Goal: Task Accomplishment & Management: Manage account settings

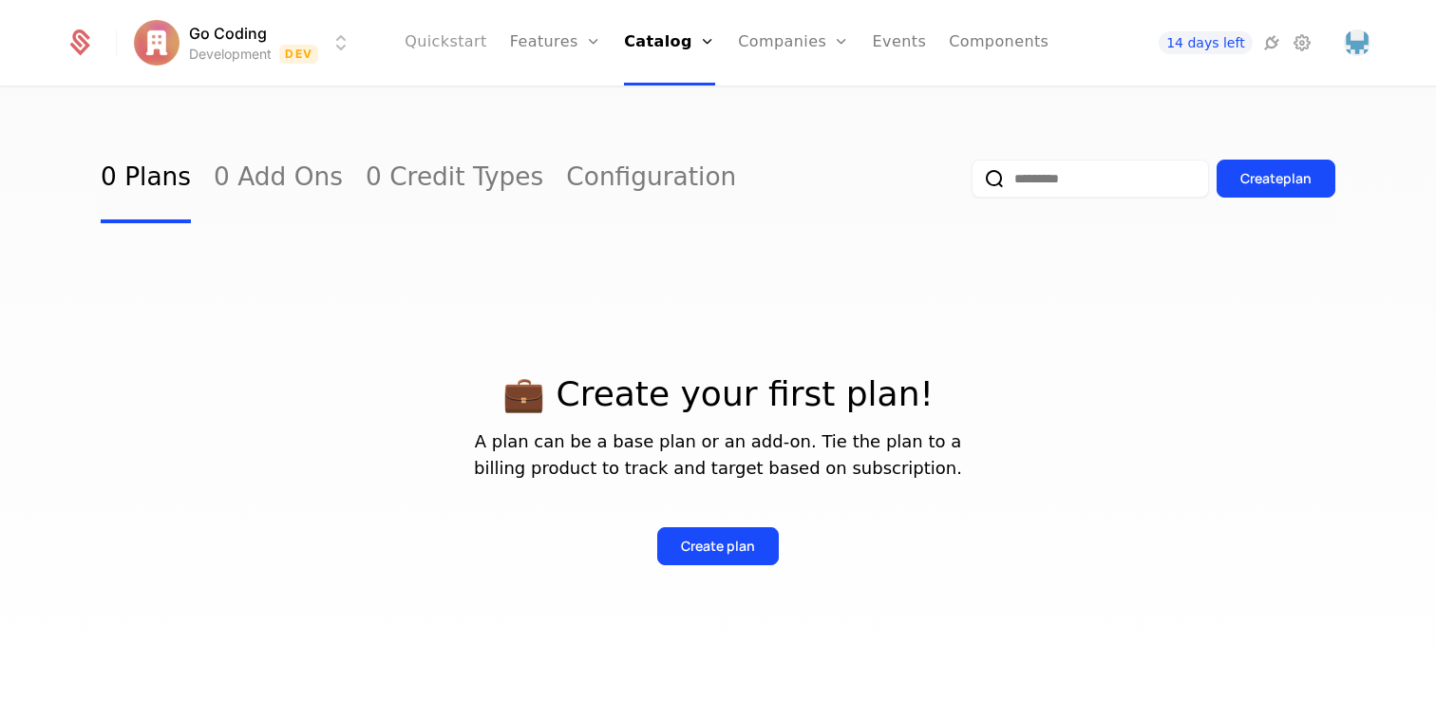
click at [482, 61] on link "Quickstart" at bounding box center [446, 42] width 83 height 85
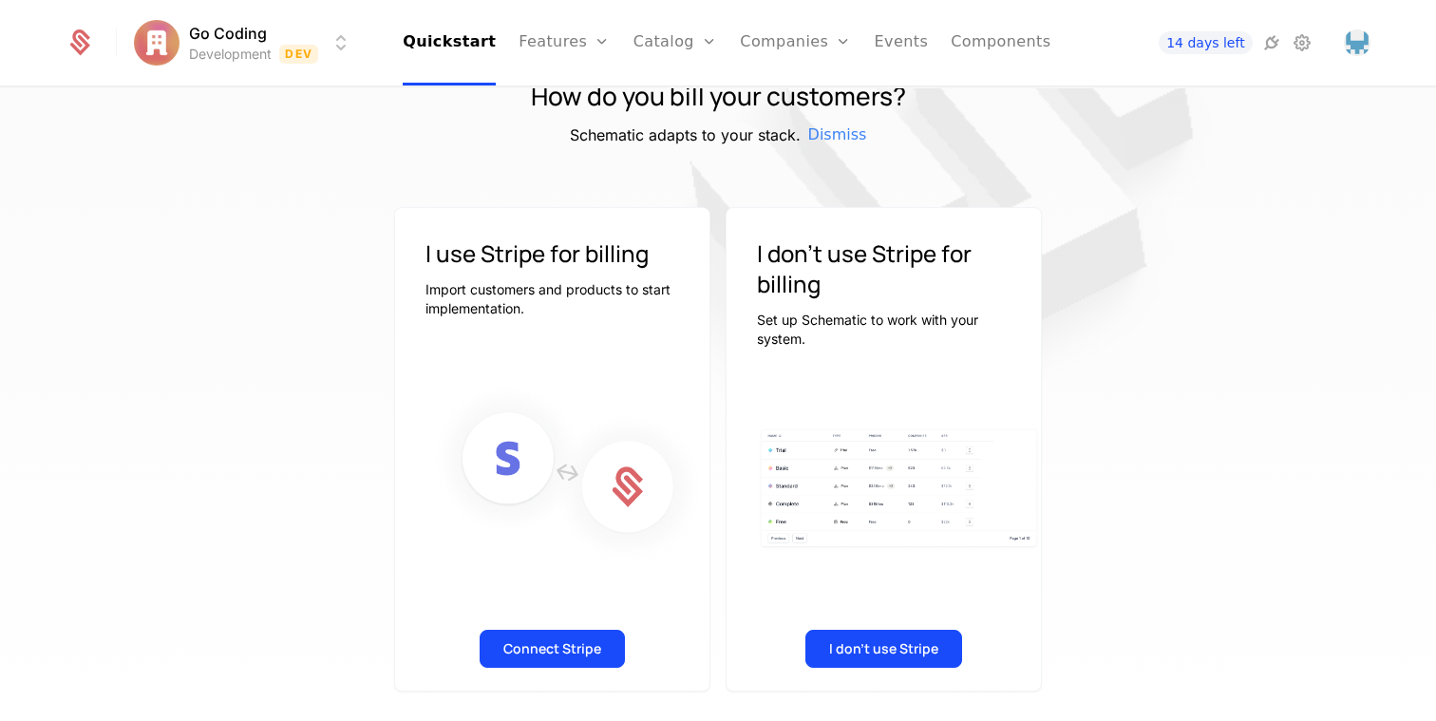
scroll to position [90, 0]
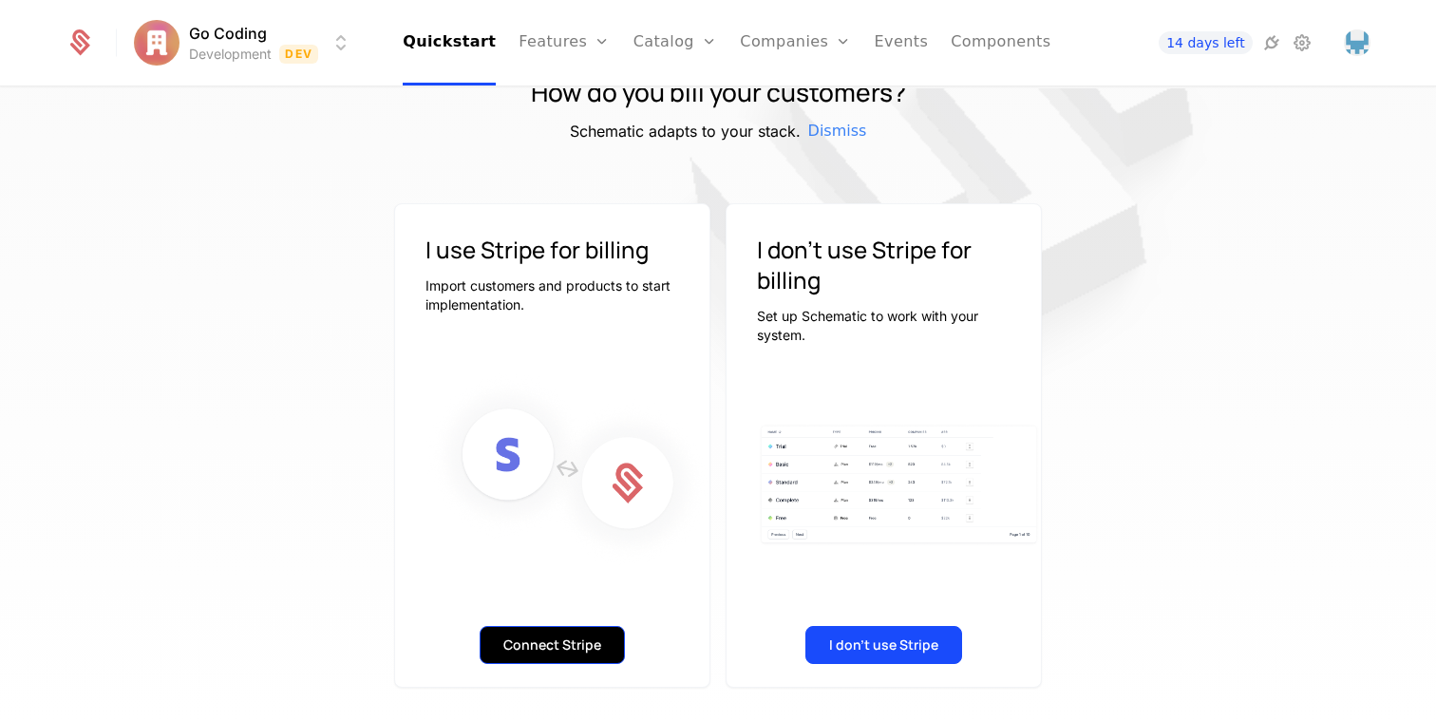
click at [571, 656] on button "Connect Stripe" at bounding box center [552, 645] width 145 height 38
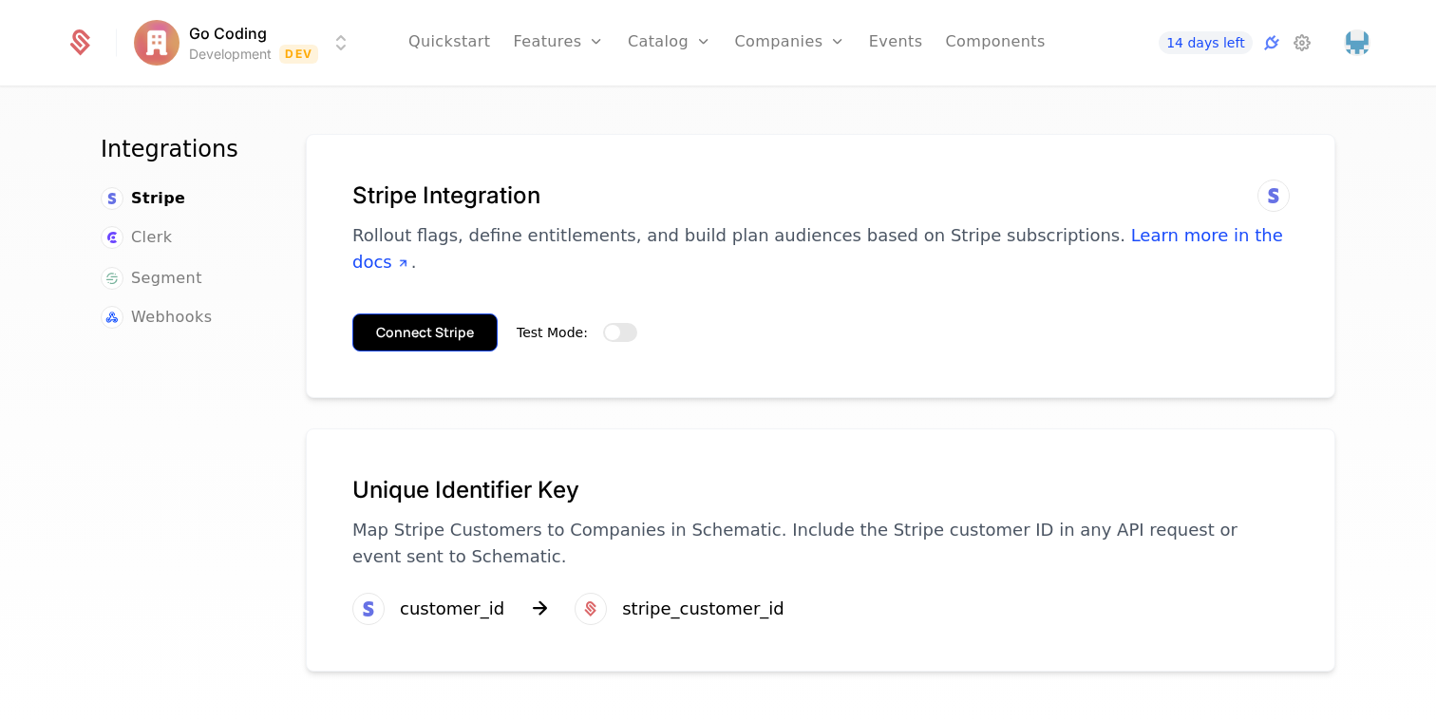
click at [448, 313] on button "Connect Stripe" at bounding box center [424, 332] width 145 height 38
click at [619, 323] on button "Test Mode:" at bounding box center [620, 332] width 34 height 19
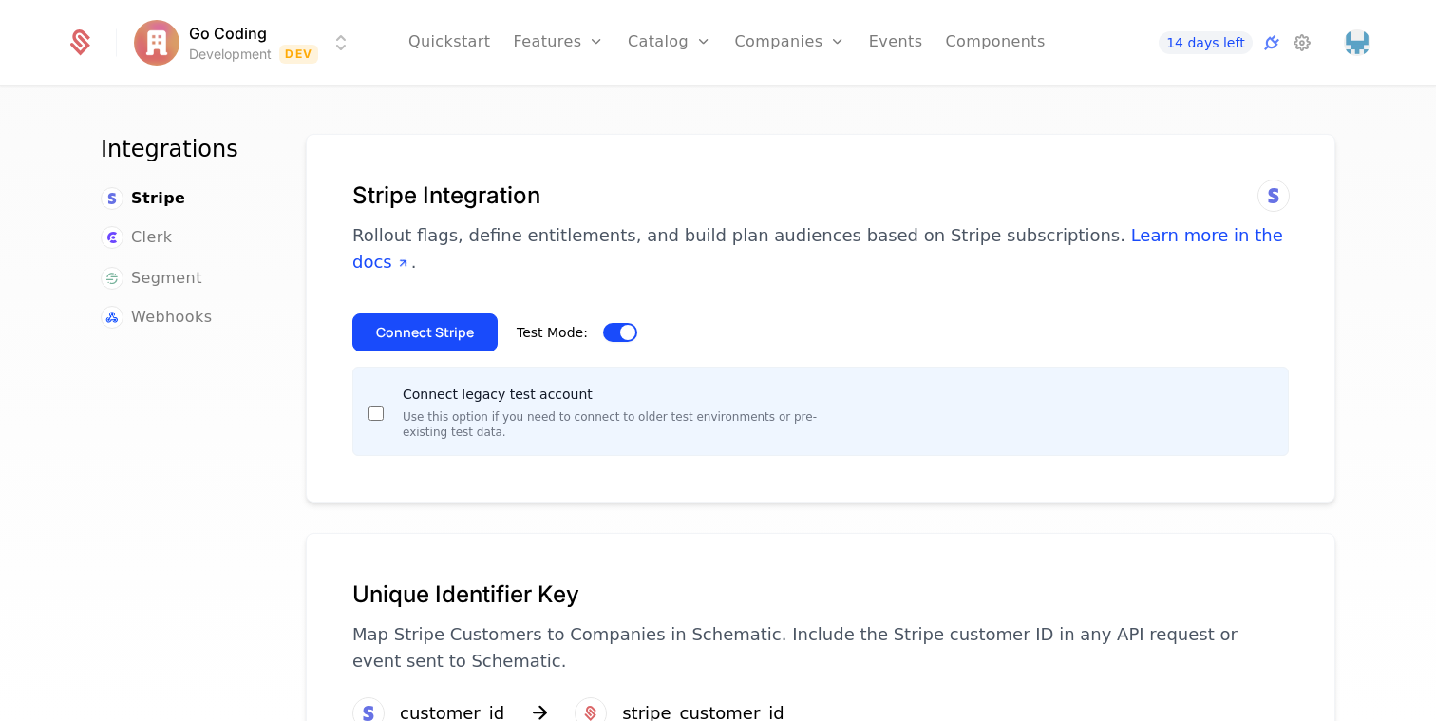
click at [625, 325] on span "button" at bounding box center [627, 332] width 15 height 15
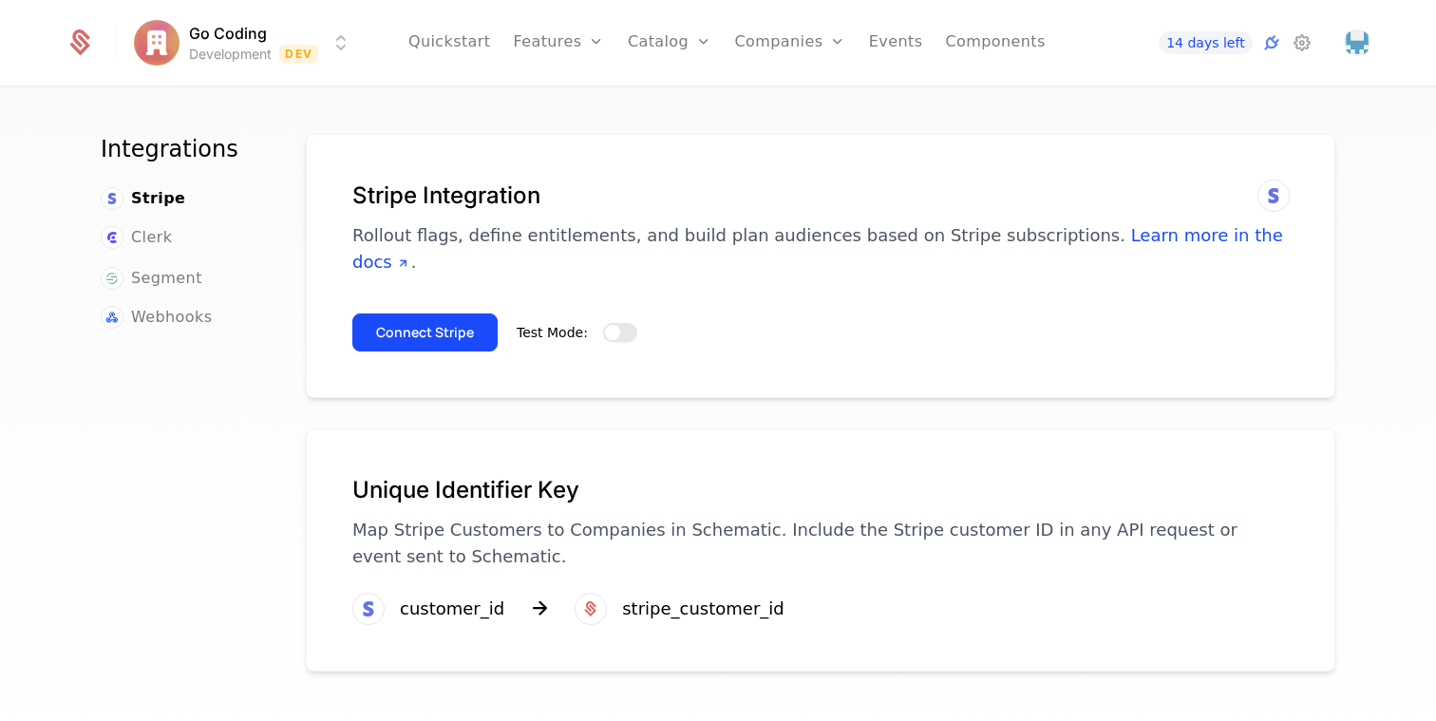
click at [615, 325] on span "button" at bounding box center [612, 332] width 15 height 15
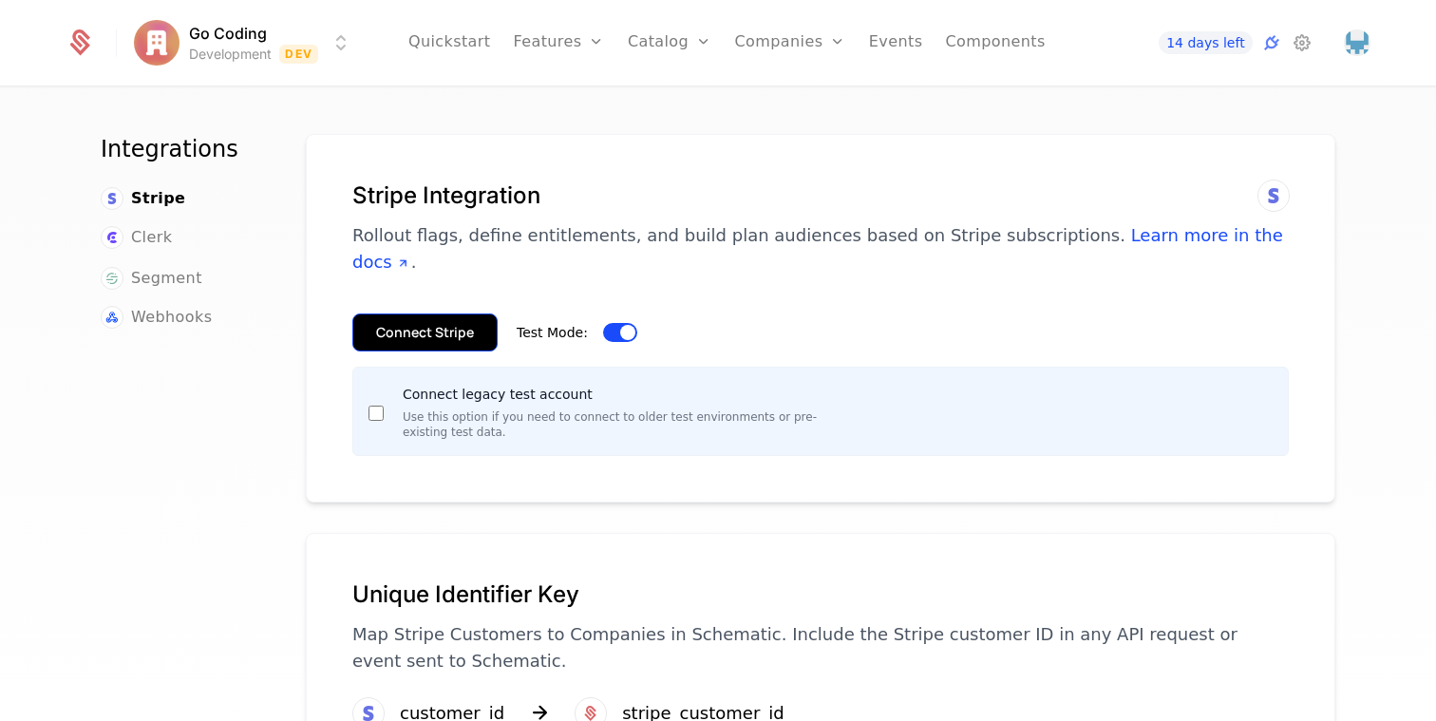
click at [467, 313] on button "Connect Stripe" at bounding box center [424, 332] width 145 height 38
click at [445, 313] on button "Connect Stripe" at bounding box center [424, 332] width 145 height 38
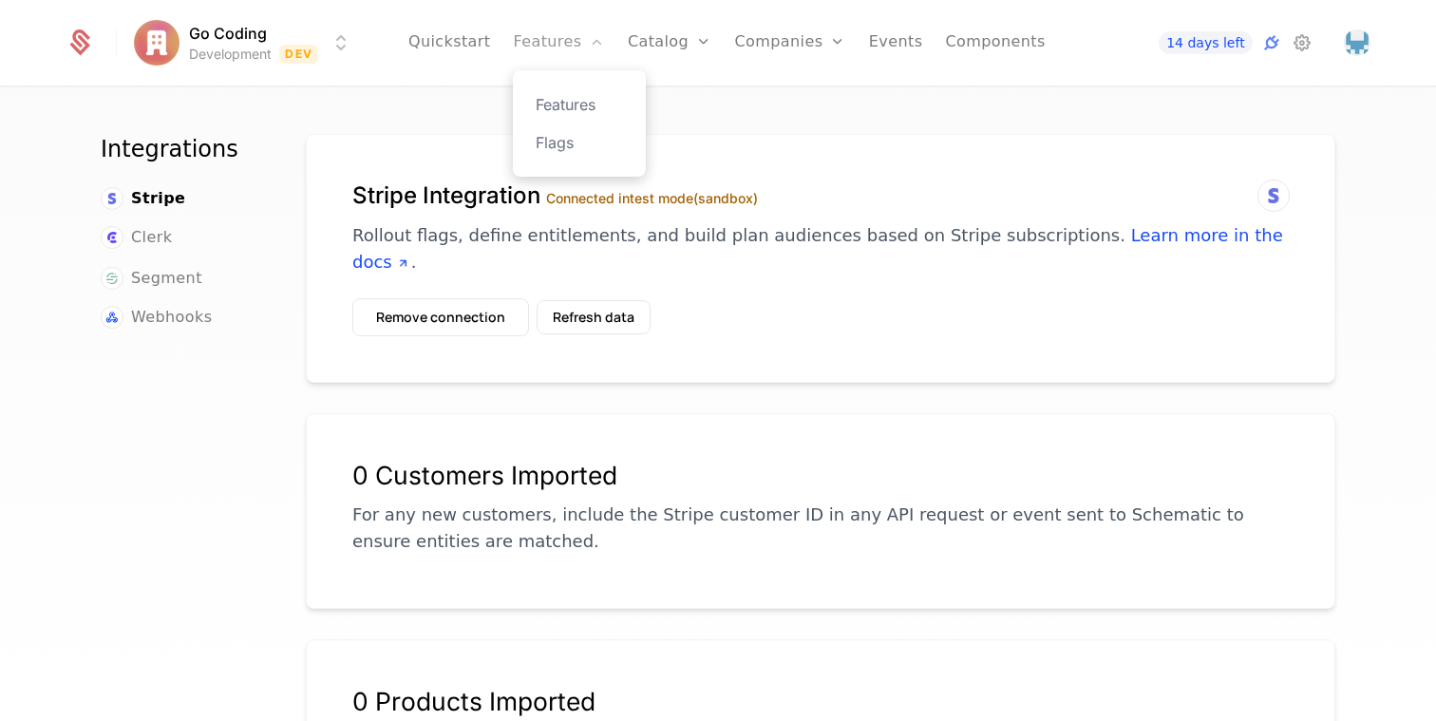
click at [539, 44] on link "Features" at bounding box center [558, 42] width 91 height 85
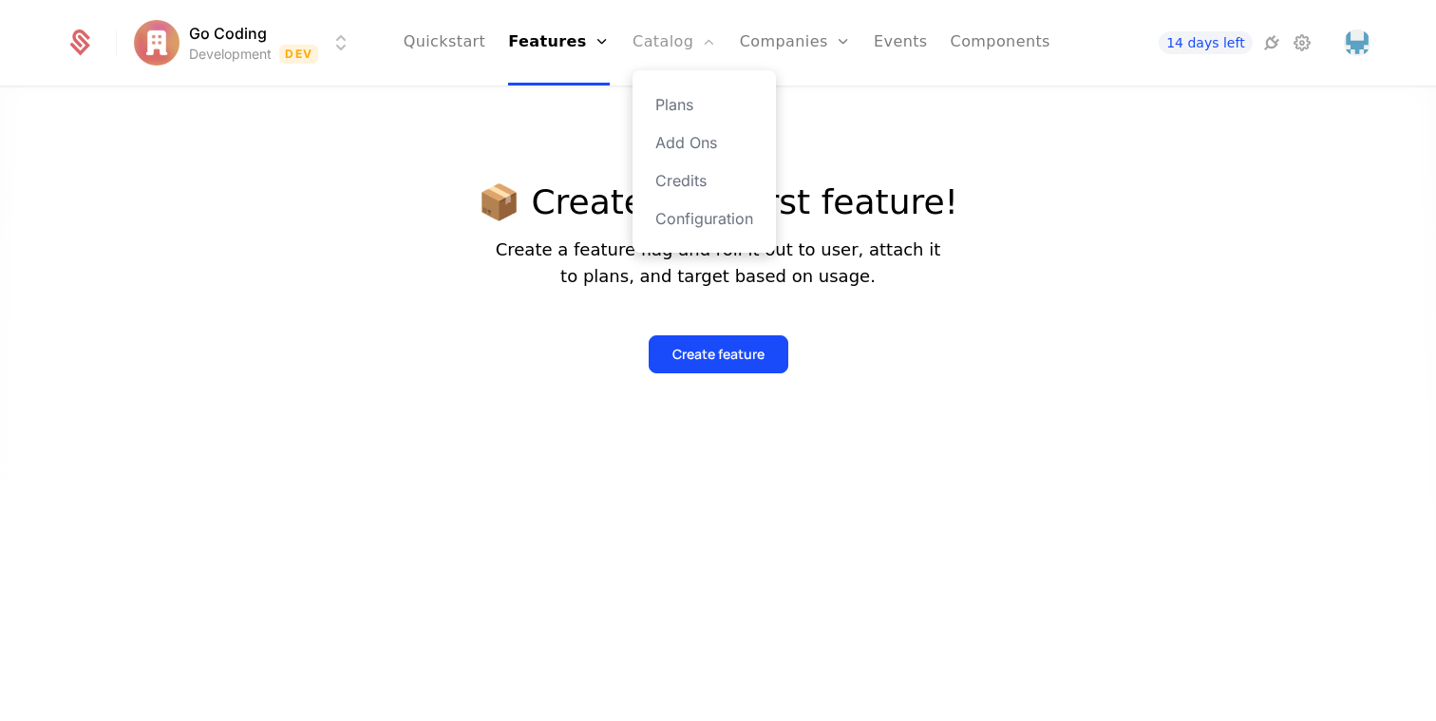
click at [672, 51] on link "Catalog" at bounding box center [675, 42] width 85 height 85
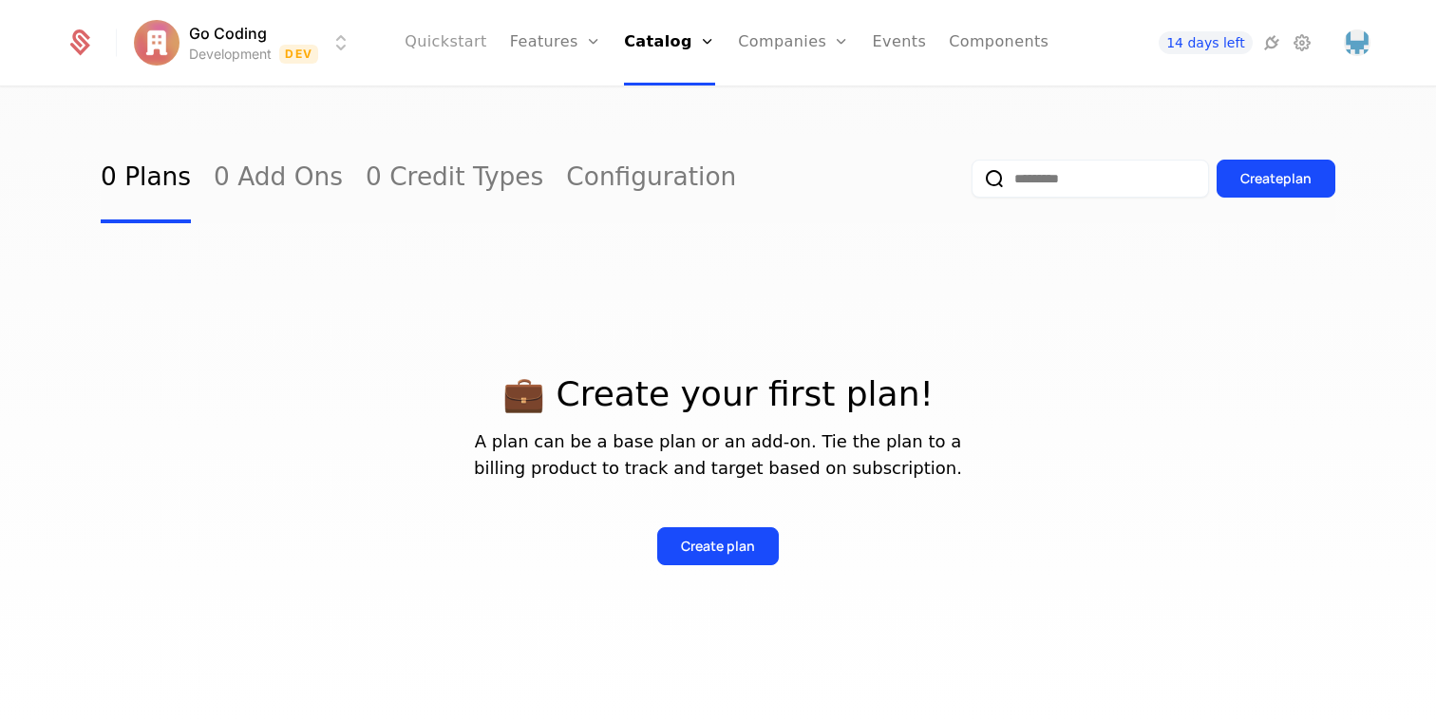
click at [485, 40] on link "Quickstart" at bounding box center [446, 42] width 83 height 85
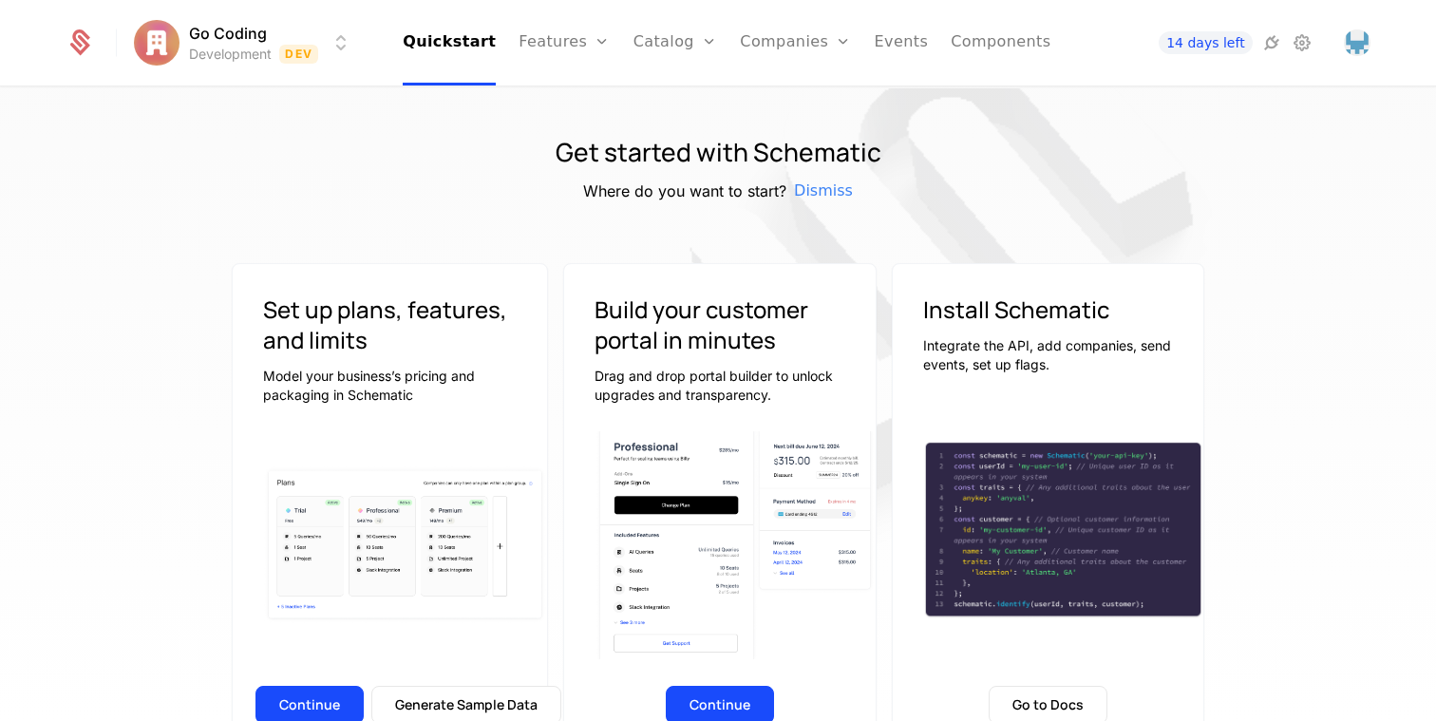
click at [232, 36] on html "Go Coding Development Dev Quickstart Features Features Flags Catalog Plans Add …" at bounding box center [718, 360] width 1436 height 721
click at [100, 139] on html "Go Coding Development Dev Quickstart Features Features Flags Catalog Plans Add …" at bounding box center [718, 360] width 1436 height 721
click at [82, 34] on icon at bounding box center [79, 42] width 27 height 27
click at [289, 35] on html "Go Coding Development Dev Quickstart Features Features Flags Catalog Plans Add …" at bounding box center [718, 360] width 1436 height 721
click at [271, 97] on div "Development Dev" at bounding box center [302, 99] width 321 height 38
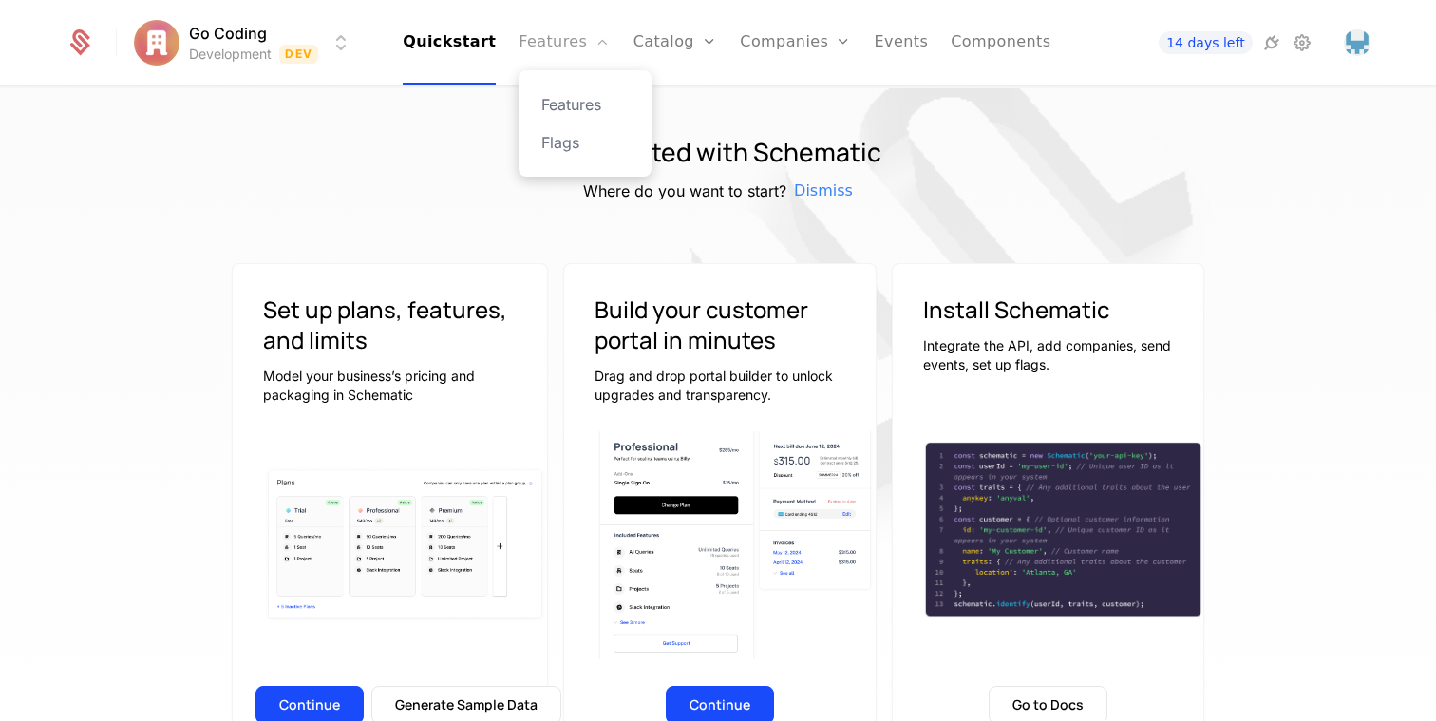
click at [543, 48] on link "Features" at bounding box center [564, 42] width 91 height 85
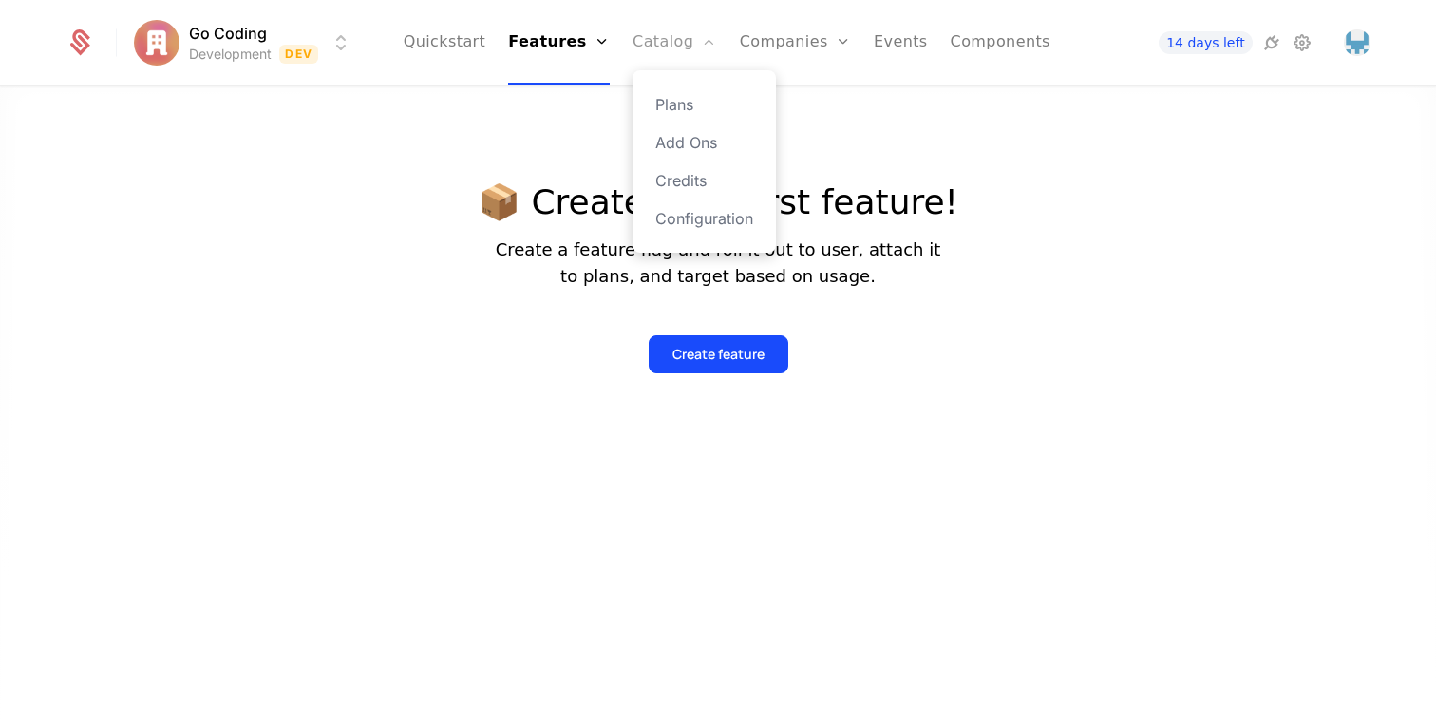
click at [667, 47] on link "Catalog" at bounding box center [675, 42] width 85 height 85
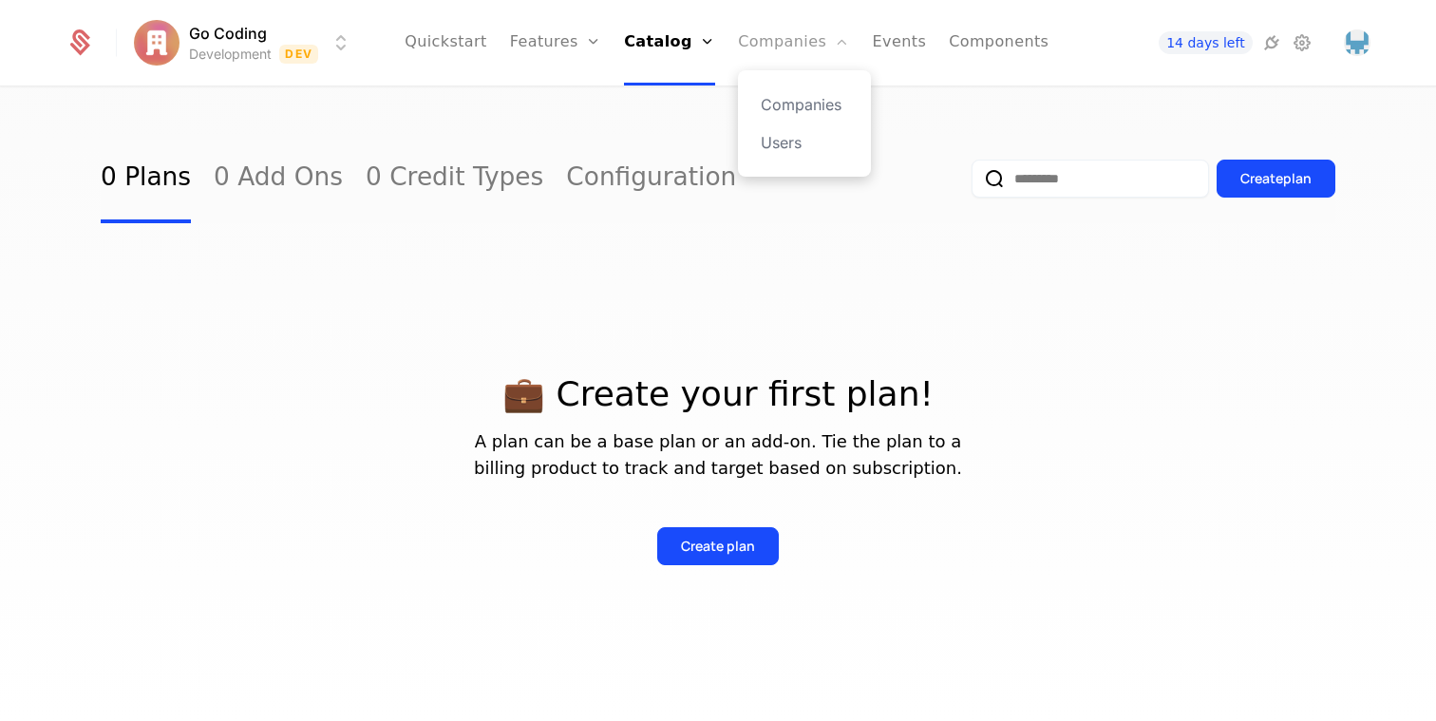
click at [762, 51] on link "Companies" at bounding box center [793, 42] width 111 height 85
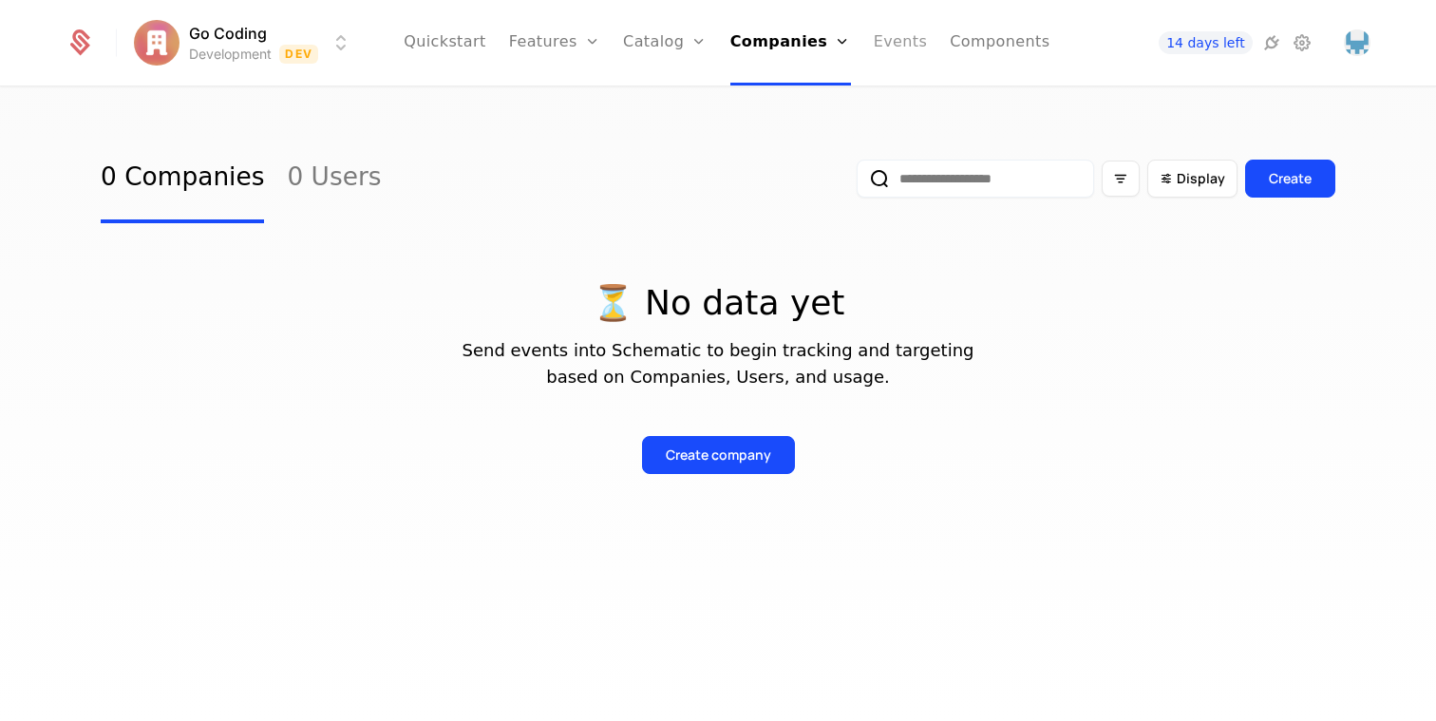
click at [893, 38] on link "Events" at bounding box center [901, 42] width 54 height 85
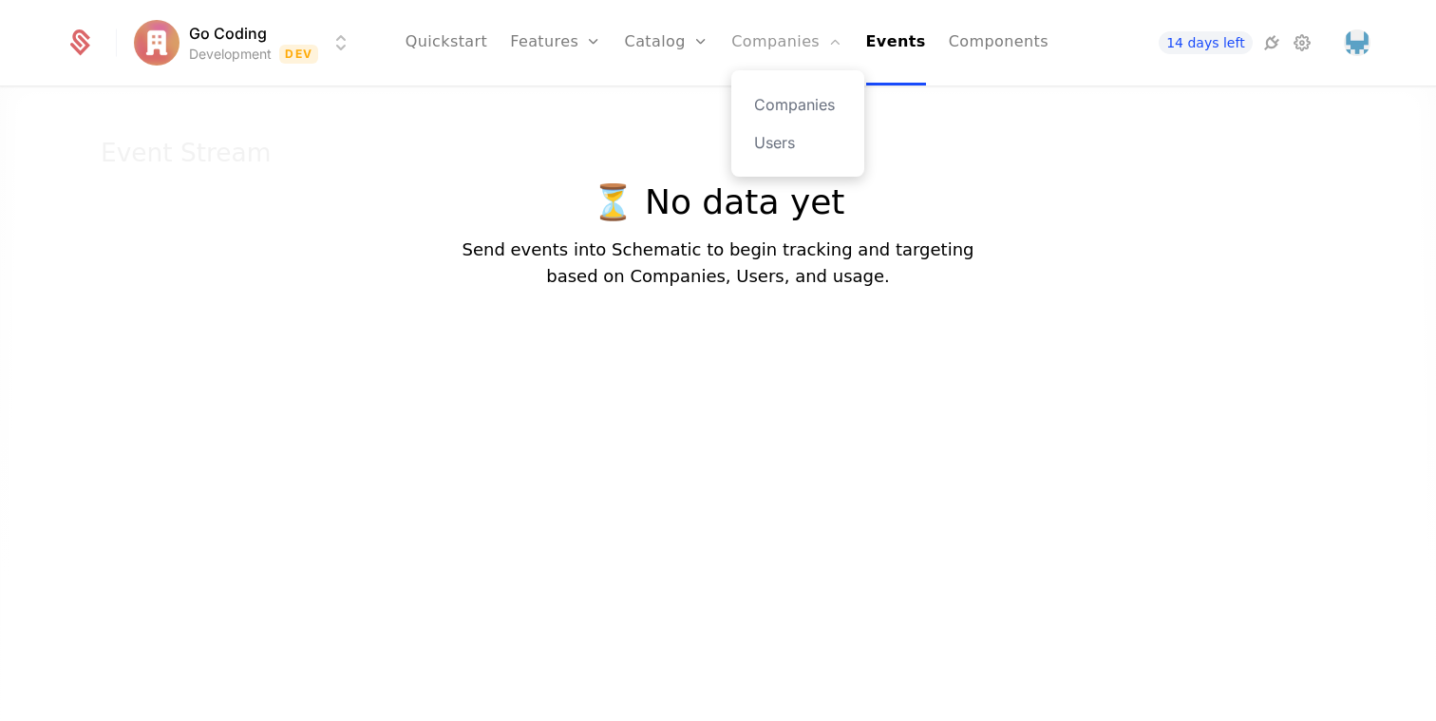
click at [763, 49] on link "Companies" at bounding box center [786, 42] width 111 height 85
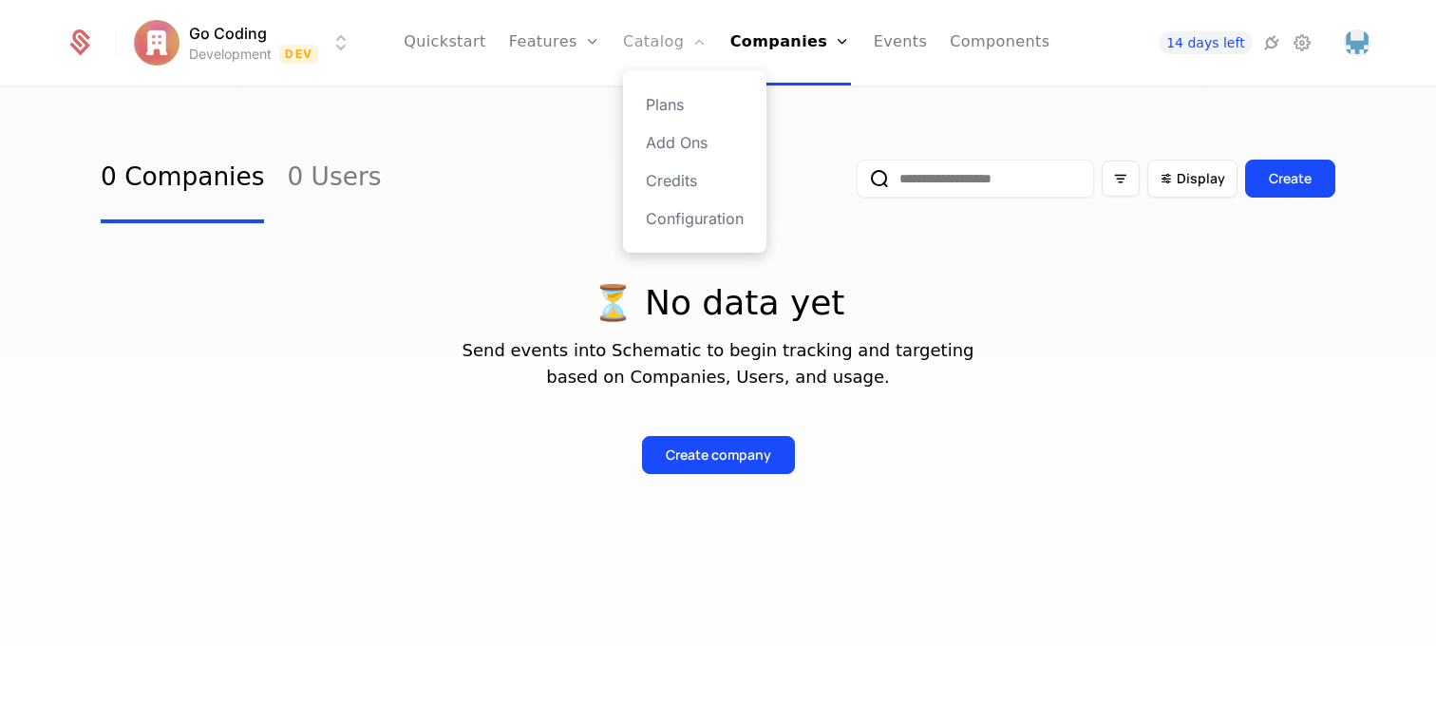
click at [670, 46] on link "Catalog" at bounding box center [665, 42] width 85 height 85
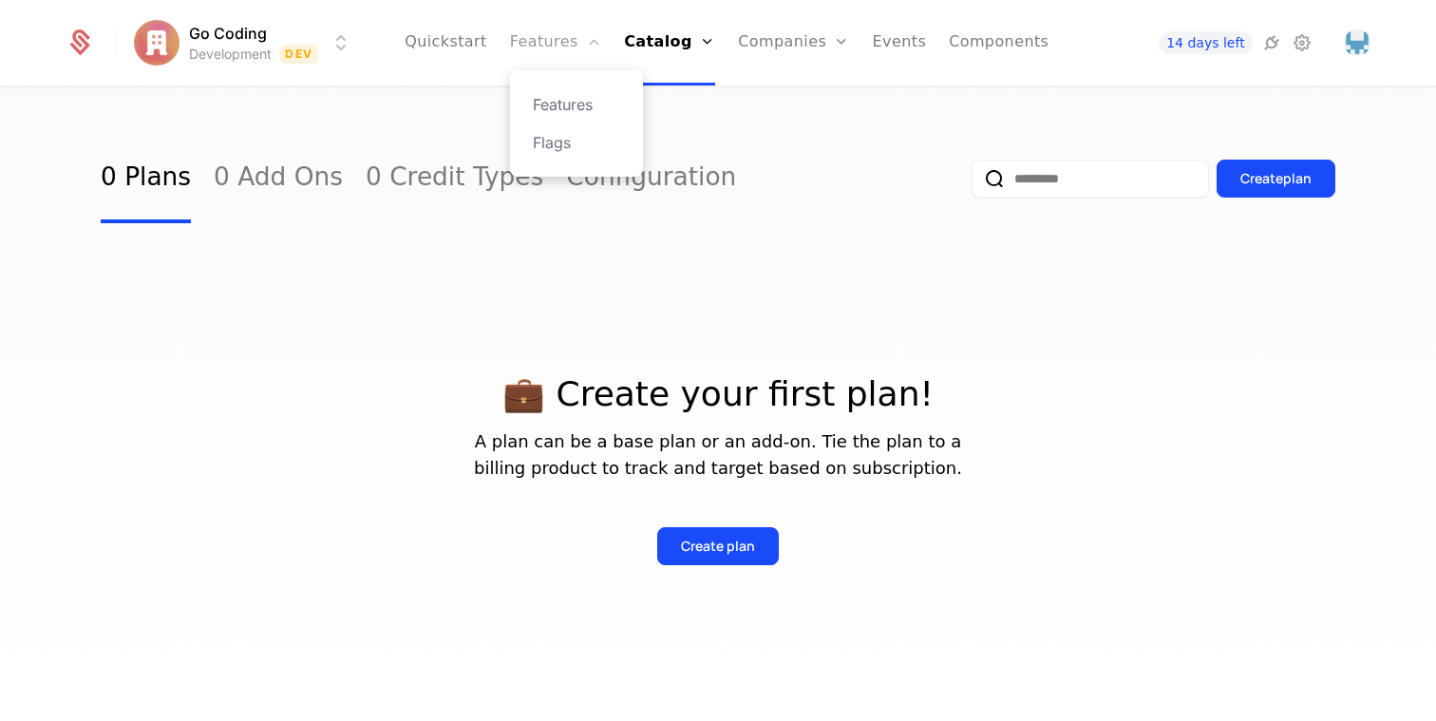
click at [576, 40] on link "Features" at bounding box center [555, 42] width 91 height 85
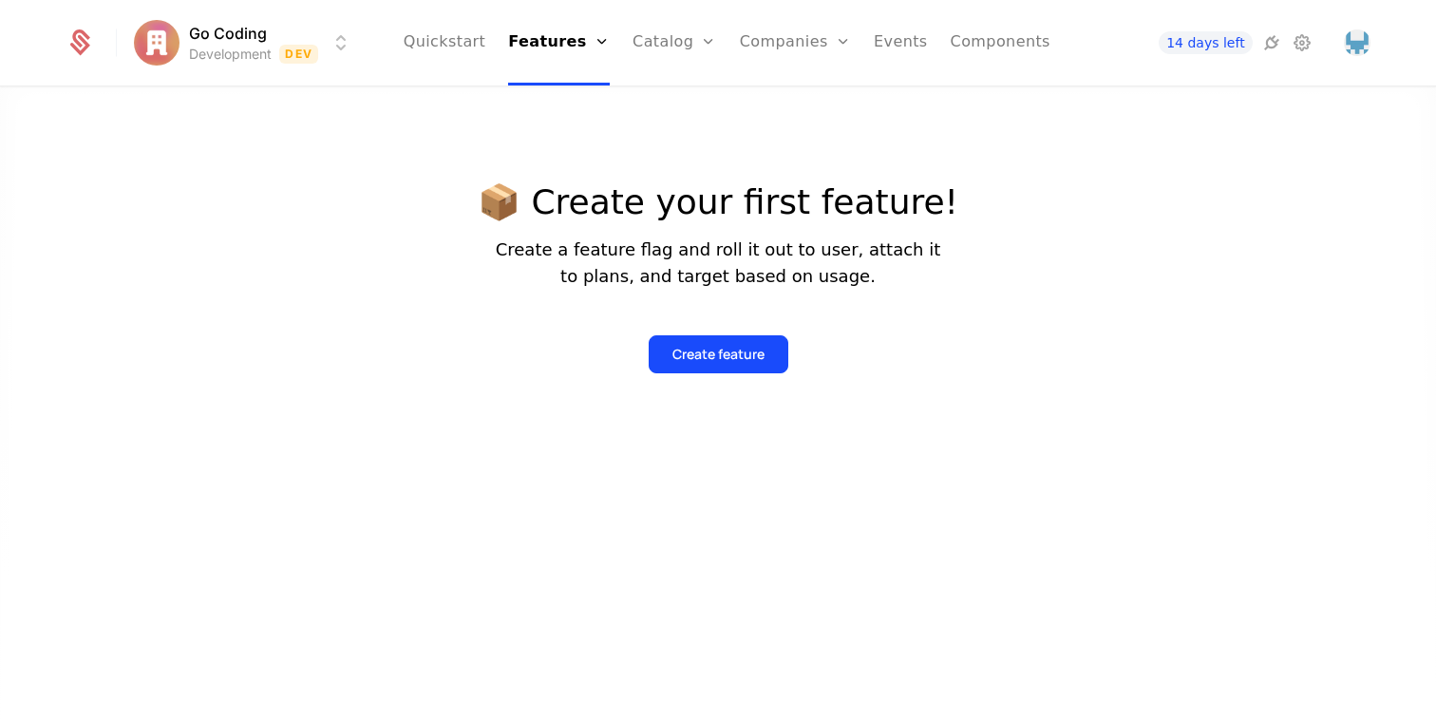
click at [502, 46] on ul "Quickstart Features Features Flags Catalog Plans Add Ons Credits Configuration …" at bounding box center [727, 42] width 647 height 85
click at [464, 42] on link "Quickstart" at bounding box center [445, 42] width 83 height 85
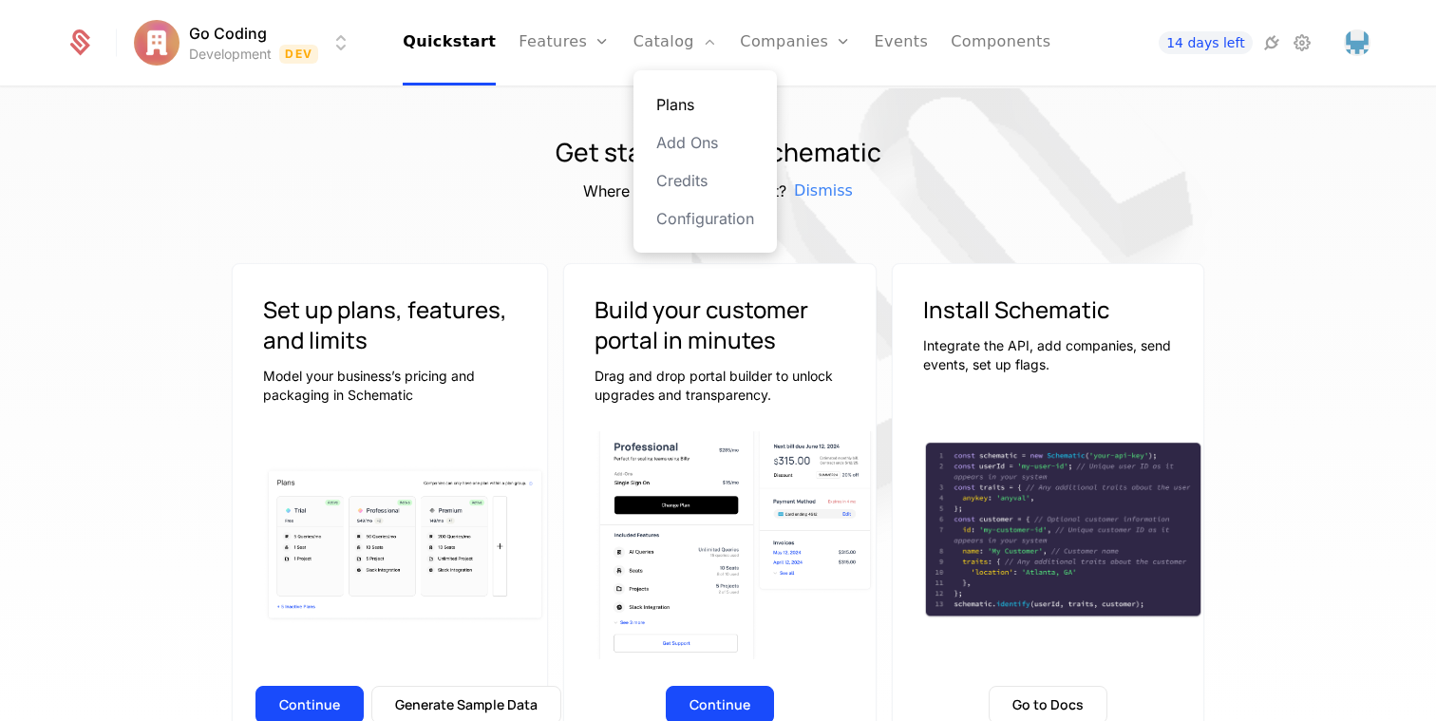
click at [680, 104] on link "Plans" at bounding box center [705, 104] width 98 height 23
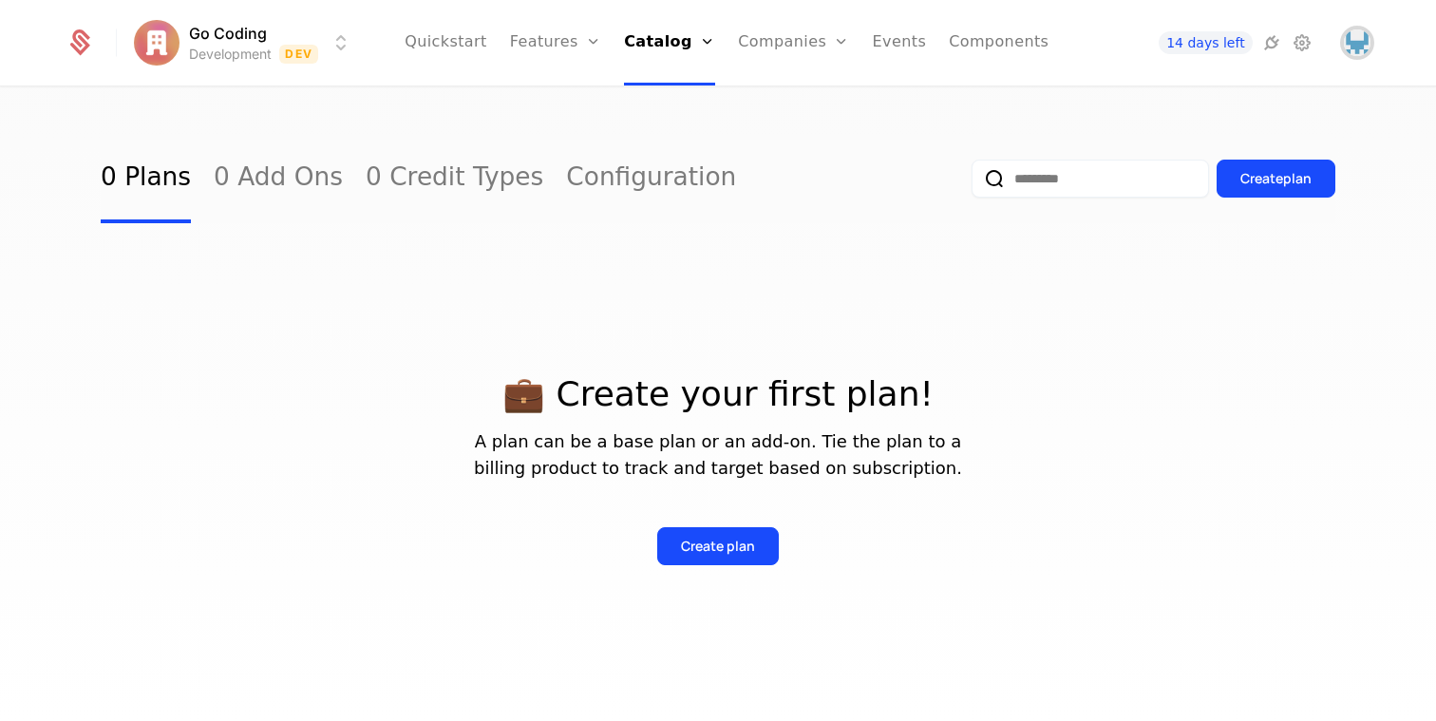
click at [1352, 47] on img "Open user button" at bounding box center [1357, 42] width 27 height 27
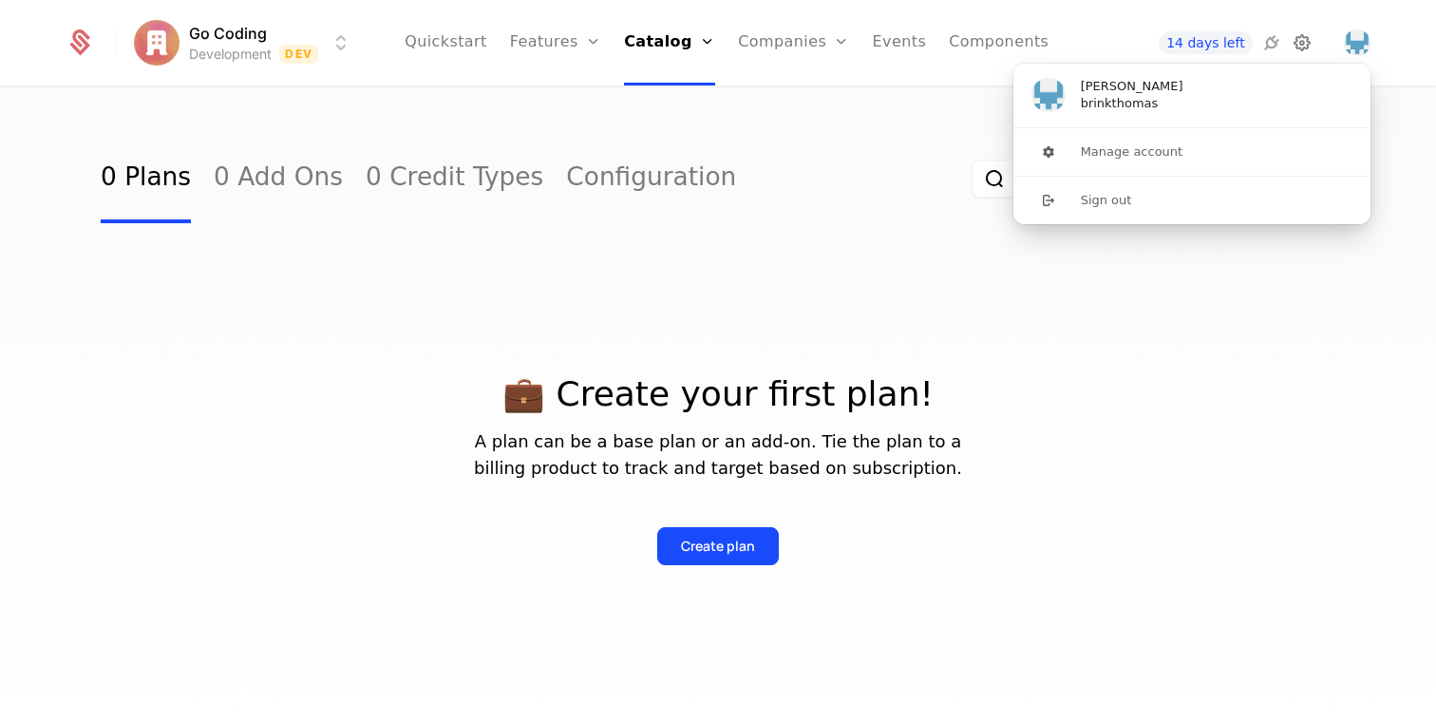
click at [1296, 42] on icon at bounding box center [1302, 42] width 23 height 23
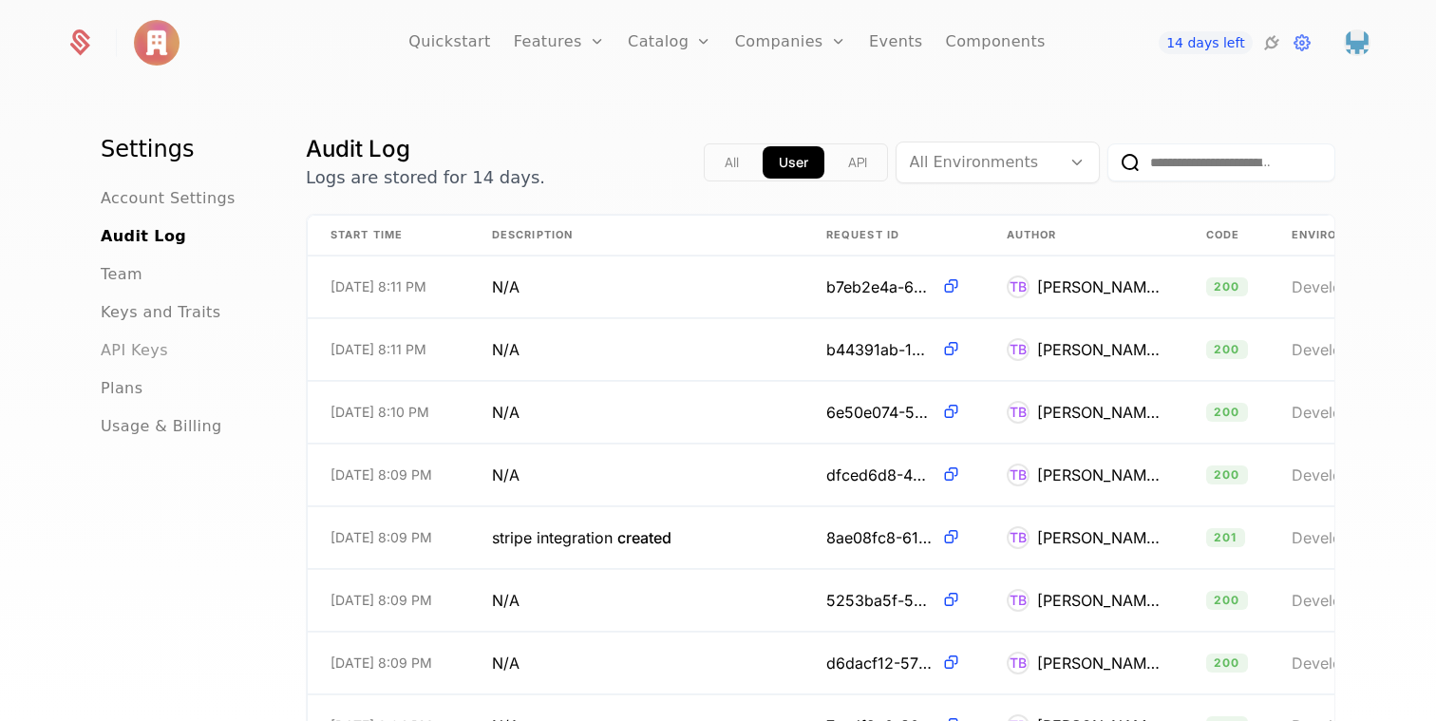
click at [146, 353] on span "API Keys" at bounding box center [134, 350] width 67 height 23
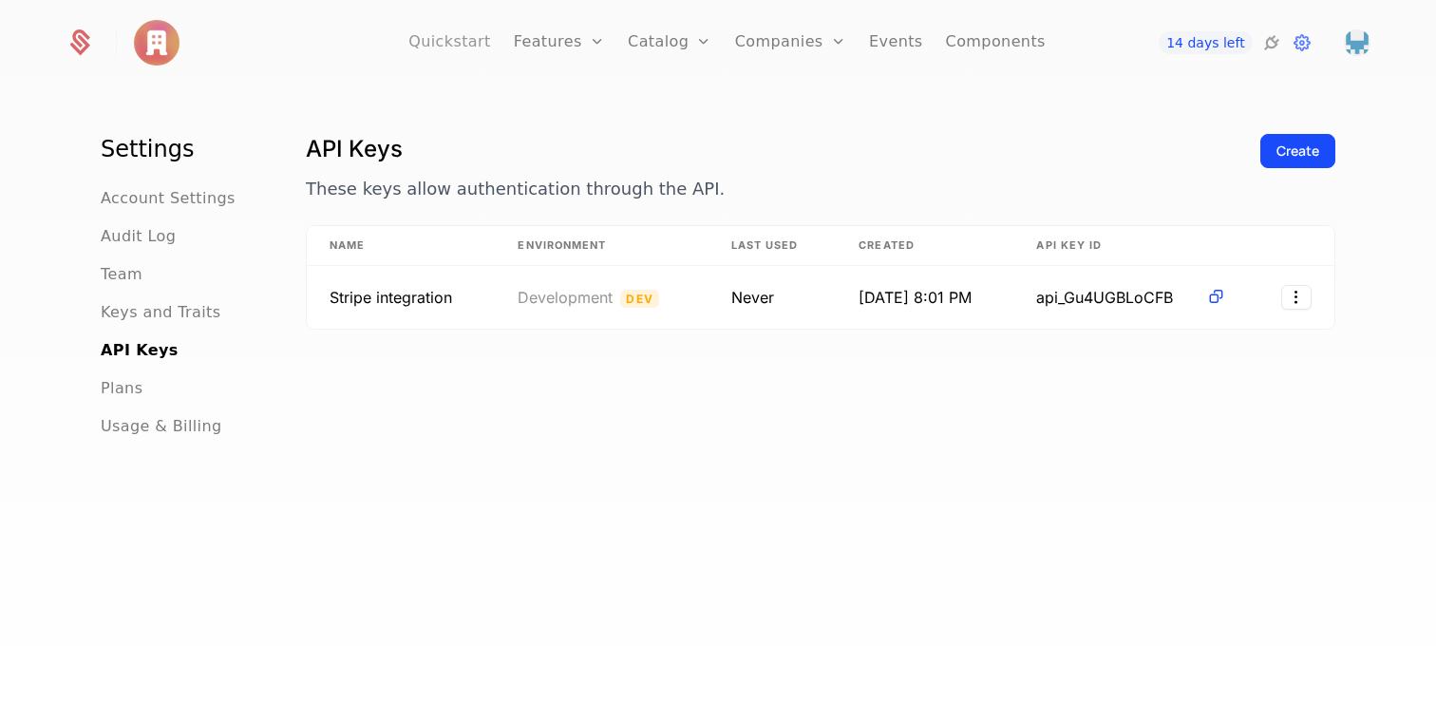
click at [486, 47] on link "Quickstart" at bounding box center [449, 42] width 83 height 85
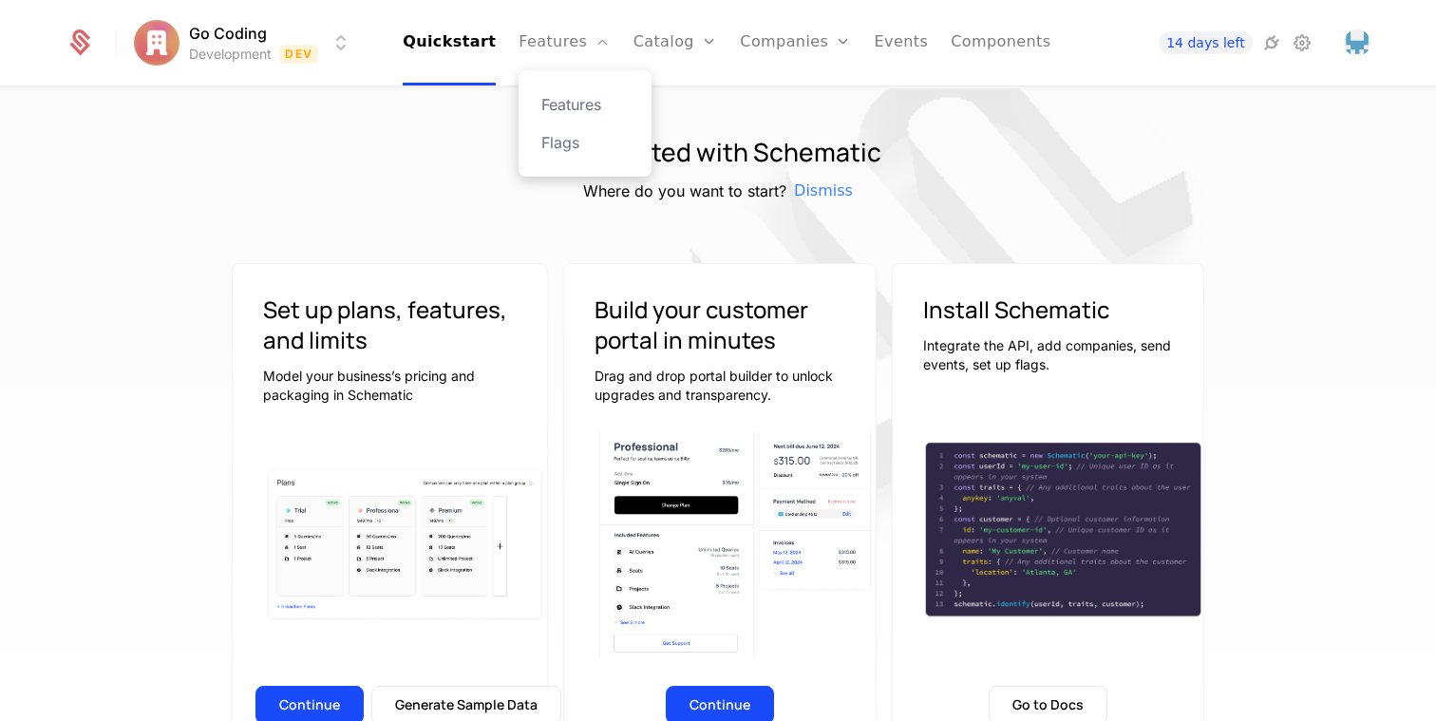
click at [587, 92] on div "Features Flags" at bounding box center [585, 123] width 133 height 106
click at [587, 104] on link "Features" at bounding box center [584, 104] width 87 height 23
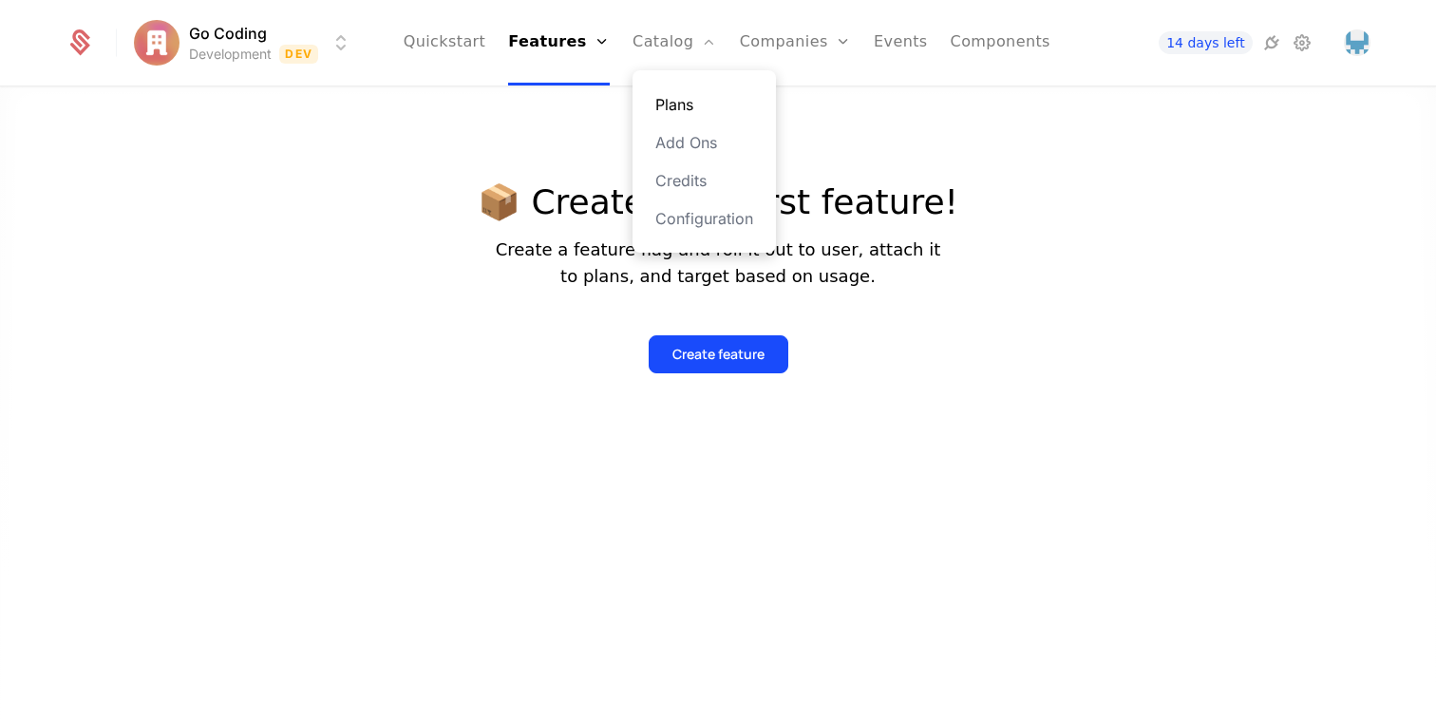
click at [679, 104] on link "Plans" at bounding box center [704, 104] width 98 height 23
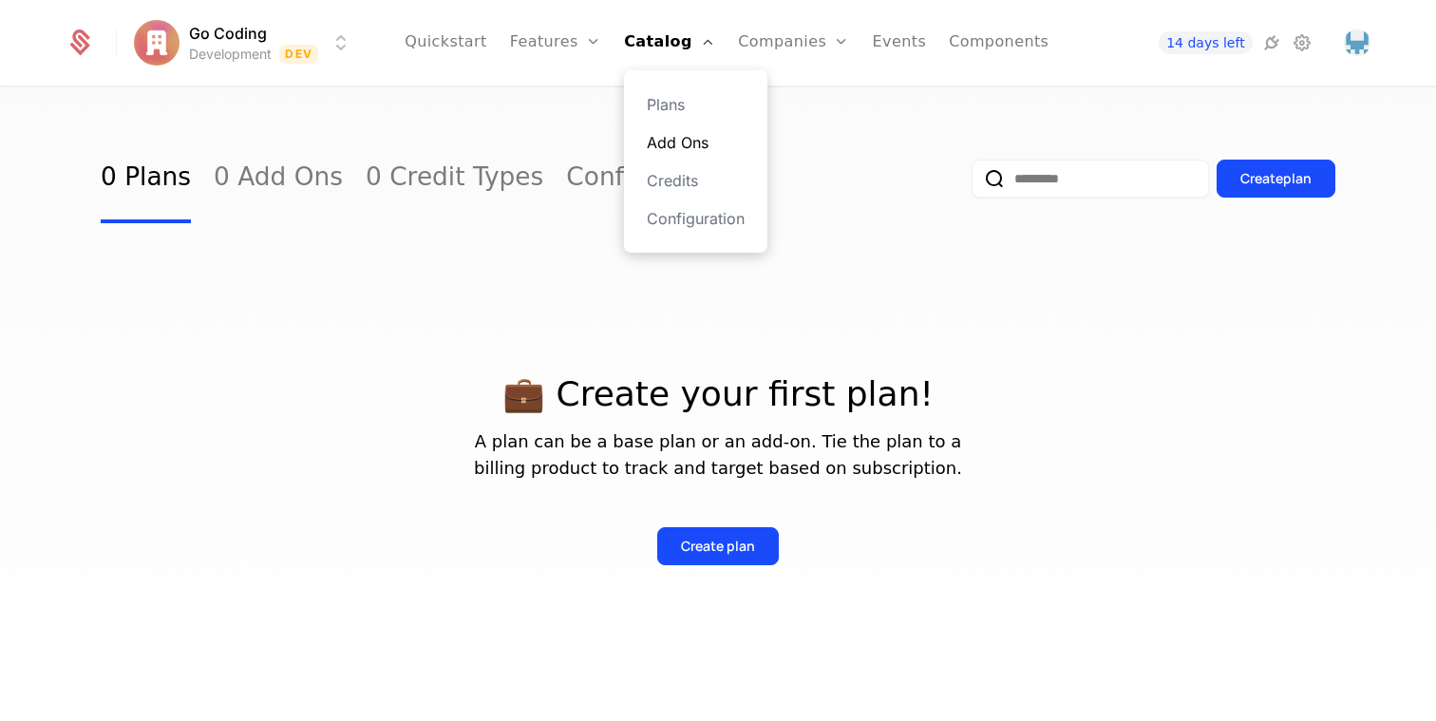
click at [683, 152] on link "Add Ons" at bounding box center [696, 142] width 98 height 23
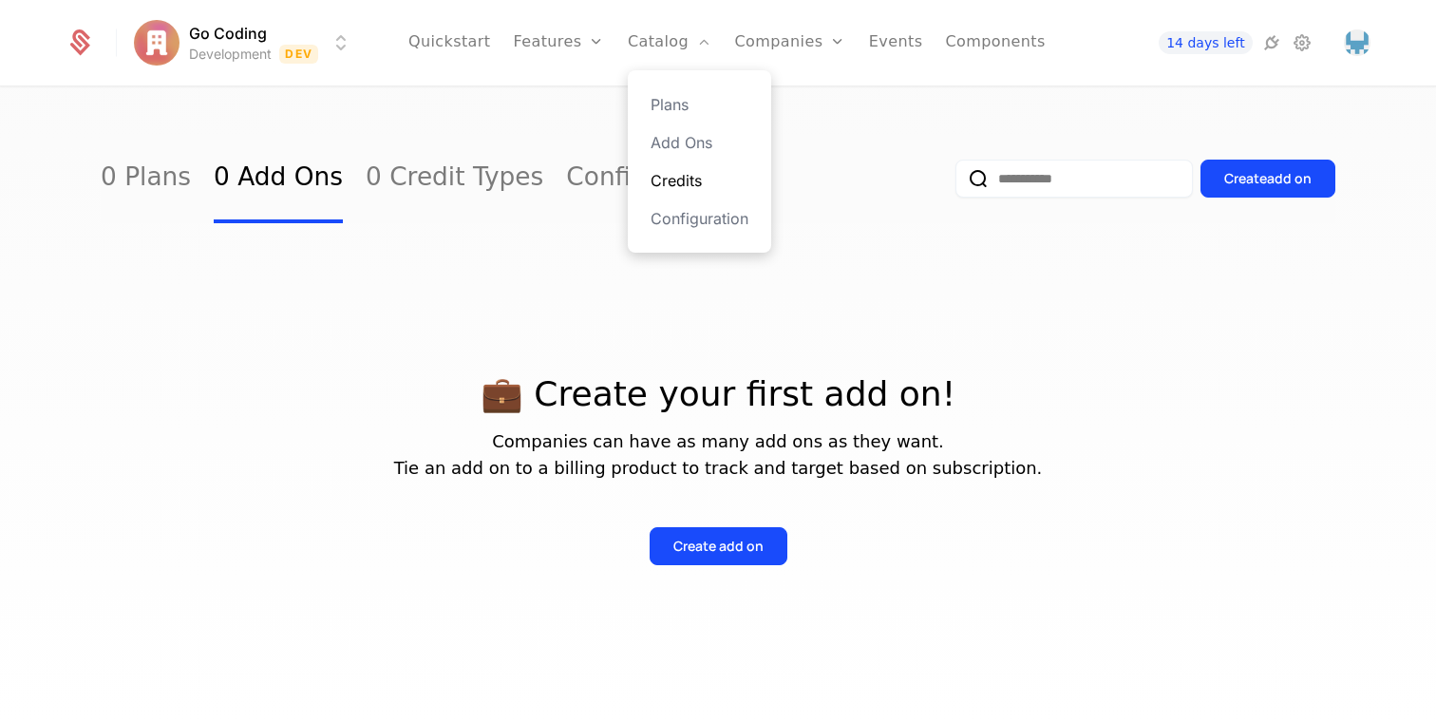
click at [691, 172] on link "Credits" at bounding box center [700, 180] width 98 height 23
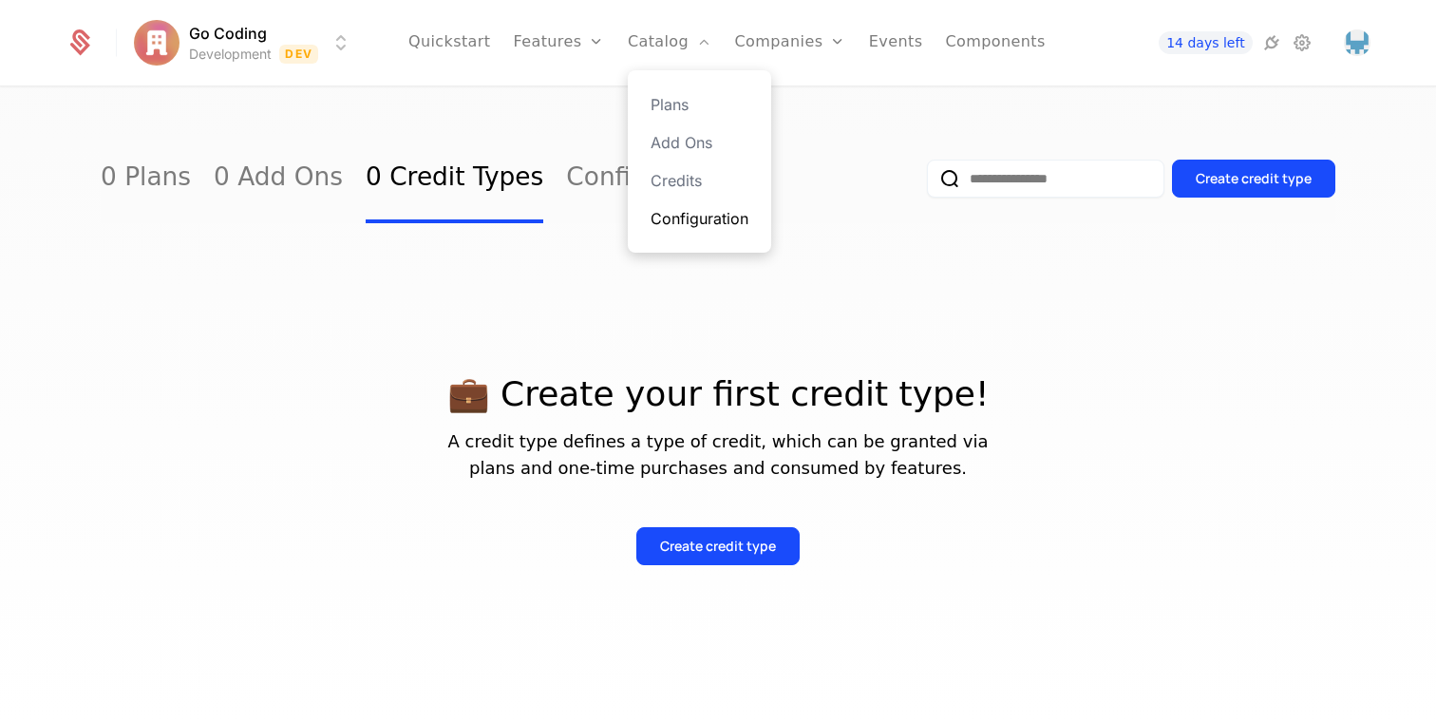
click at [695, 218] on link "Configuration" at bounding box center [700, 218] width 98 height 23
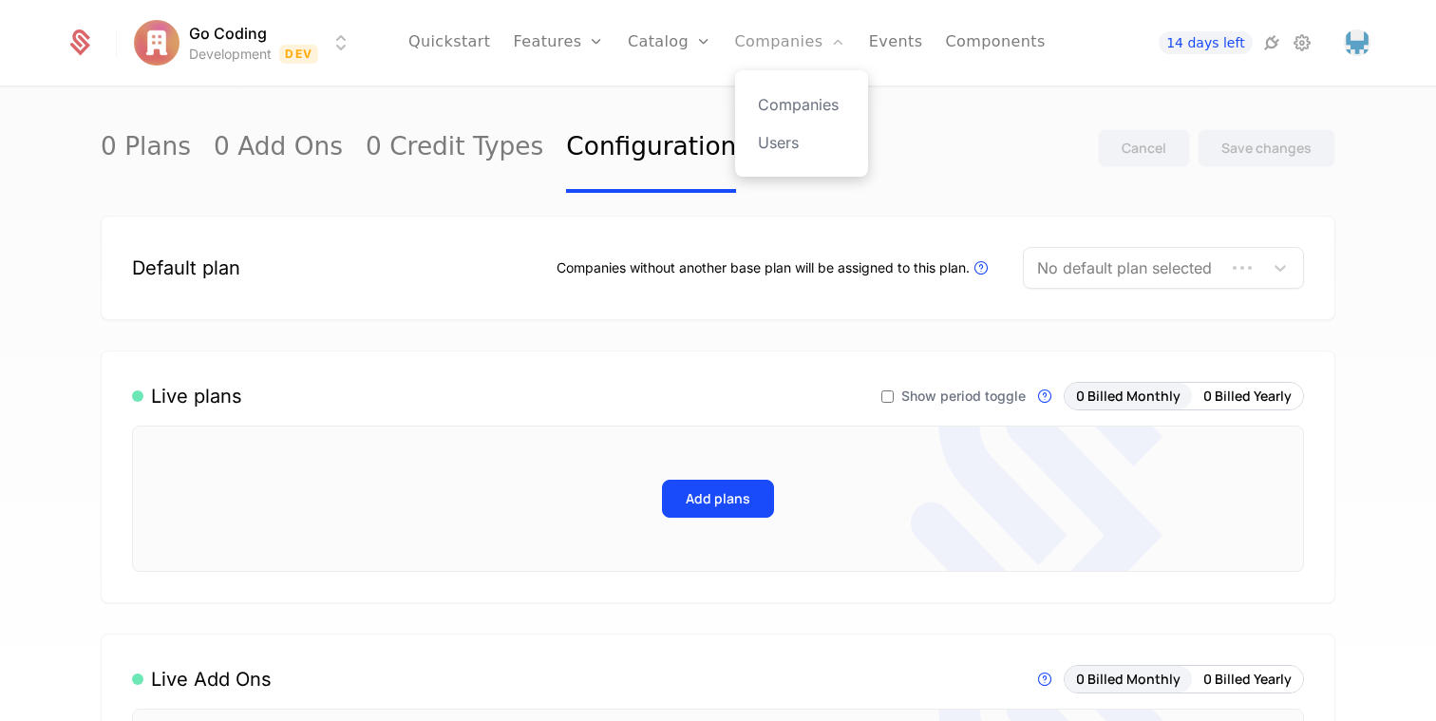
click at [764, 49] on link "Companies" at bounding box center [790, 42] width 111 height 85
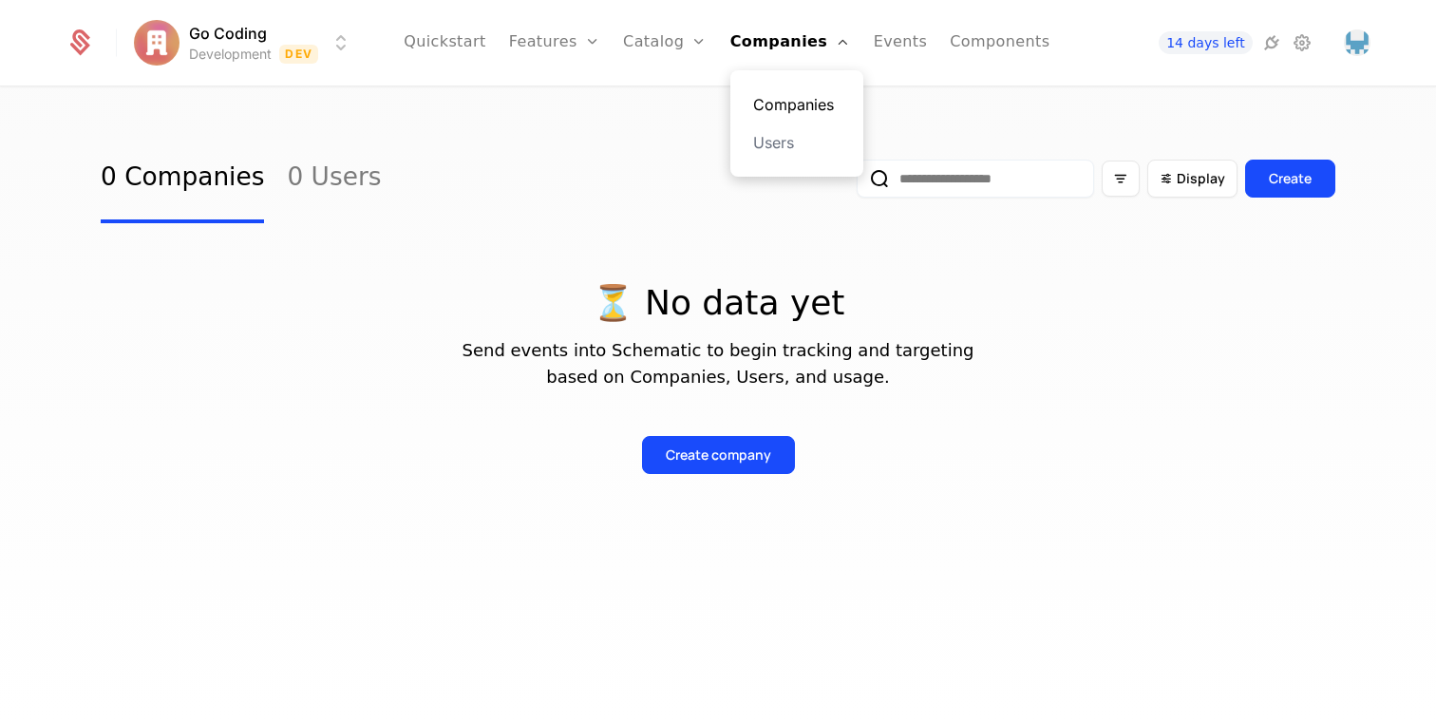
click at [786, 93] on link "Companies" at bounding box center [796, 104] width 87 height 23
click at [796, 146] on link "Users" at bounding box center [796, 142] width 87 height 23
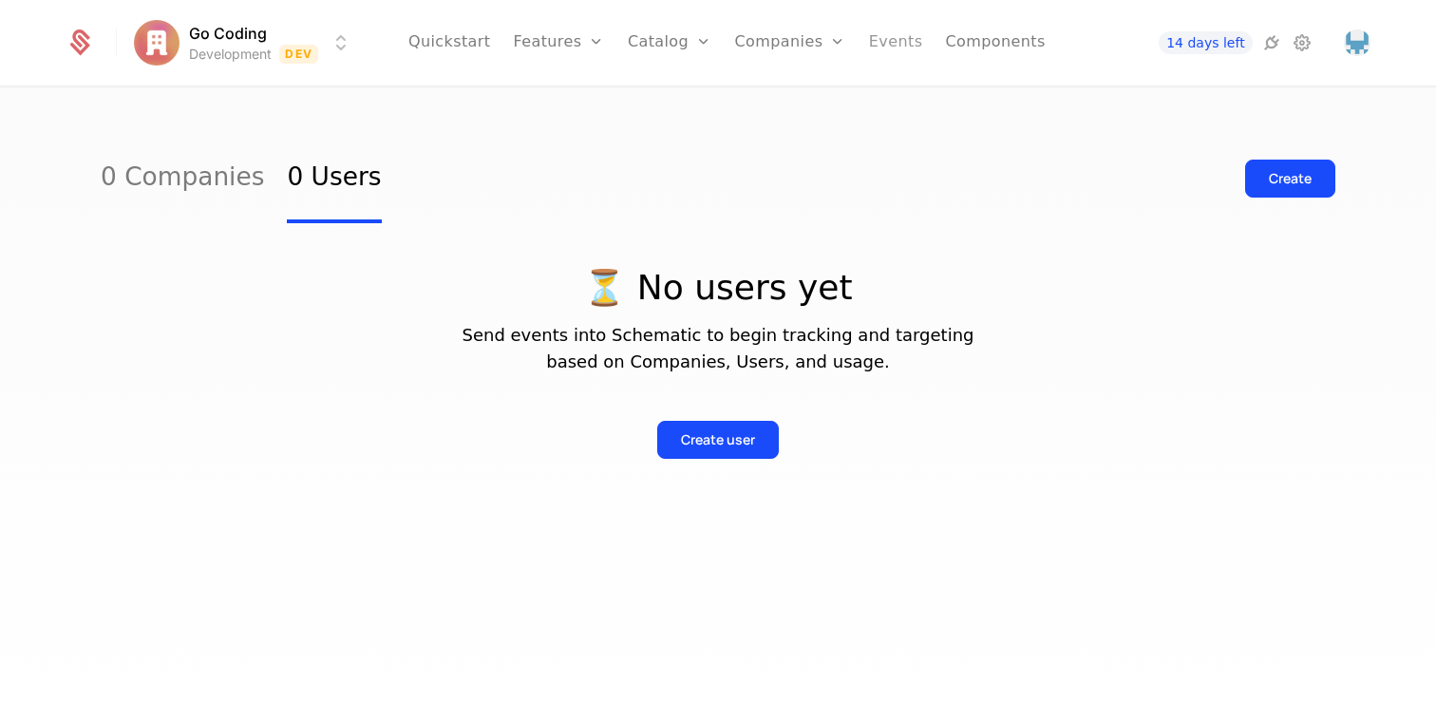
click at [875, 48] on link "Events" at bounding box center [896, 42] width 54 height 85
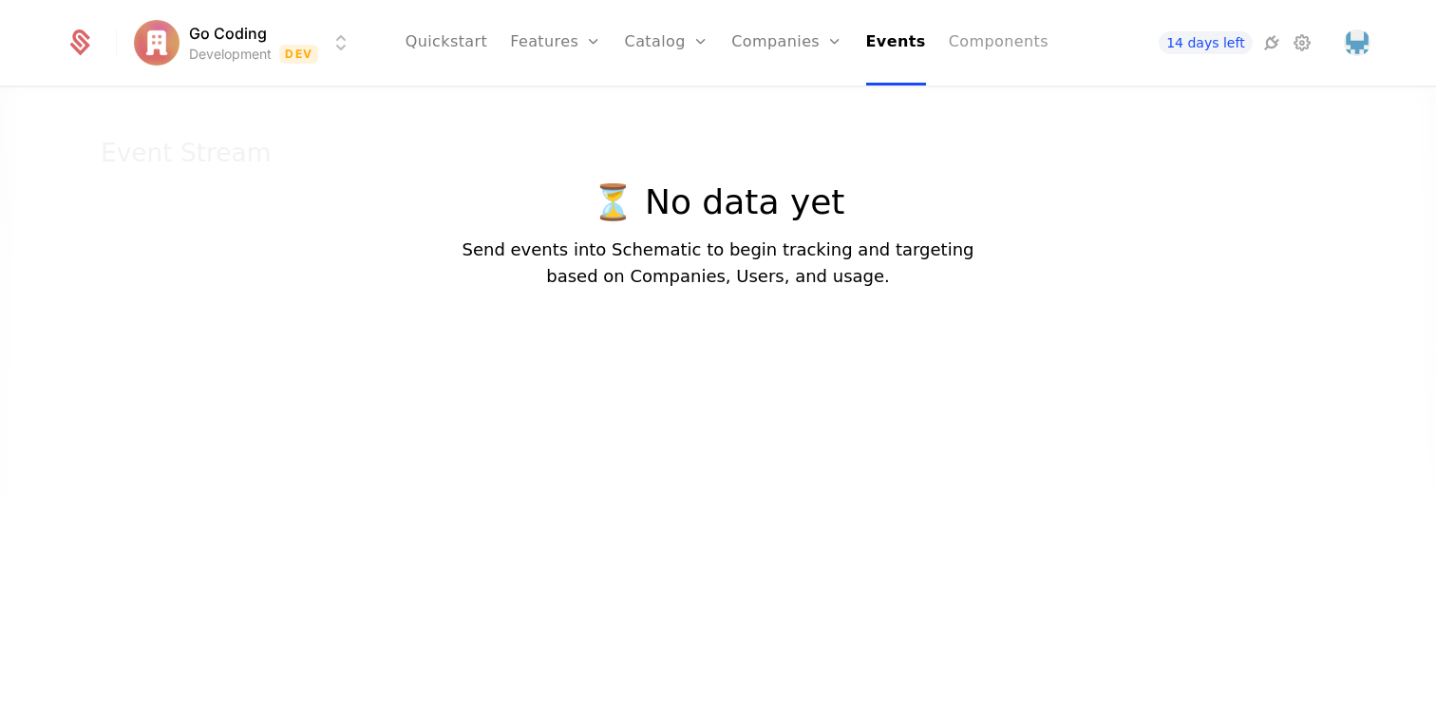
click at [949, 45] on link "Components" at bounding box center [999, 42] width 100 height 85
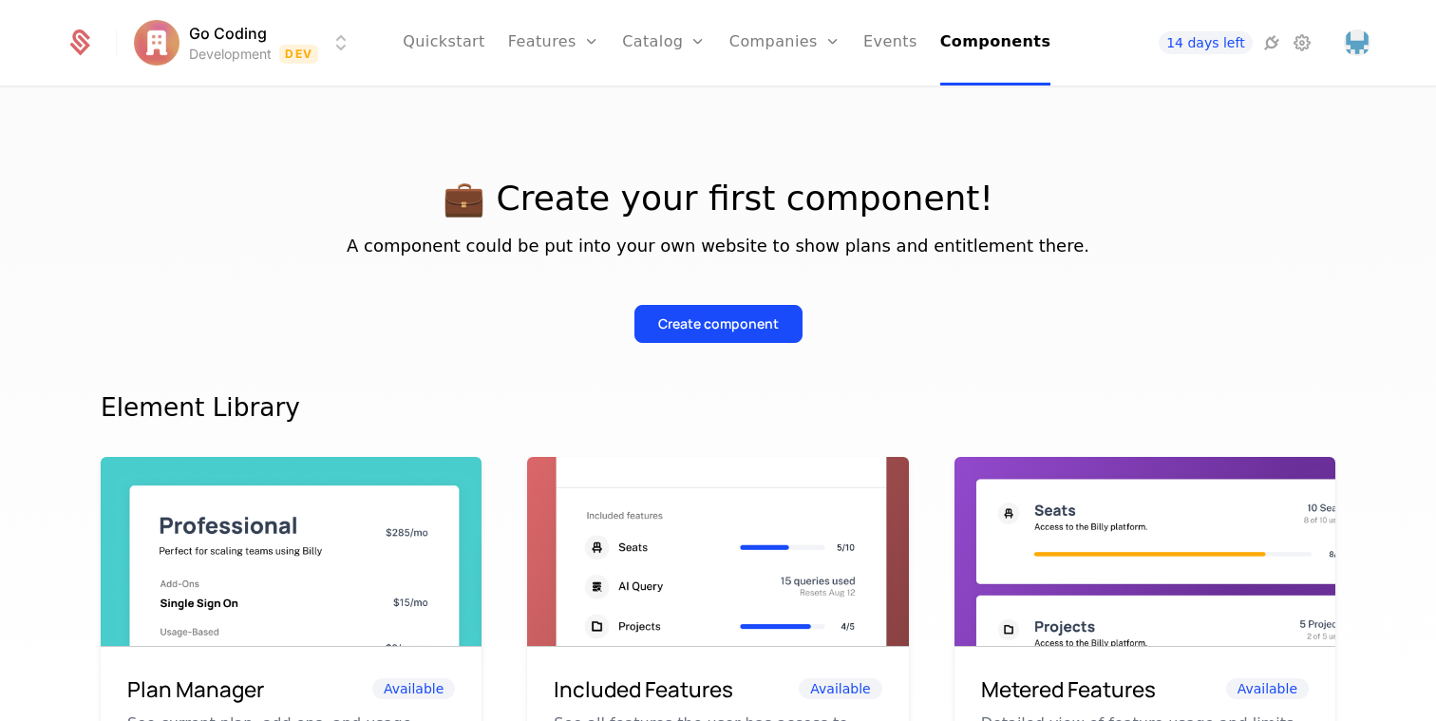
click at [1315, 49] on div "14 days left" at bounding box center [1236, 42] width 269 height 27
click at [1313, 49] on icon at bounding box center [1302, 42] width 23 height 23
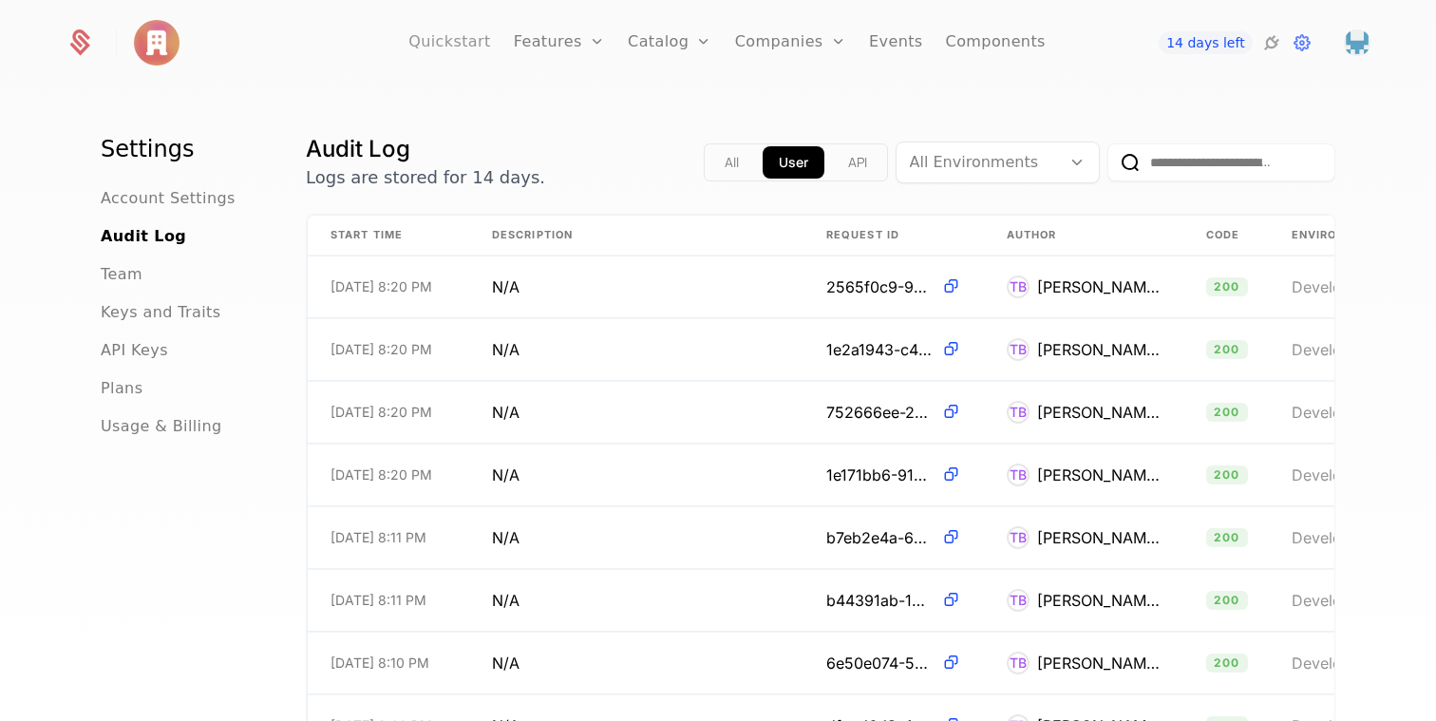
click at [468, 30] on link "Quickstart" at bounding box center [449, 42] width 83 height 85
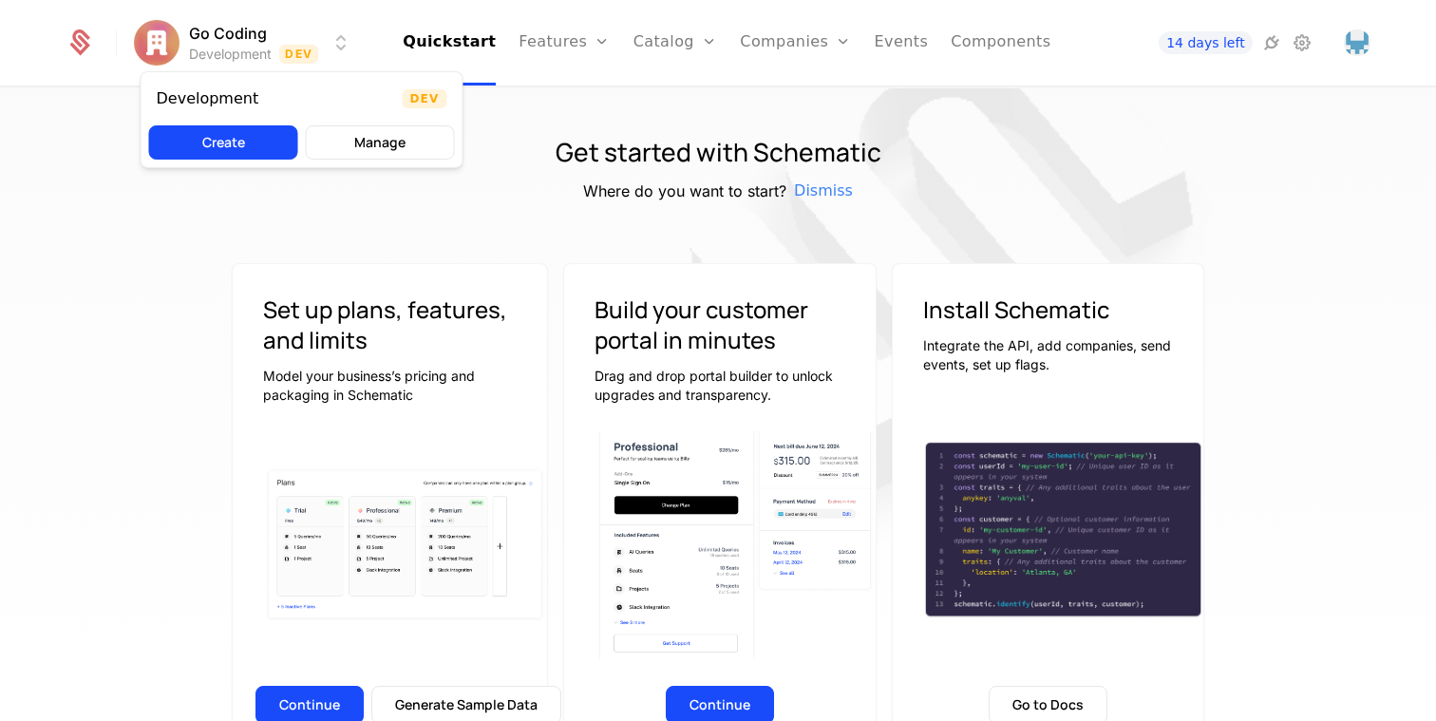
click at [261, 55] on html "Go Coding Development Dev Quickstart Features Features Flags Catalog Plans Add …" at bounding box center [718, 360] width 1436 height 721
click at [352, 130] on button "Manage" at bounding box center [380, 142] width 149 height 34
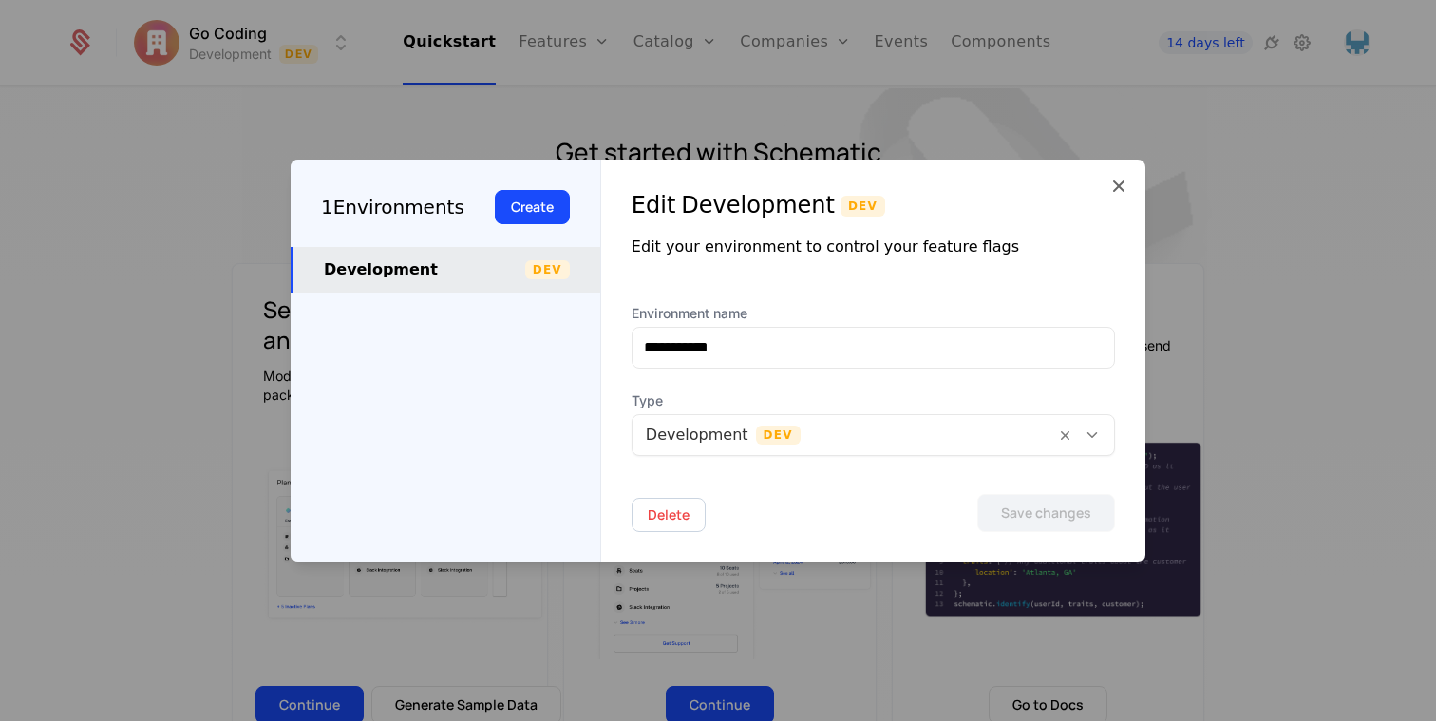
click at [749, 430] on div at bounding box center [844, 435] width 396 height 27
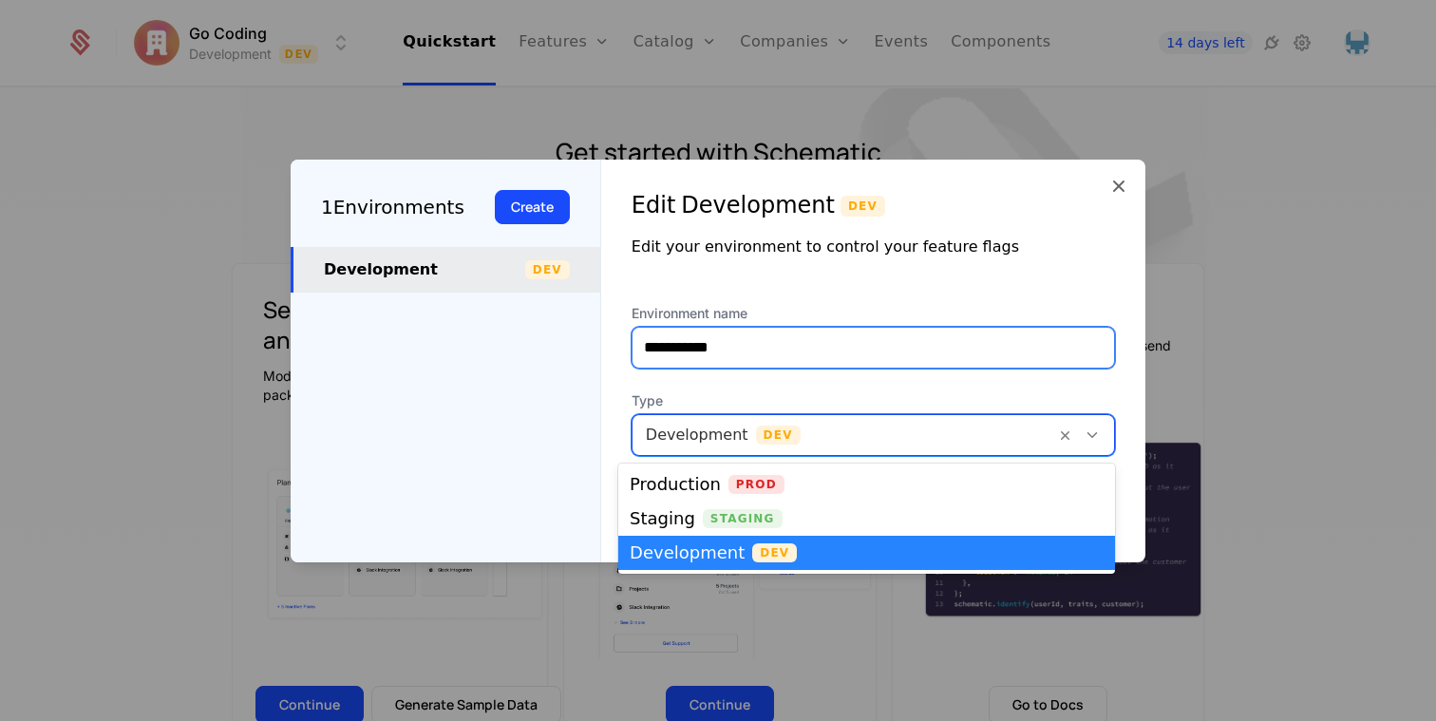
click at [774, 342] on input "**********" at bounding box center [874, 348] width 482 height 40
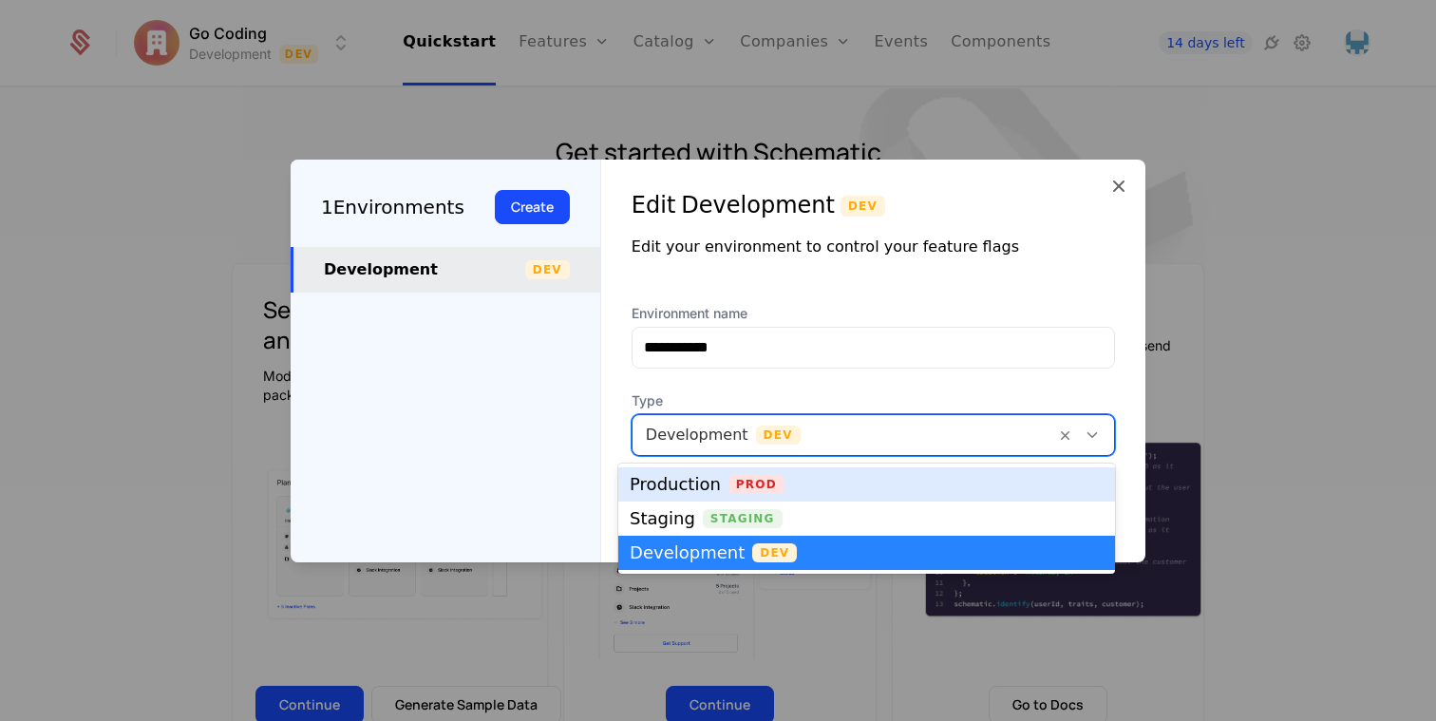
click at [704, 436] on div at bounding box center [844, 435] width 396 height 27
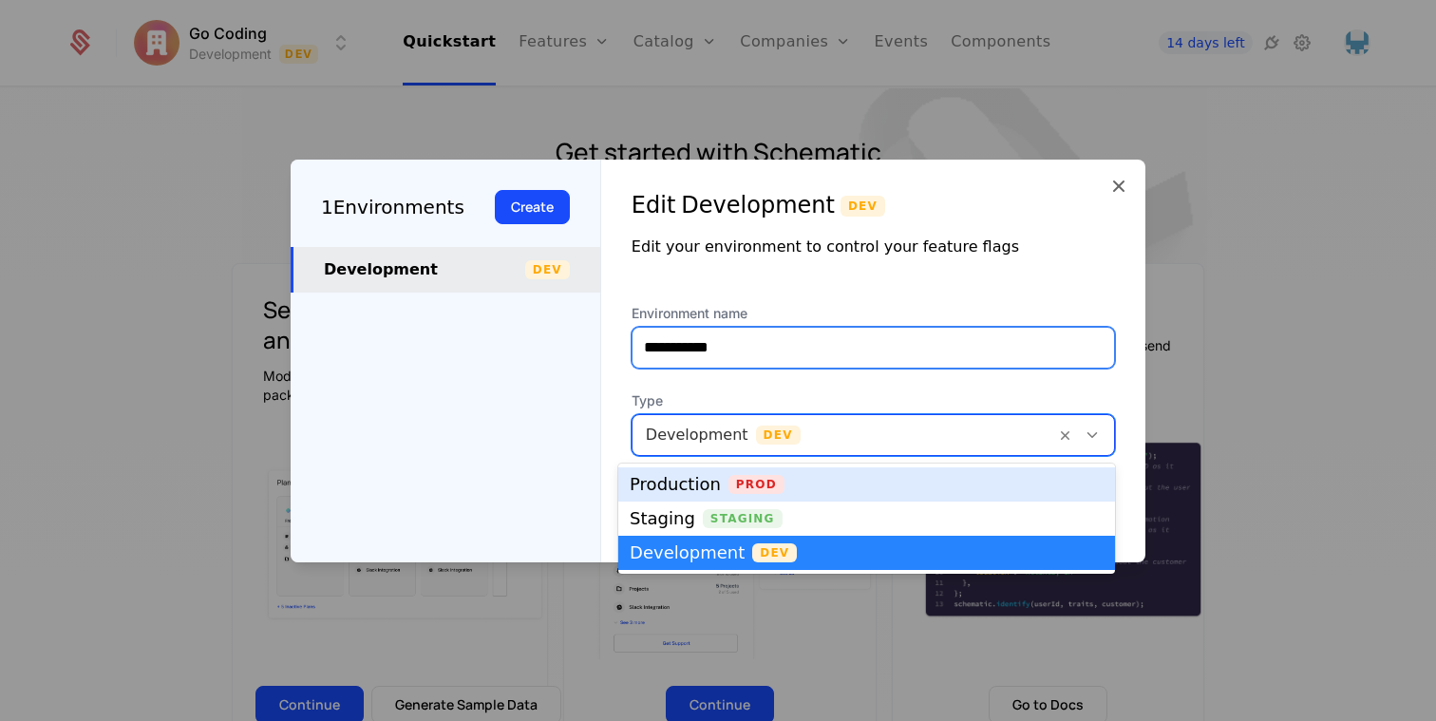
click at [781, 349] on input "**********" at bounding box center [874, 348] width 482 height 40
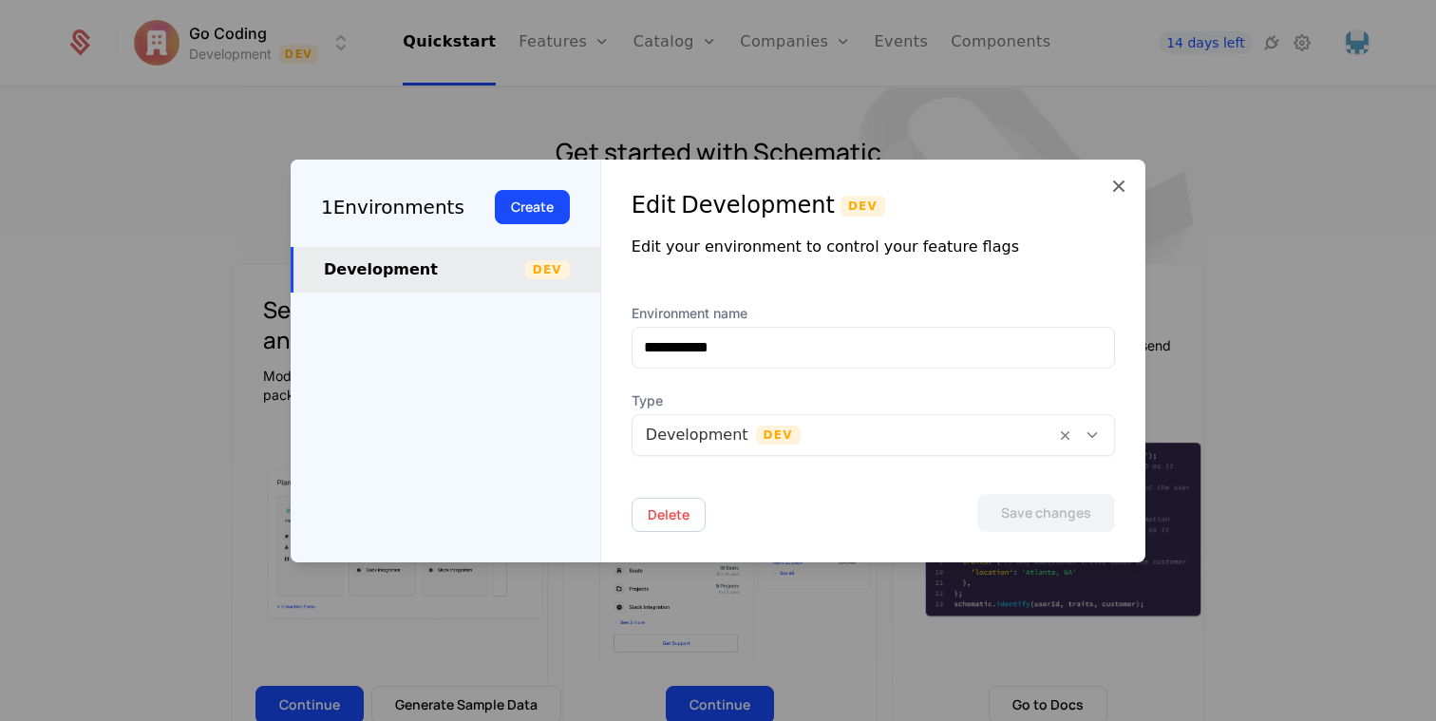
click at [1100, 181] on div "**********" at bounding box center [873, 361] width 544 height 403
click at [1117, 182] on icon at bounding box center [1118, 186] width 23 height 23
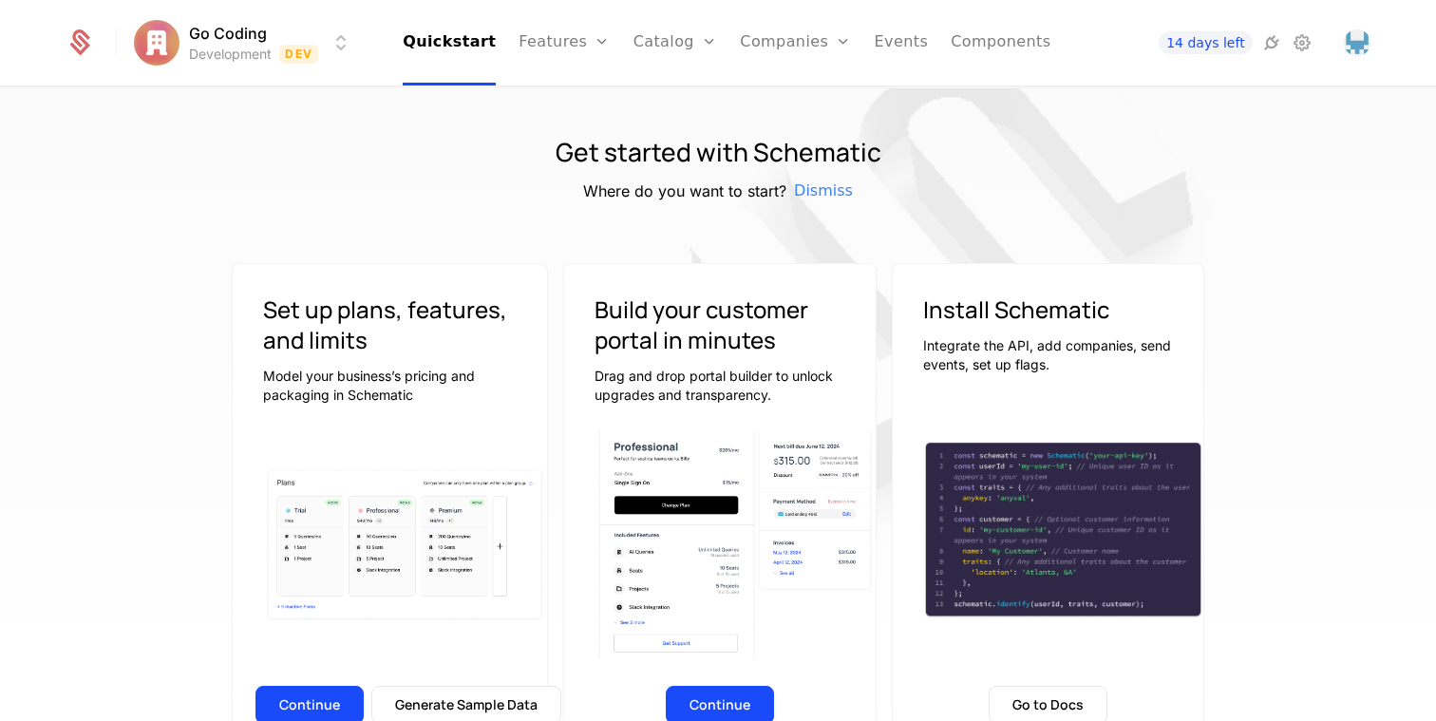
click at [214, 19] on div "Go Coding Development Dev Quickstart Features Features Flags Catalog Plans Add …" at bounding box center [718, 42] width 1304 height 85
click at [220, 35] on html "Go Coding Development Dev Quickstart Features Features Flags Catalog Plans Add …" at bounding box center [718, 360] width 1436 height 721
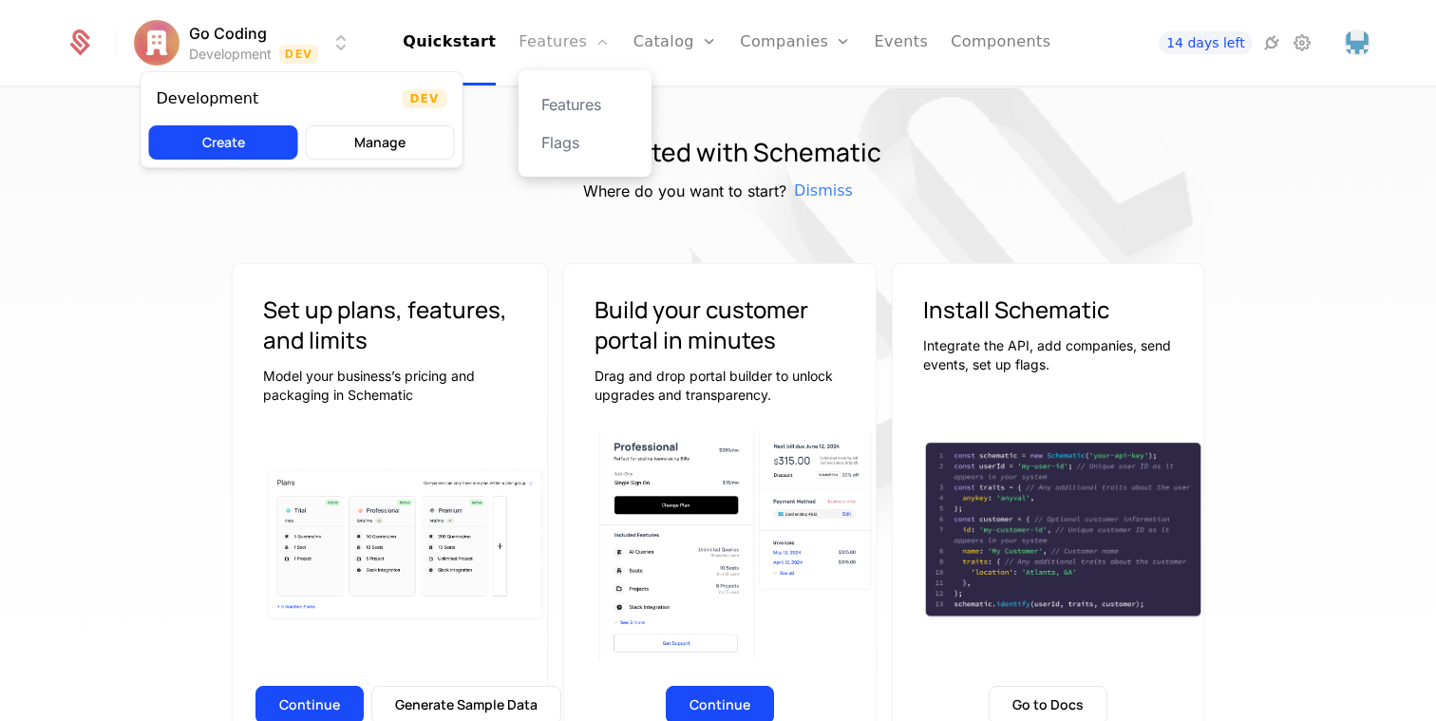
click at [532, 43] on html "Go Coding Development Dev Quickstart Features Features Flags Catalog Plans Add …" at bounding box center [718, 360] width 1436 height 721
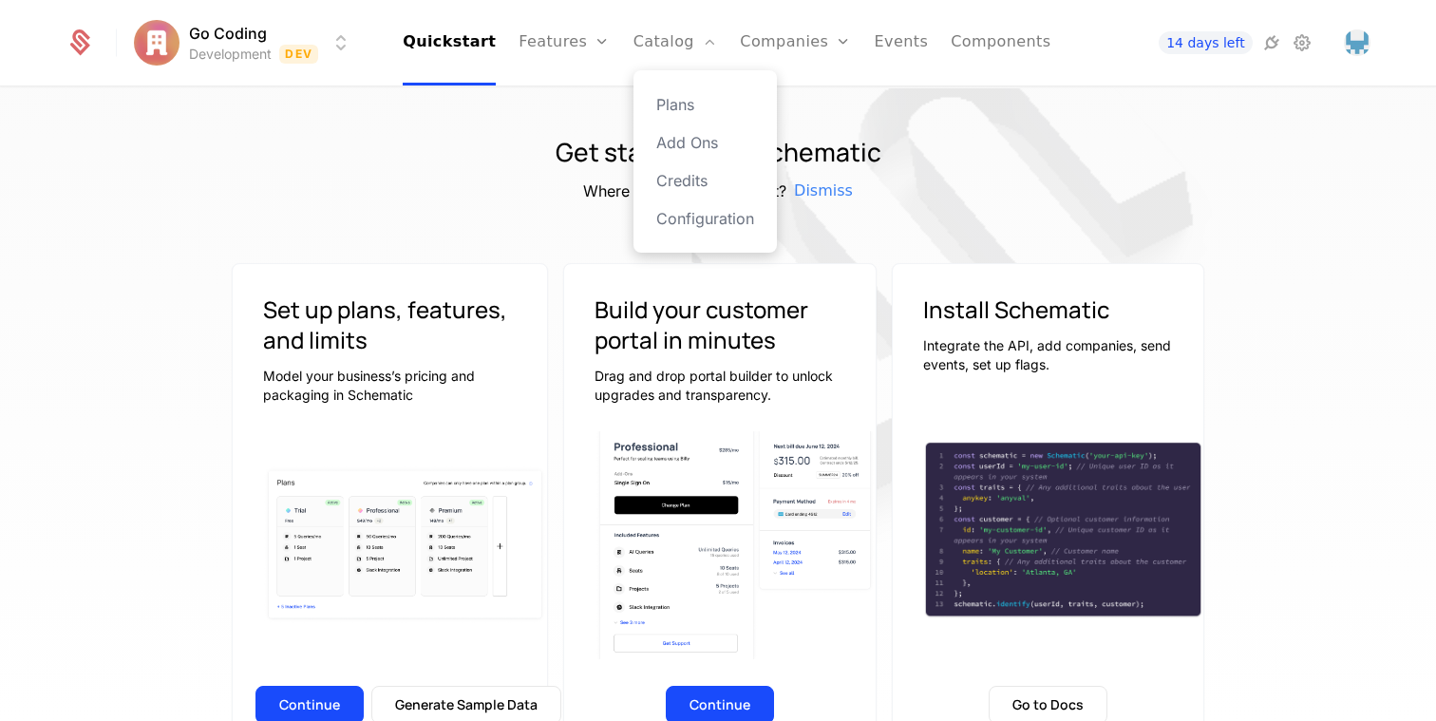
click at [680, 205] on div "Plans Add Ons Credits Configuration" at bounding box center [705, 161] width 143 height 182
click at [683, 217] on link "Configuration" at bounding box center [705, 218] width 98 height 23
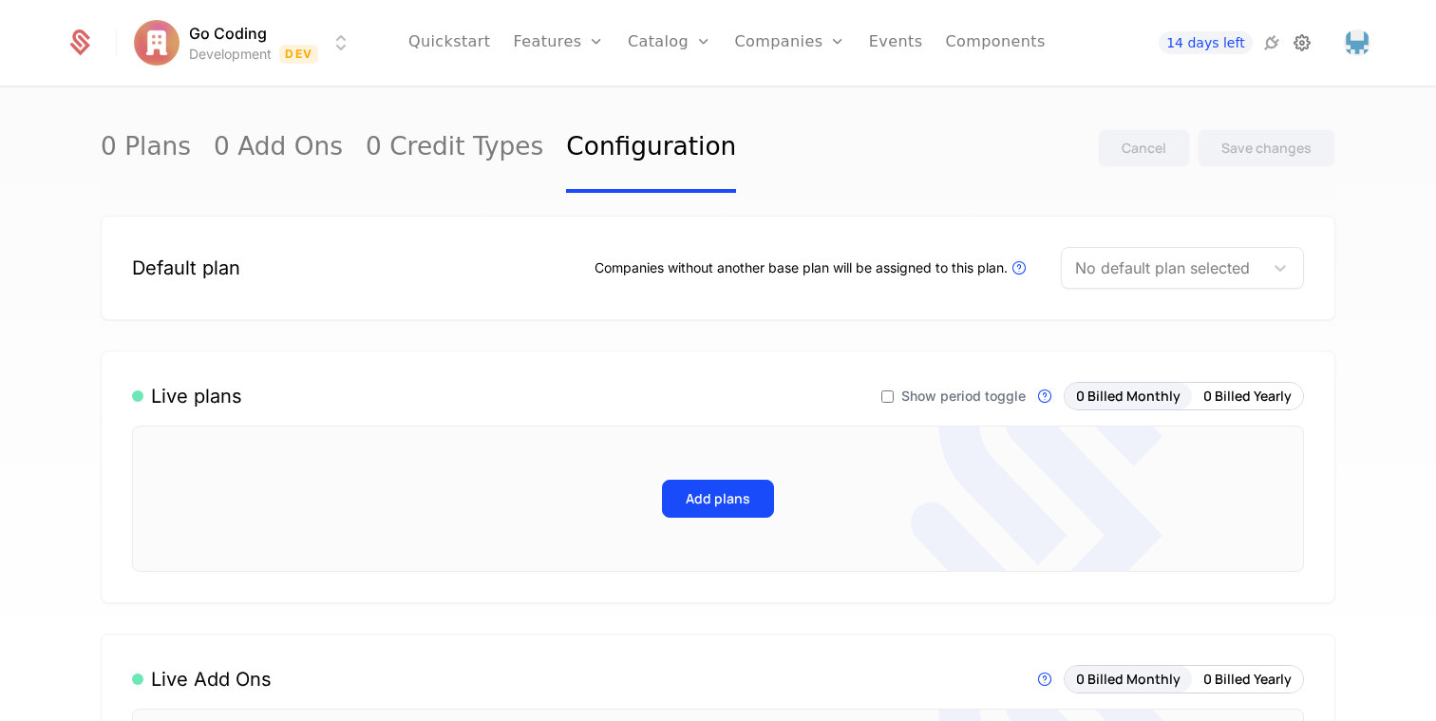
click at [1294, 44] on icon at bounding box center [1302, 42] width 23 height 23
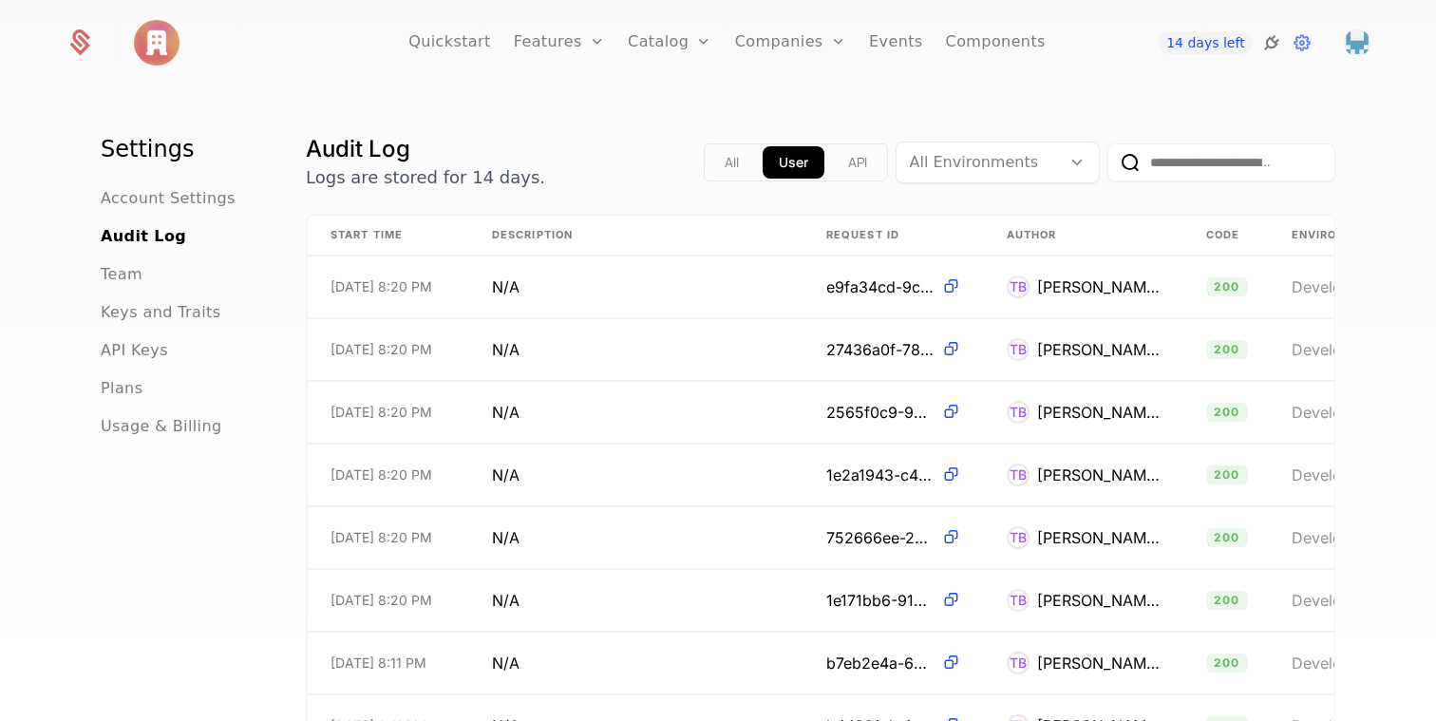
click at [1276, 44] on icon at bounding box center [1271, 42] width 23 height 23
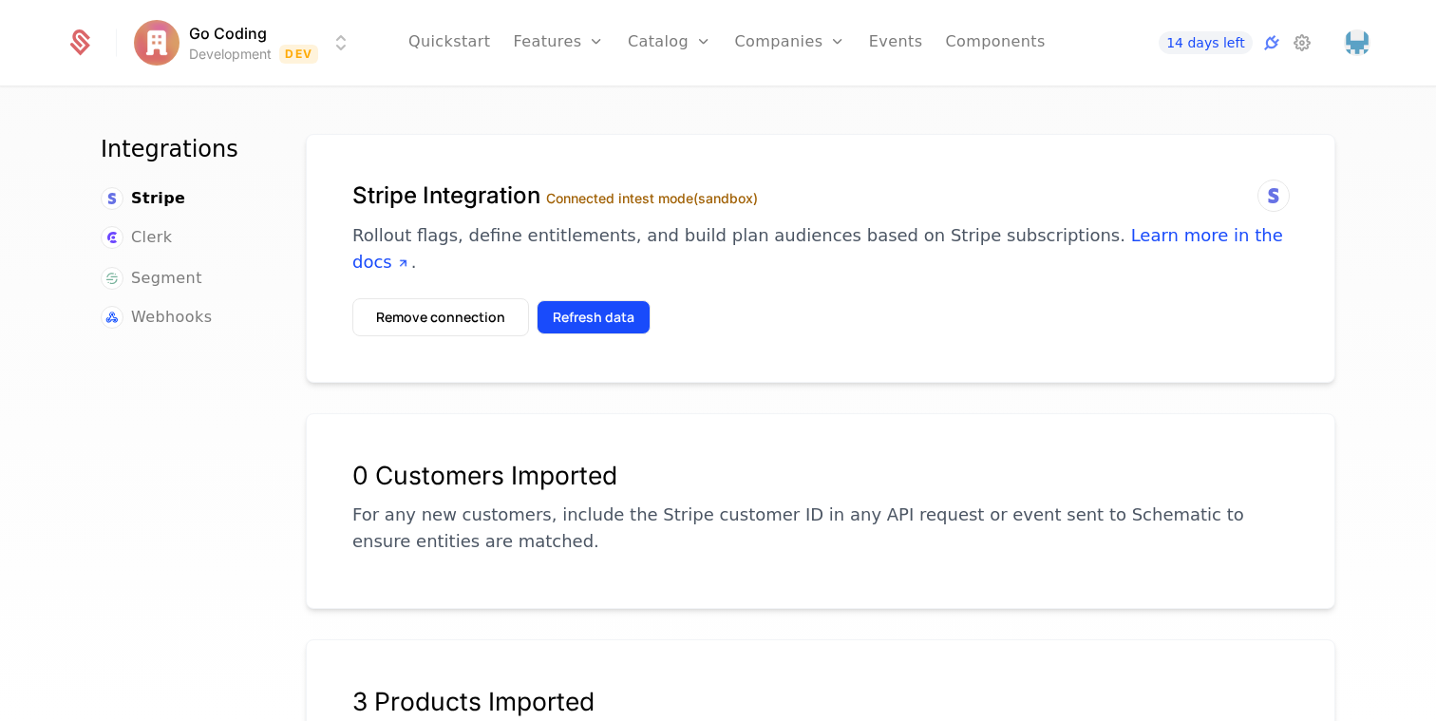
click at [624, 300] on button "Refresh data" at bounding box center [594, 317] width 114 height 34
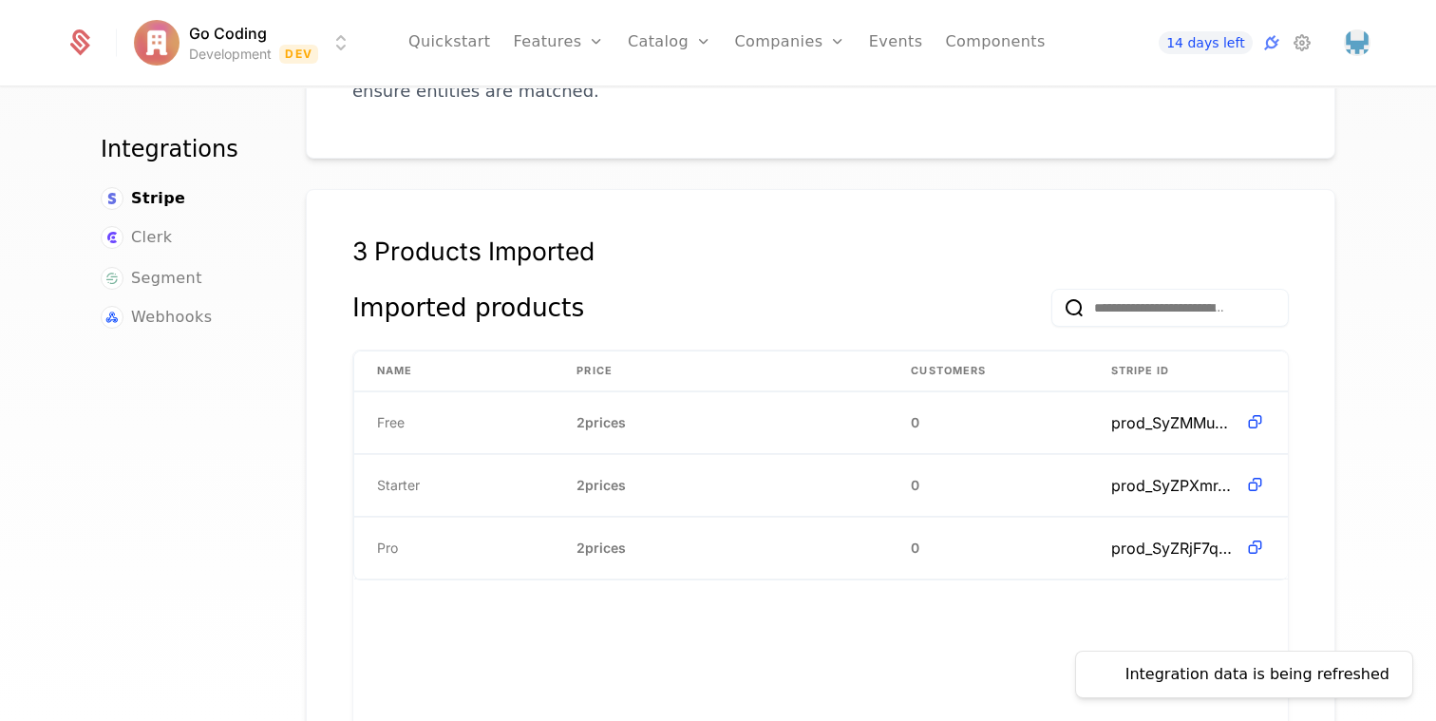
scroll to position [464, 0]
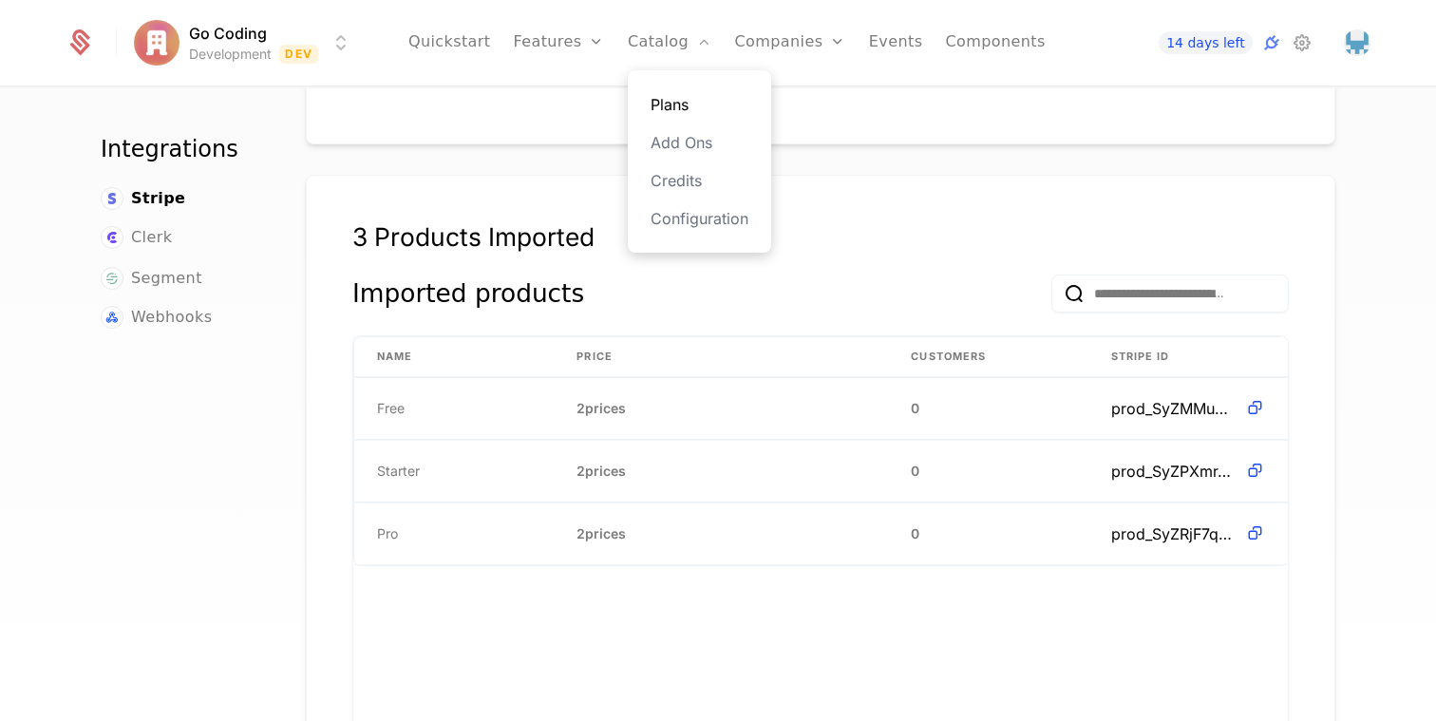
click at [700, 110] on link "Plans" at bounding box center [700, 104] width 98 height 23
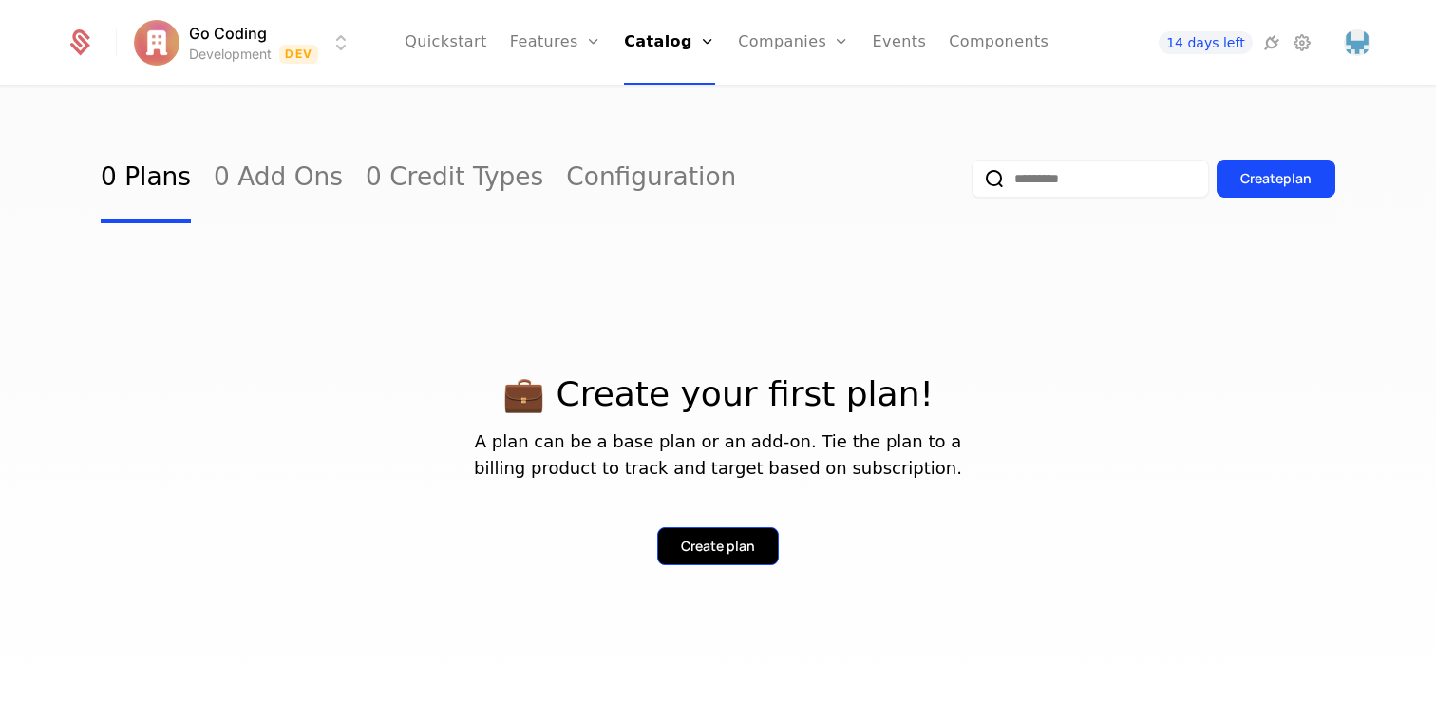
click at [757, 545] on button "Create plan" at bounding box center [718, 546] width 122 height 38
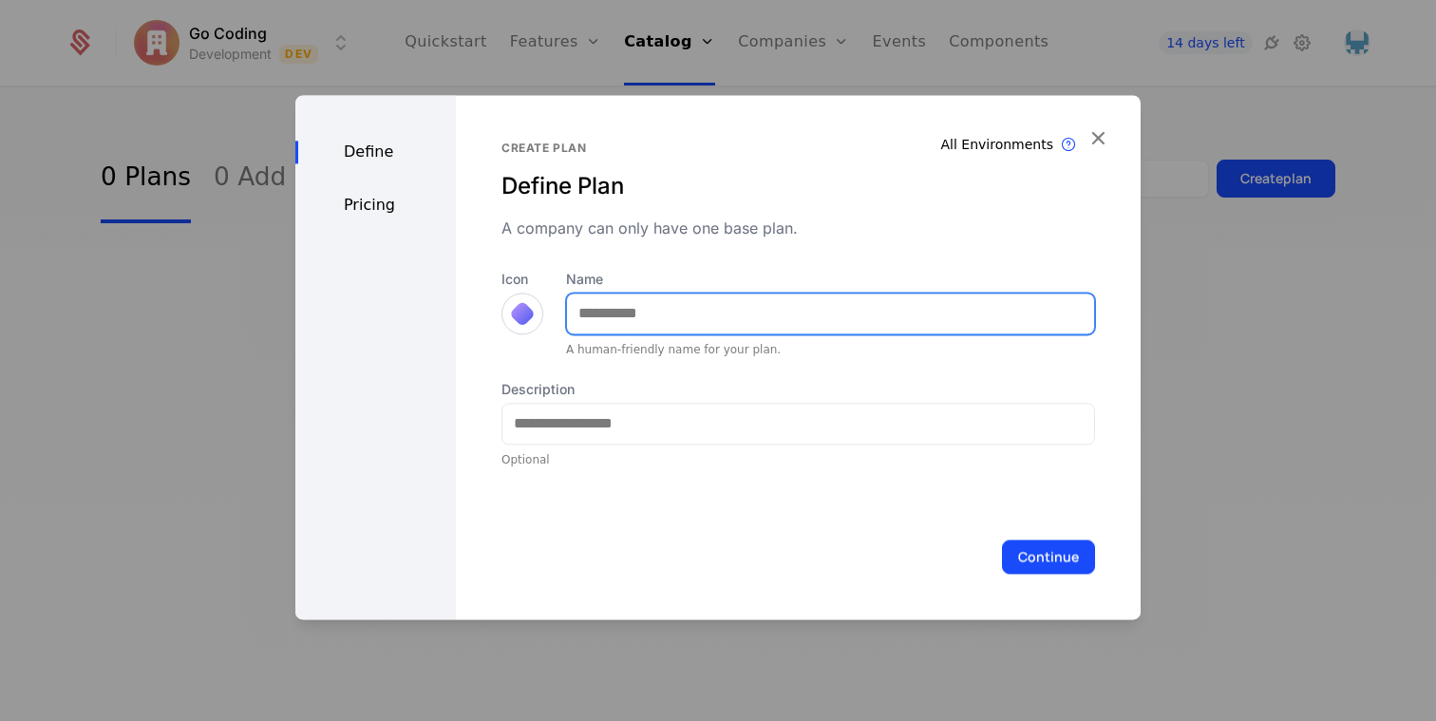
click at [679, 320] on input "Name" at bounding box center [830, 313] width 527 height 40
type input "****"
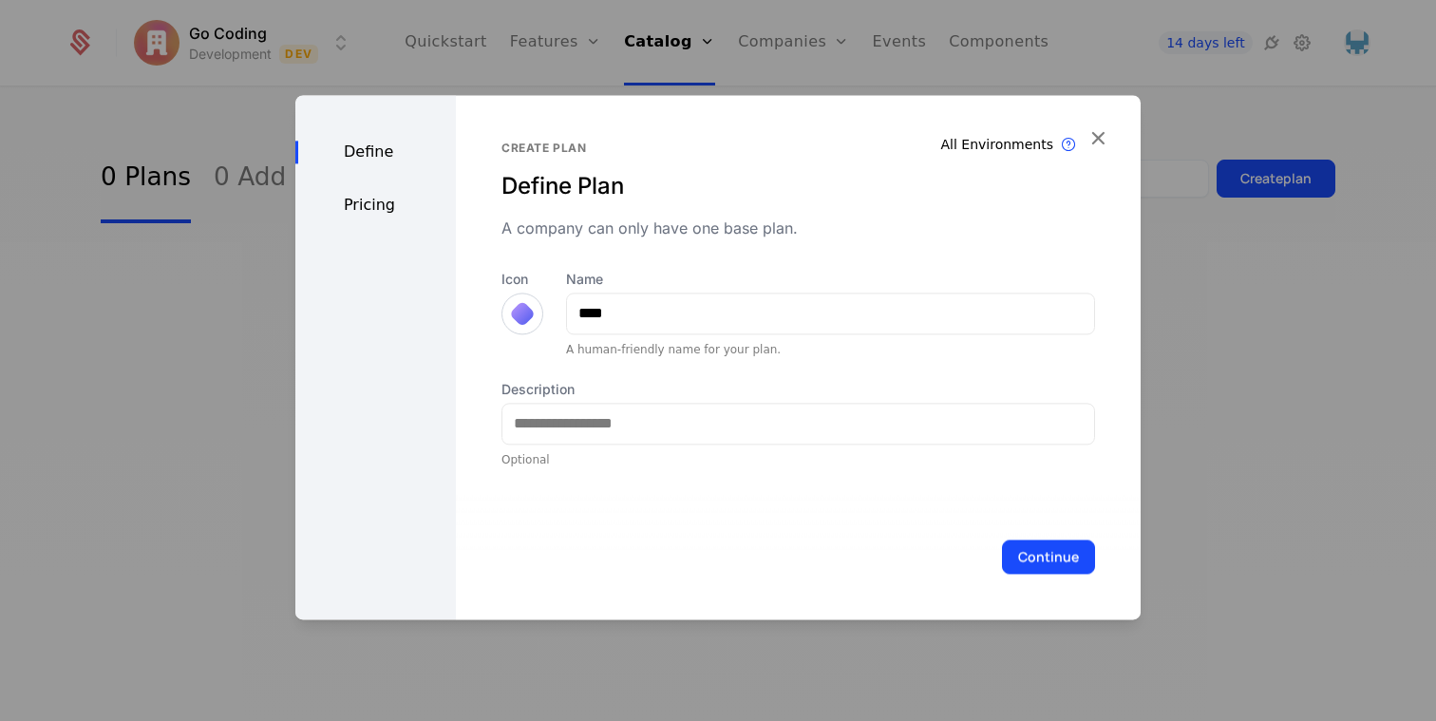
click at [529, 310] on div at bounding box center [522, 313] width 27 height 27
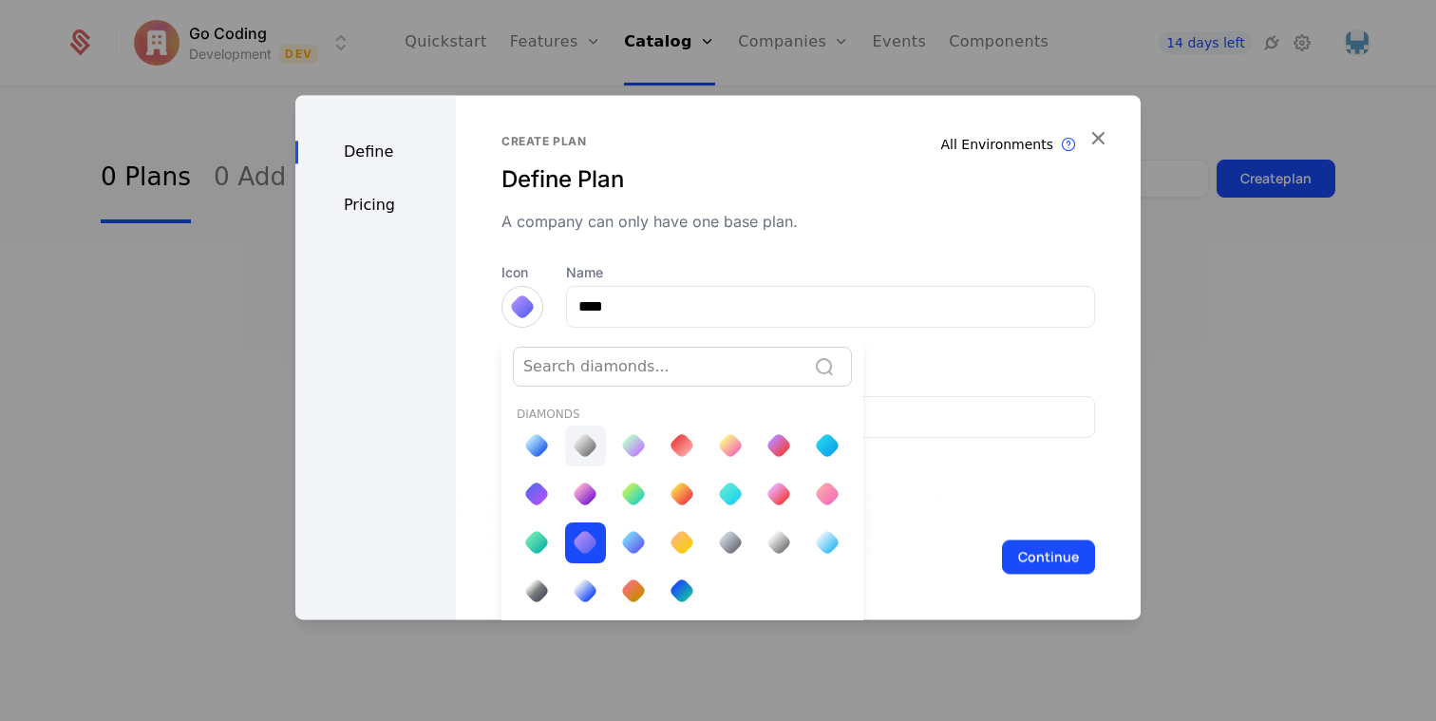
click at [586, 436] on div at bounding box center [585, 445] width 27 height 27
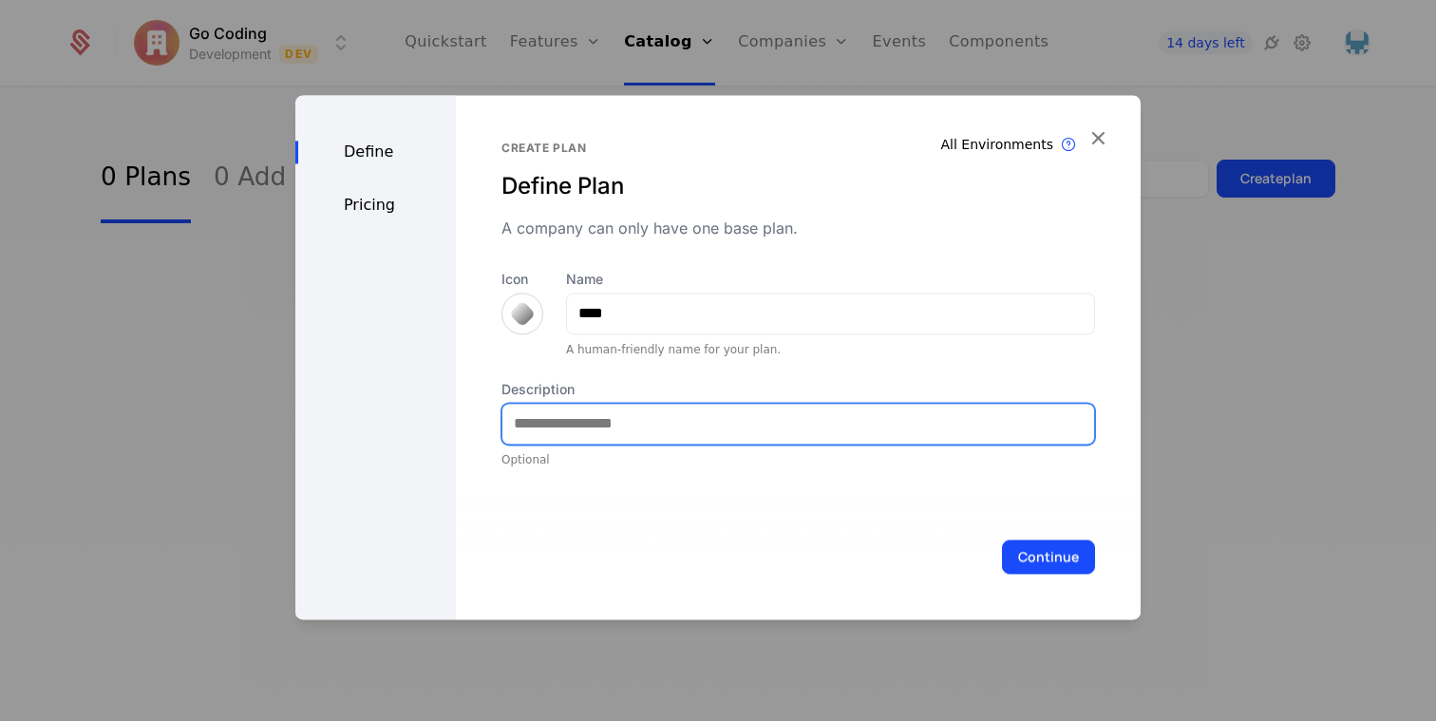
click at [618, 414] on input "Description" at bounding box center [798, 424] width 592 height 40
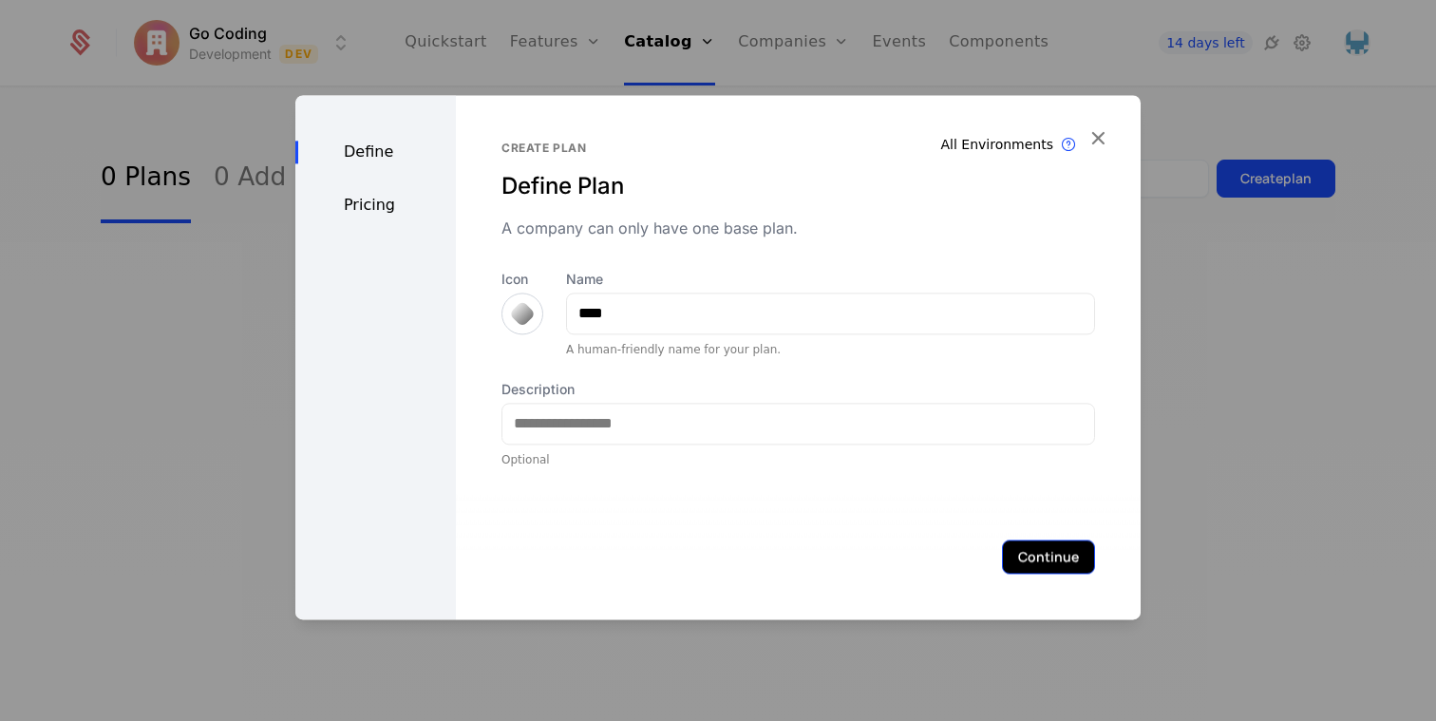
click at [1042, 560] on button "Continue" at bounding box center [1048, 556] width 93 height 34
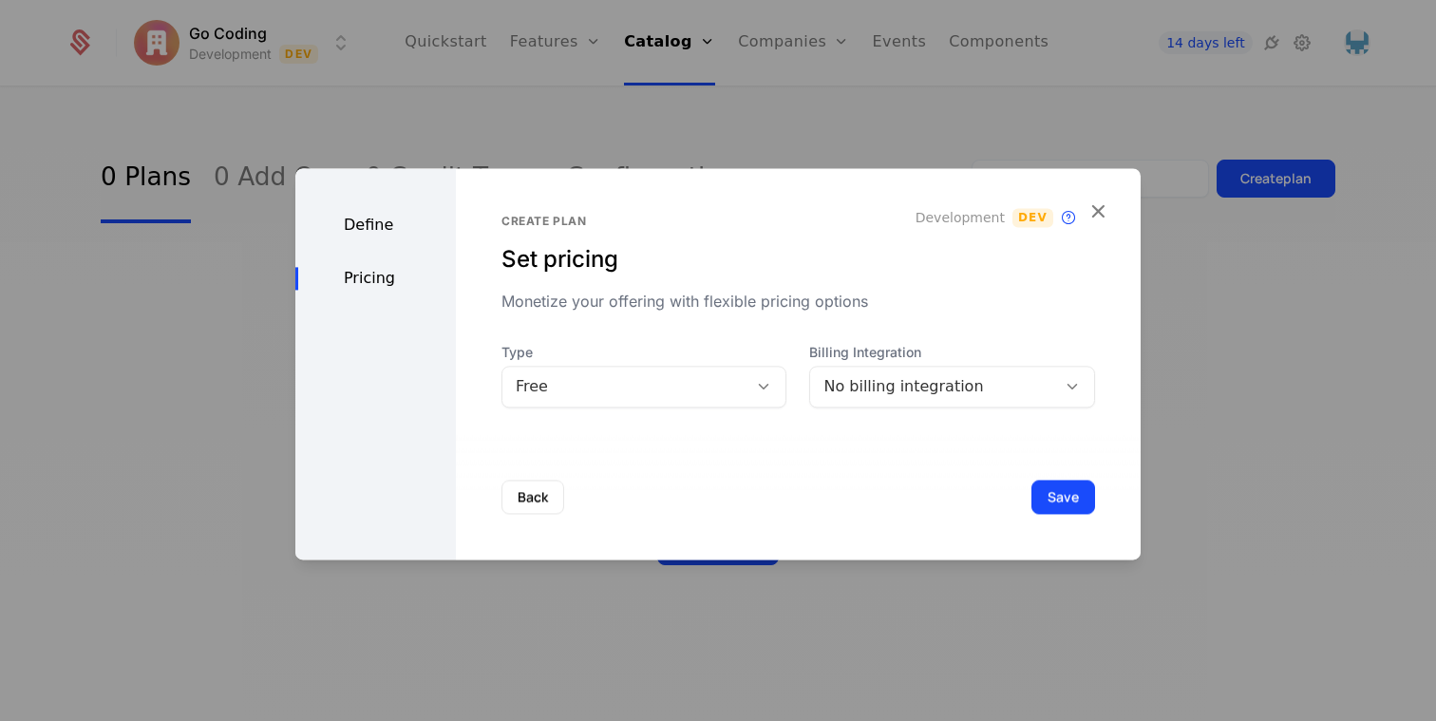
click at [894, 389] on div "No billing integration" at bounding box center [932, 386] width 219 height 23
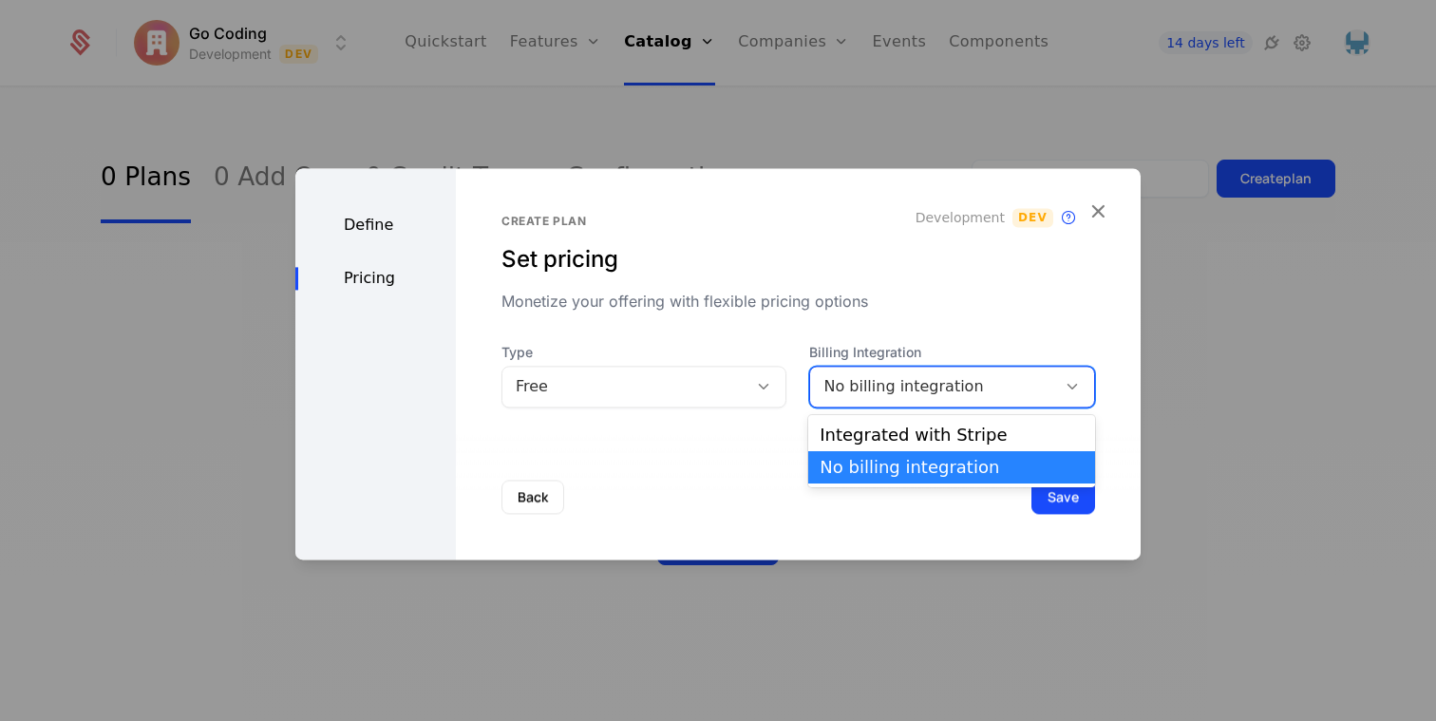
click at [894, 417] on div "Integrated with Stripe No billing integration" at bounding box center [951, 451] width 287 height 72
click at [894, 432] on div "Integrated with Stripe" at bounding box center [952, 434] width 264 height 17
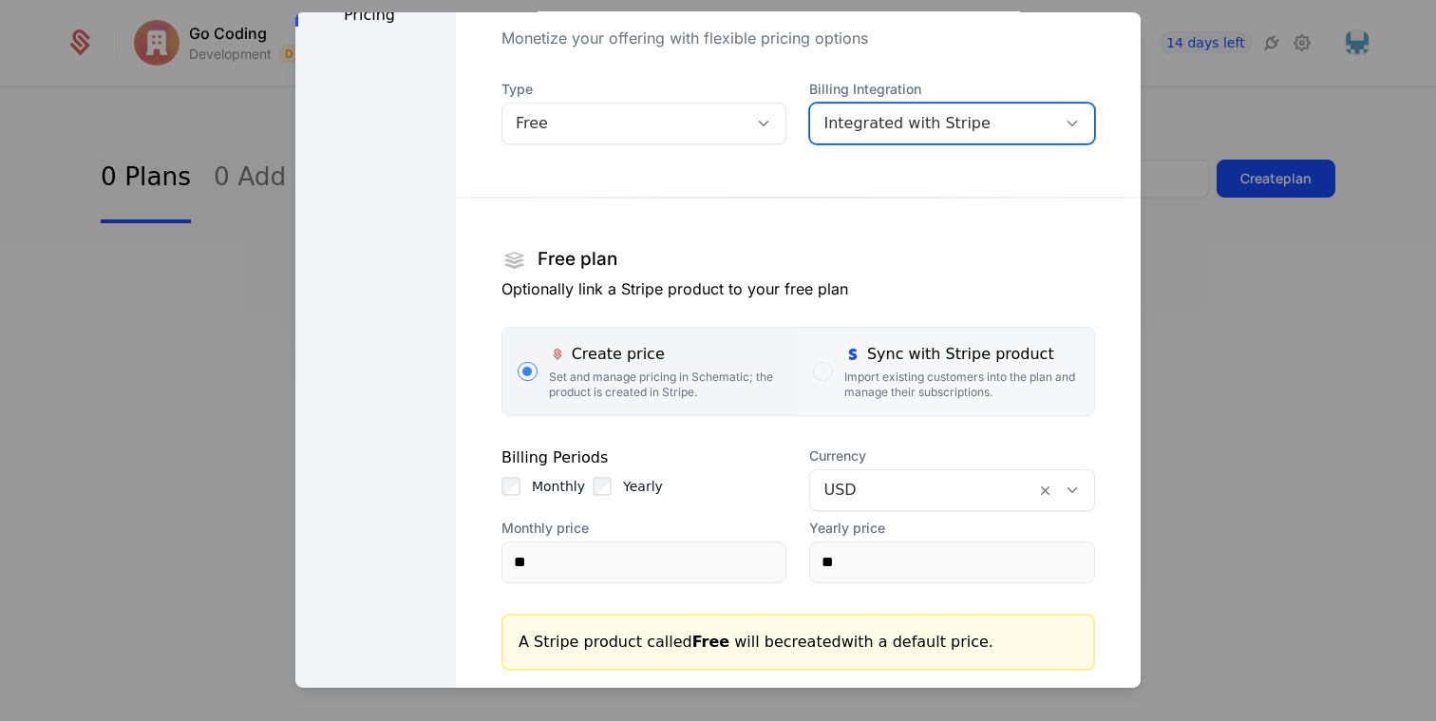
click at [949, 366] on div "Sync with Stripe product Import existing customers into the plan and manage the…" at bounding box center [961, 370] width 235 height 57
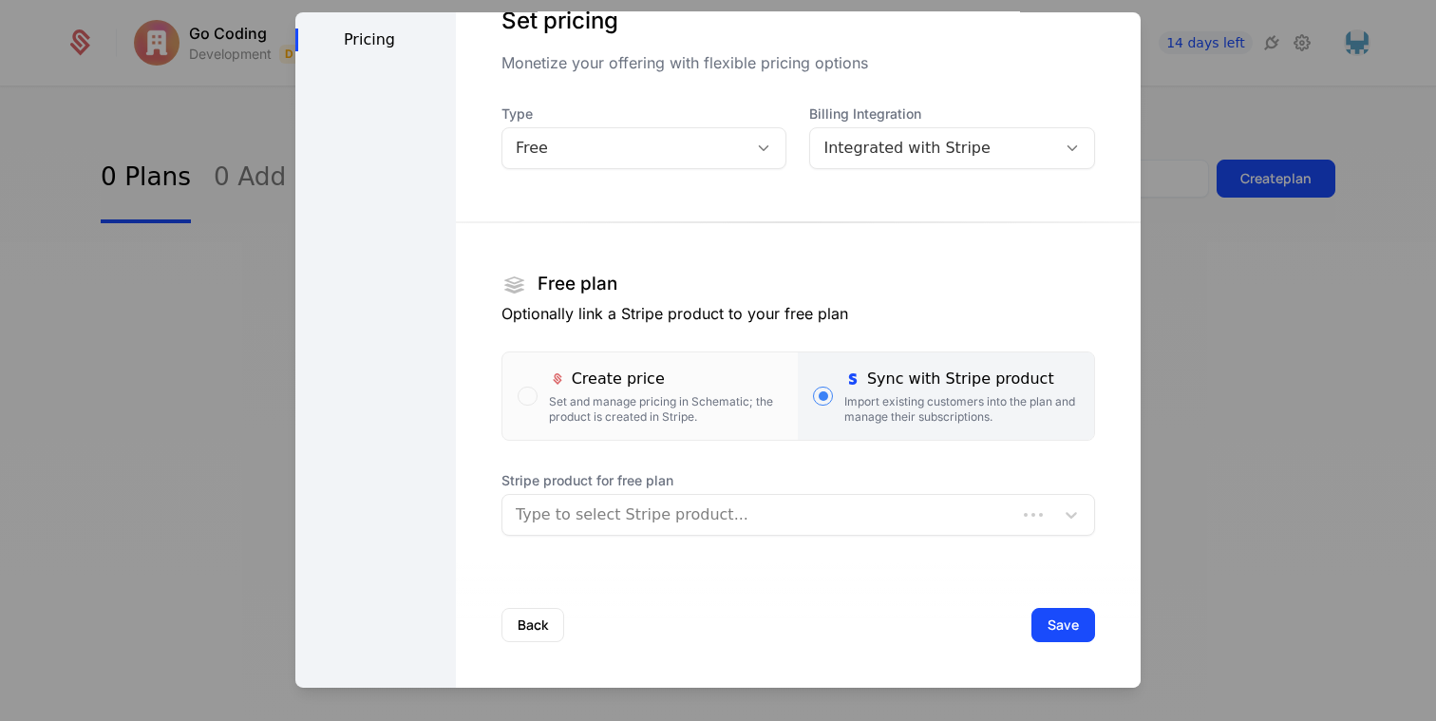
scroll to position [83, 0]
click at [731, 515] on div at bounding box center [778, 514] width 525 height 27
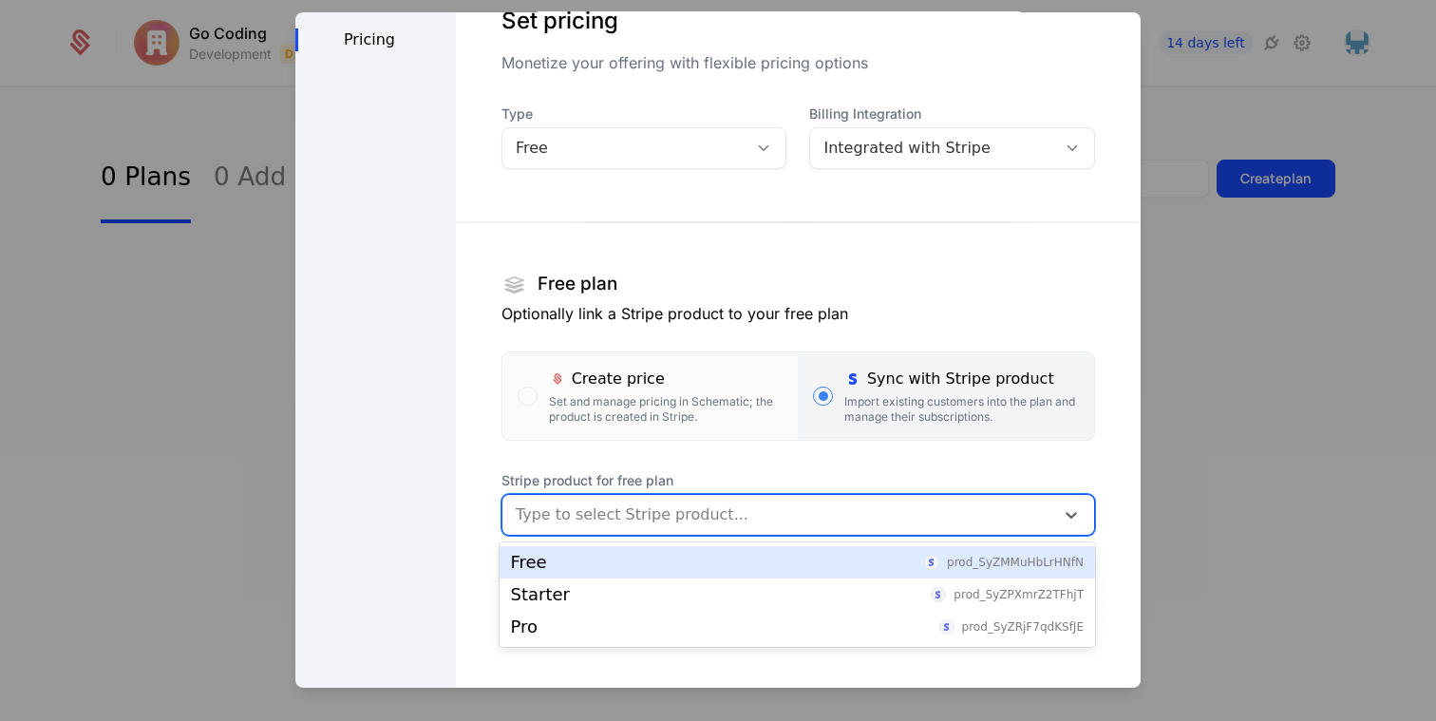
click at [722, 565] on div "Free prod_SyZMMuHbLrHNfN" at bounding box center [797, 562] width 573 height 17
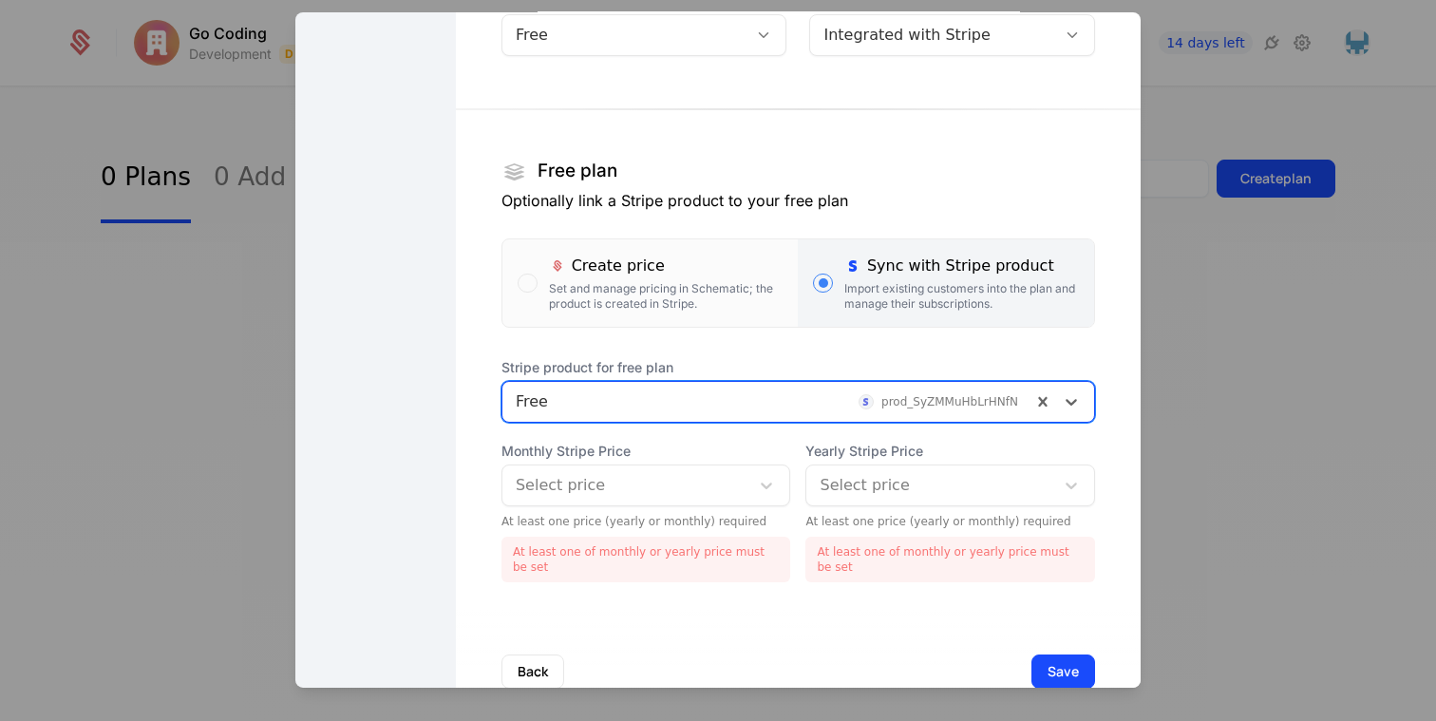
scroll to position [198, 0]
click at [619, 493] on div at bounding box center [626, 482] width 221 height 27
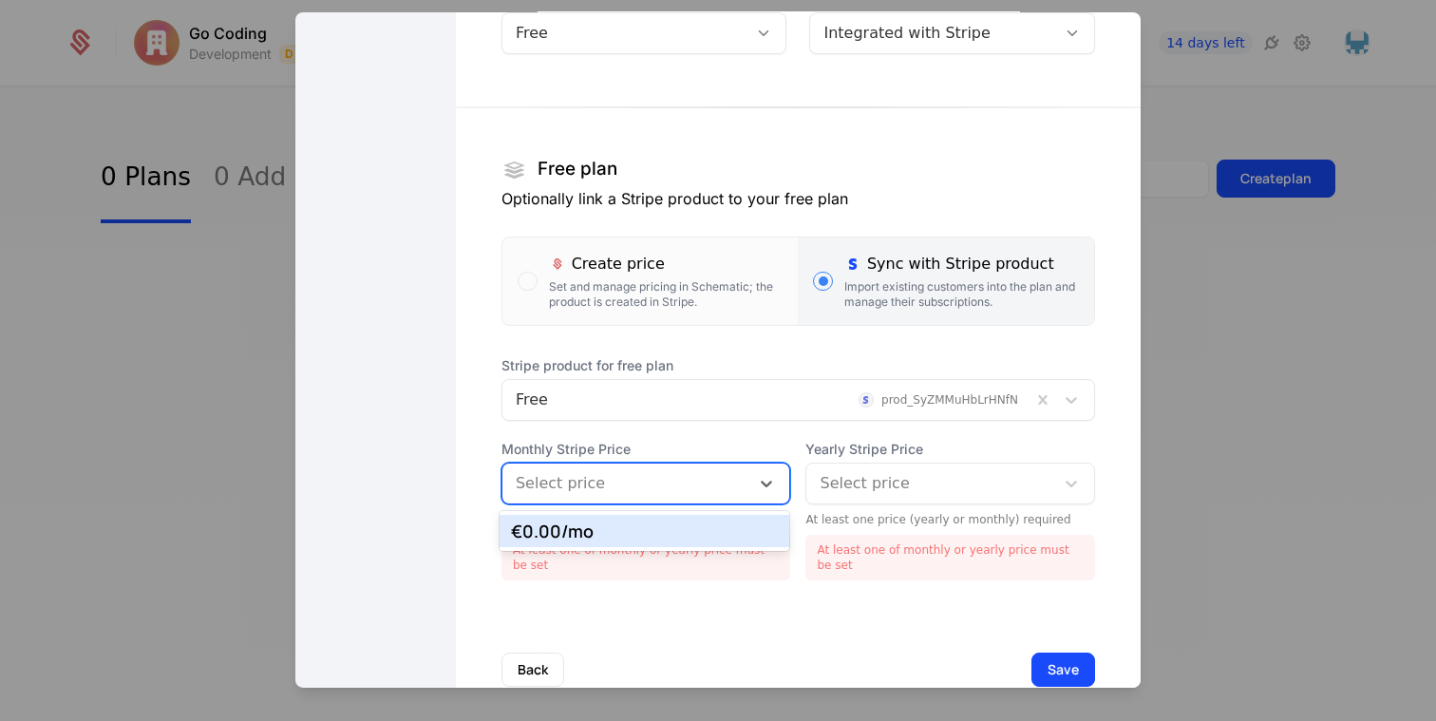
click at [615, 533] on div "€0.00 /mo" at bounding box center [645, 530] width 268 height 17
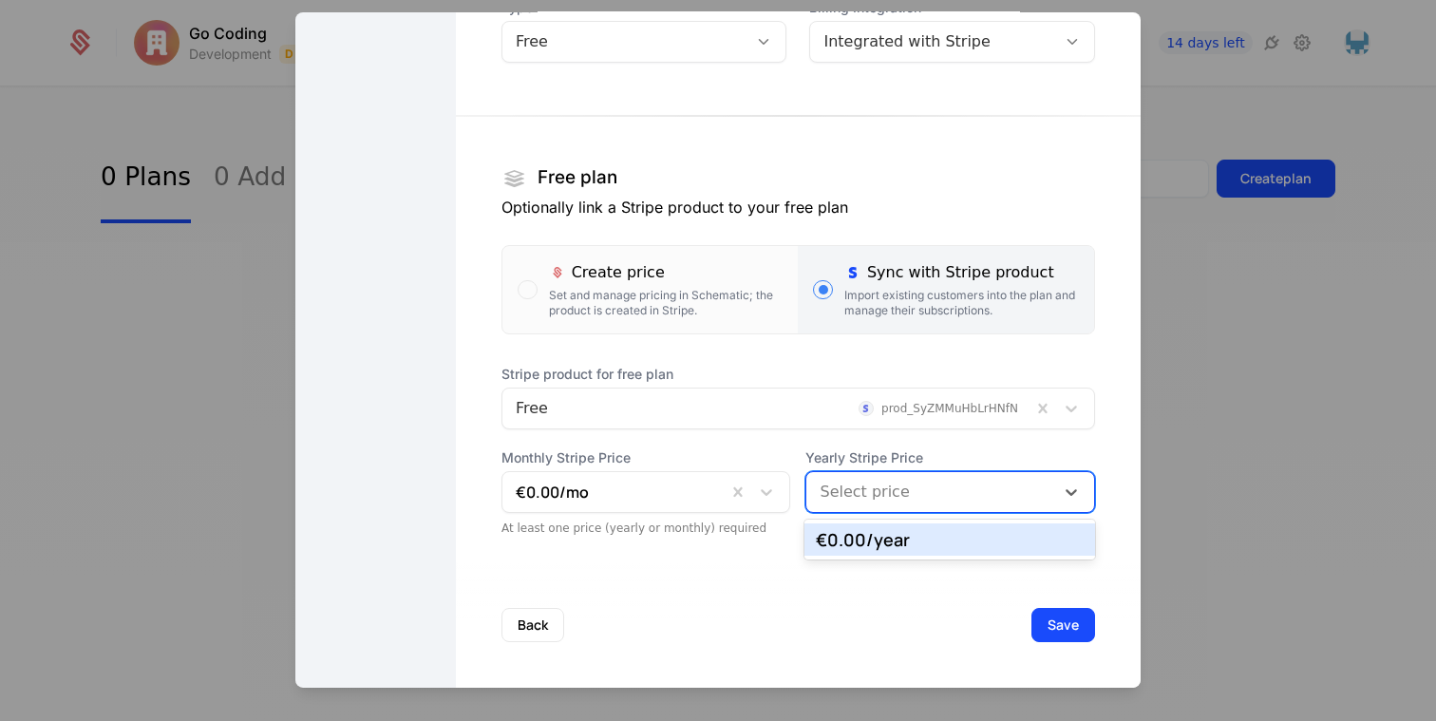
click at [860, 493] on div at bounding box center [930, 491] width 221 height 27
click at [861, 534] on div "€0.00 /year" at bounding box center [950, 539] width 268 height 17
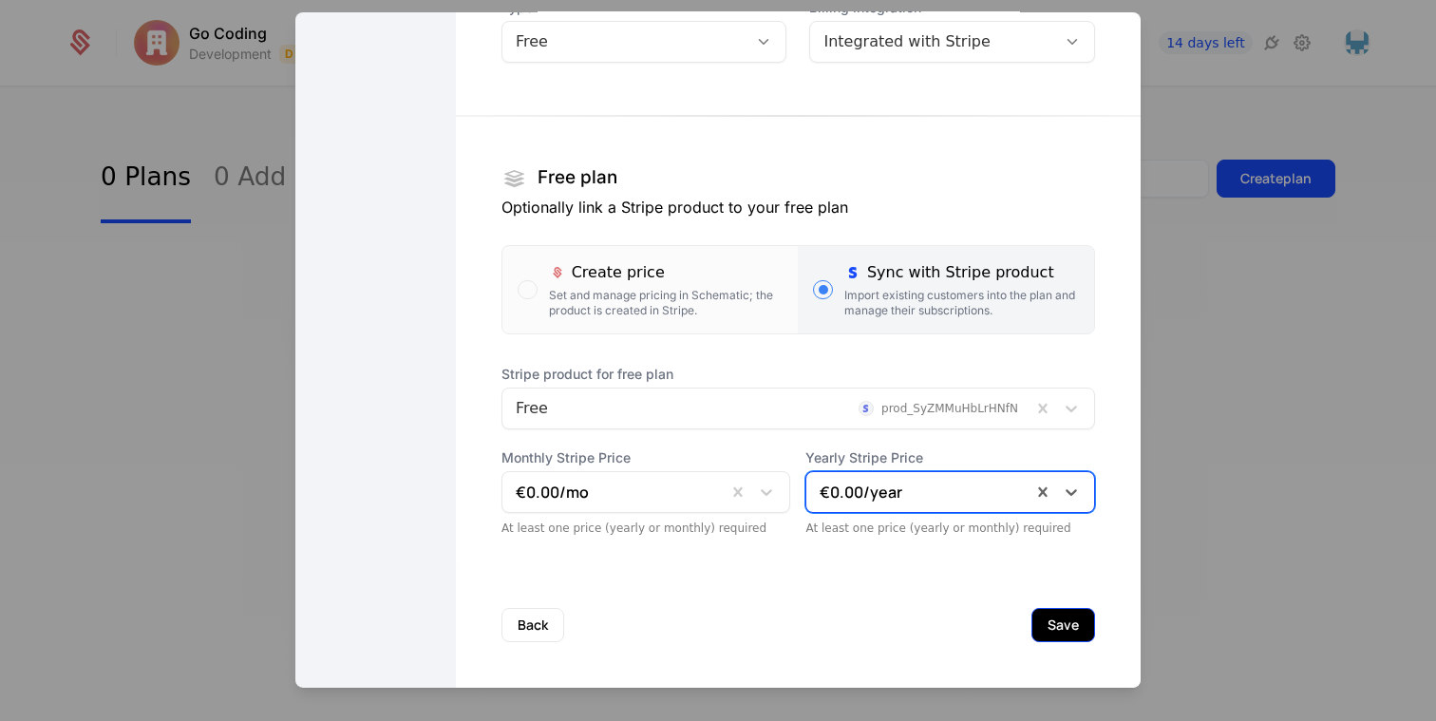
click at [1069, 627] on button "Save" at bounding box center [1064, 624] width 64 height 34
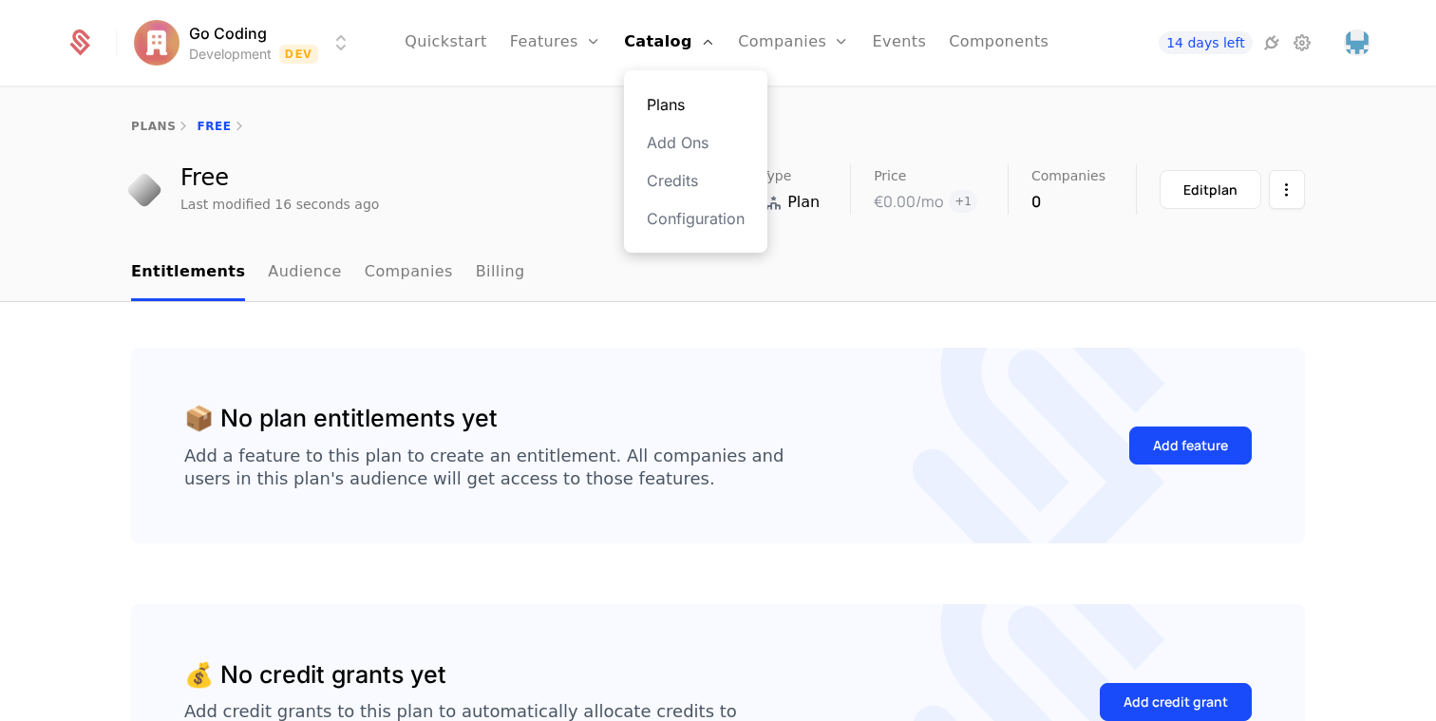
click at [669, 114] on link "Plans" at bounding box center [696, 104] width 98 height 23
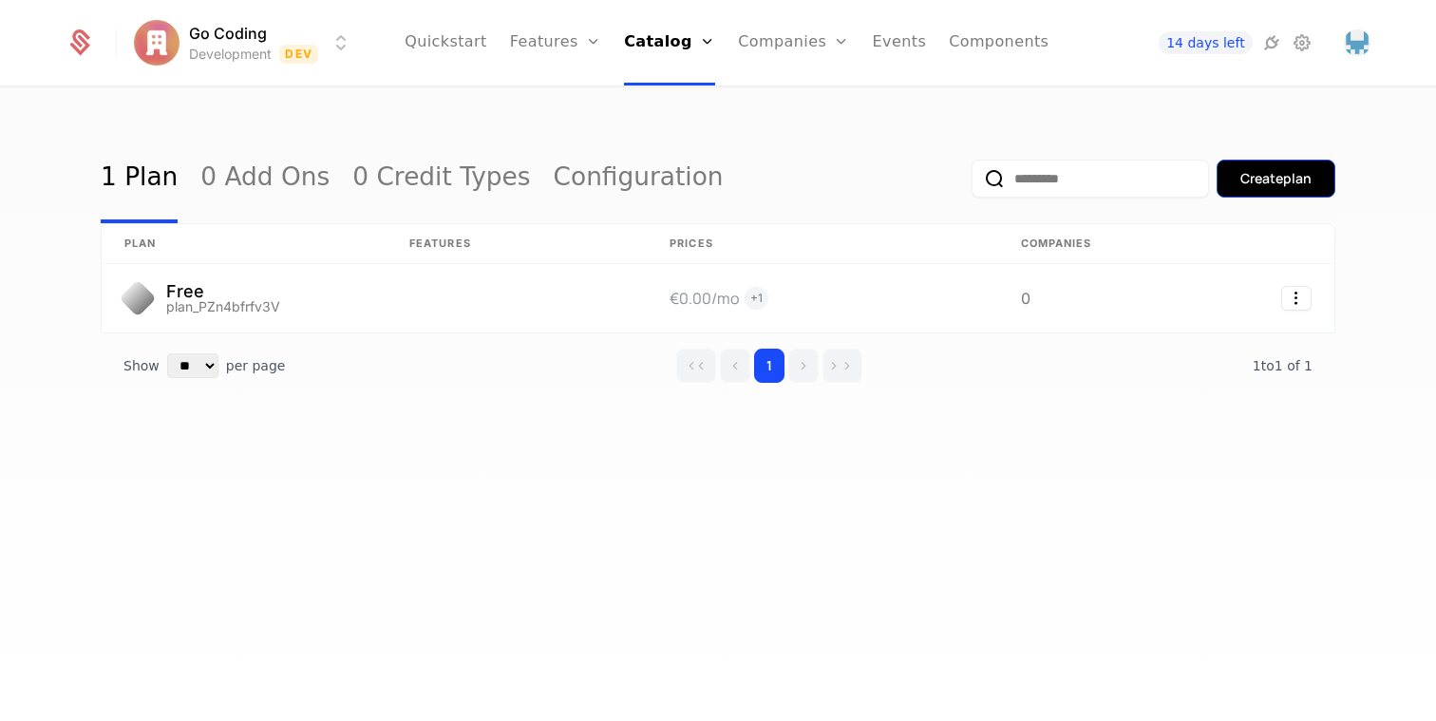
click at [1259, 190] on button "Create plan" at bounding box center [1276, 179] width 119 height 38
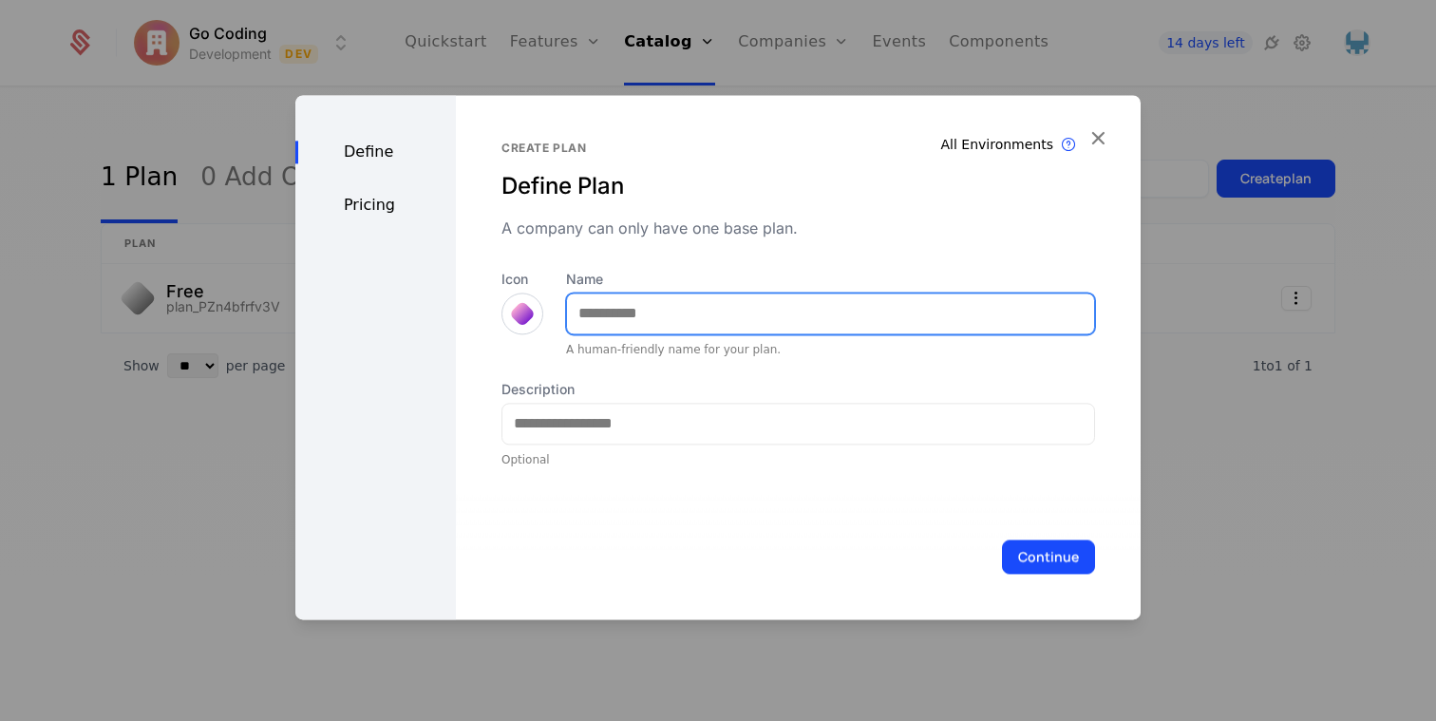
click at [602, 318] on input "Name" at bounding box center [830, 313] width 527 height 40
type input "*******"
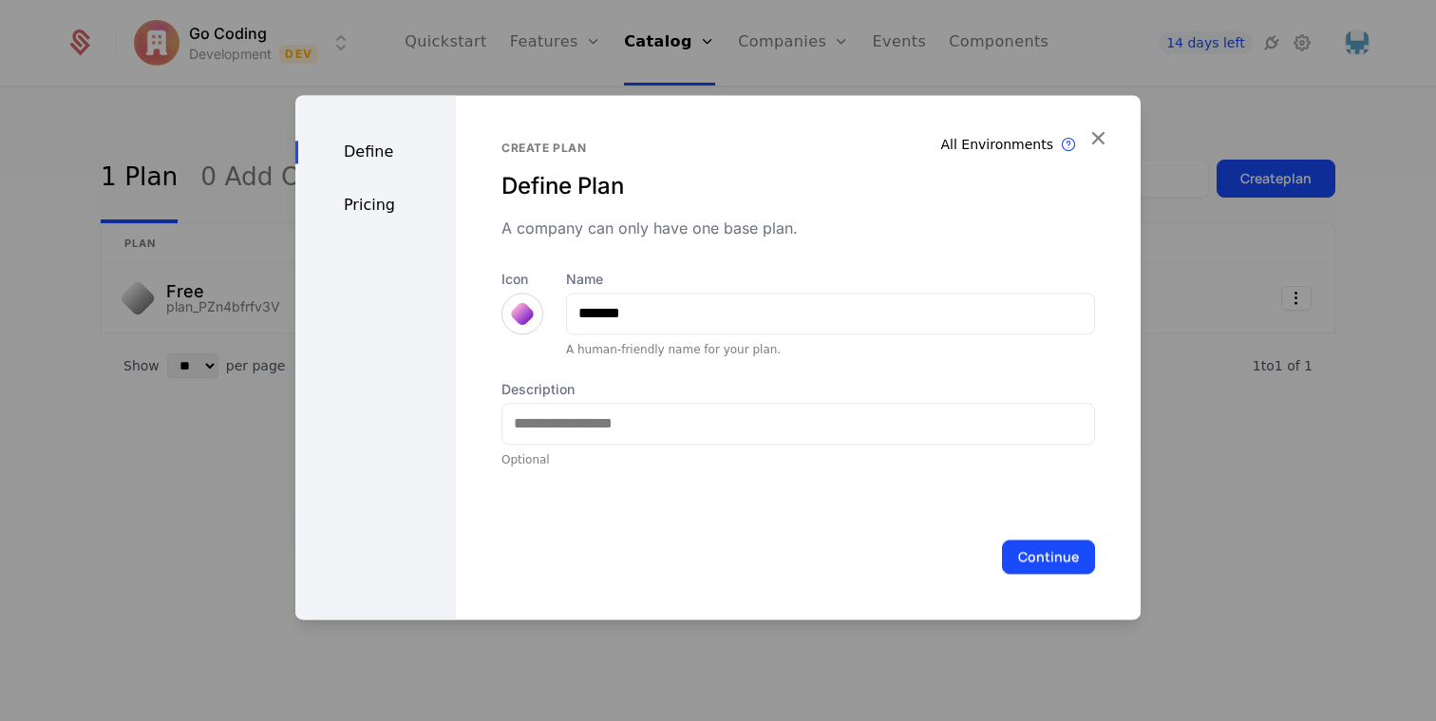
click at [509, 313] on div at bounding box center [522, 313] width 27 height 27
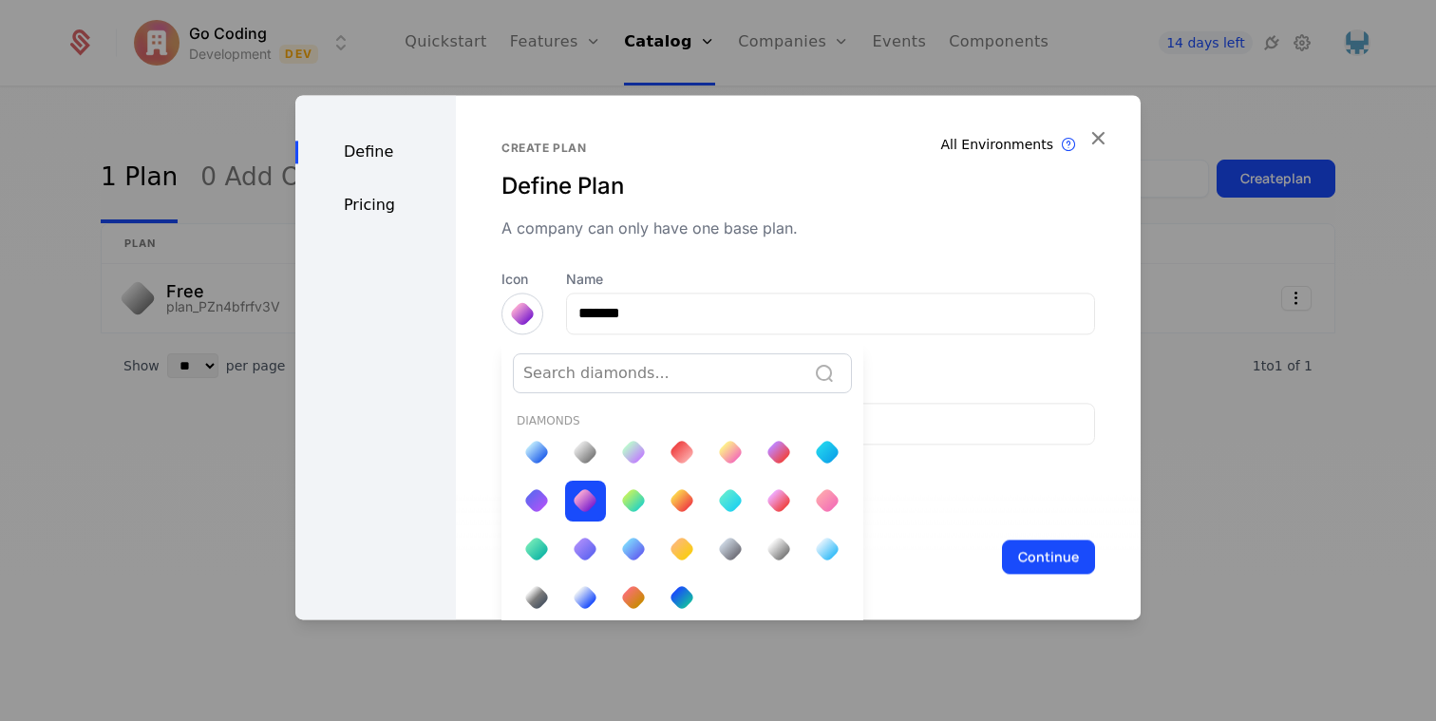
scroll to position [7, 0]
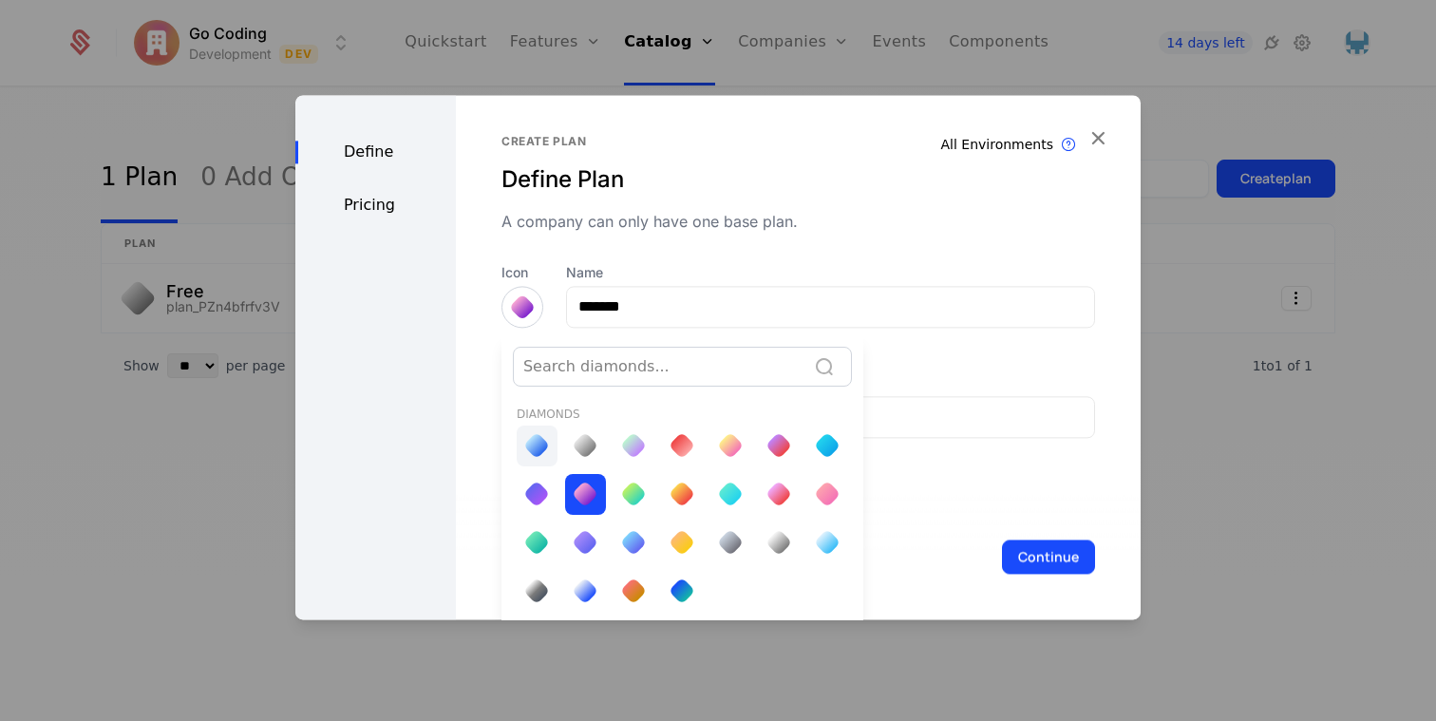
click at [536, 453] on div at bounding box center [536, 445] width 27 height 27
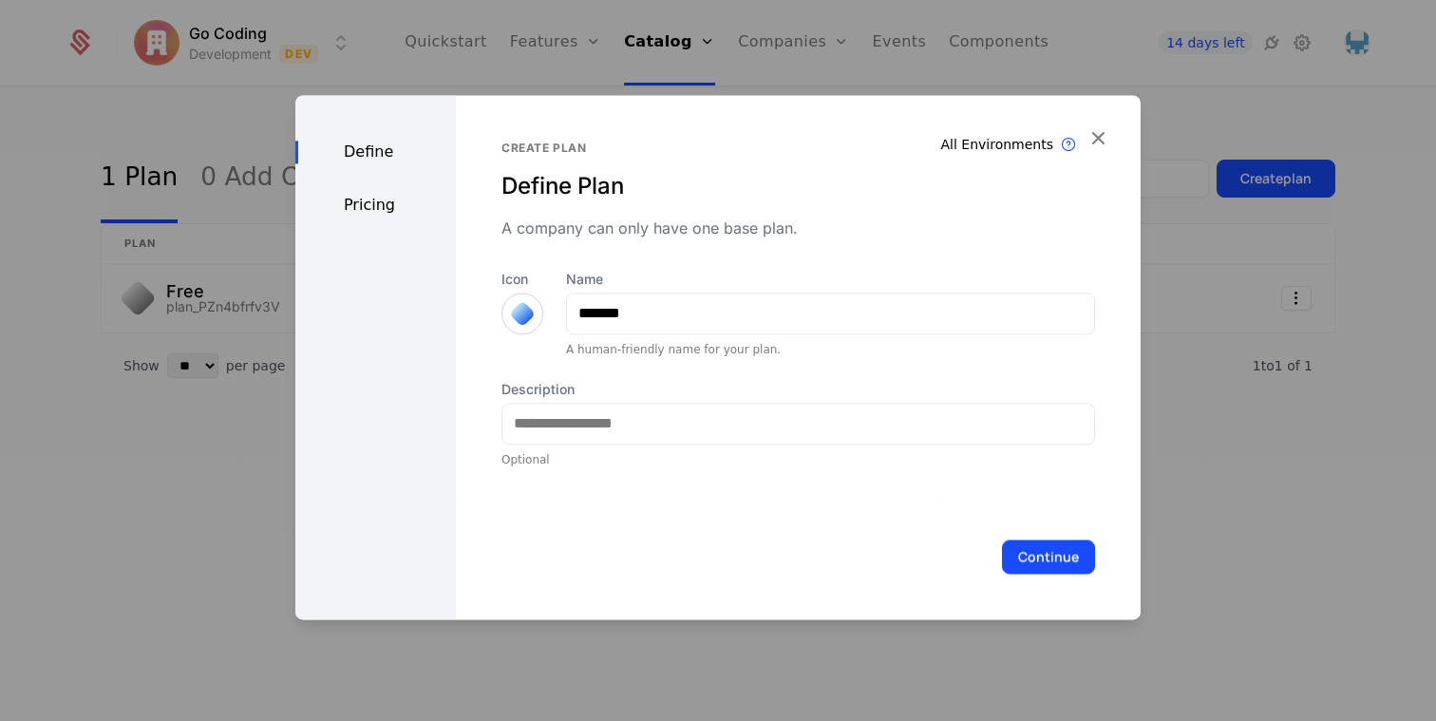
scroll to position [0, 0]
click at [621, 444] on div at bounding box center [799, 424] width 594 height 42
click at [1050, 561] on button "Continue" at bounding box center [1048, 556] width 93 height 34
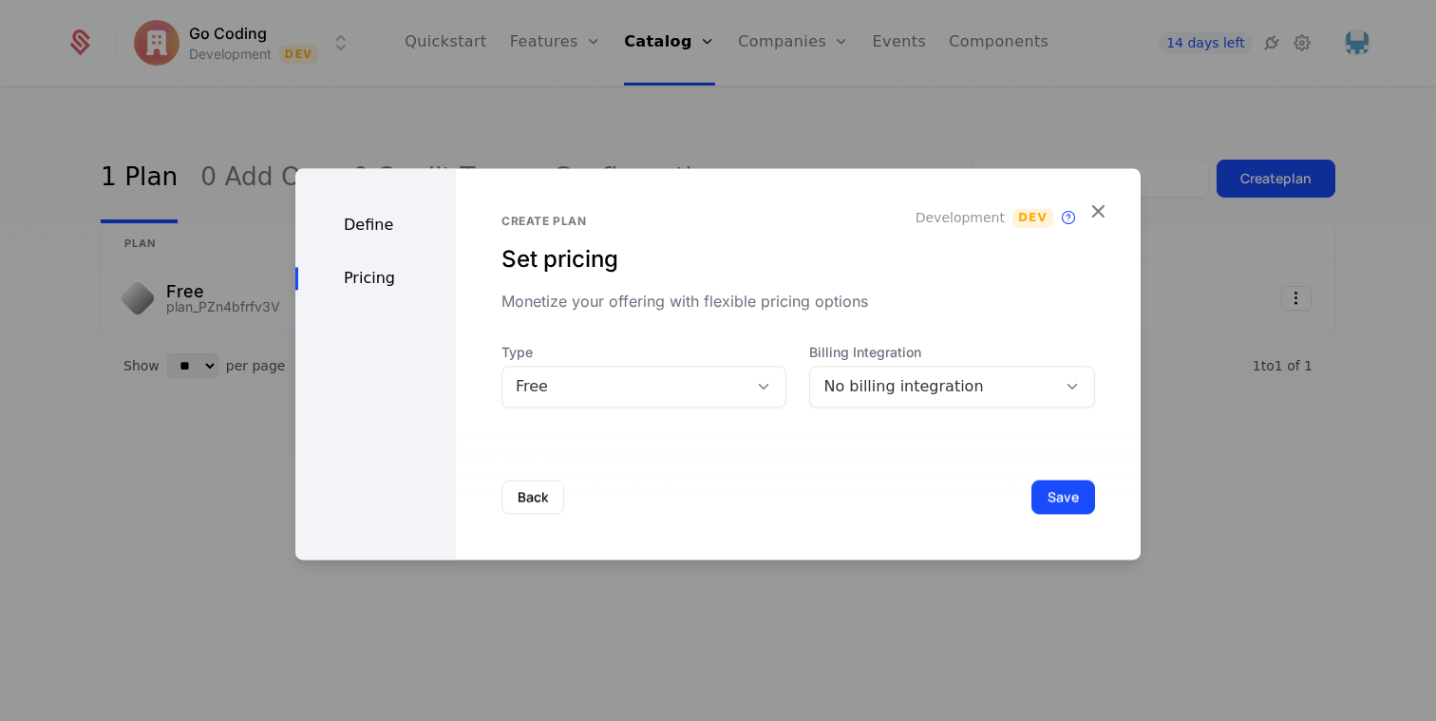
click at [676, 400] on div "Free" at bounding box center [645, 387] width 286 height 42
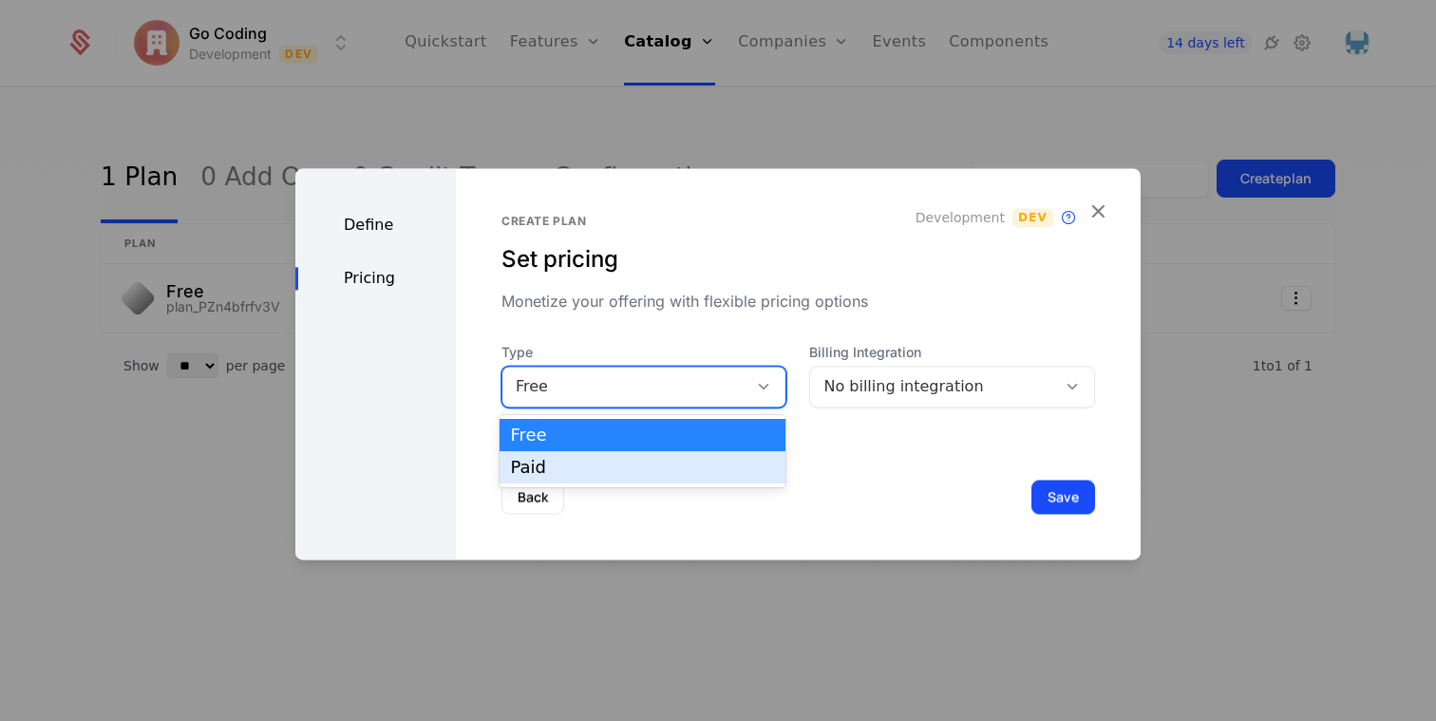
click at [653, 455] on div "Paid" at bounding box center [643, 467] width 287 height 32
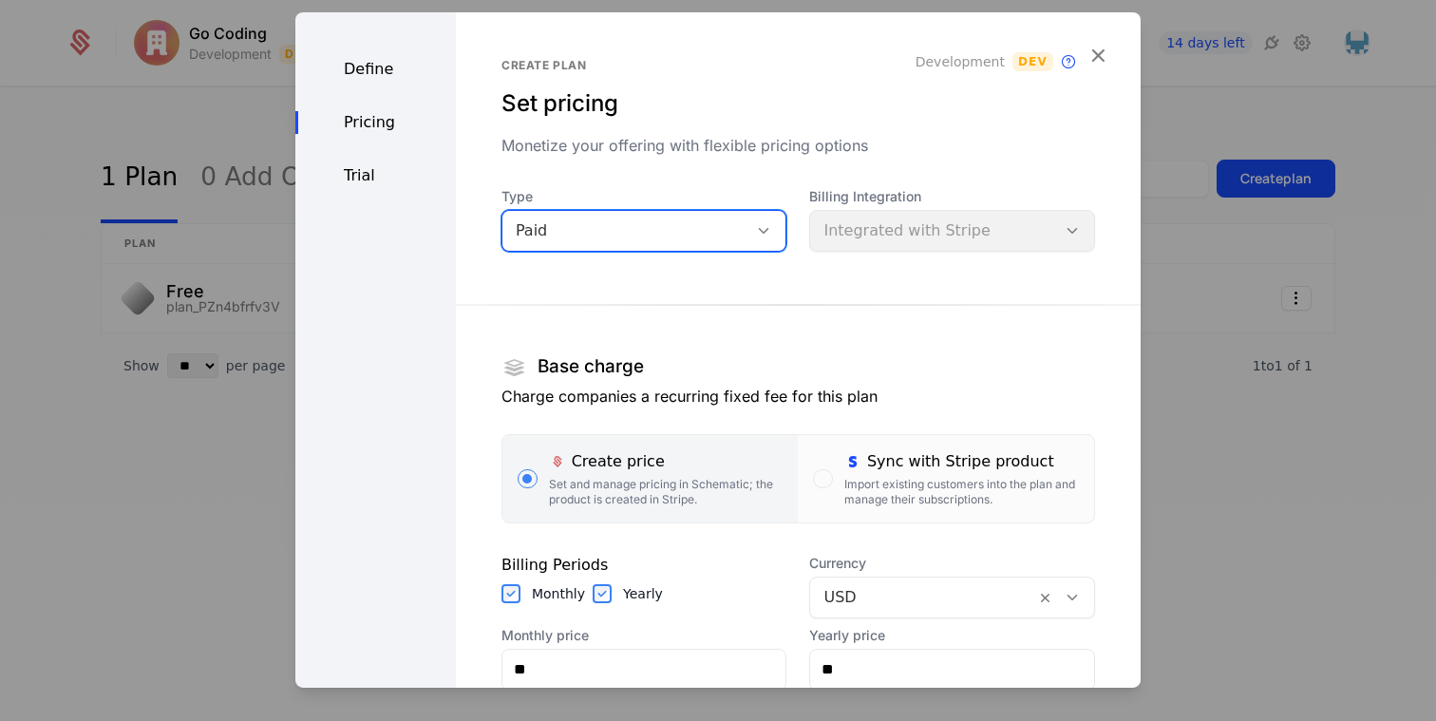
click at [714, 238] on div "Paid" at bounding box center [625, 229] width 219 height 23
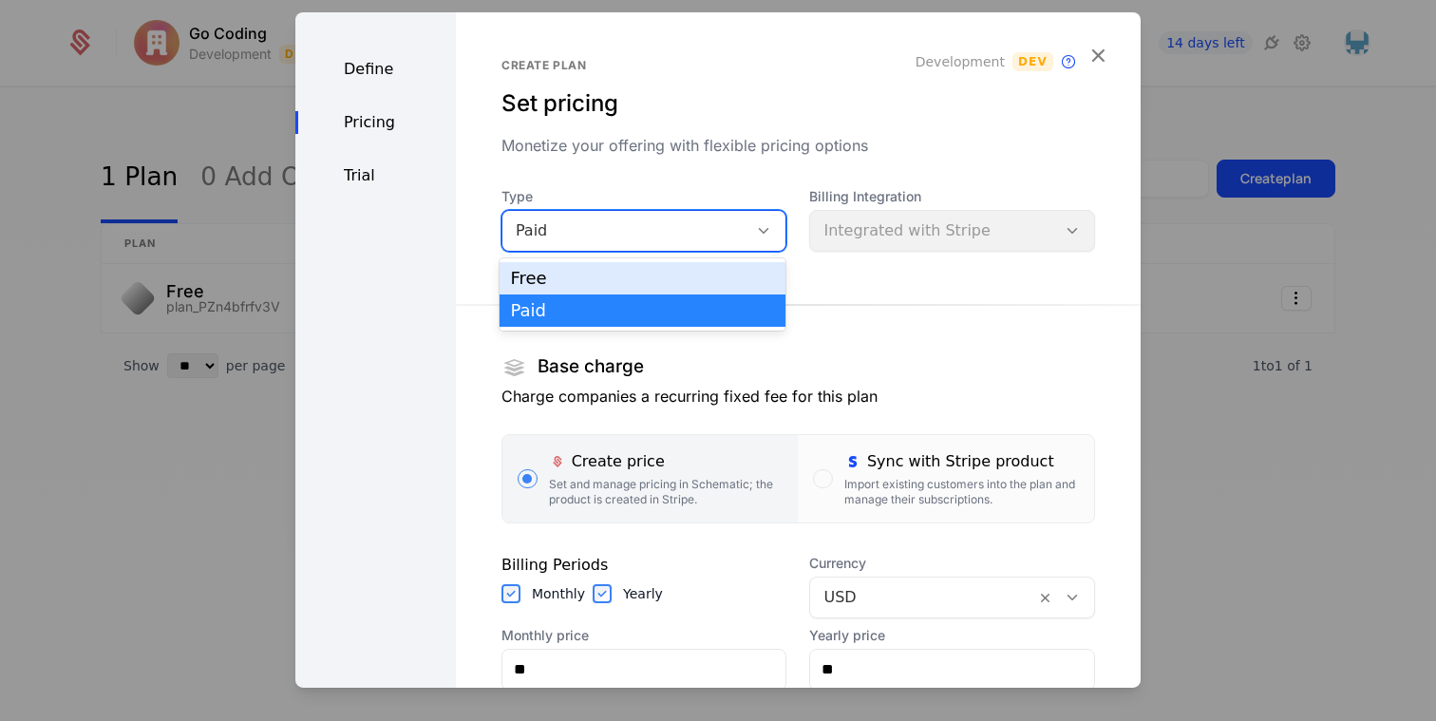
click at [698, 270] on div "Free" at bounding box center [643, 278] width 264 height 17
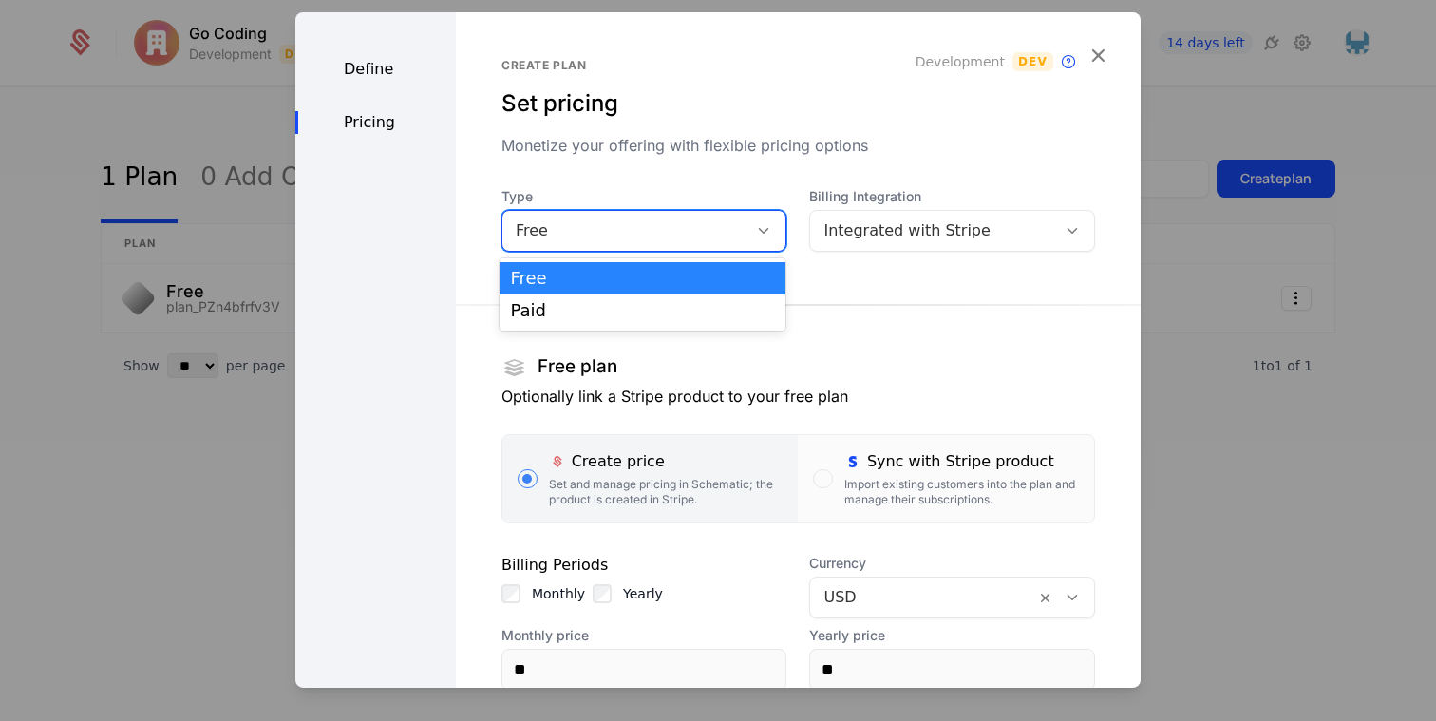
click at [702, 232] on div "Free" at bounding box center [625, 229] width 219 height 23
click at [696, 312] on div "Paid" at bounding box center [643, 310] width 264 height 17
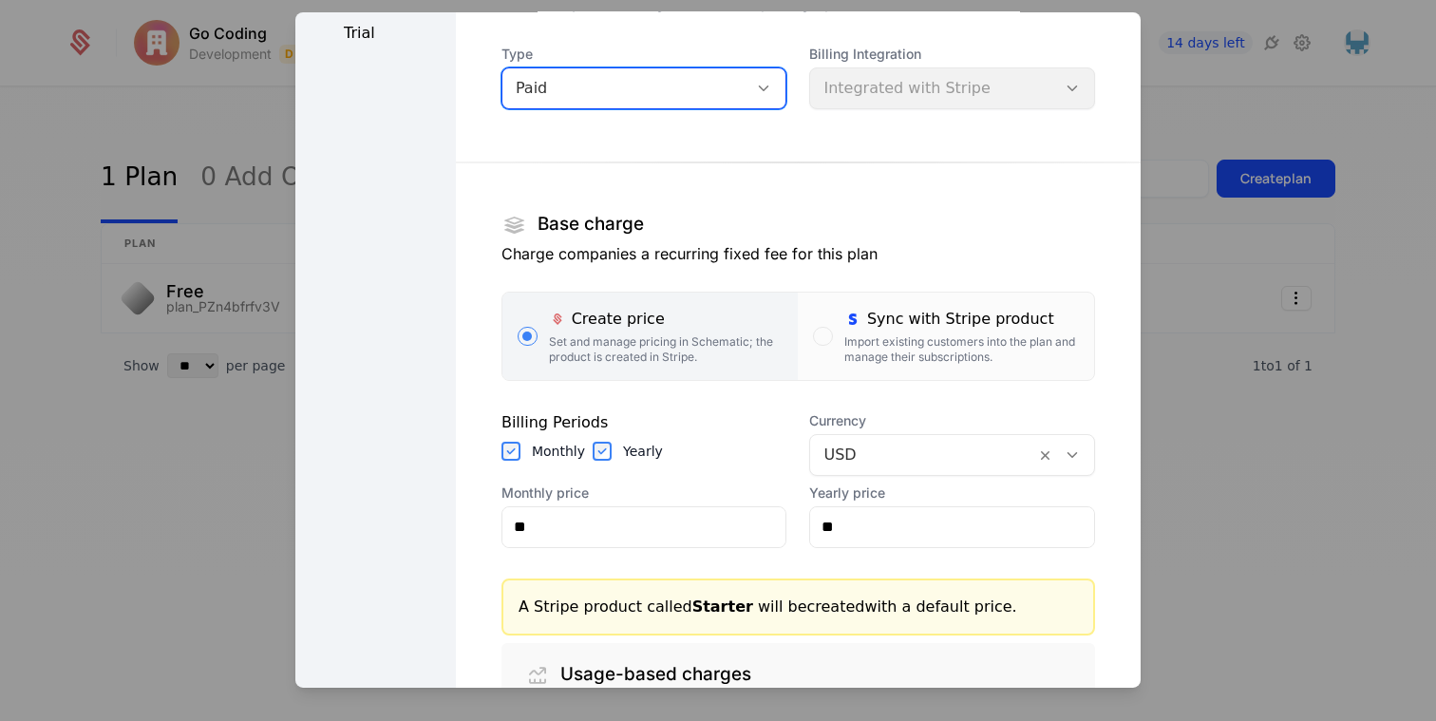
scroll to position [154, 0]
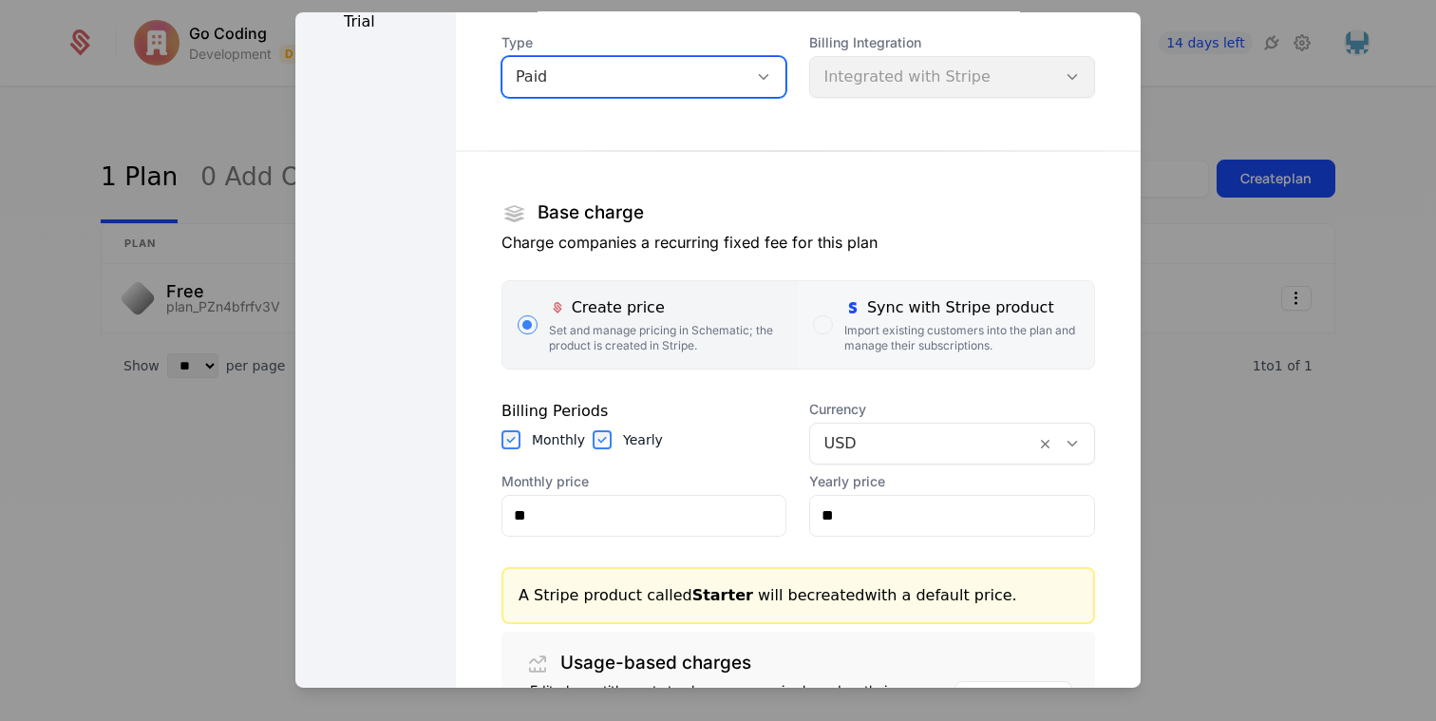
click at [839, 331] on label "Sync with Stripe product Import existing customers into the plan and manage the…" at bounding box center [946, 323] width 296 height 87
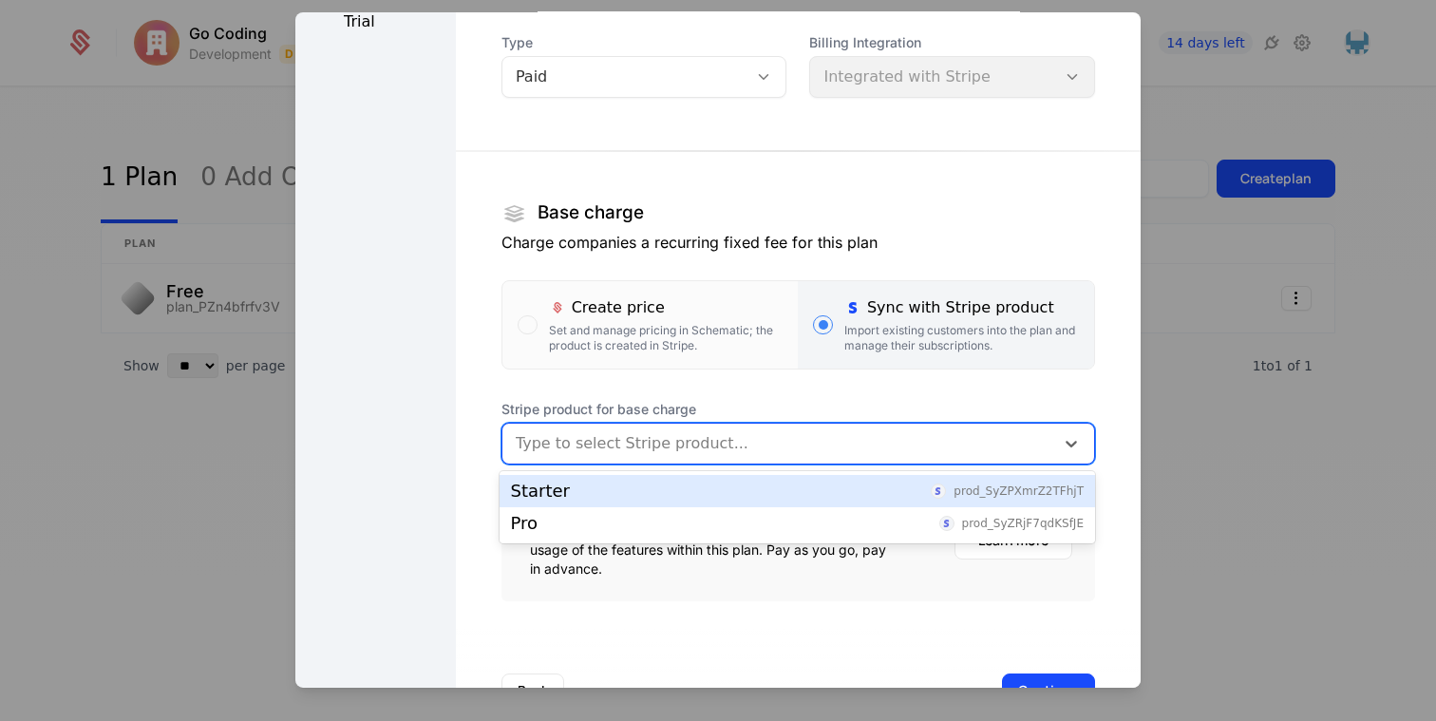
click at [783, 439] on div at bounding box center [778, 442] width 525 height 27
click at [709, 487] on div "Starter prod_SyZPXmrZ2TFhjT" at bounding box center [797, 491] width 573 height 17
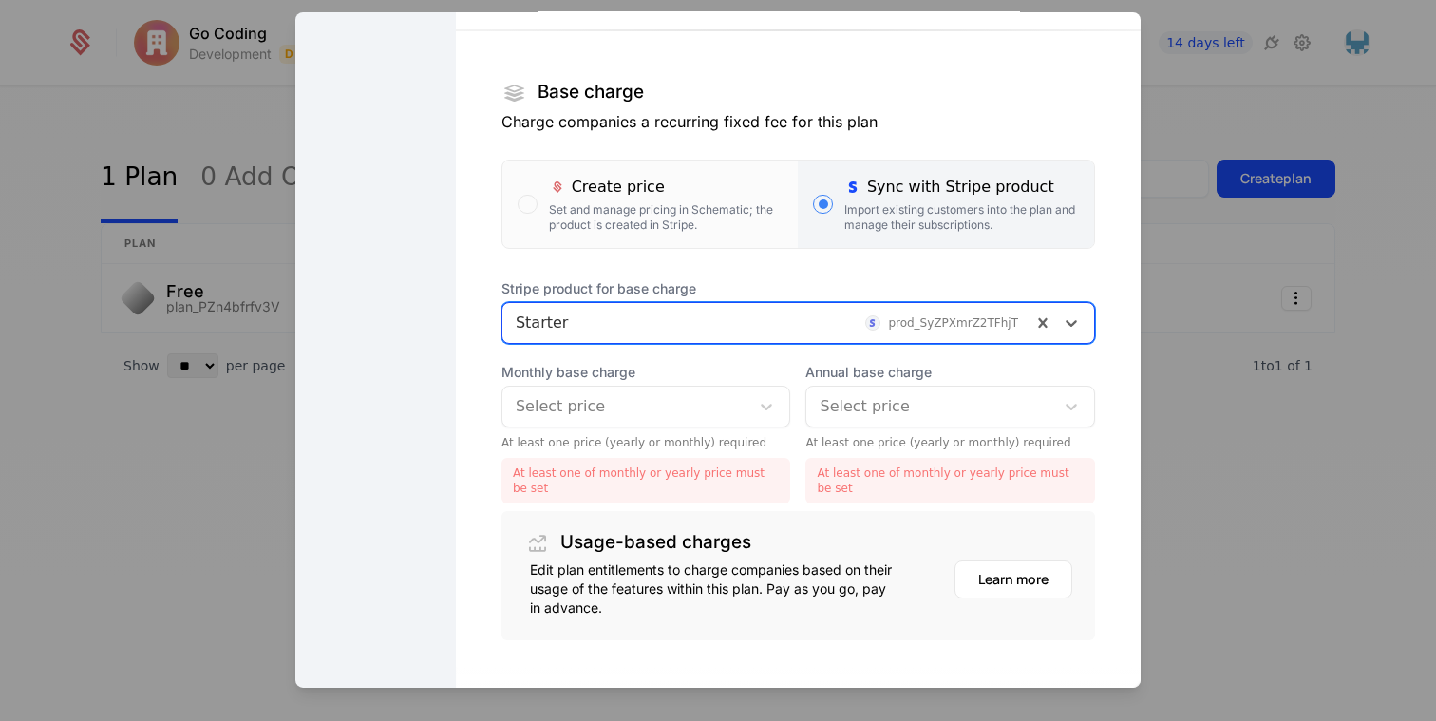
scroll to position [293, 0]
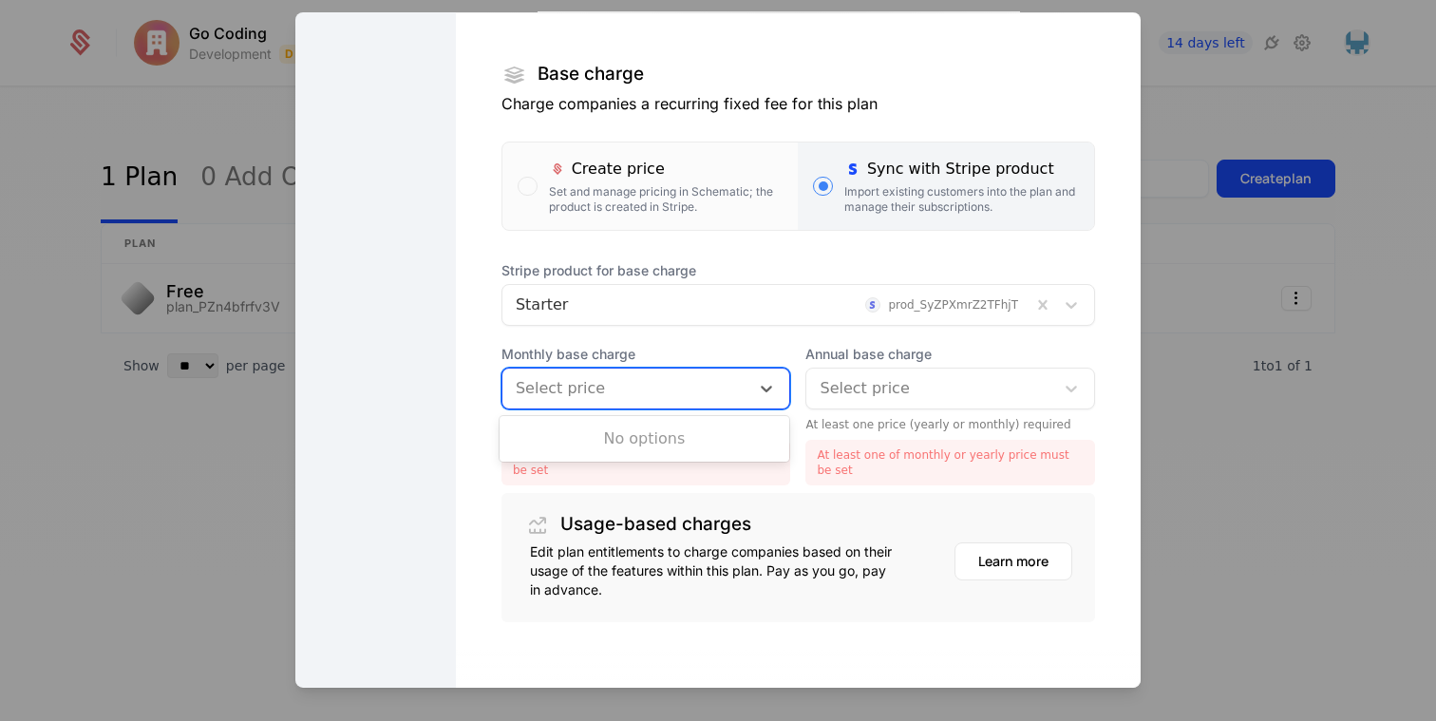
click at [699, 382] on div at bounding box center [626, 387] width 221 height 27
click at [867, 386] on div at bounding box center [930, 387] width 221 height 27
click at [717, 397] on div at bounding box center [626, 387] width 221 height 27
click at [1192, 278] on div at bounding box center [718, 360] width 1436 height 721
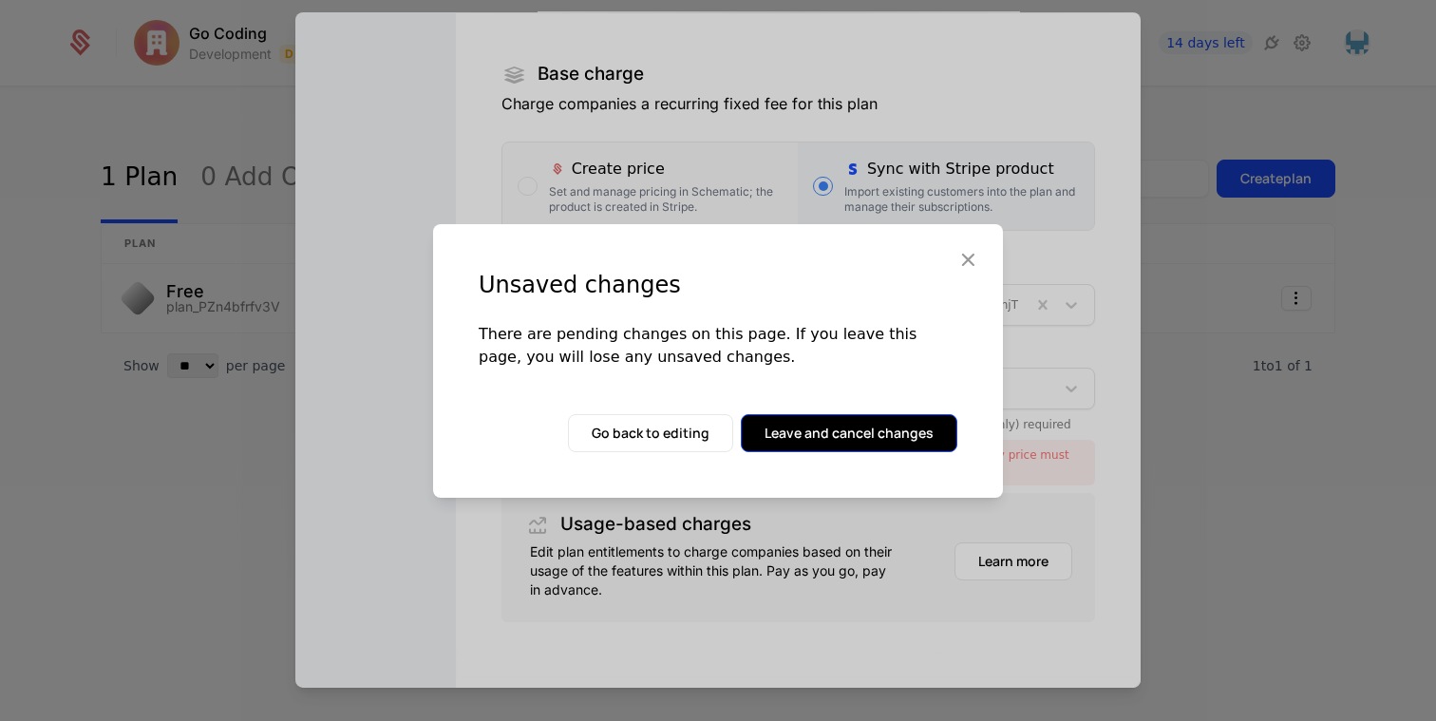
click at [797, 429] on button "Leave and cancel changes" at bounding box center [849, 433] width 217 height 38
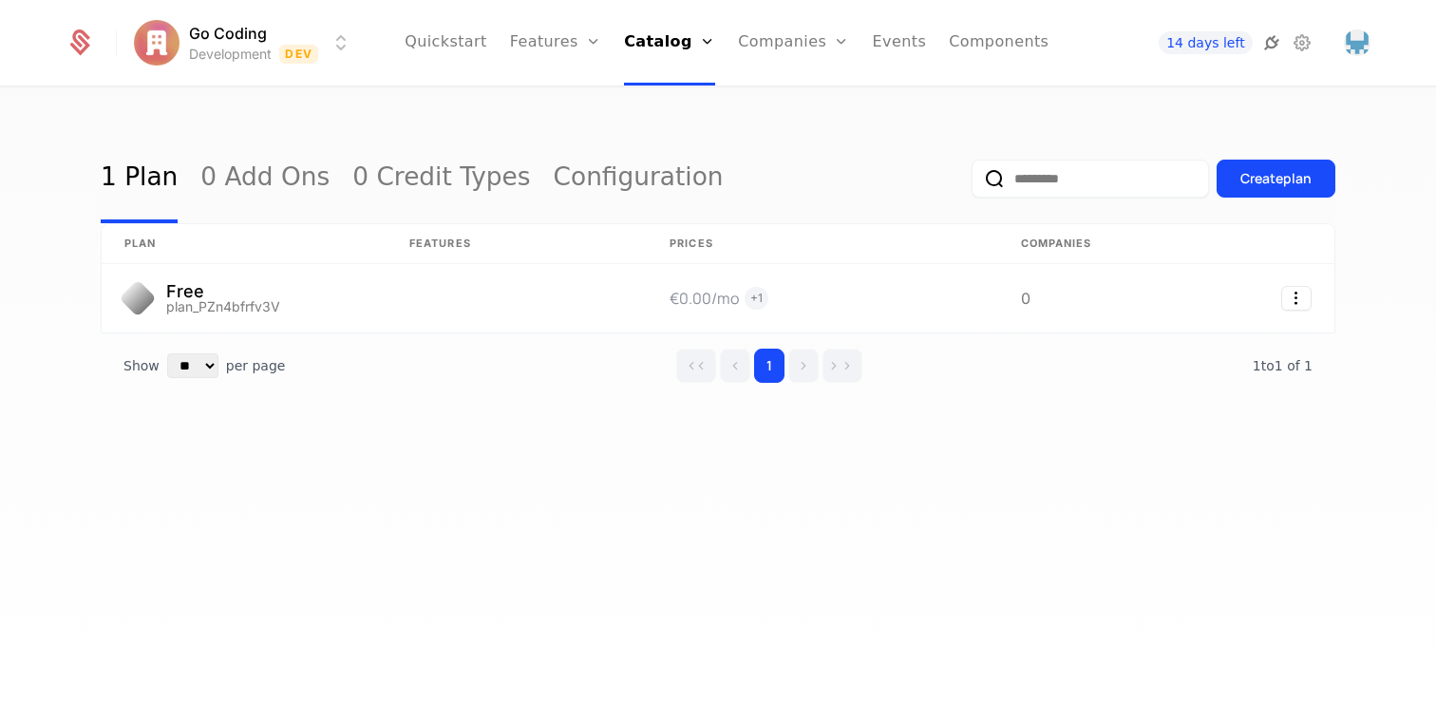
click at [1274, 47] on icon at bounding box center [1271, 42] width 23 height 23
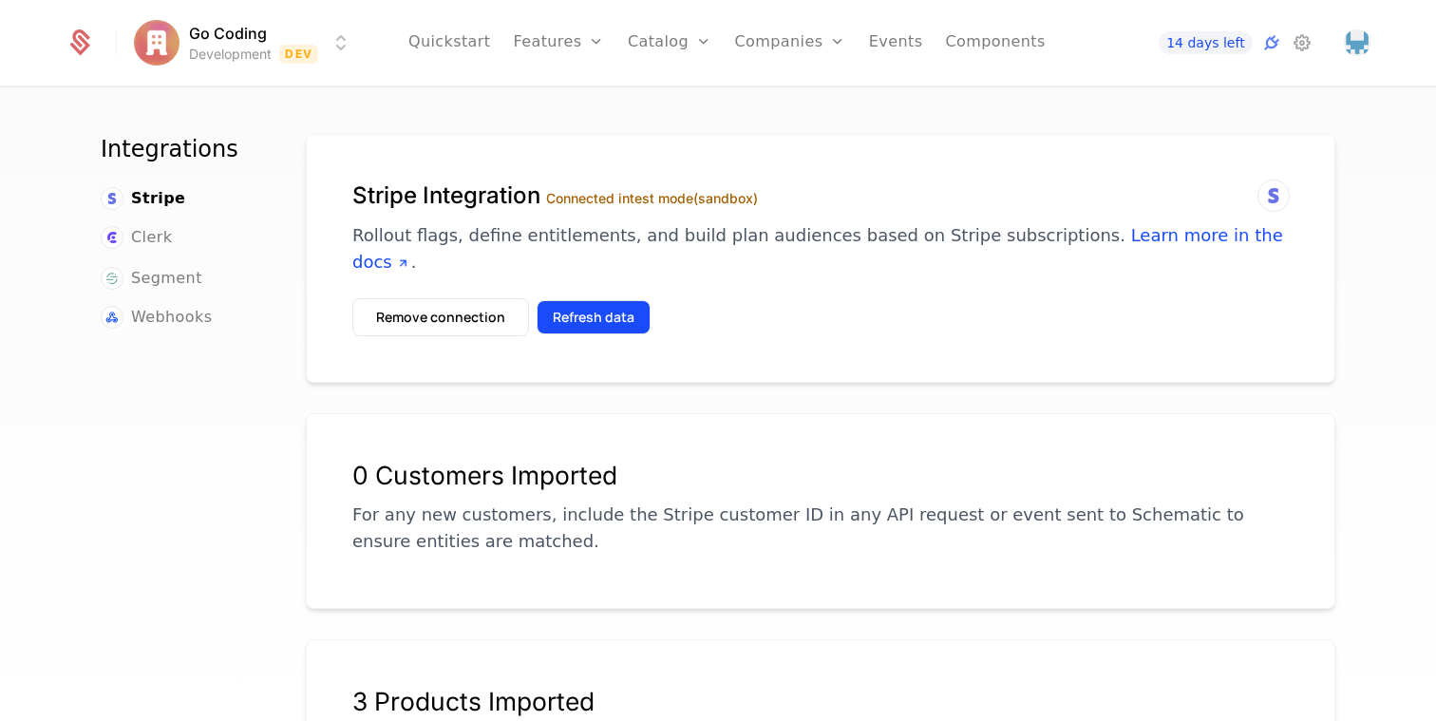
click at [573, 300] on button "Refresh data" at bounding box center [594, 317] width 114 height 34
click at [1269, 44] on icon at bounding box center [1271, 42] width 23 height 23
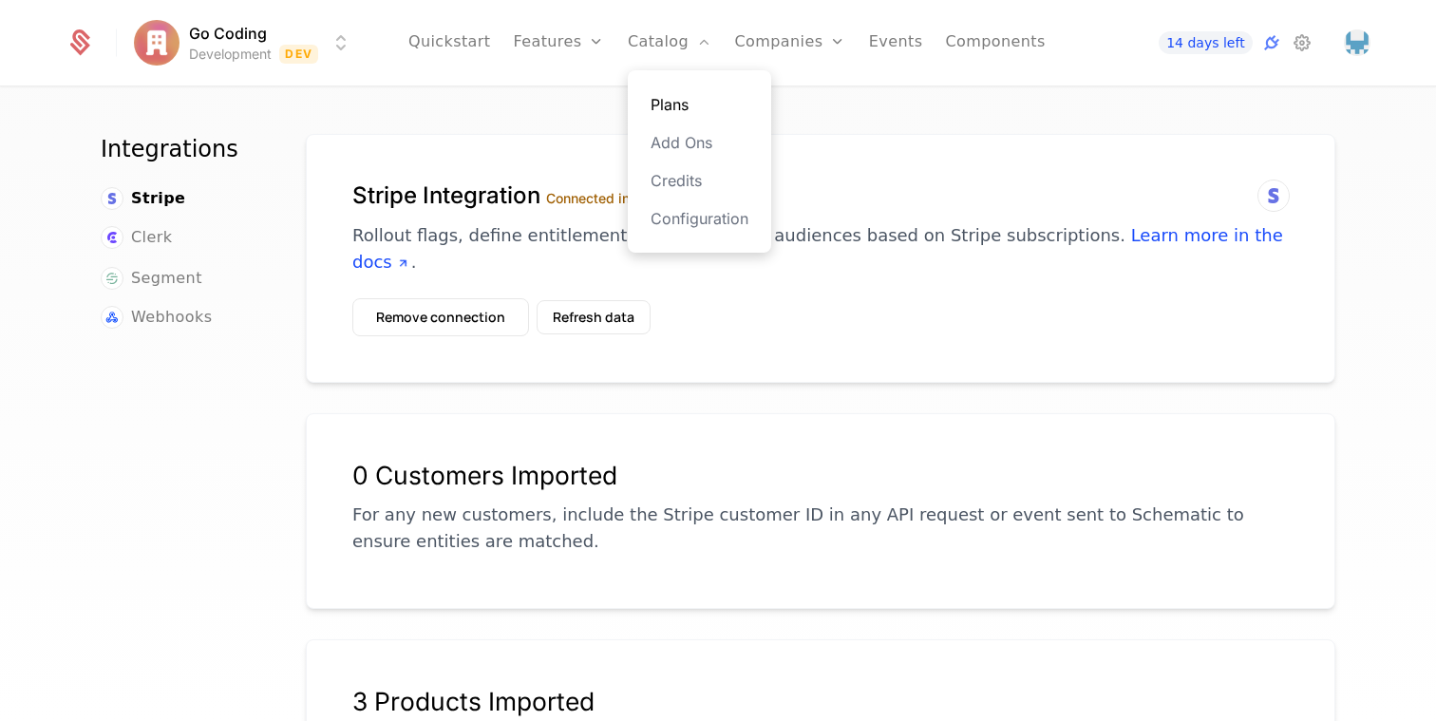
click at [660, 108] on link "Plans" at bounding box center [700, 104] width 98 height 23
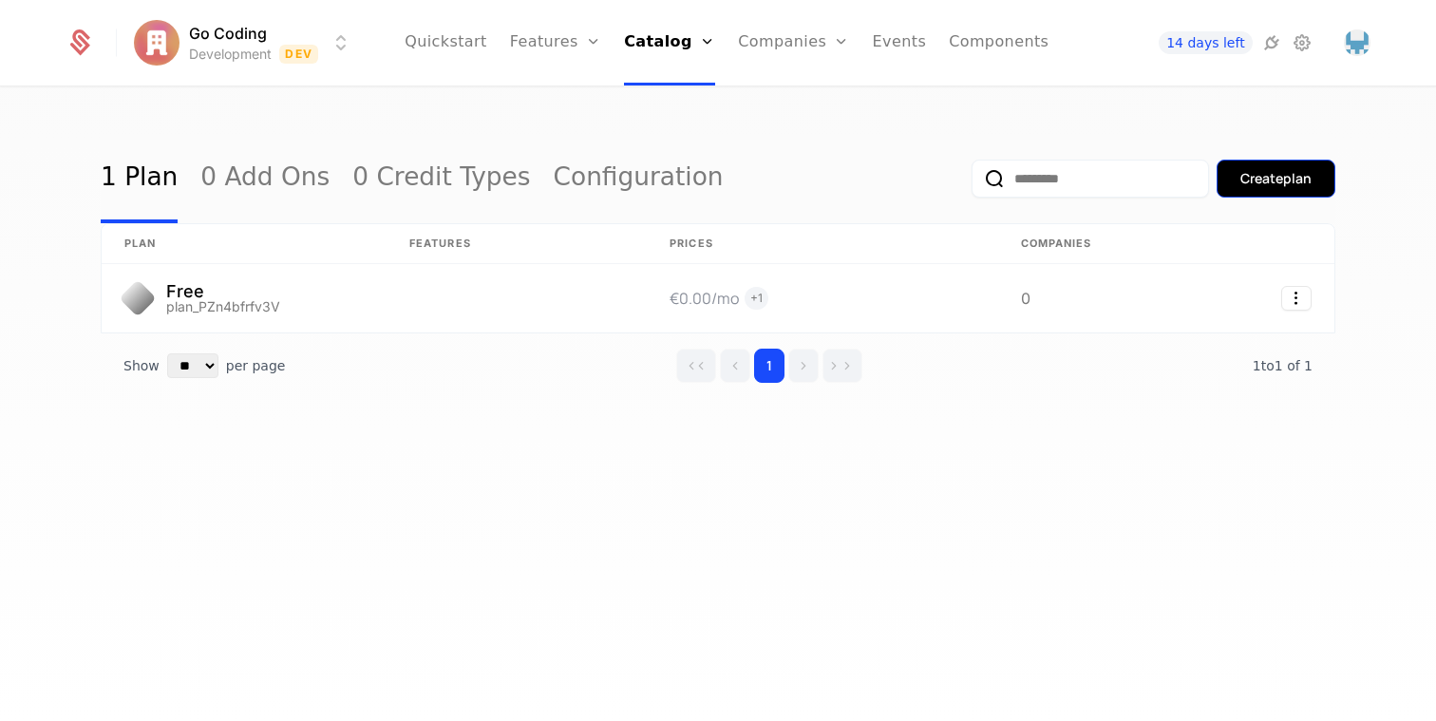
click at [1298, 183] on div "Create plan" at bounding box center [1275, 178] width 71 height 19
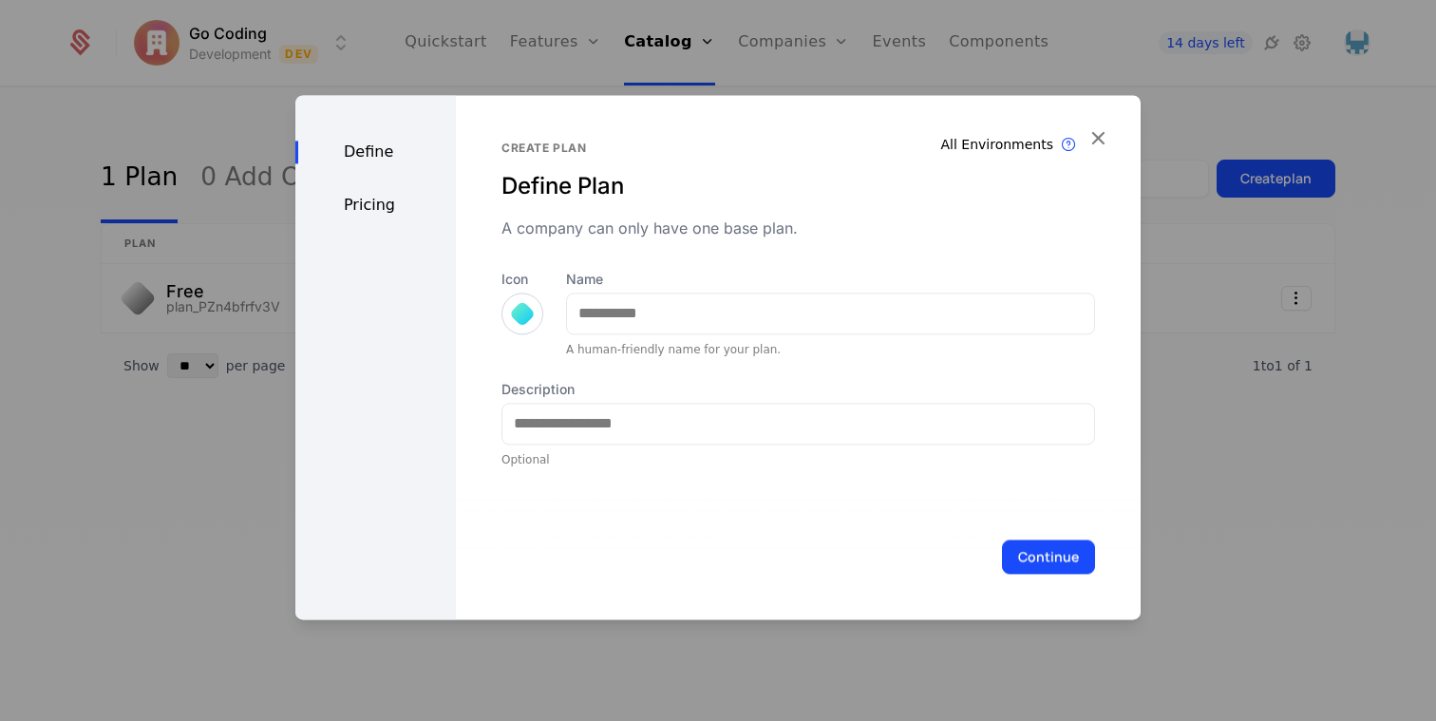
click at [517, 311] on div at bounding box center [522, 313] width 27 height 27
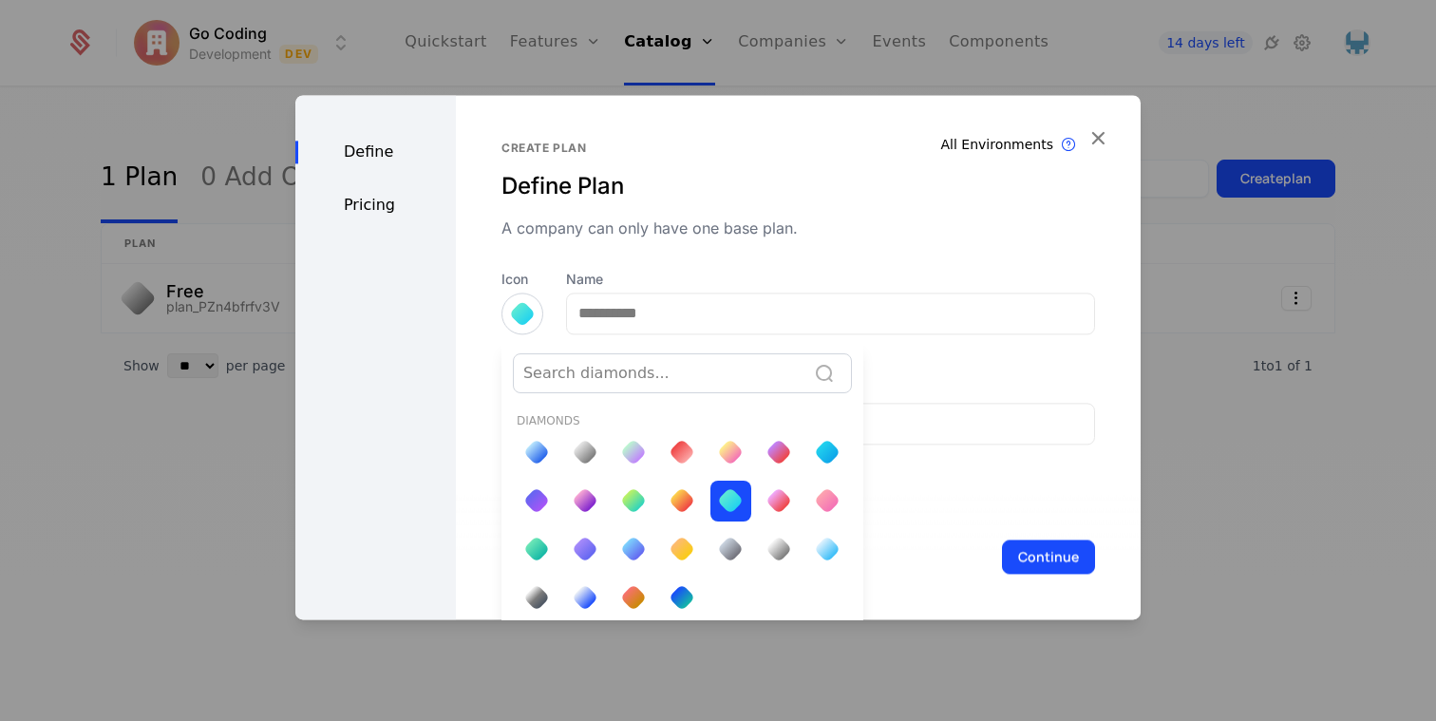
scroll to position [7, 0]
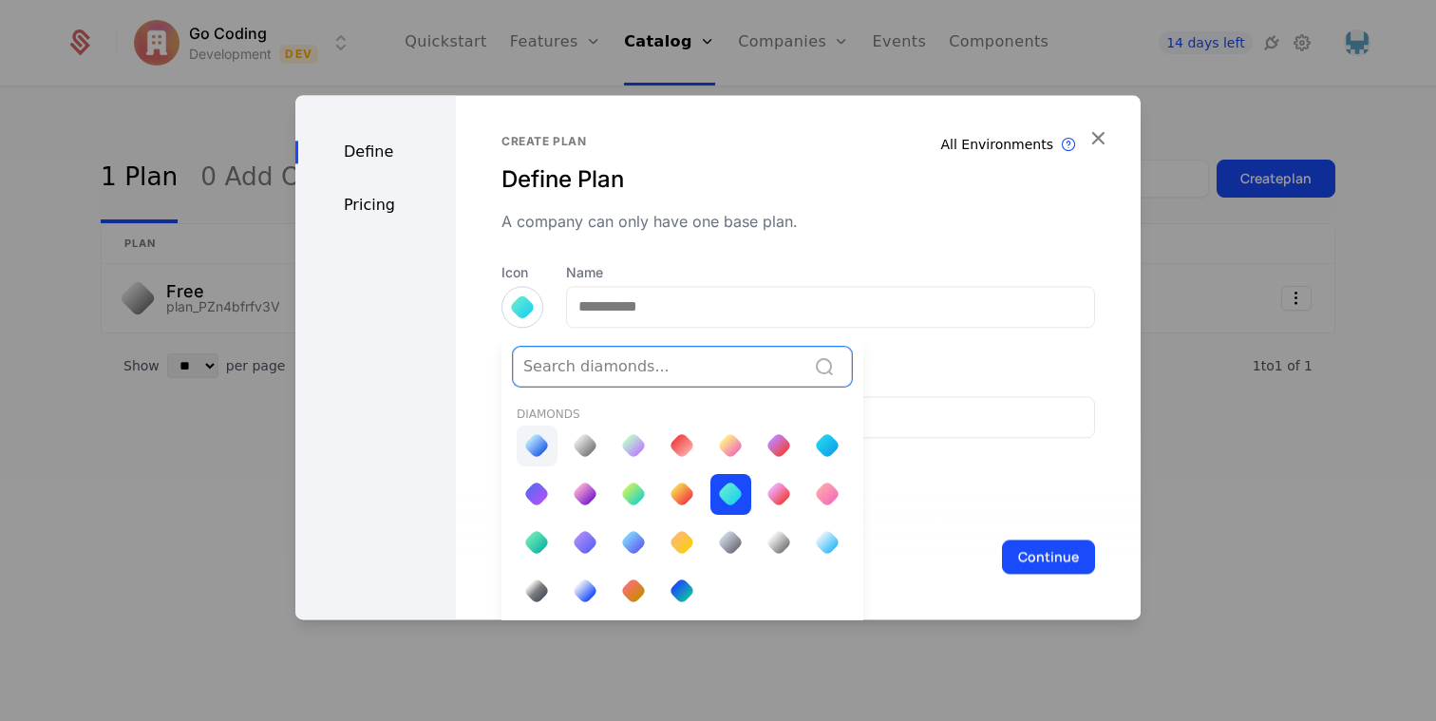
click at [522, 448] on div at bounding box center [537, 446] width 41 height 41
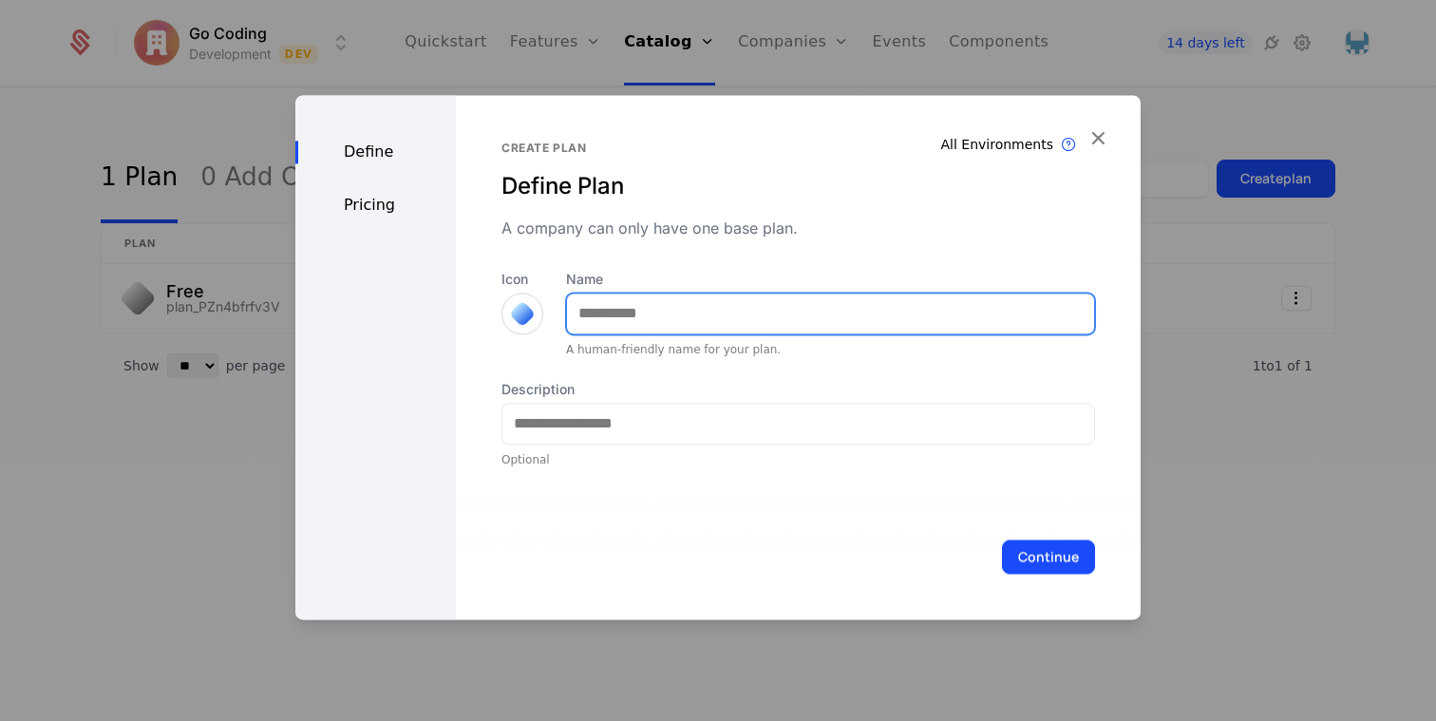
click at [620, 306] on input "Name" at bounding box center [830, 313] width 527 height 40
type input "*******"
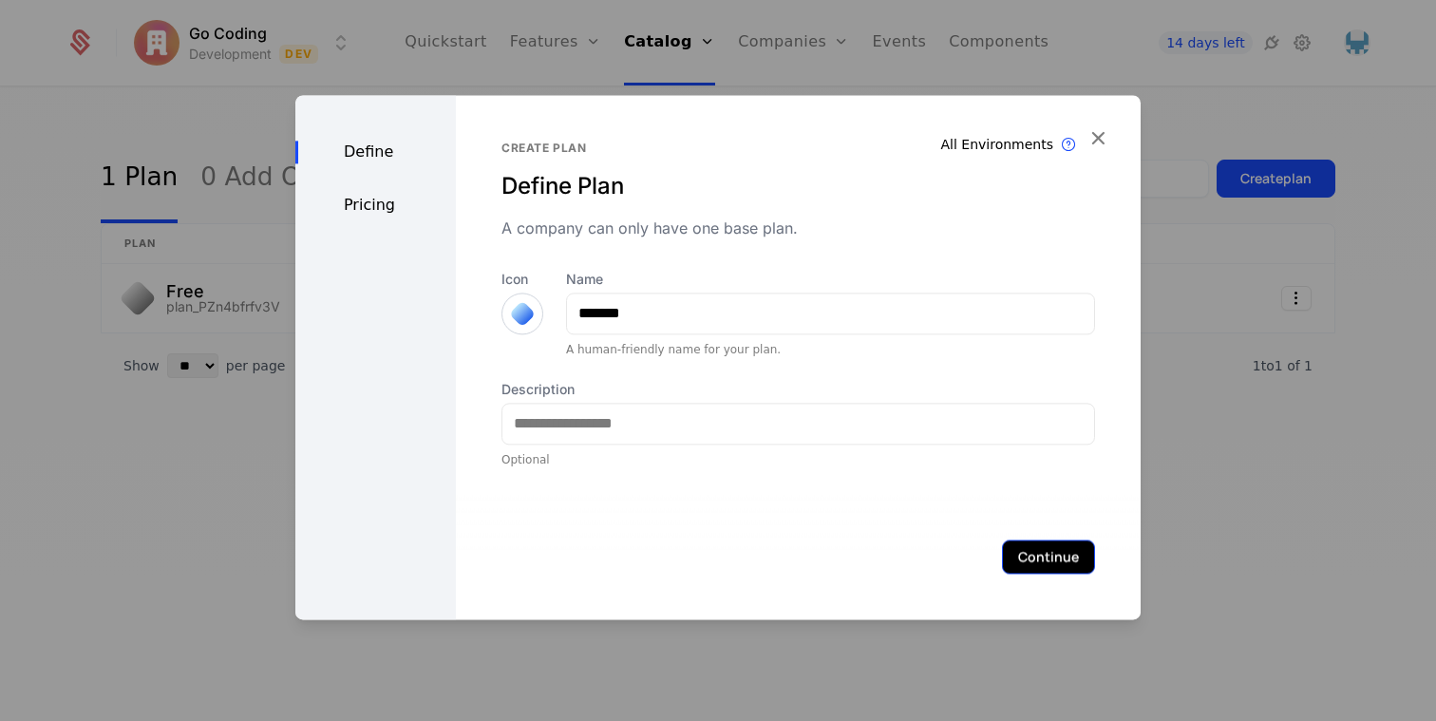
click at [1027, 539] on button "Continue" at bounding box center [1048, 556] width 93 height 34
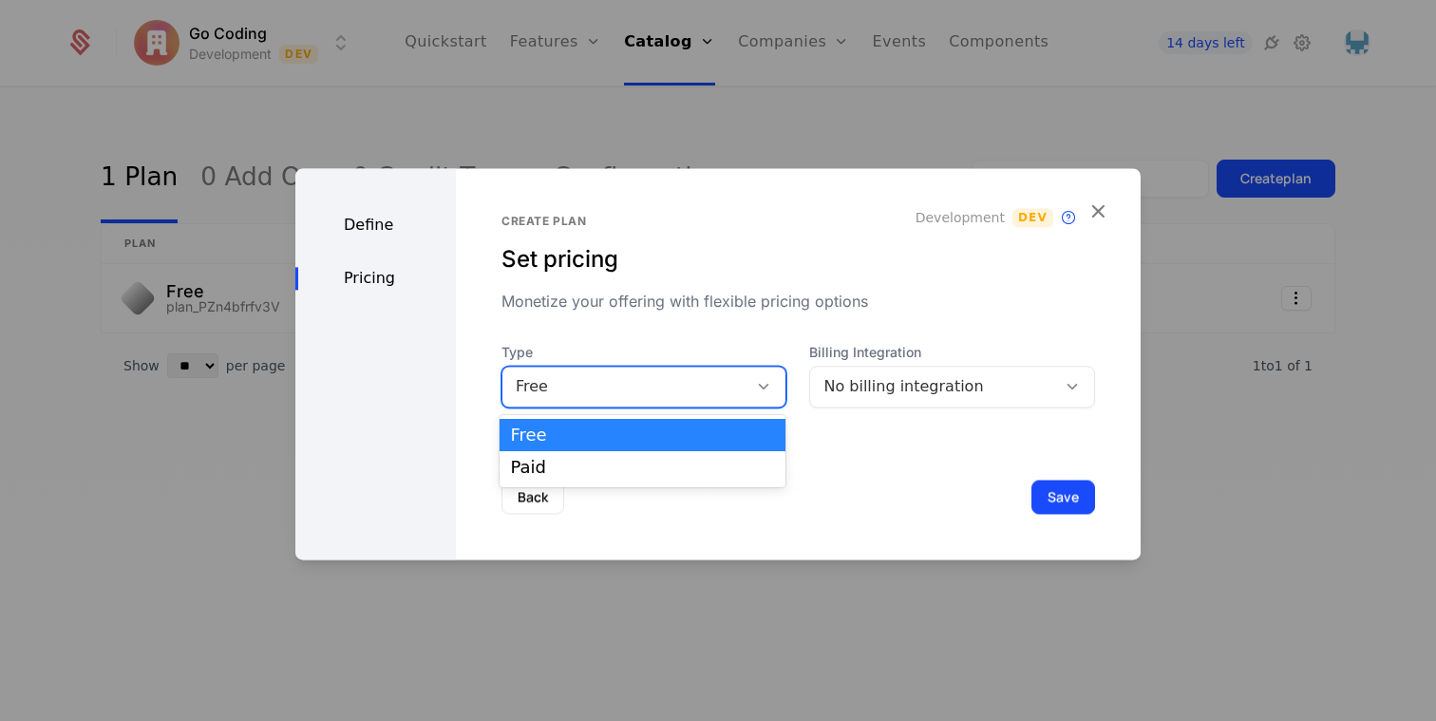
click at [659, 381] on div "Free" at bounding box center [625, 386] width 219 height 23
click at [634, 464] on div "Paid" at bounding box center [643, 467] width 264 height 17
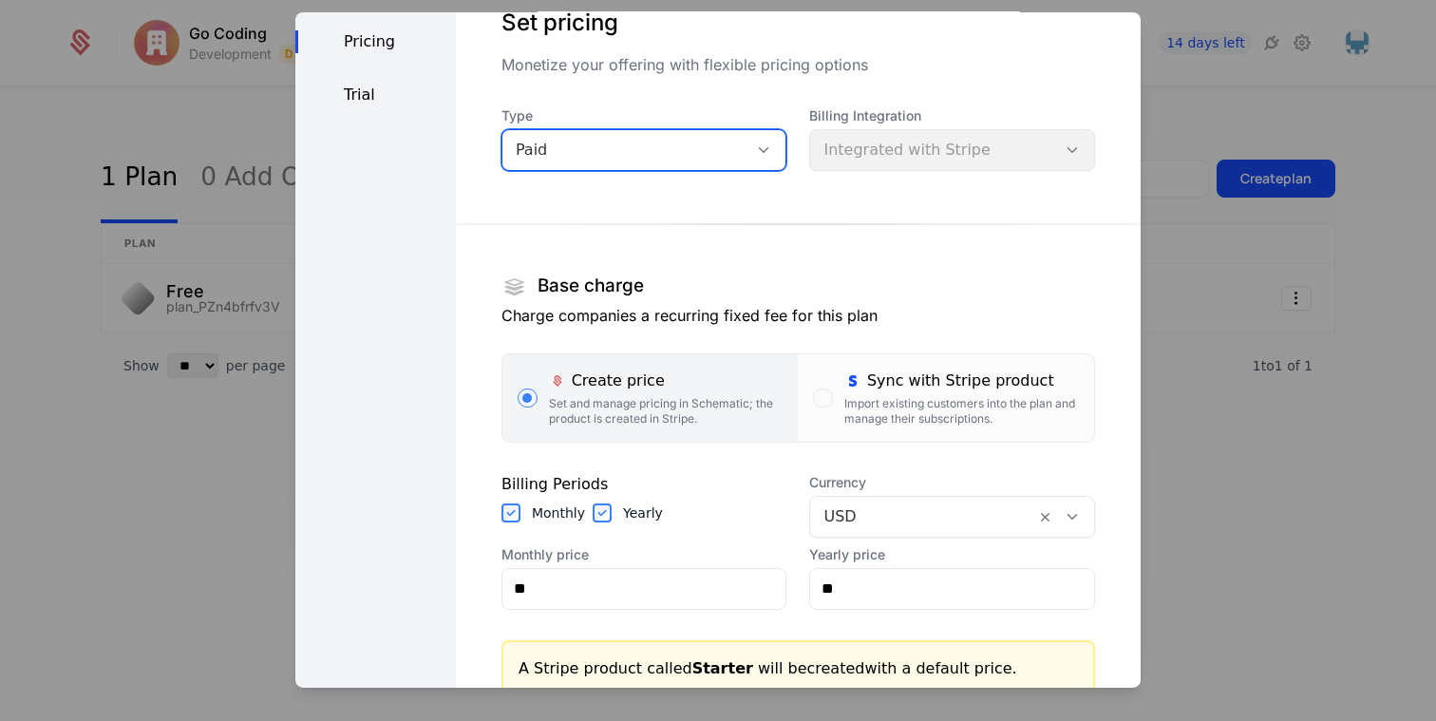
scroll to position [92, 0]
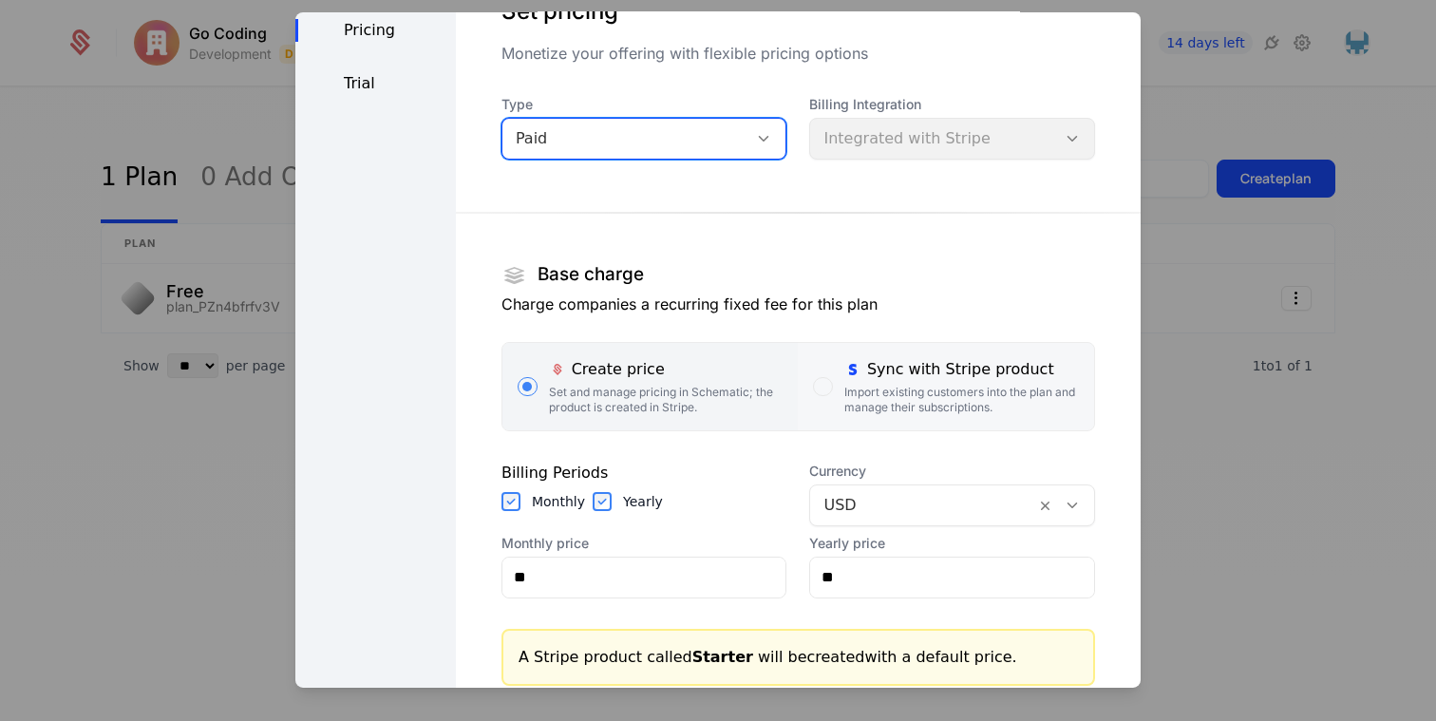
click at [846, 399] on div "Import existing customers into the plan and manage their subscriptions." at bounding box center [961, 399] width 235 height 30
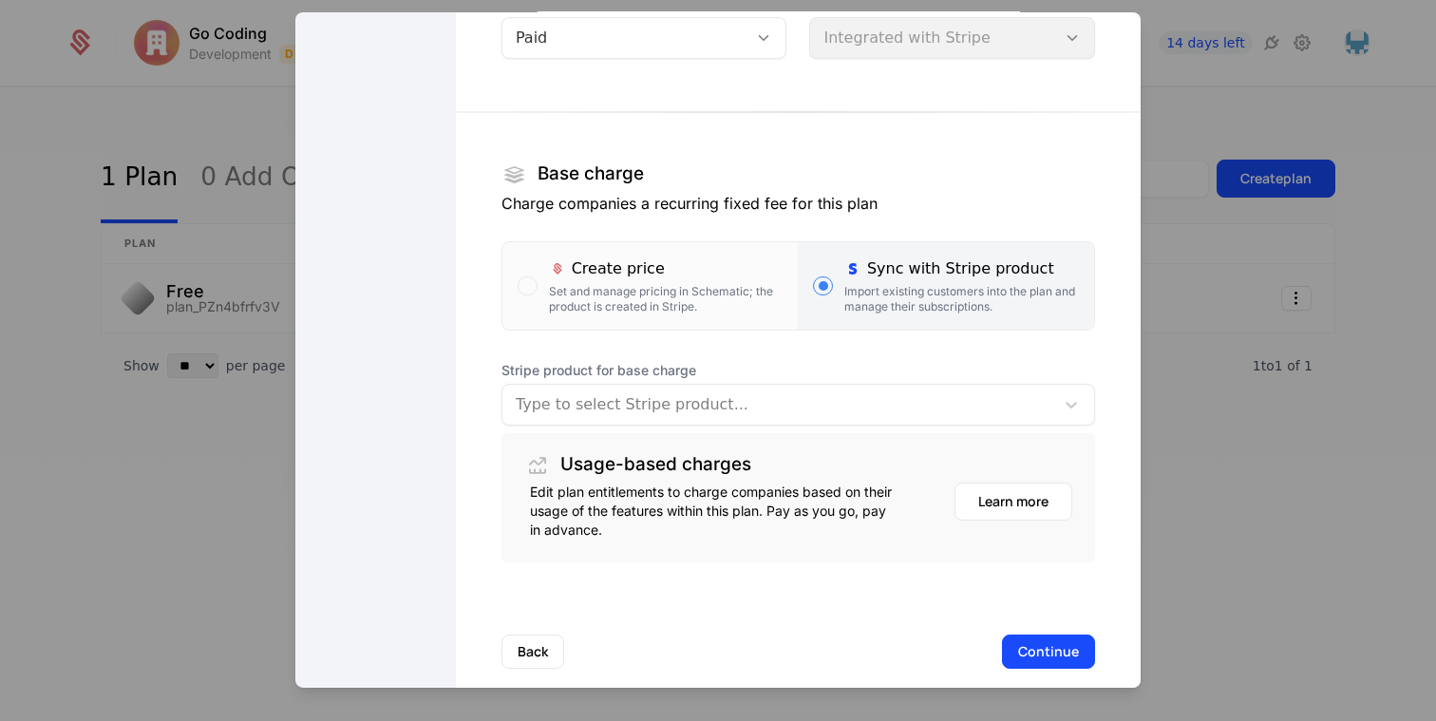
scroll to position [197, 0]
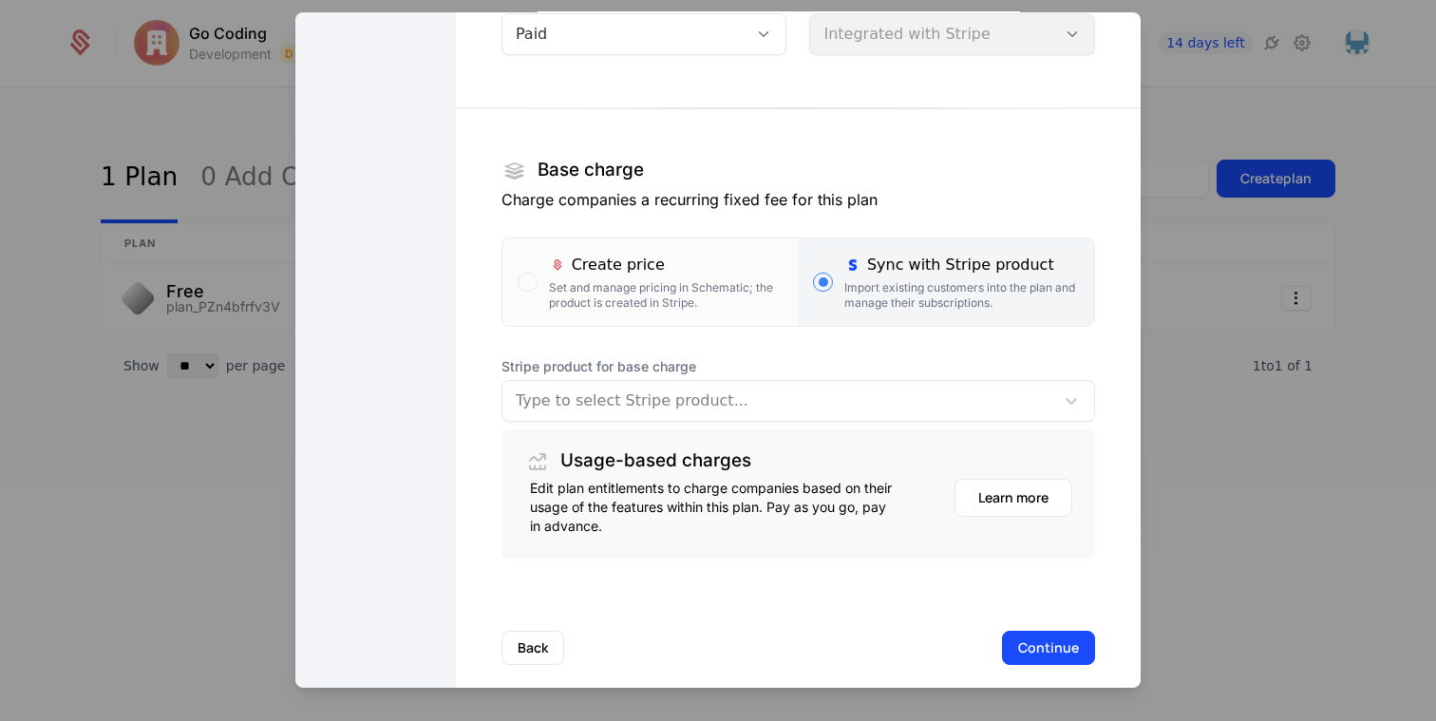
click at [755, 409] on div at bounding box center [778, 400] width 525 height 27
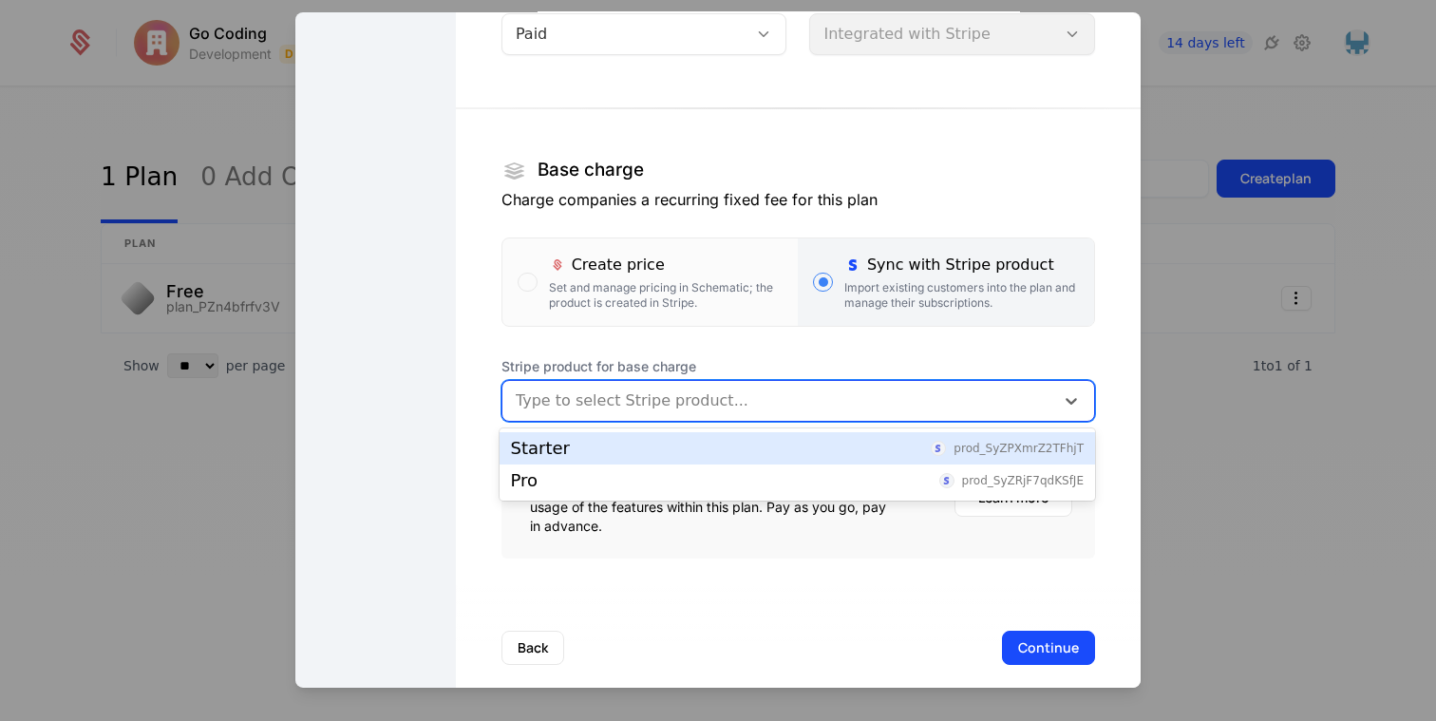
click at [621, 453] on div "Starter prod_SyZPXmrZ2TFhjT" at bounding box center [797, 448] width 573 height 17
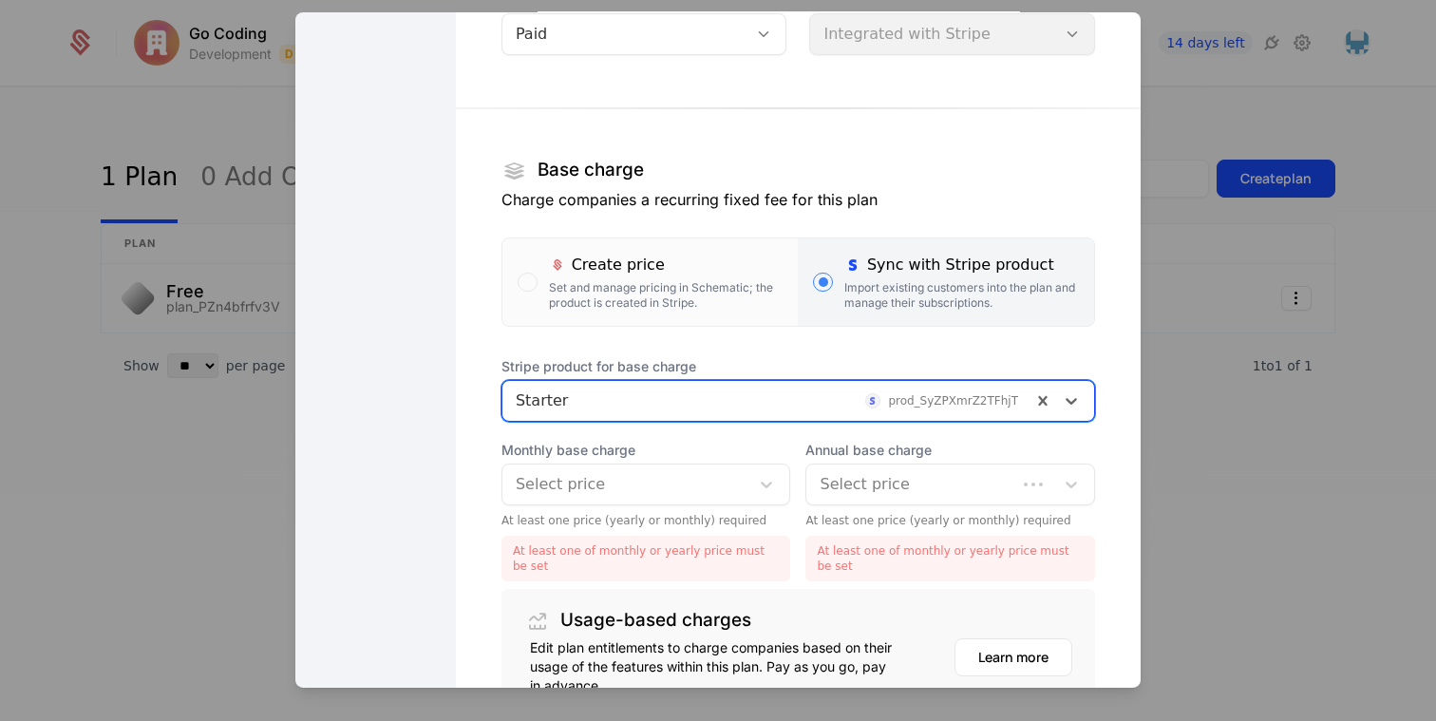
click at [607, 482] on div at bounding box center [626, 483] width 221 height 27
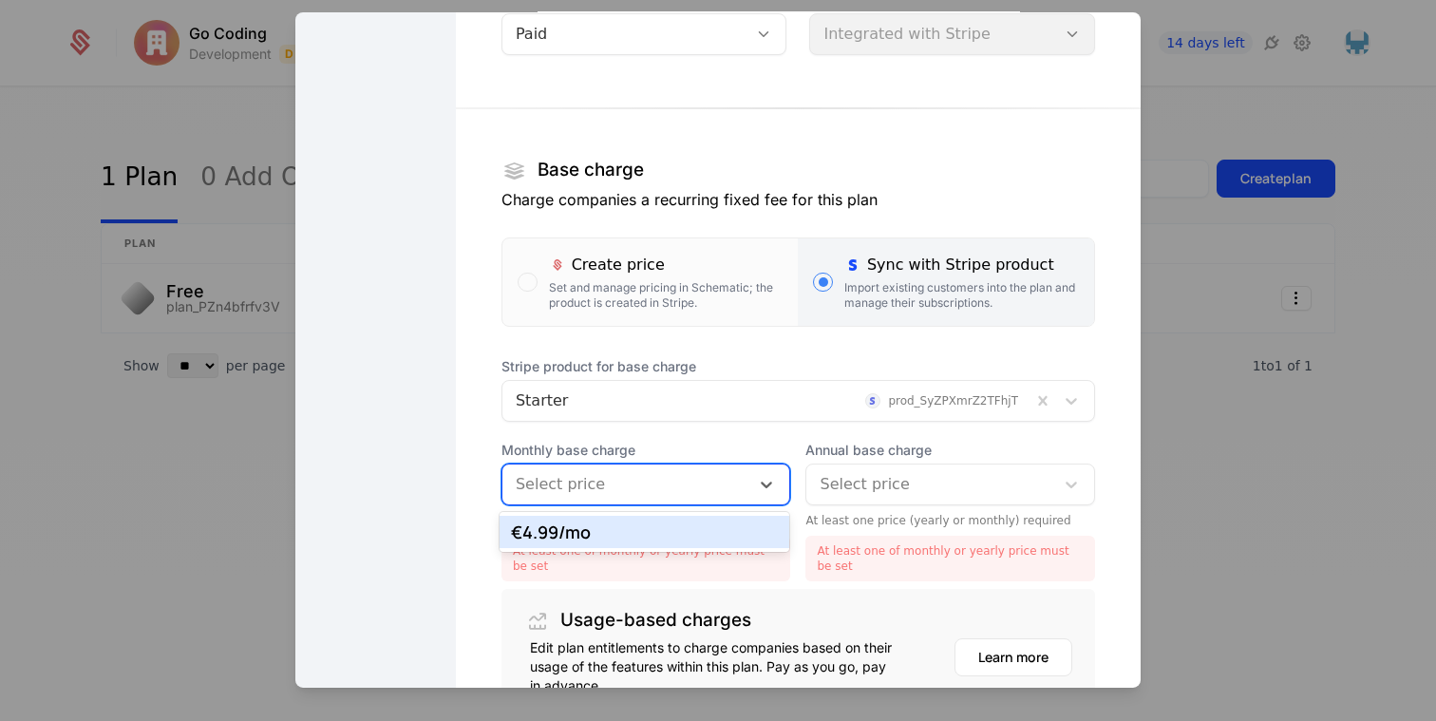
click at [599, 529] on div "€4.99 /mo" at bounding box center [645, 531] width 268 height 17
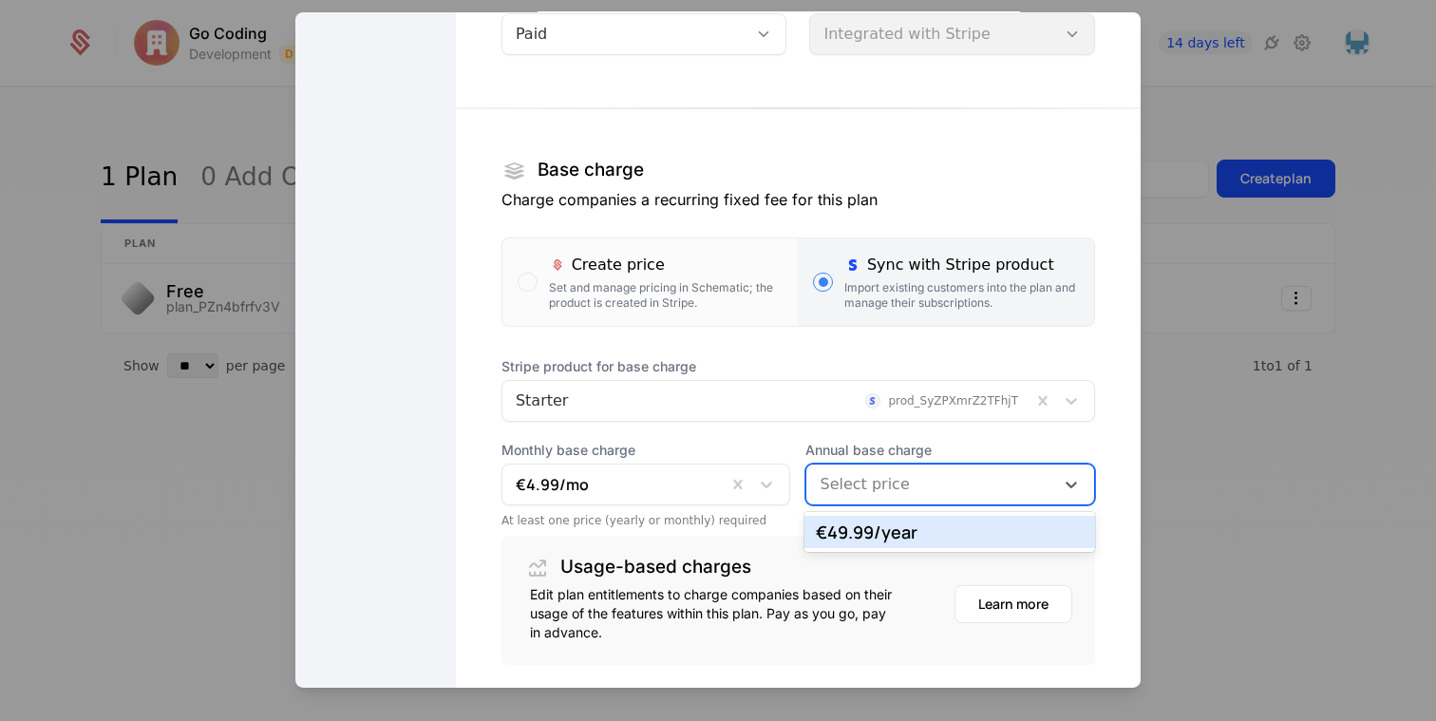
click at [852, 474] on div at bounding box center [930, 483] width 221 height 27
click at [852, 523] on div "€49.99 /year" at bounding box center [950, 531] width 268 height 17
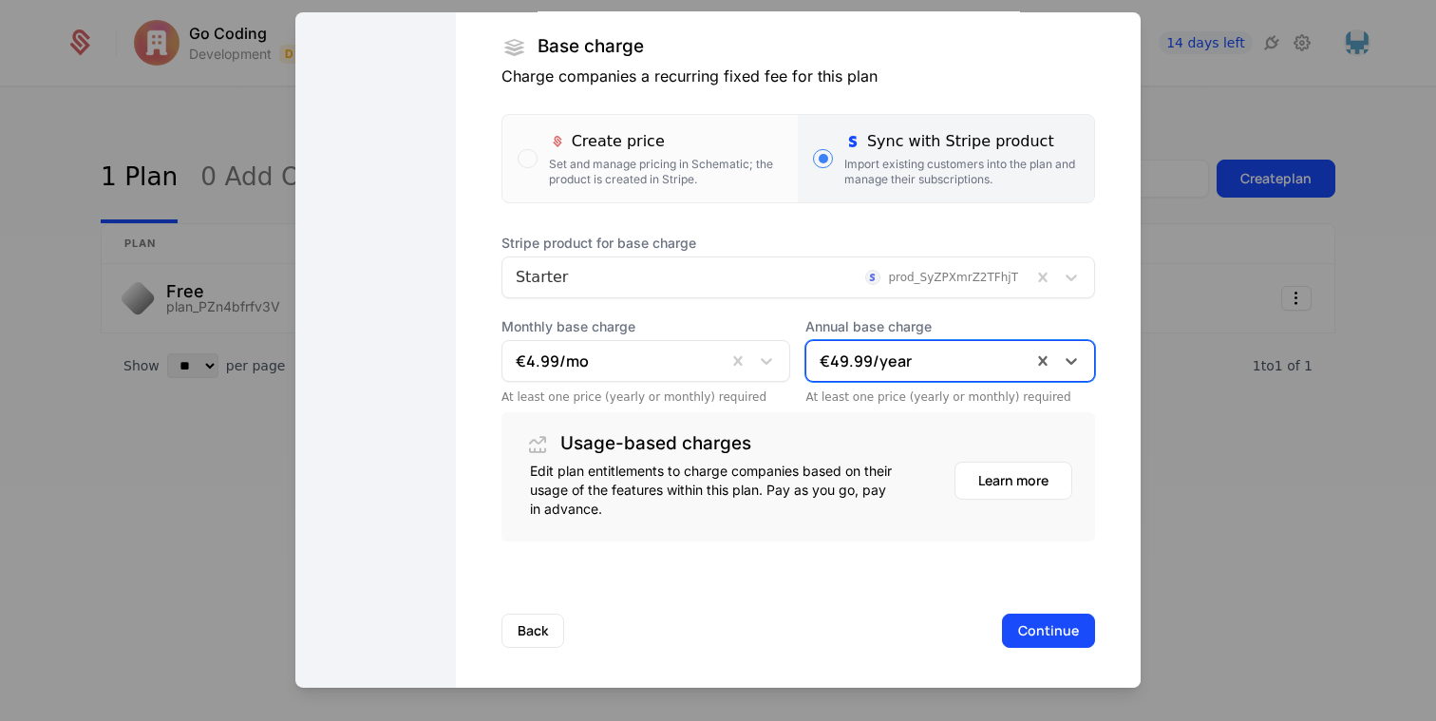
scroll to position [326, 0]
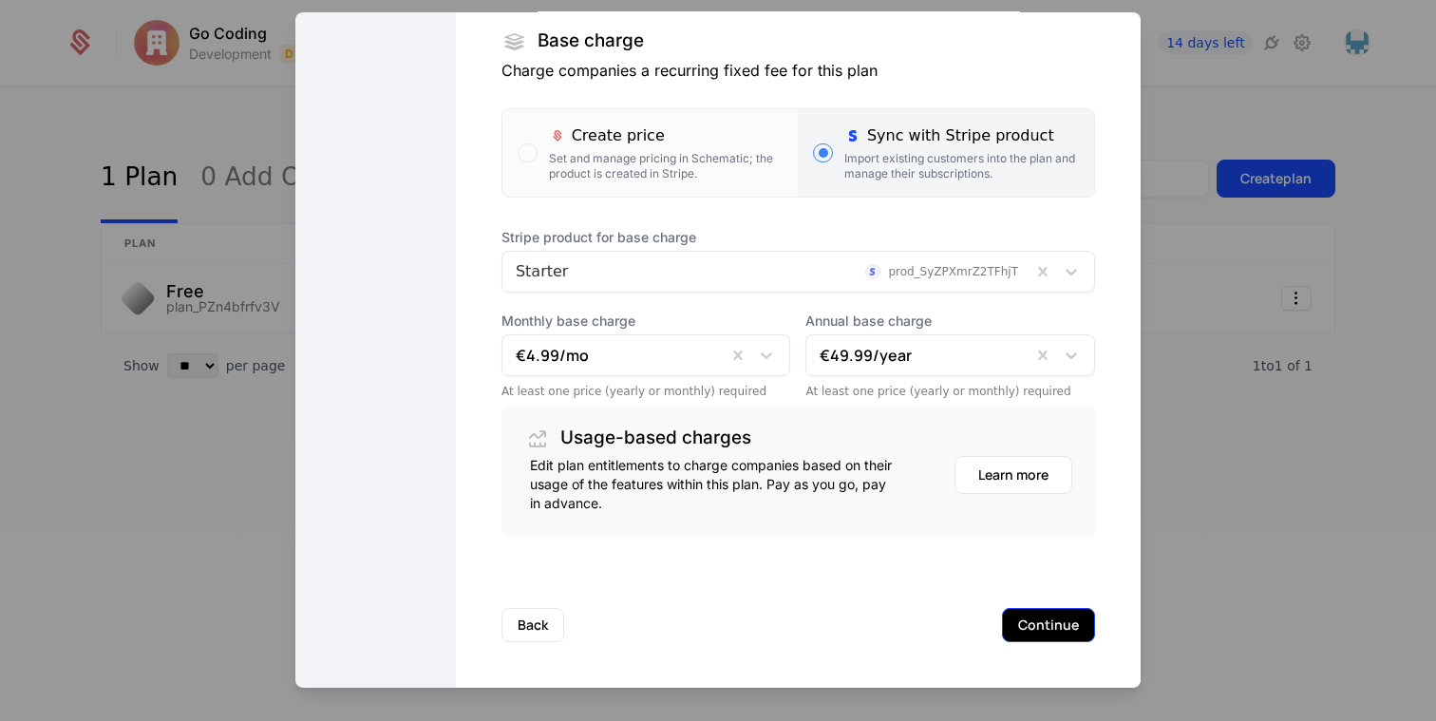
click at [1072, 632] on button "Continue" at bounding box center [1048, 624] width 93 height 34
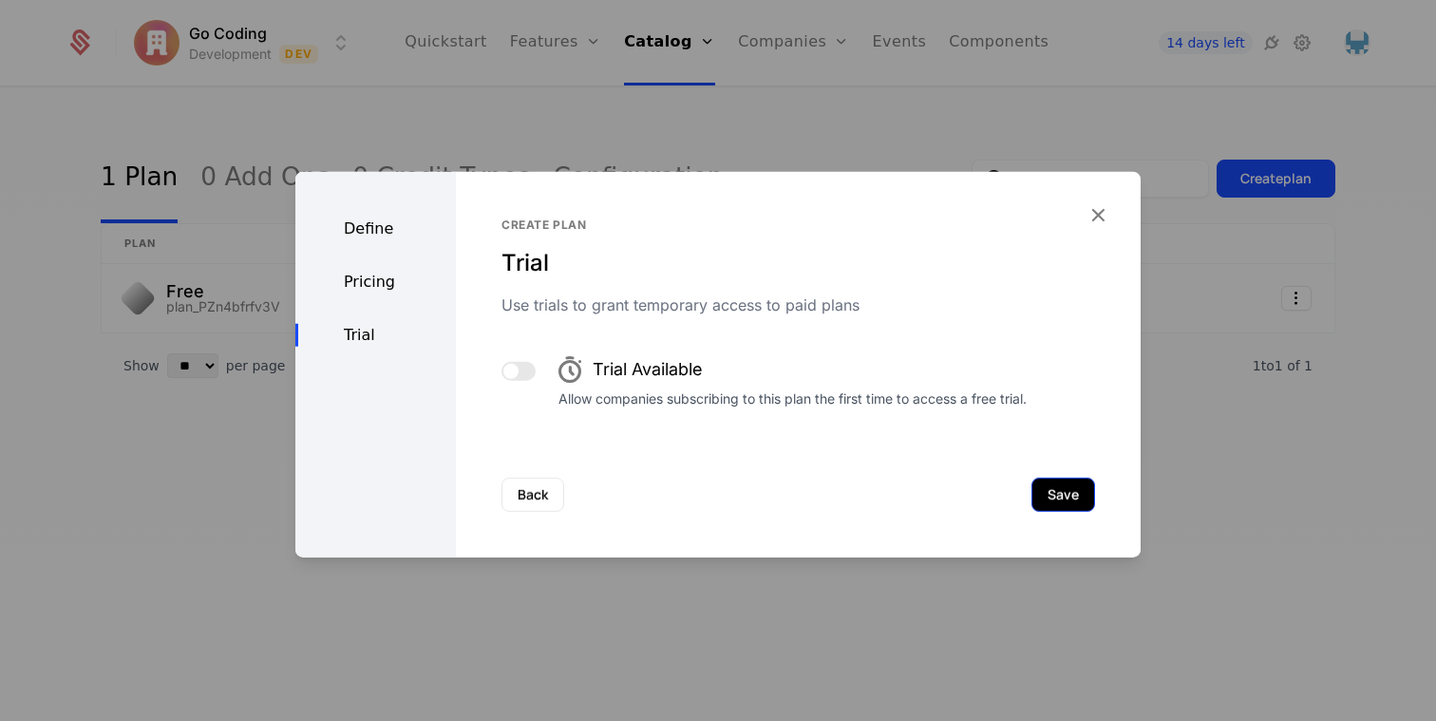
click at [1052, 491] on button "Save" at bounding box center [1064, 494] width 64 height 34
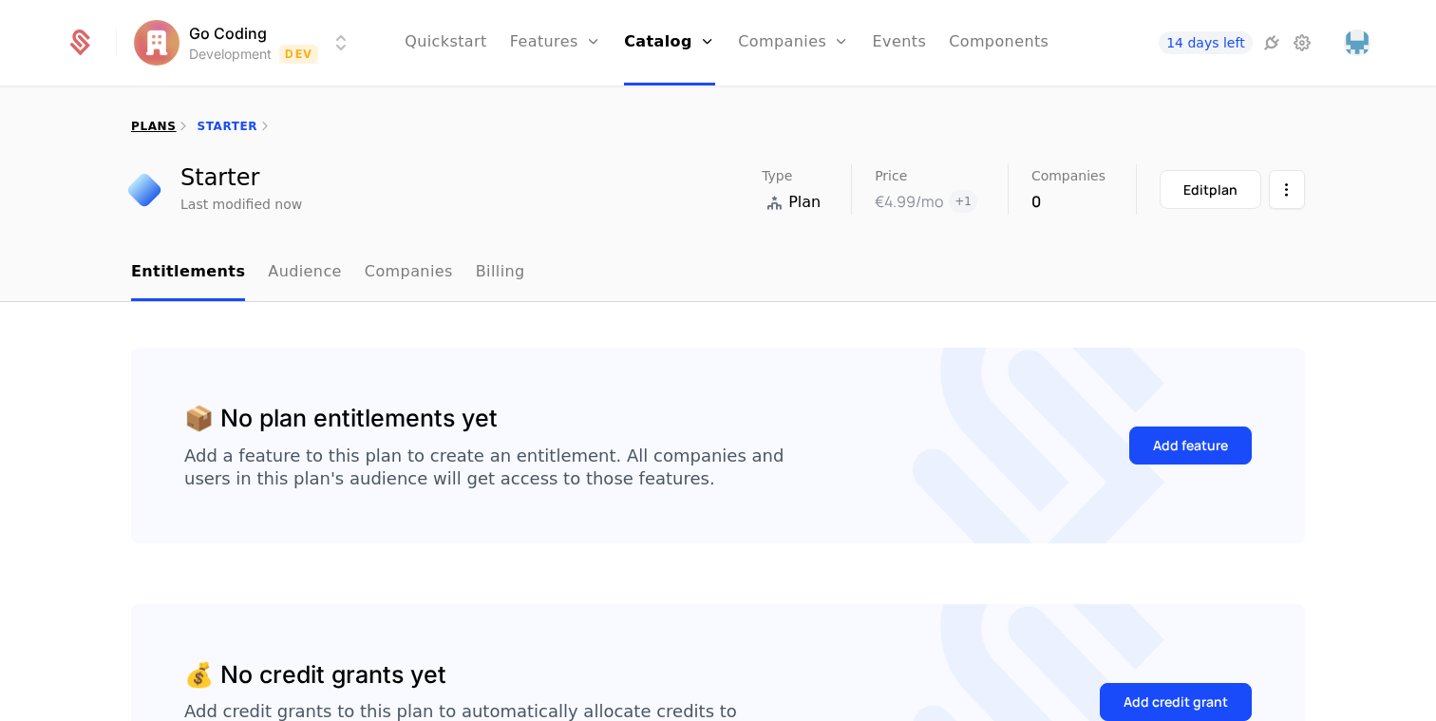
click at [133, 125] on link "plans" at bounding box center [153, 126] width 45 height 13
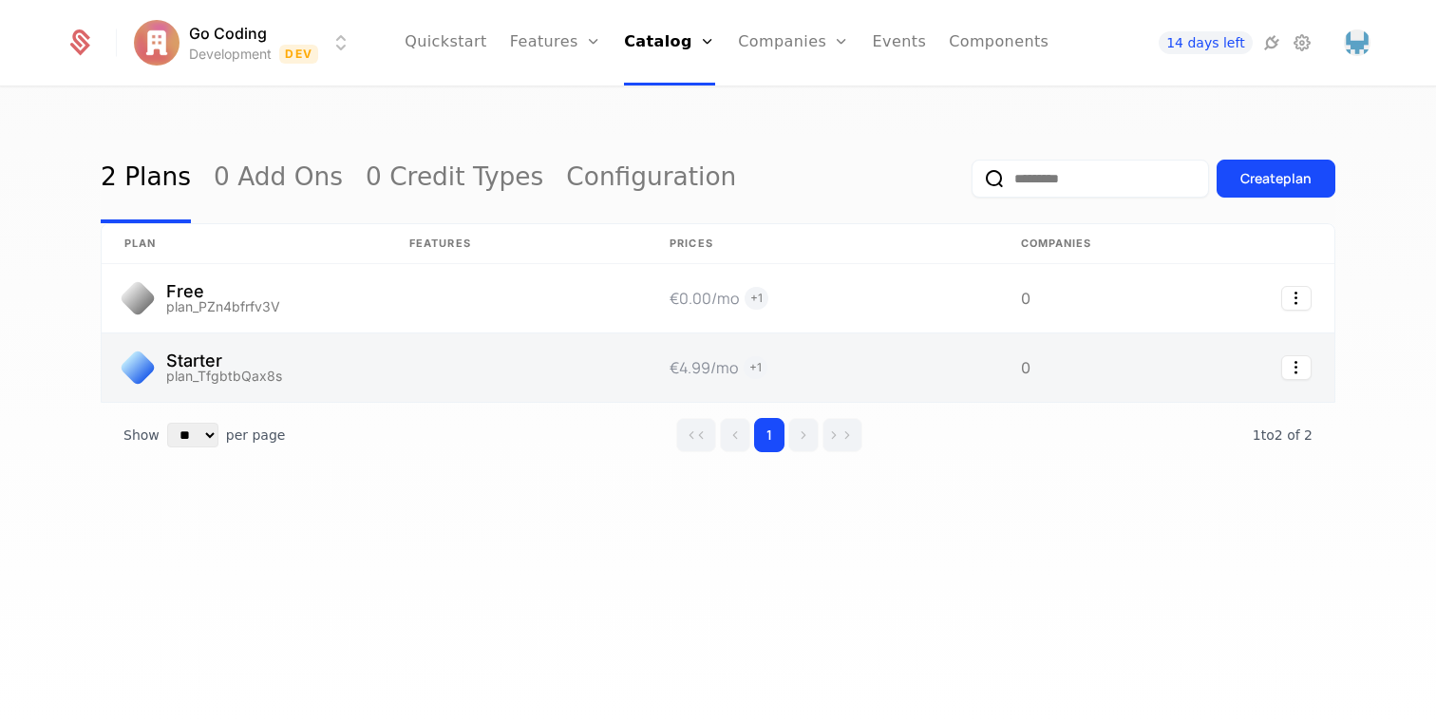
click at [409, 374] on link at bounding box center [517, 367] width 260 height 68
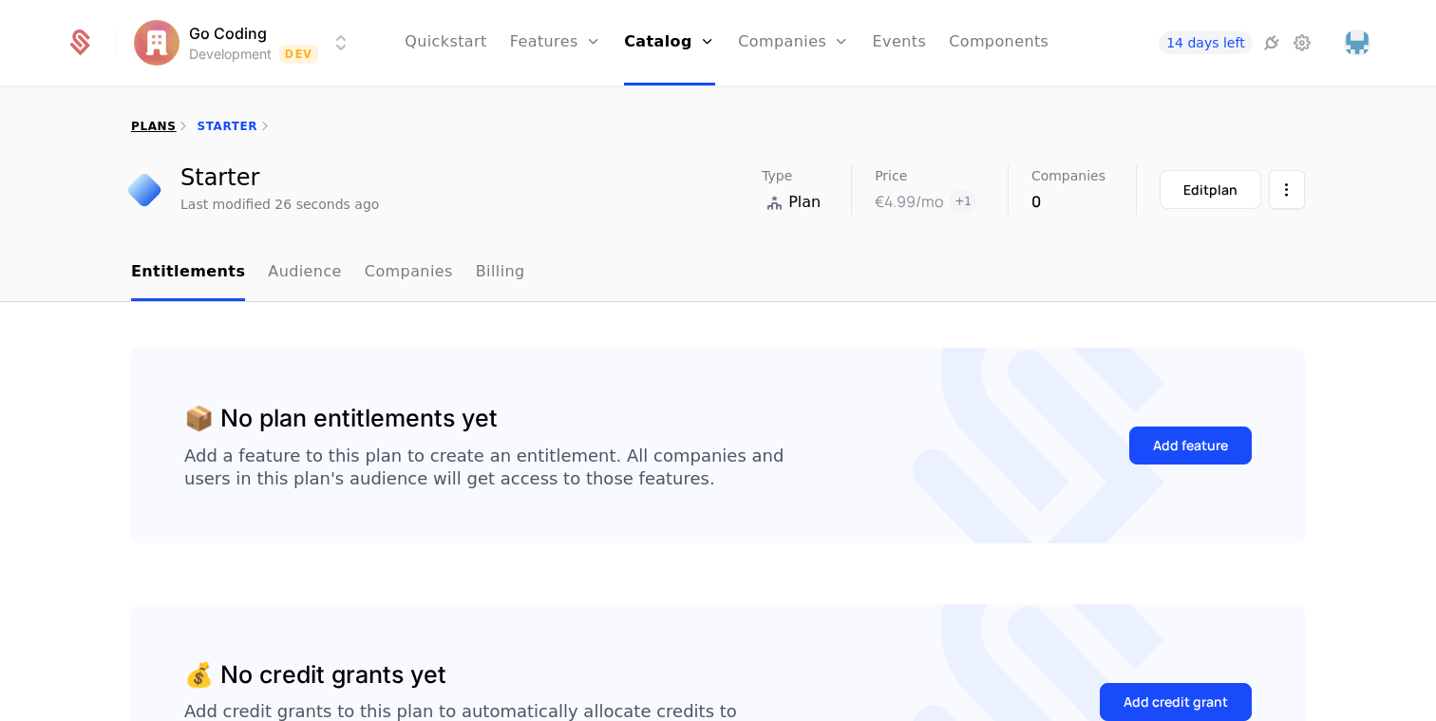
click at [145, 132] on link "plans" at bounding box center [153, 126] width 45 height 13
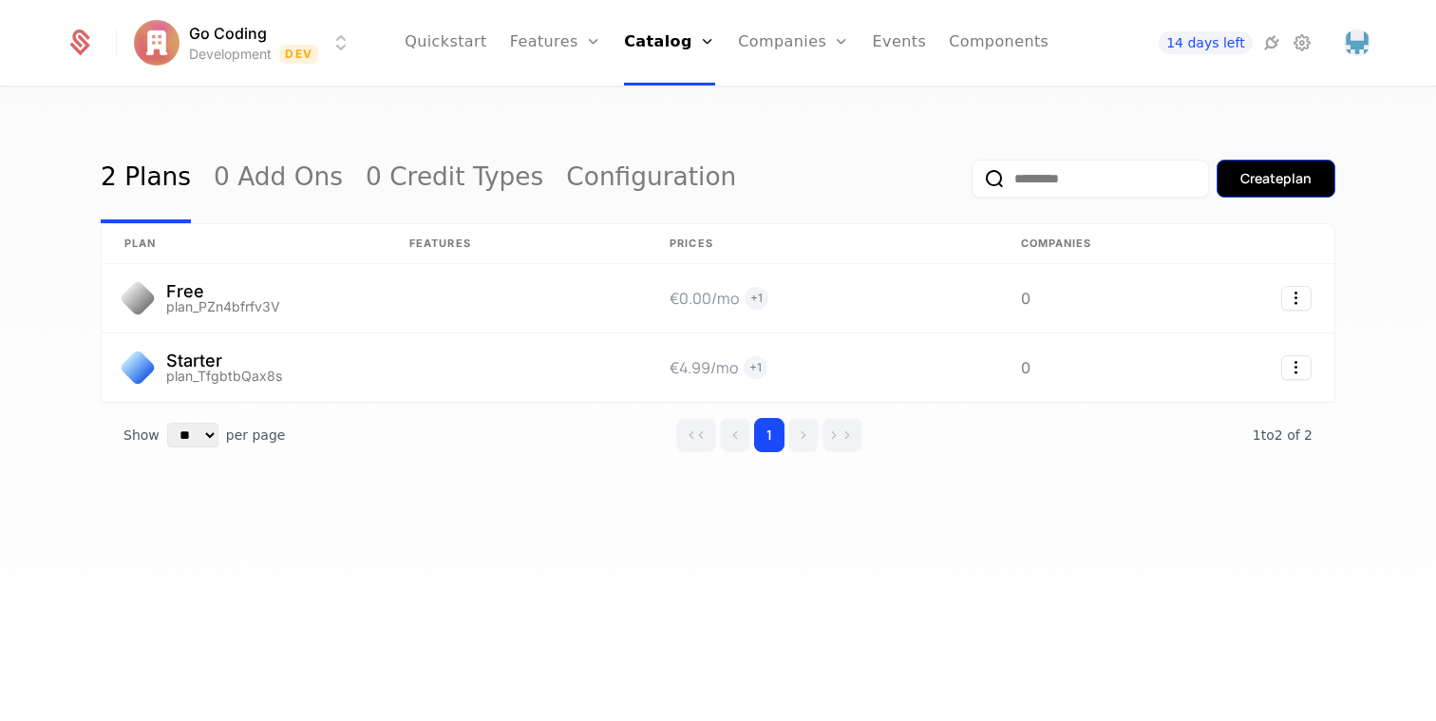
click at [1301, 162] on button "Create plan" at bounding box center [1276, 179] width 119 height 38
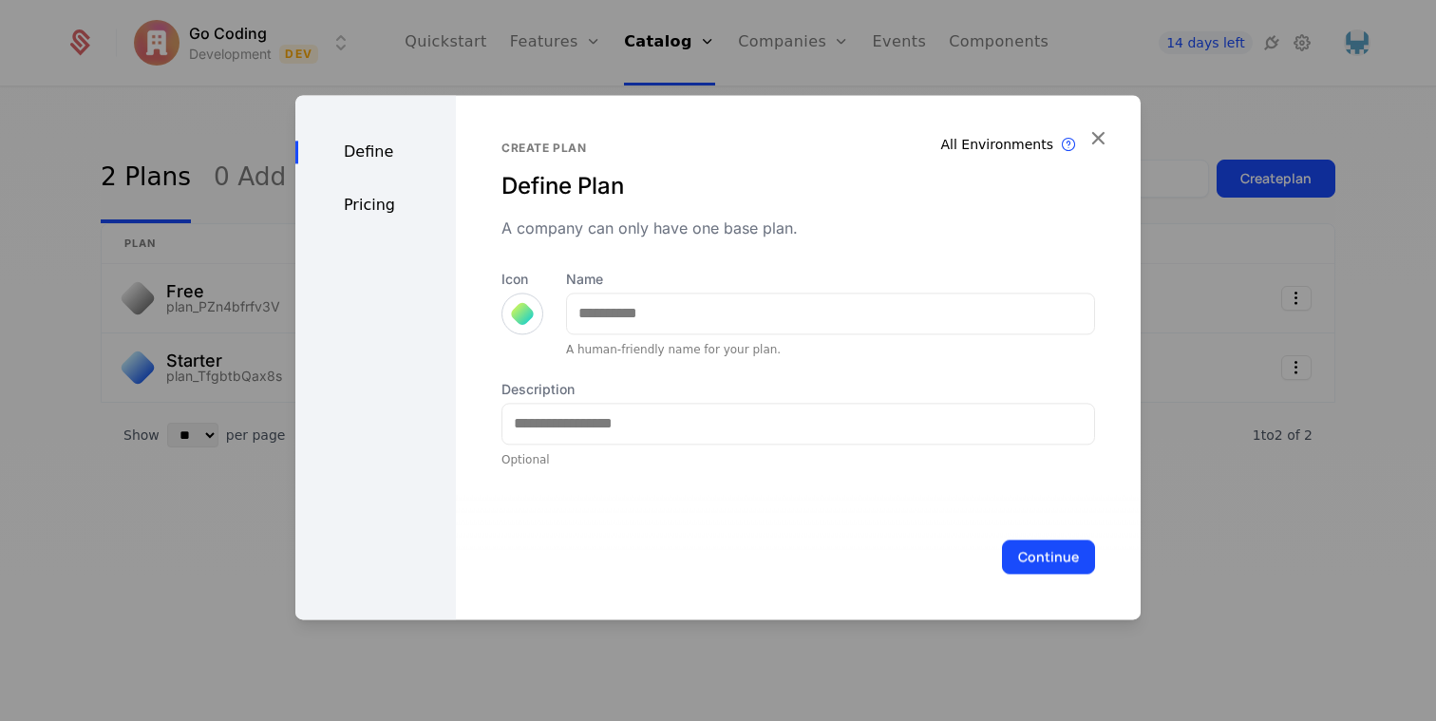
click at [512, 313] on div at bounding box center [522, 313] width 27 height 27
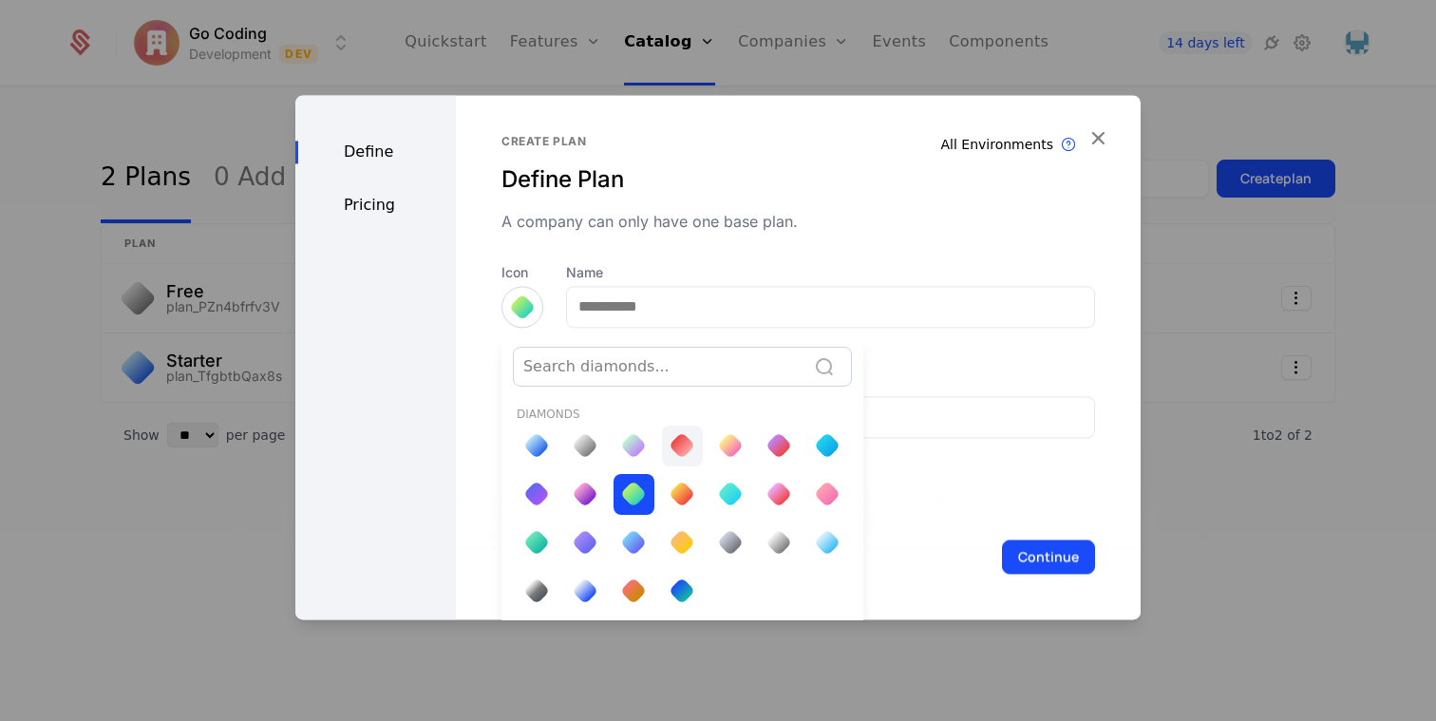
click at [690, 449] on div at bounding box center [682, 446] width 41 height 41
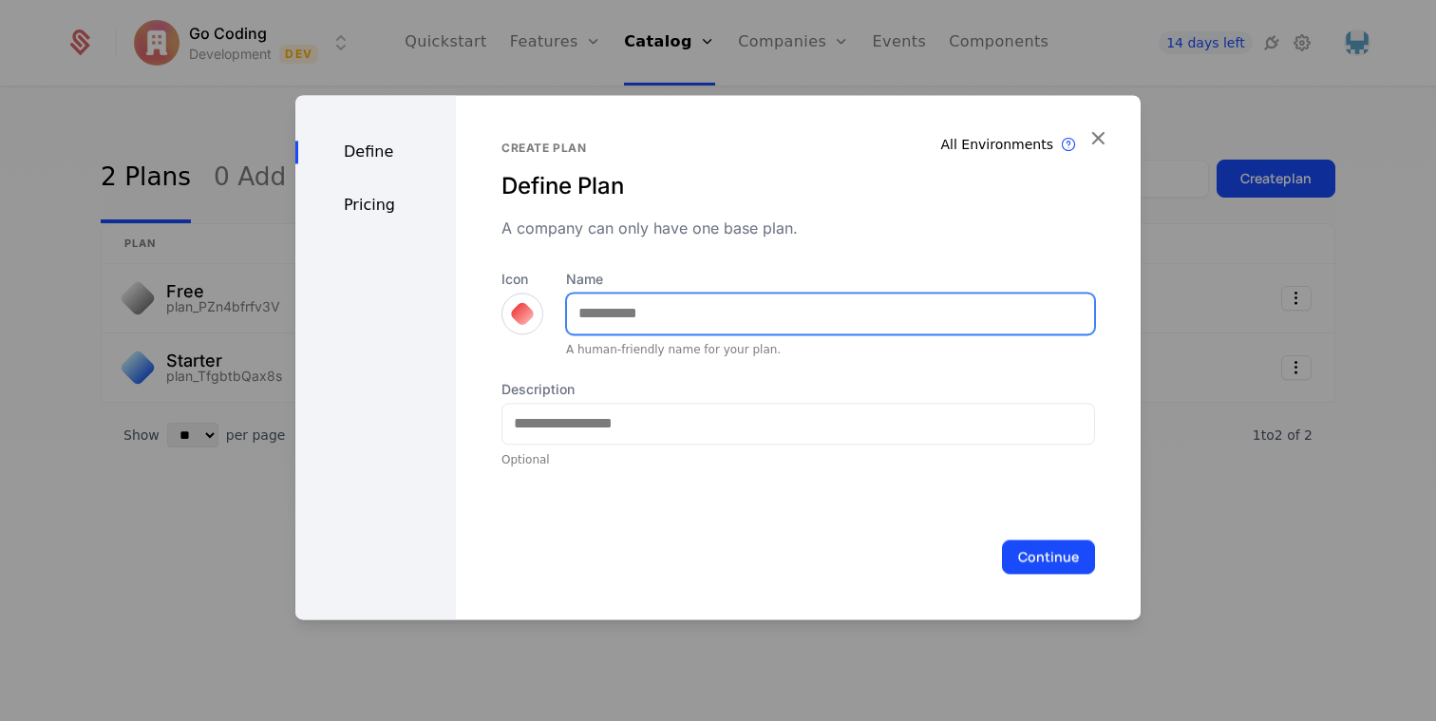
click at [670, 331] on input "Name" at bounding box center [830, 313] width 527 height 40
type input "***"
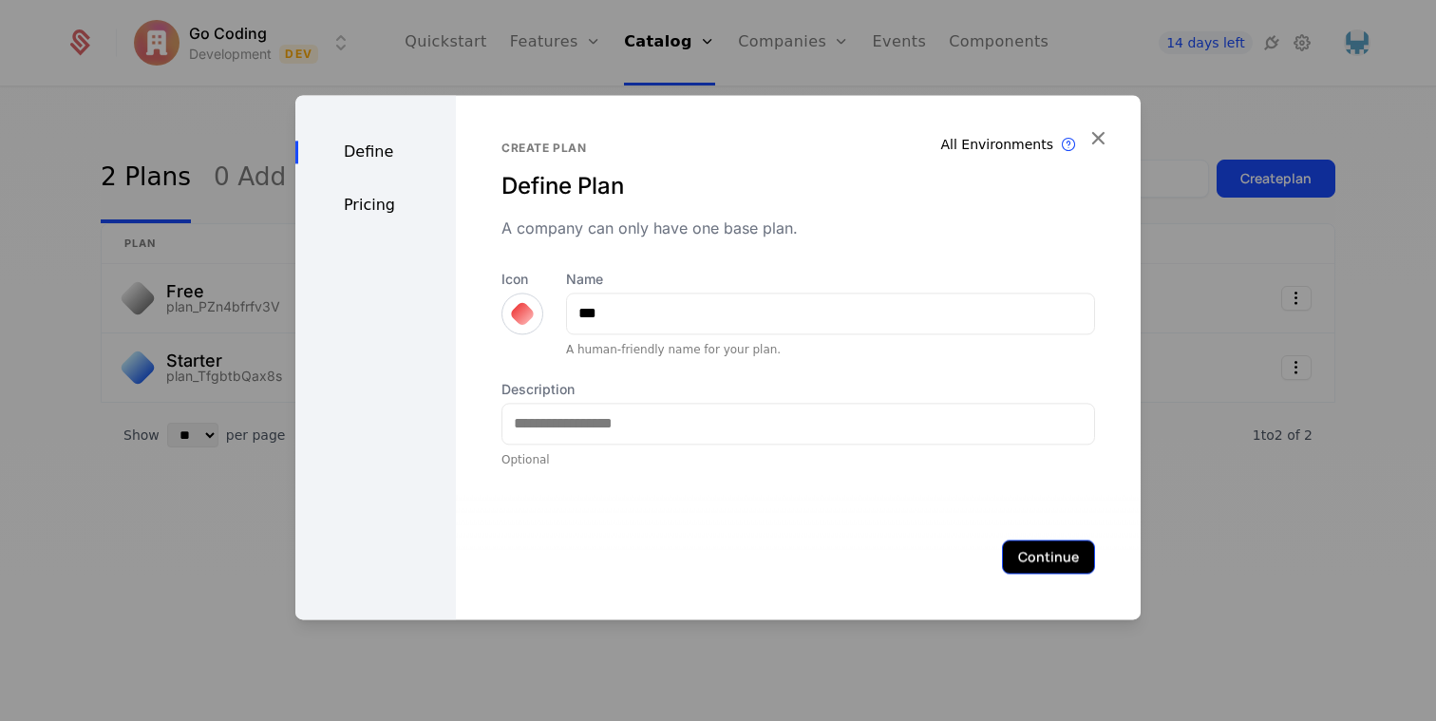
click at [1039, 561] on button "Continue" at bounding box center [1048, 556] width 93 height 34
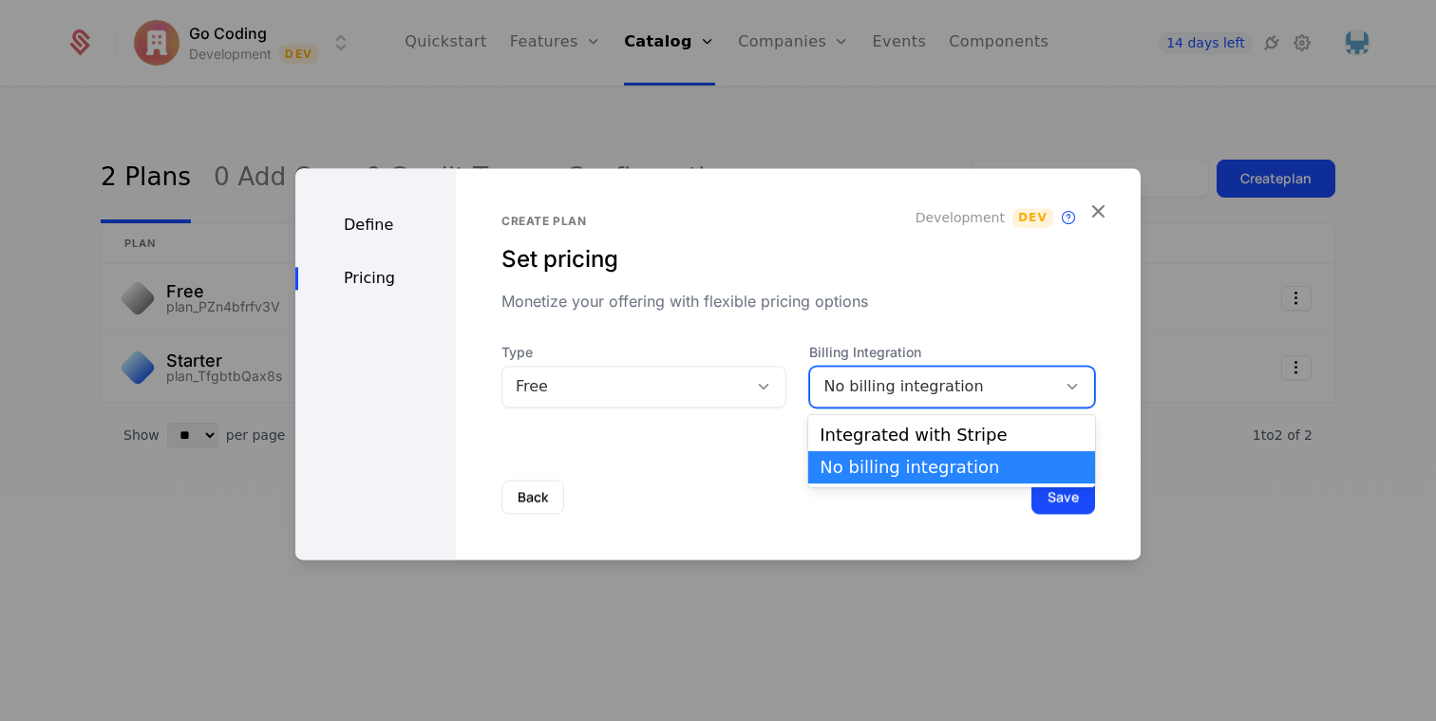
click at [930, 394] on div "No billing integration" at bounding box center [932, 386] width 219 height 23
click at [906, 439] on div "Integrated with Stripe" at bounding box center [952, 434] width 264 height 17
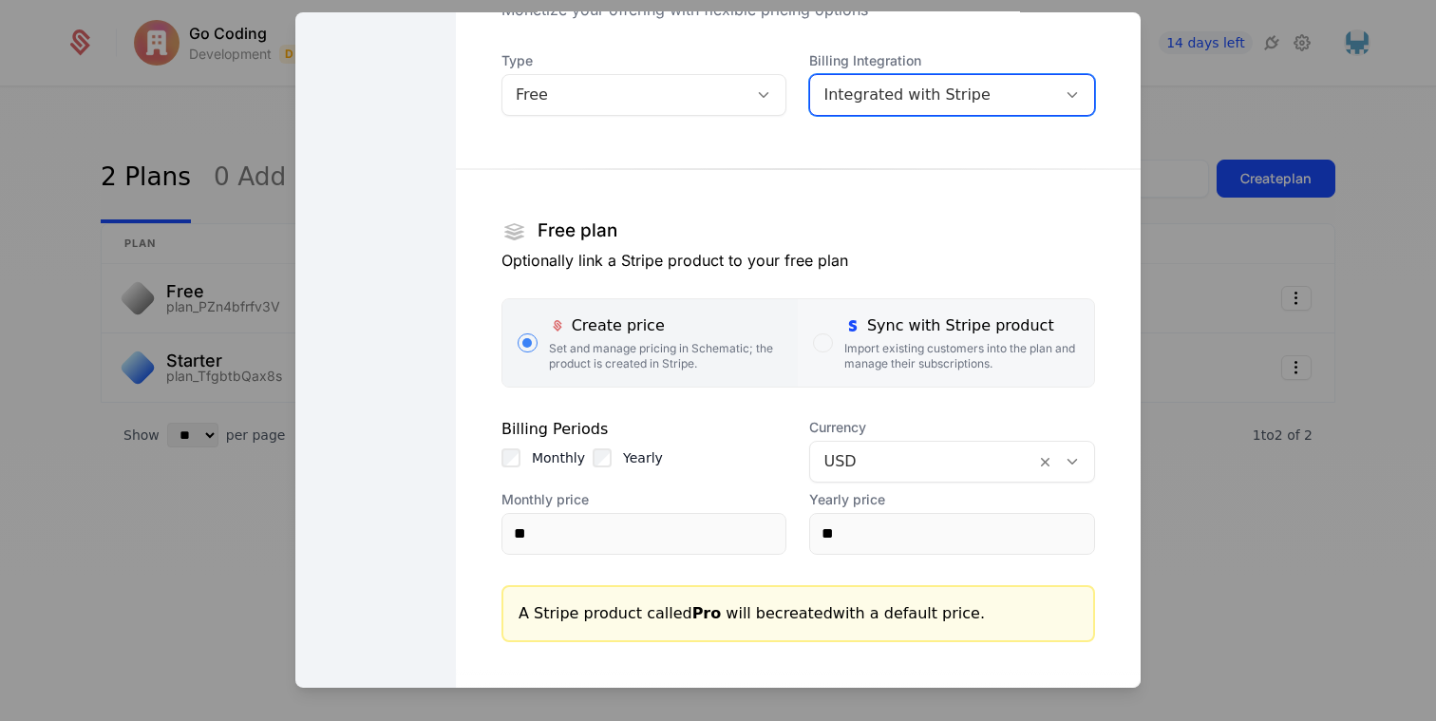
click at [898, 316] on div "Sync with Stripe product" at bounding box center [961, 324] width 235 height 23
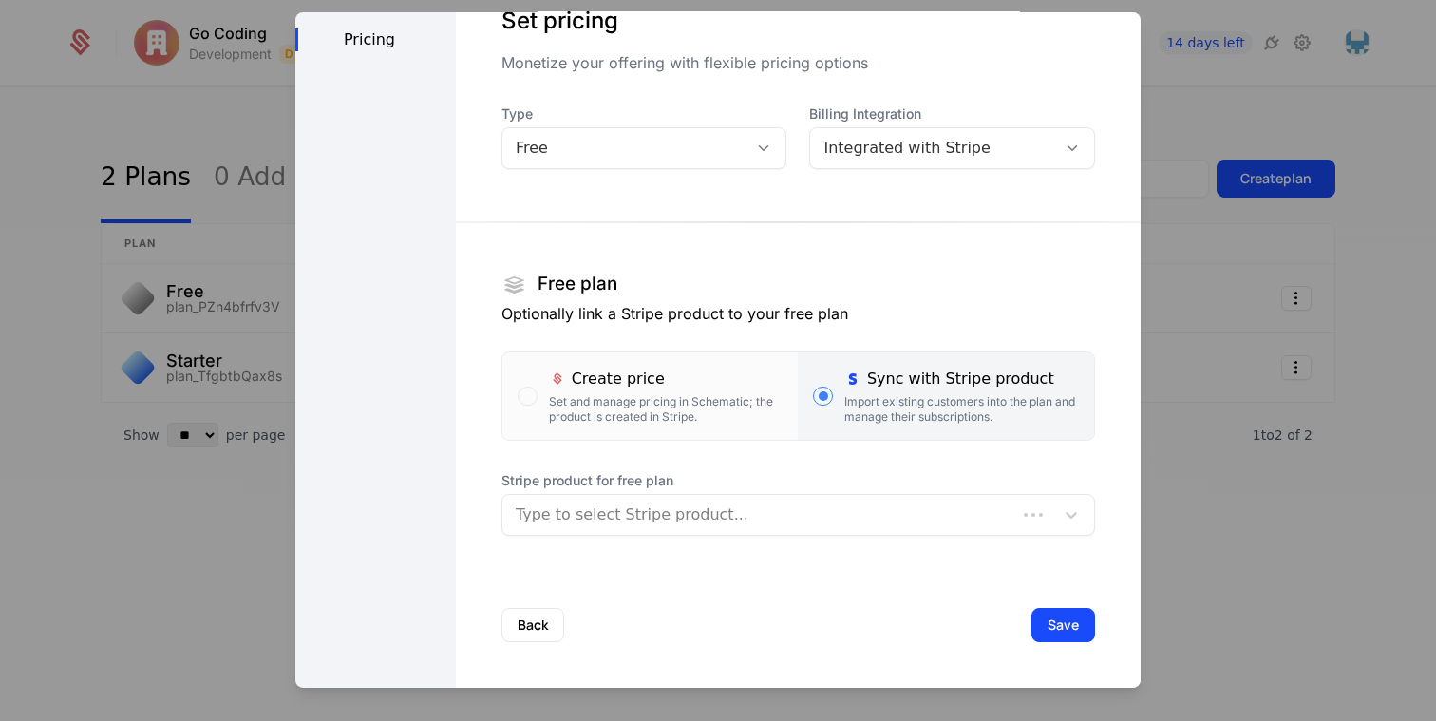
scroll to position [83, 0]
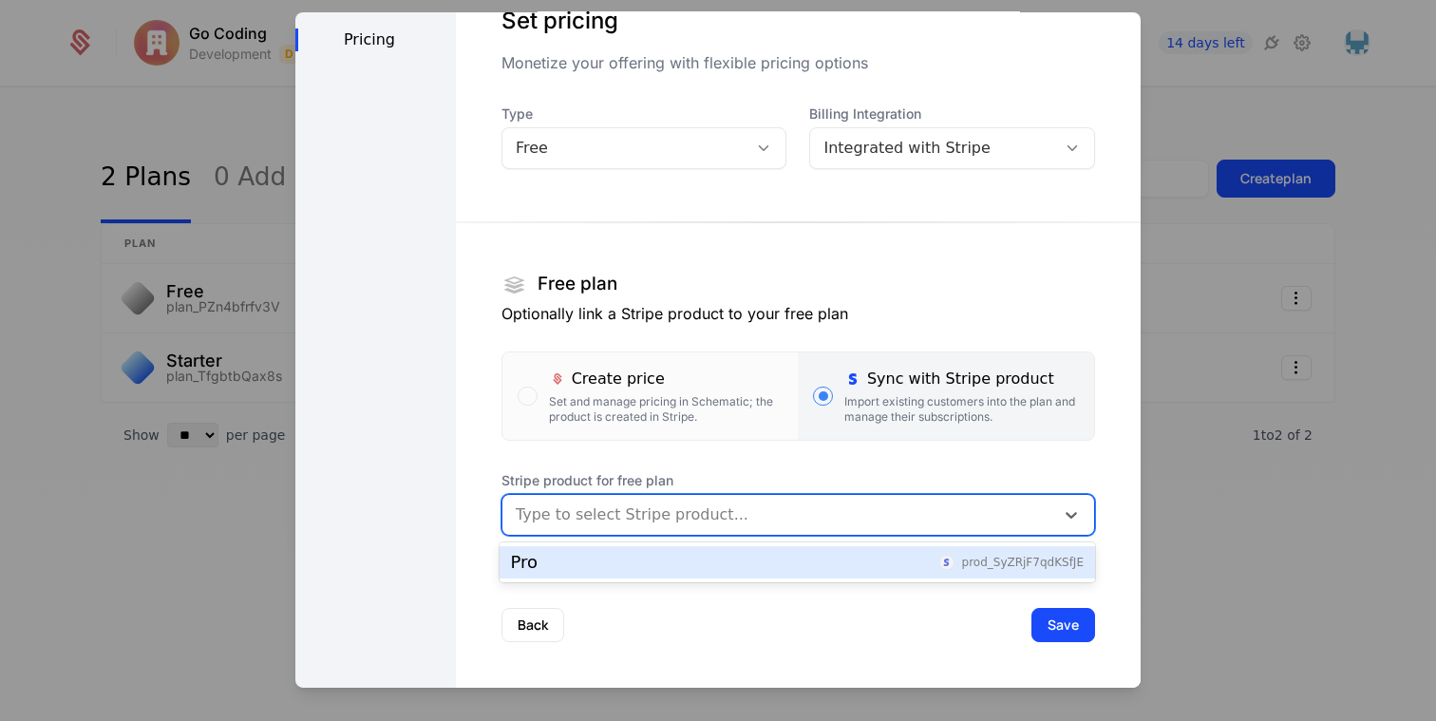
click at [635, 503] on div at bounding box center [778, 514] width 525 height 27
click at [635, 561] on div "Pro prod_SyZRjF7qdKSfJE" at bounding box center [797, 562] width 573 height 17
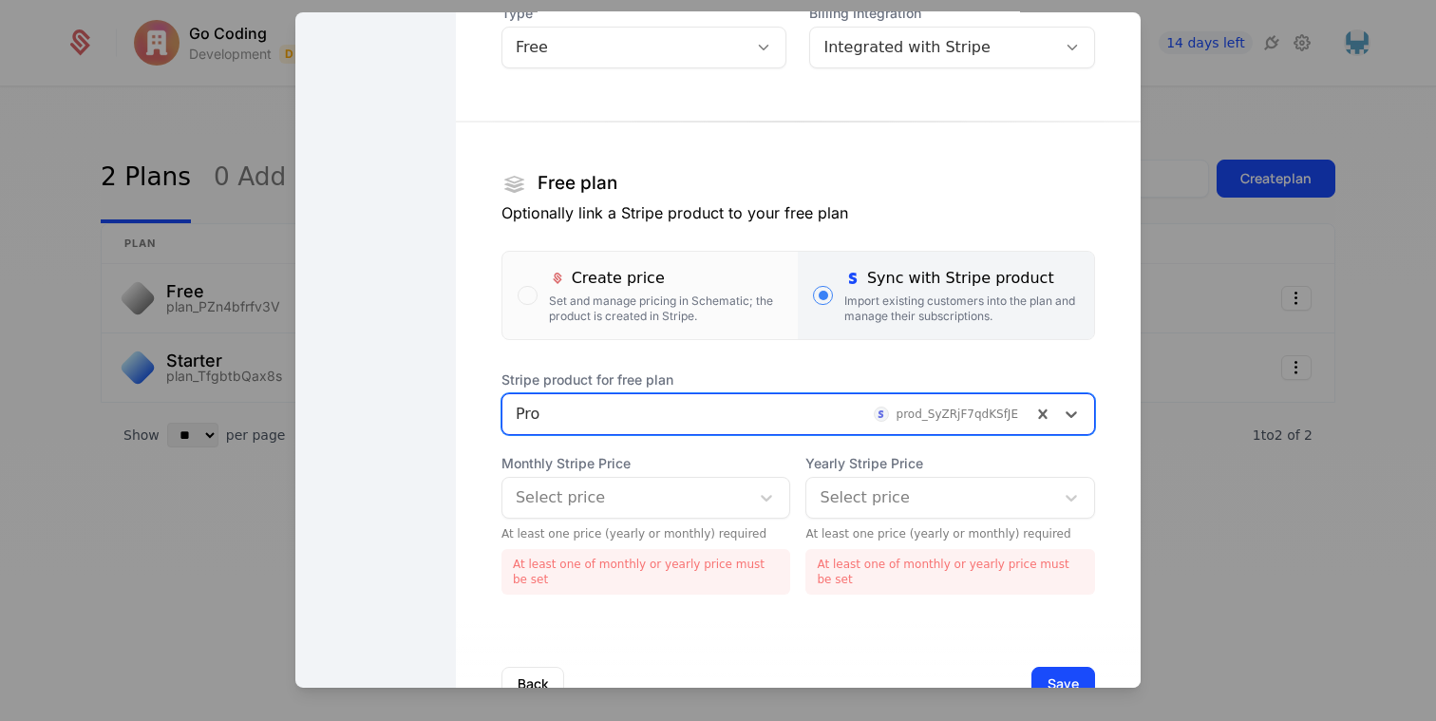
scroll to position [242, 0]
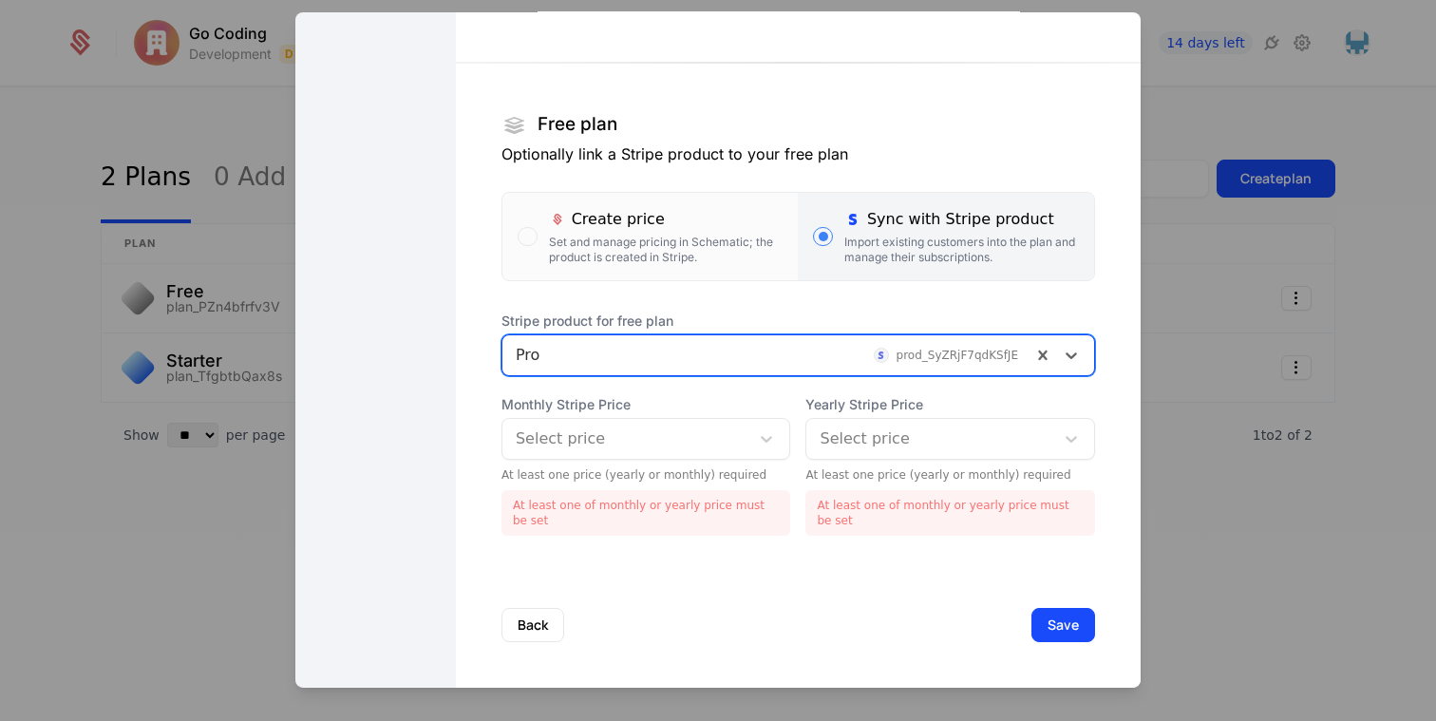
click at [659, 422] on div "Select price" at bounding box center [626, 438] width 248 height 34
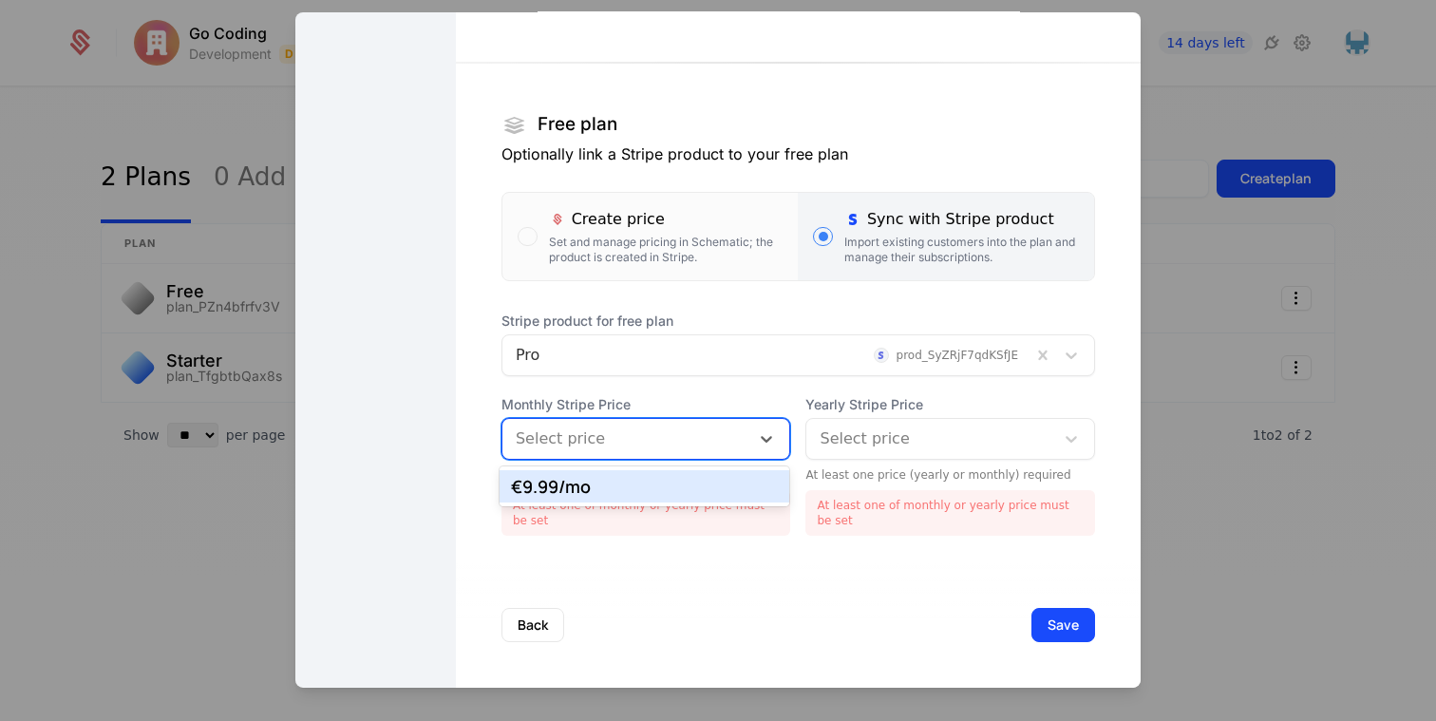
click at [651, 481] on div "€9.99 /mo" at bounding box center [645, 486] width 268 height 17
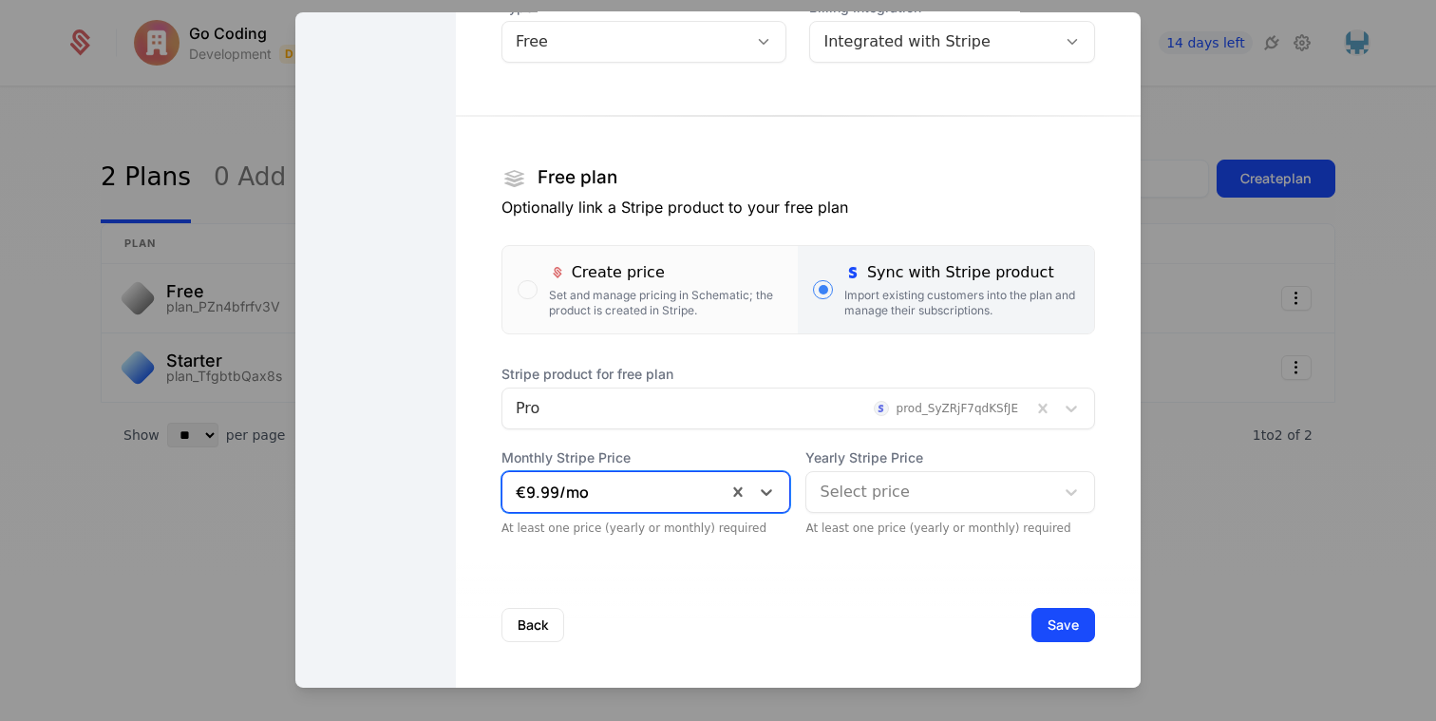
scroll to position [189, 0]
click at [857, 497] on div at bounding box center [930, 491] width 221 height 27
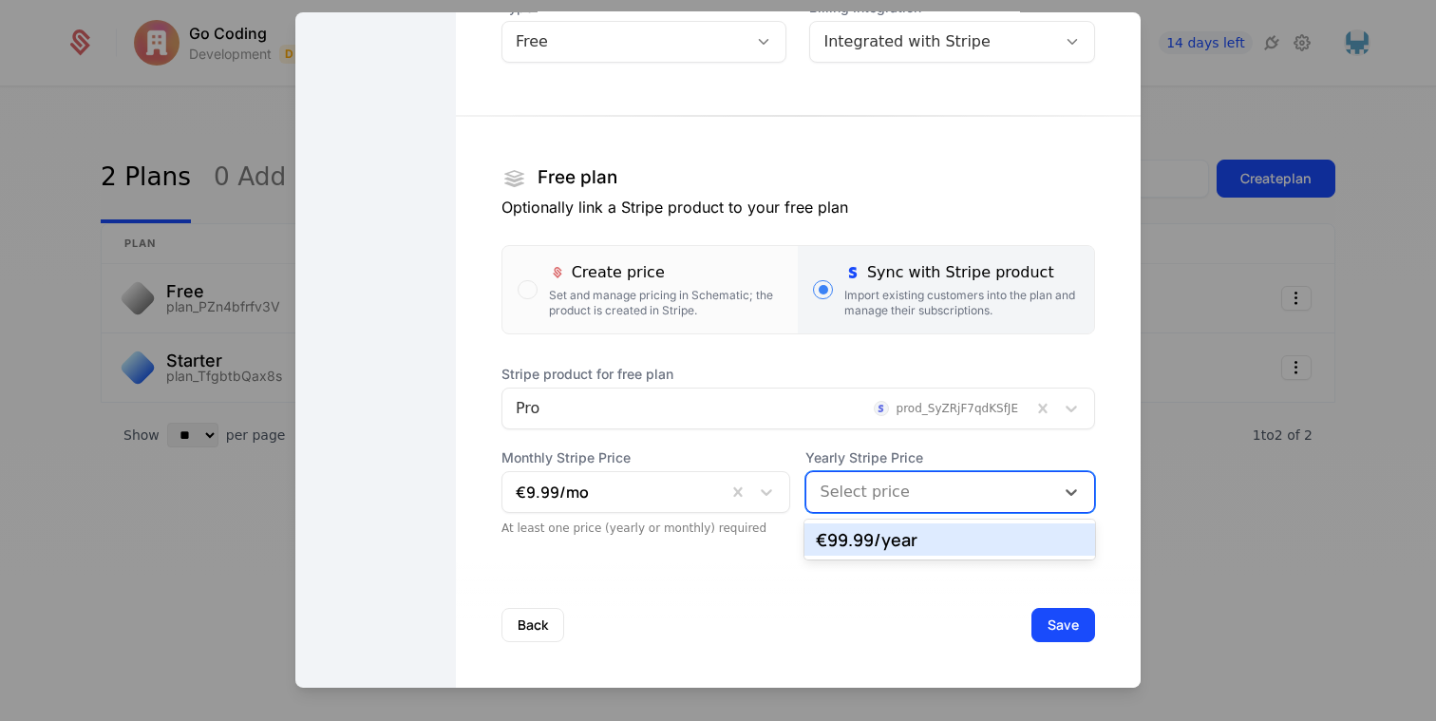
click at [861, 543] on div "€99.99 /year" at bounding box center [950, 539] width 268 height 17
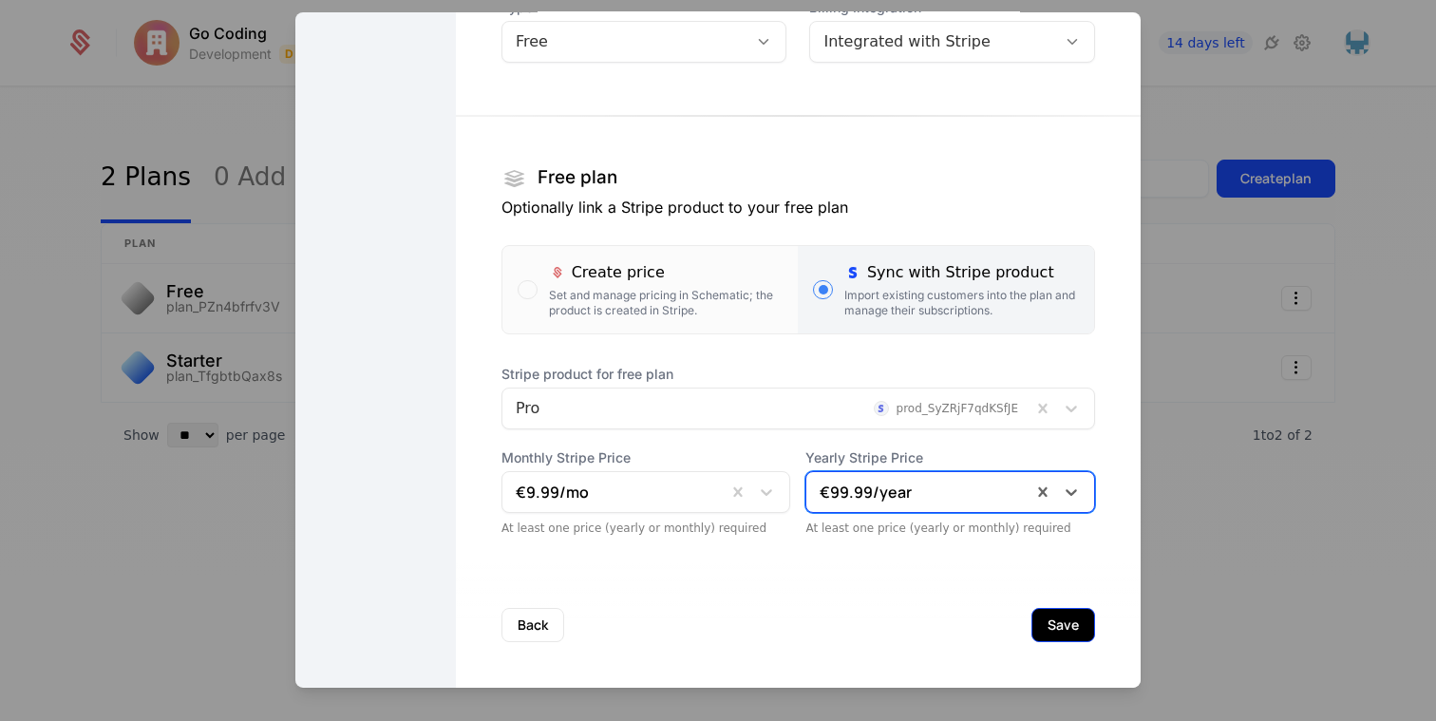
click at [1058, 621] on button "Save" at bounding box center [1064, 624] width 64 height 34
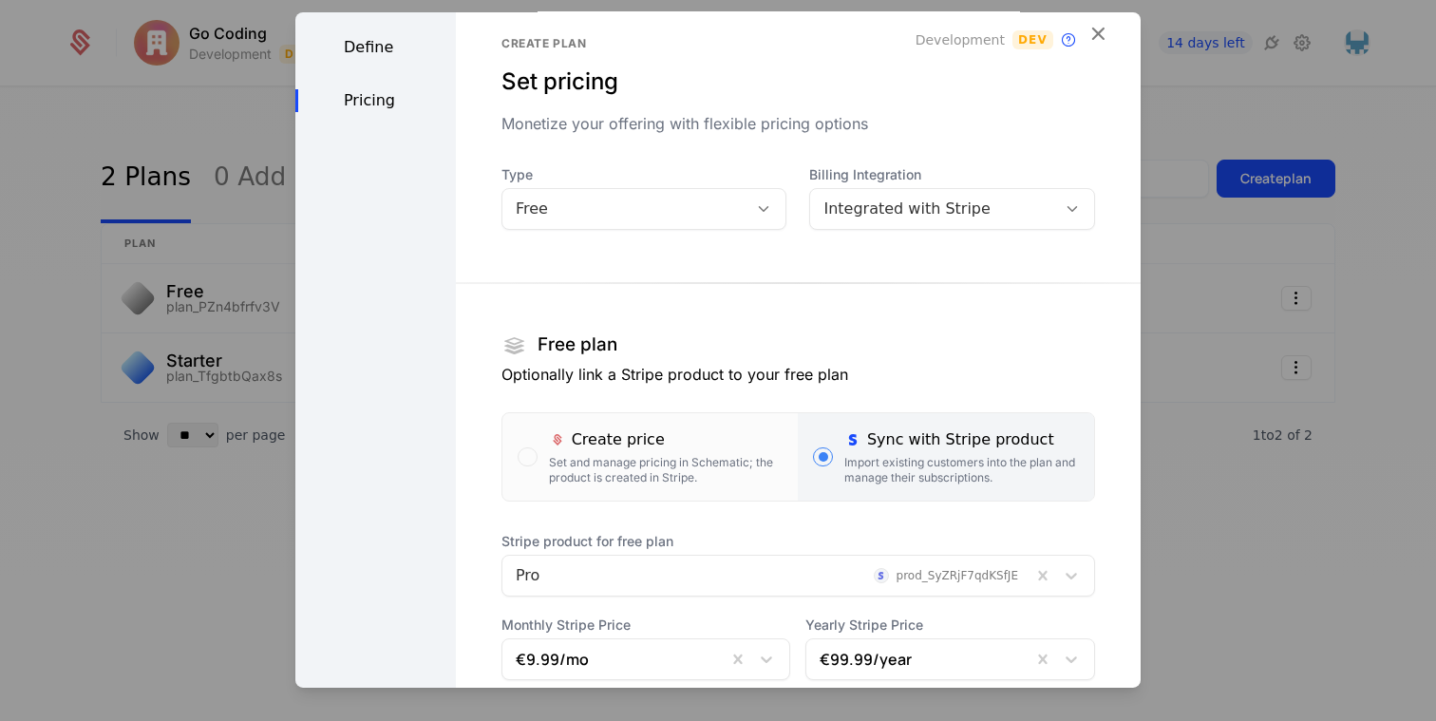
scroll to position [0, 0]
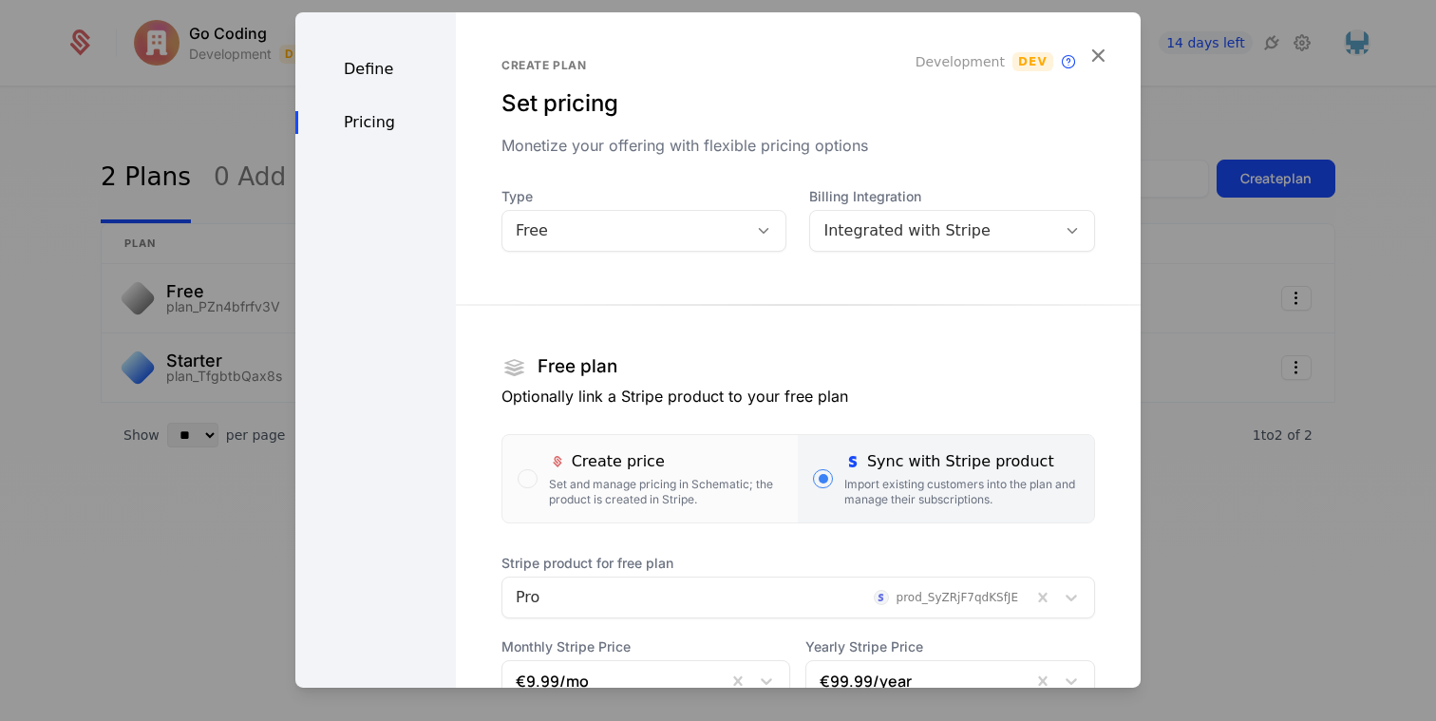
click at [654, 235] on div "Free" at bounding box center [625, 229] width 219 height 23
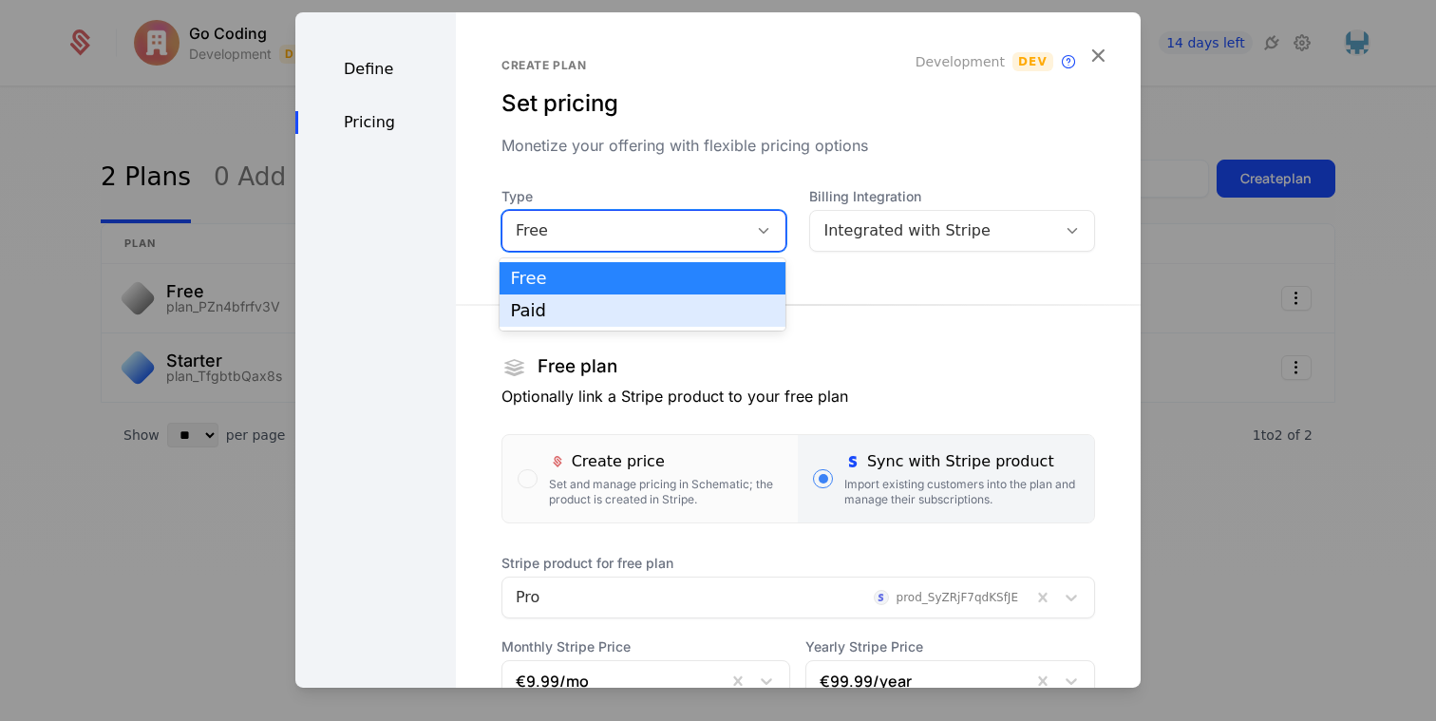
click at [626, 303] on div "Paid" at bounding box center [643, 310] width 264 height 17
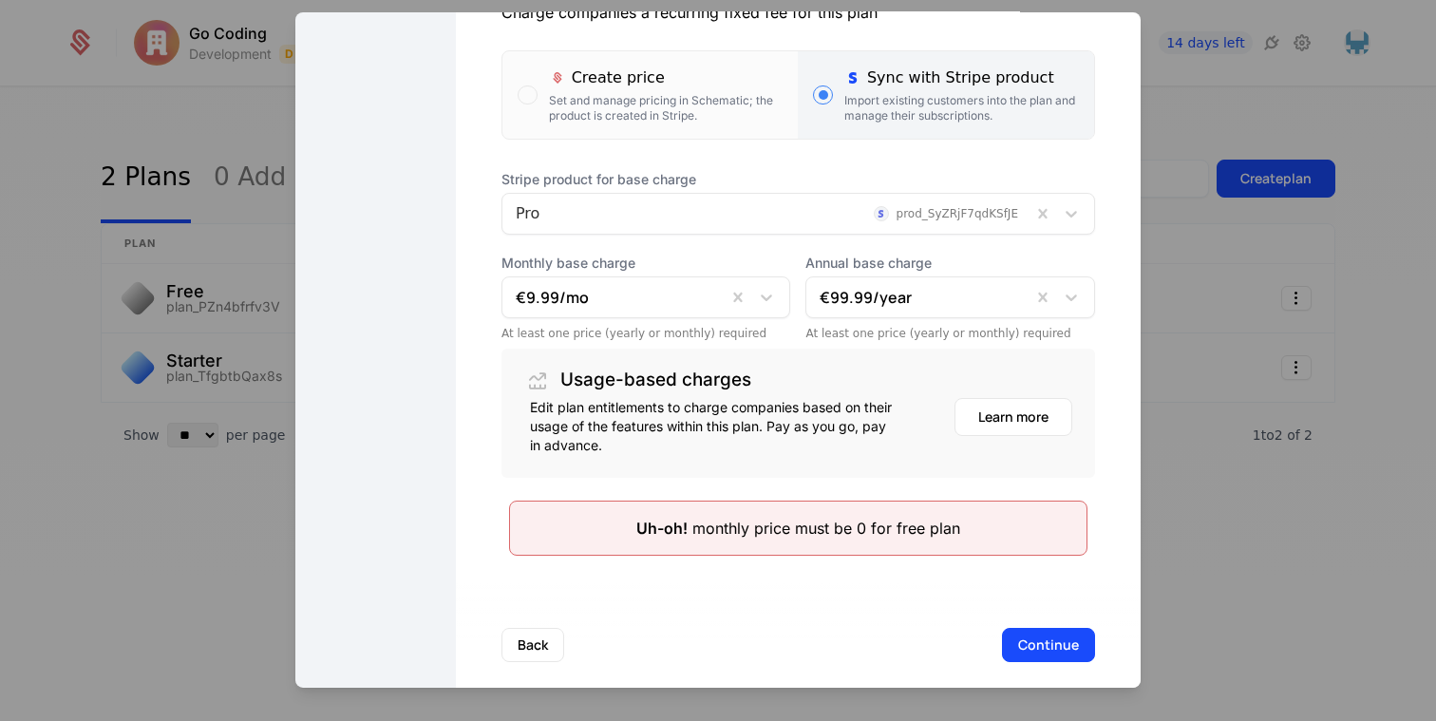
scroll to position [404, 0]
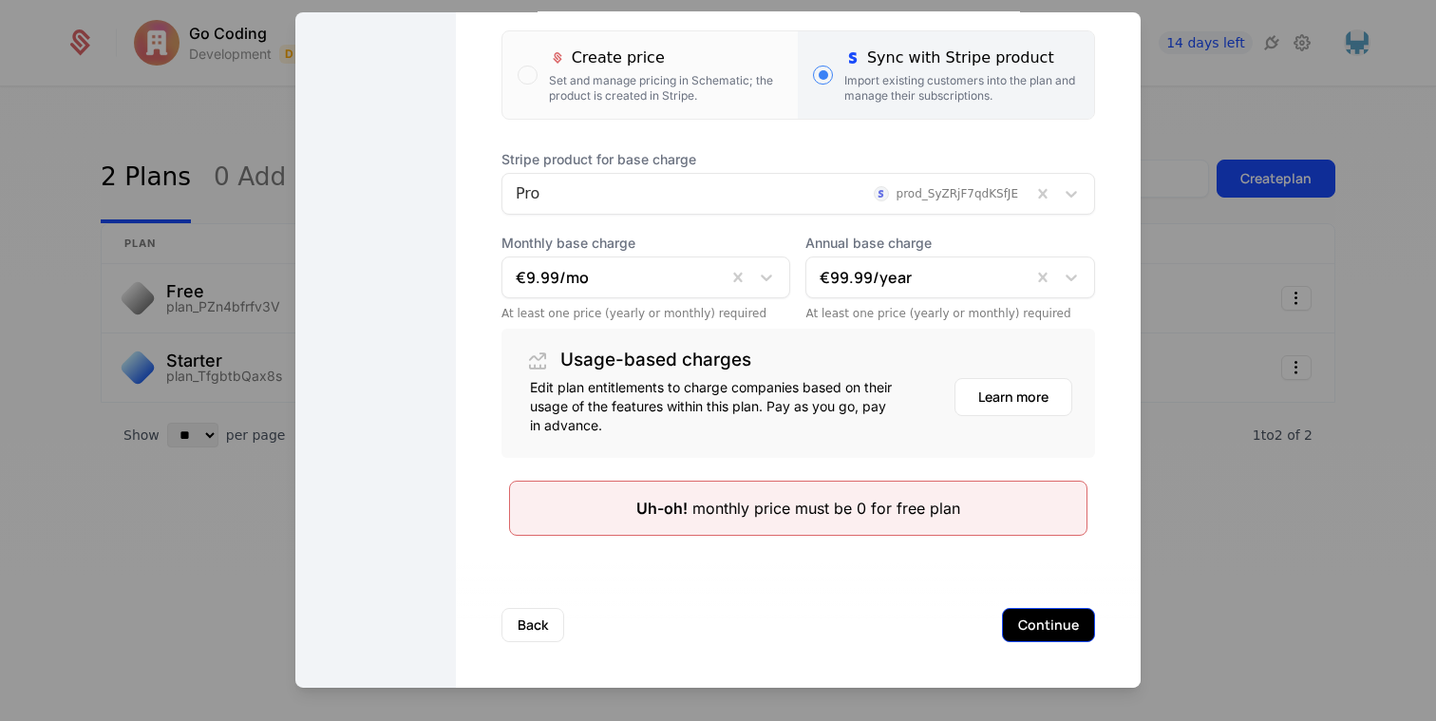
click at [1069, 626] on button "Continue" at bounding box center [1048, 624] width 93 height 34
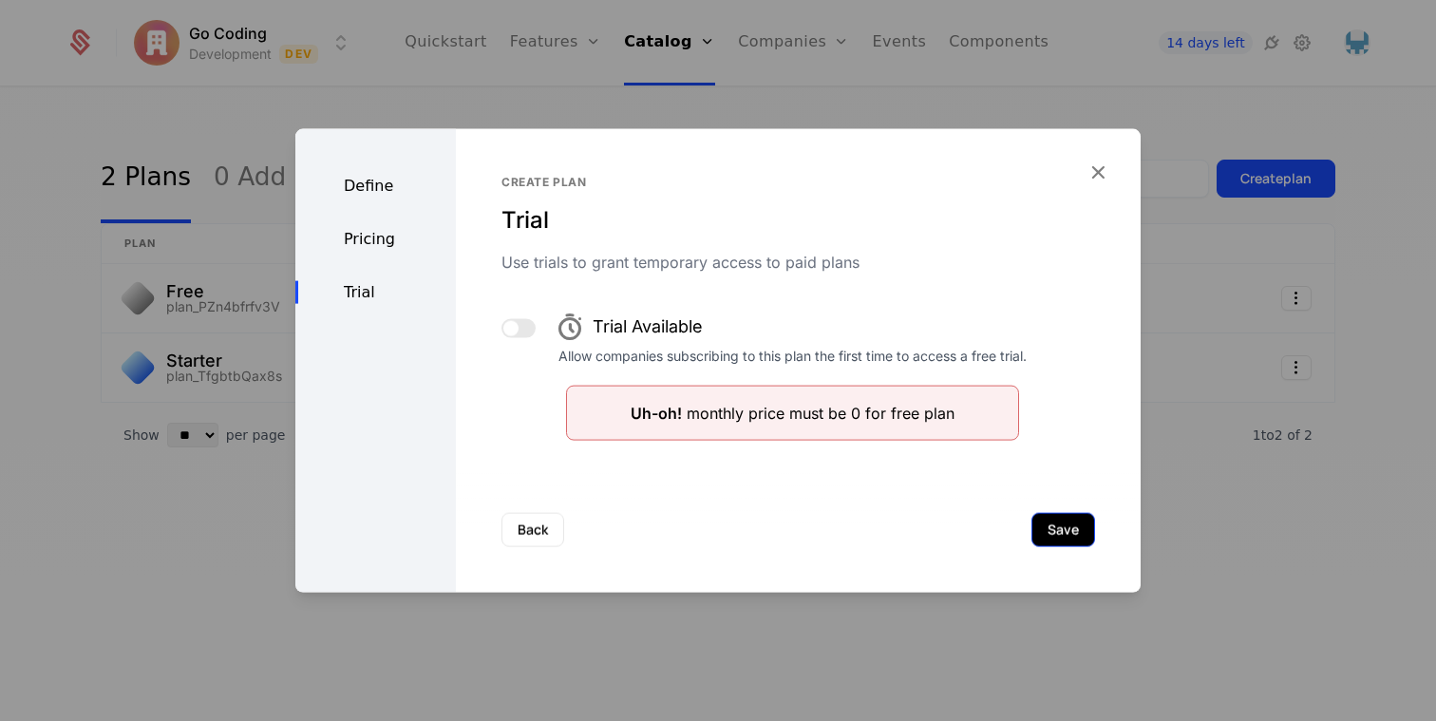
click at [1039, 521] on button "Save" at bounding box center [1064, 529] width 64 height 34
click at [357, 200] on div "Define Pricing Trial" at bounding box center [375, 360] width 161 height 464
click at [359, 186] on div "Define" at bounding box center [375, 185] width 161 height 23
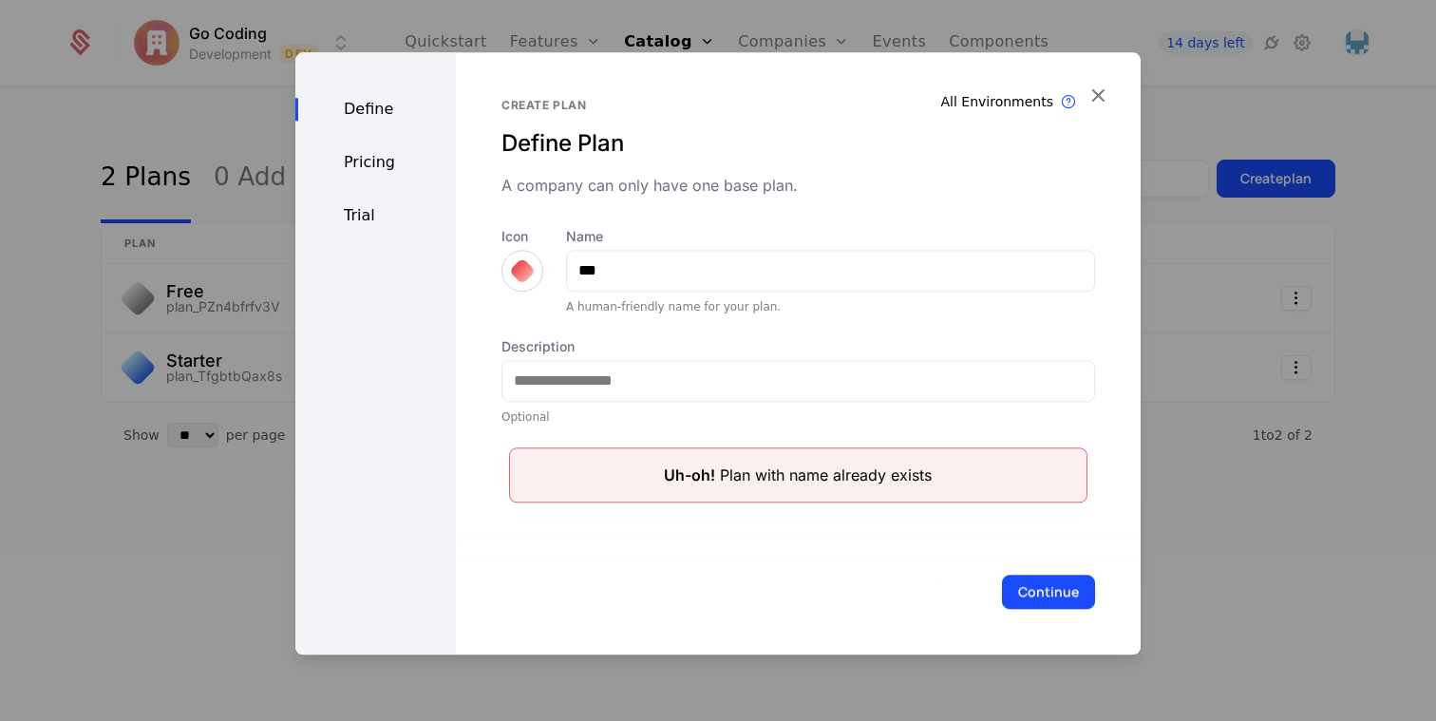
click at [392, 162] on div "Pricing" at bounding box center [375, 162] width 161 height 23
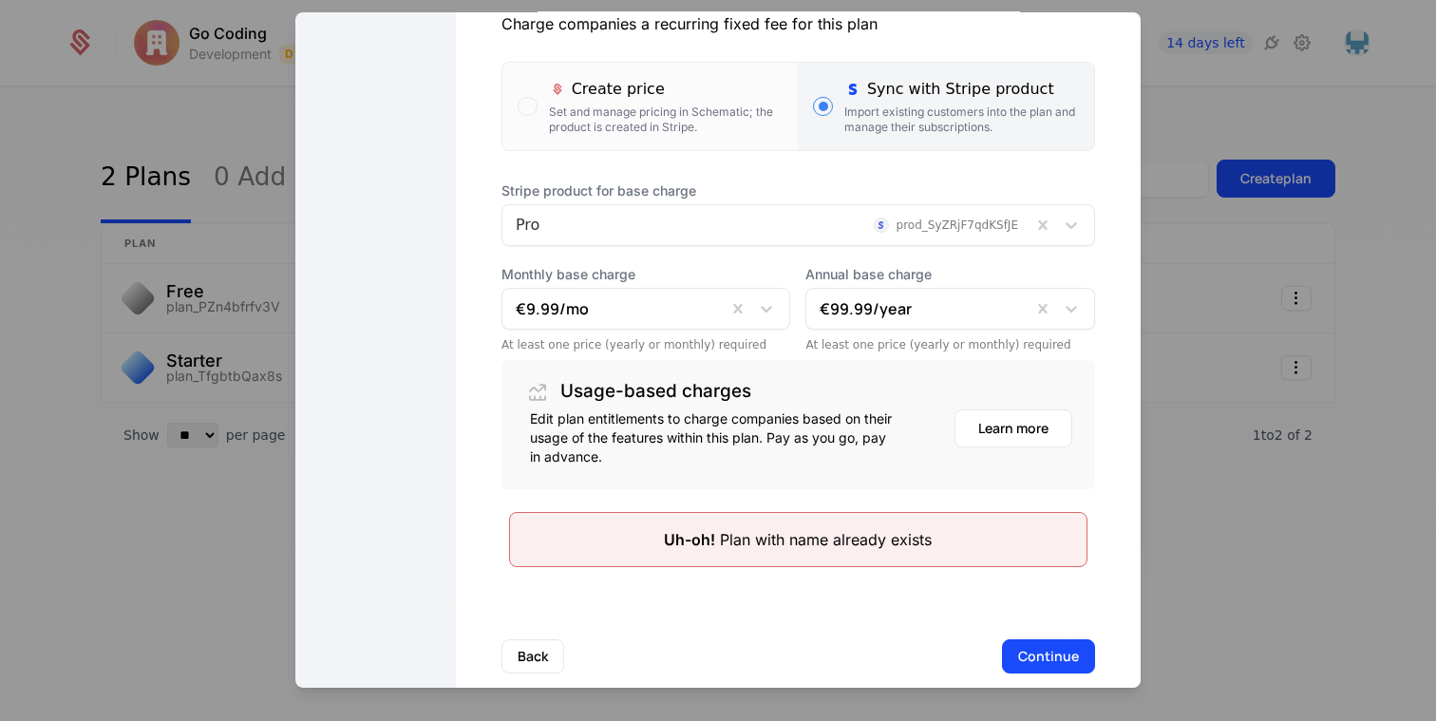
scroll to position [404, 0]
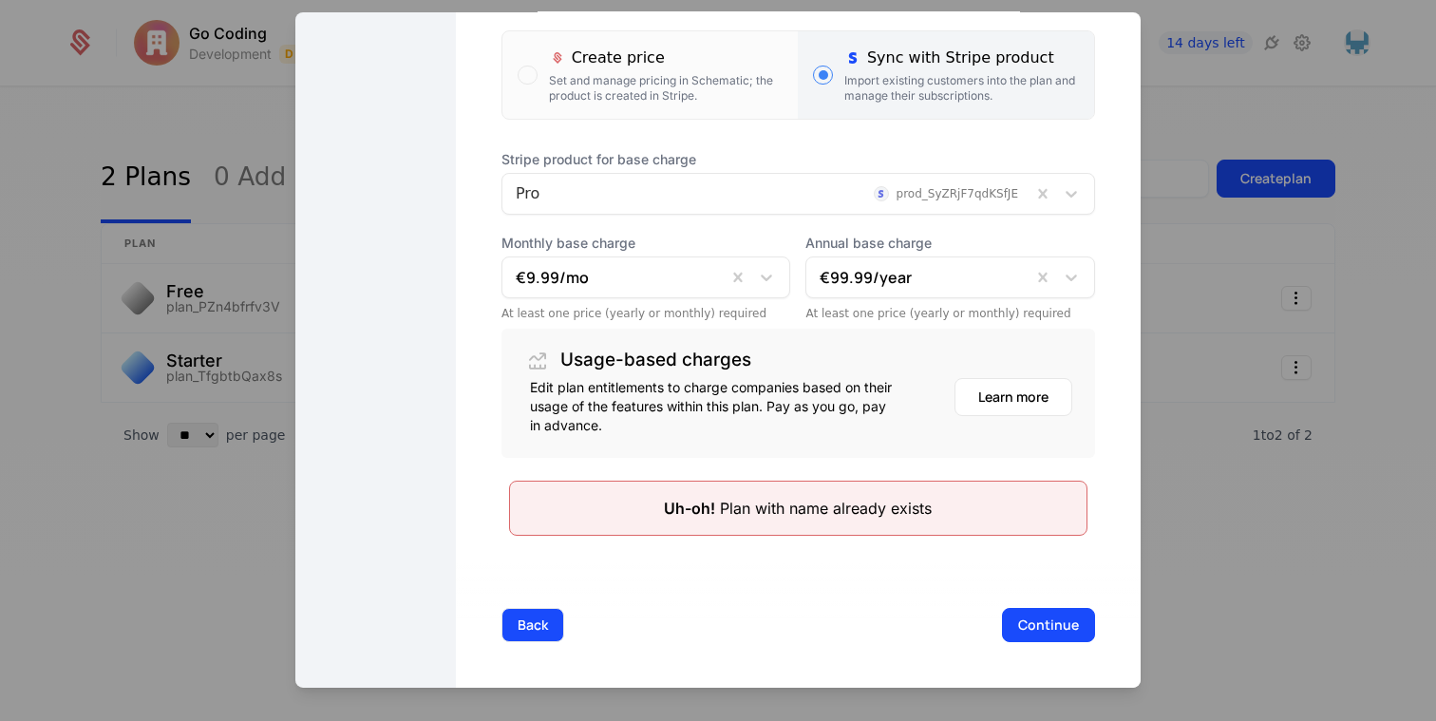
click at [559, 616] on button "Back" at bounding box center [533, 624] width 63 height 34
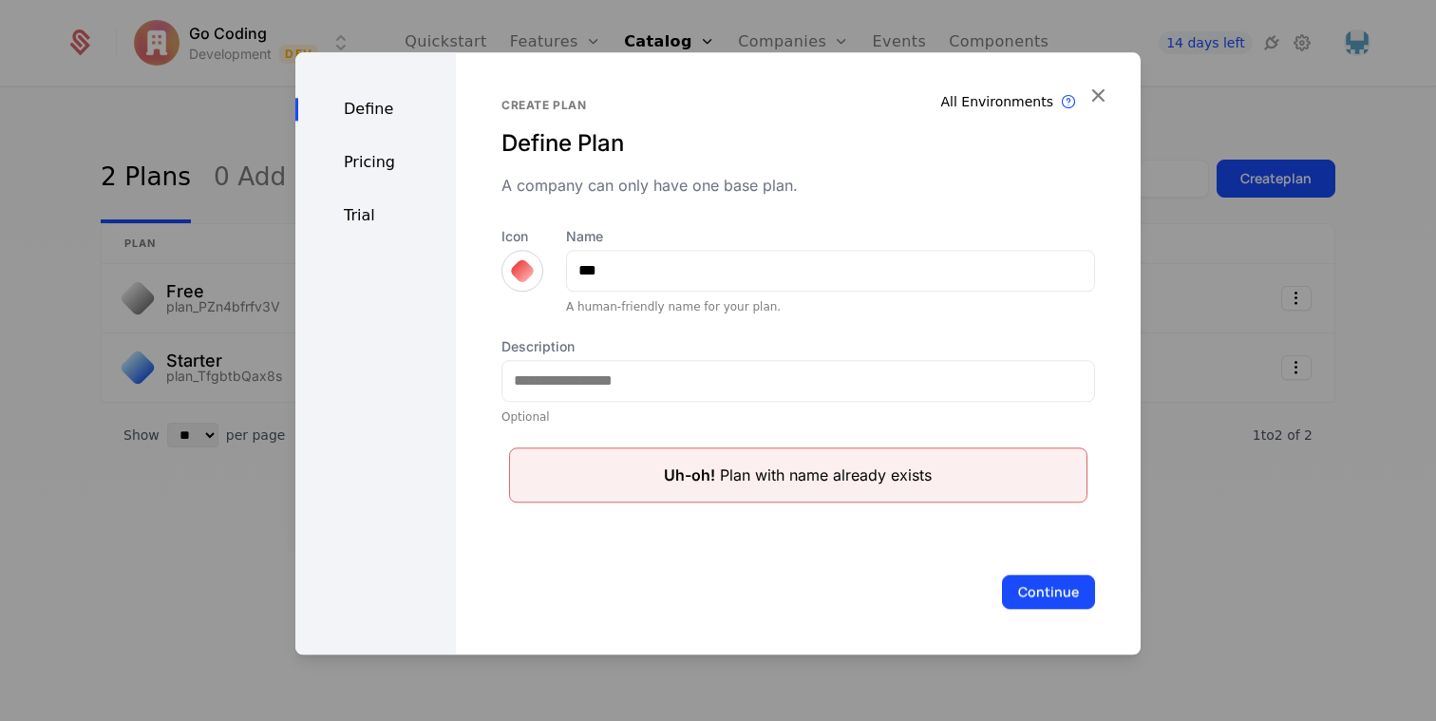
click at [384, 205] on div "Trial" at bounding box center [375, 215] width 161 height 23
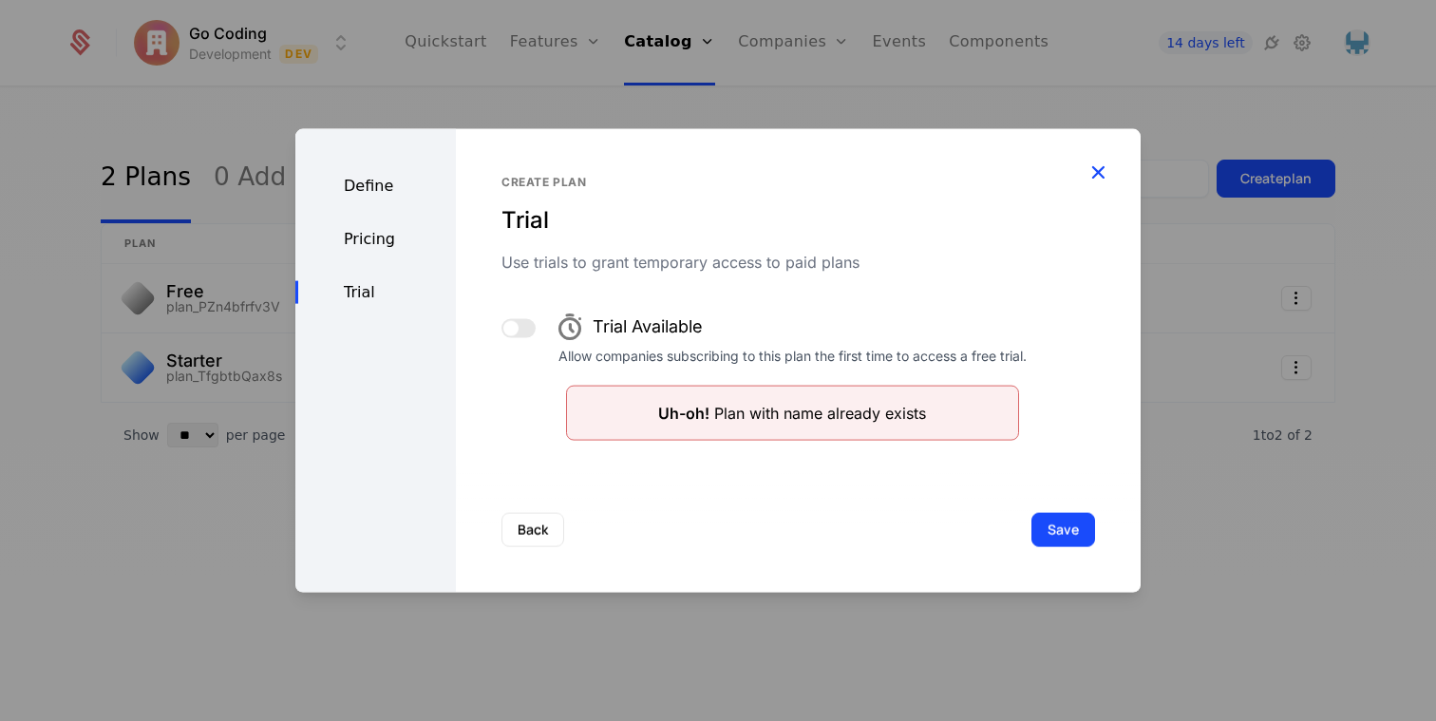
click at [1104, 167] on icon "button" at bounding box center [1098, 171] width 25 height 25
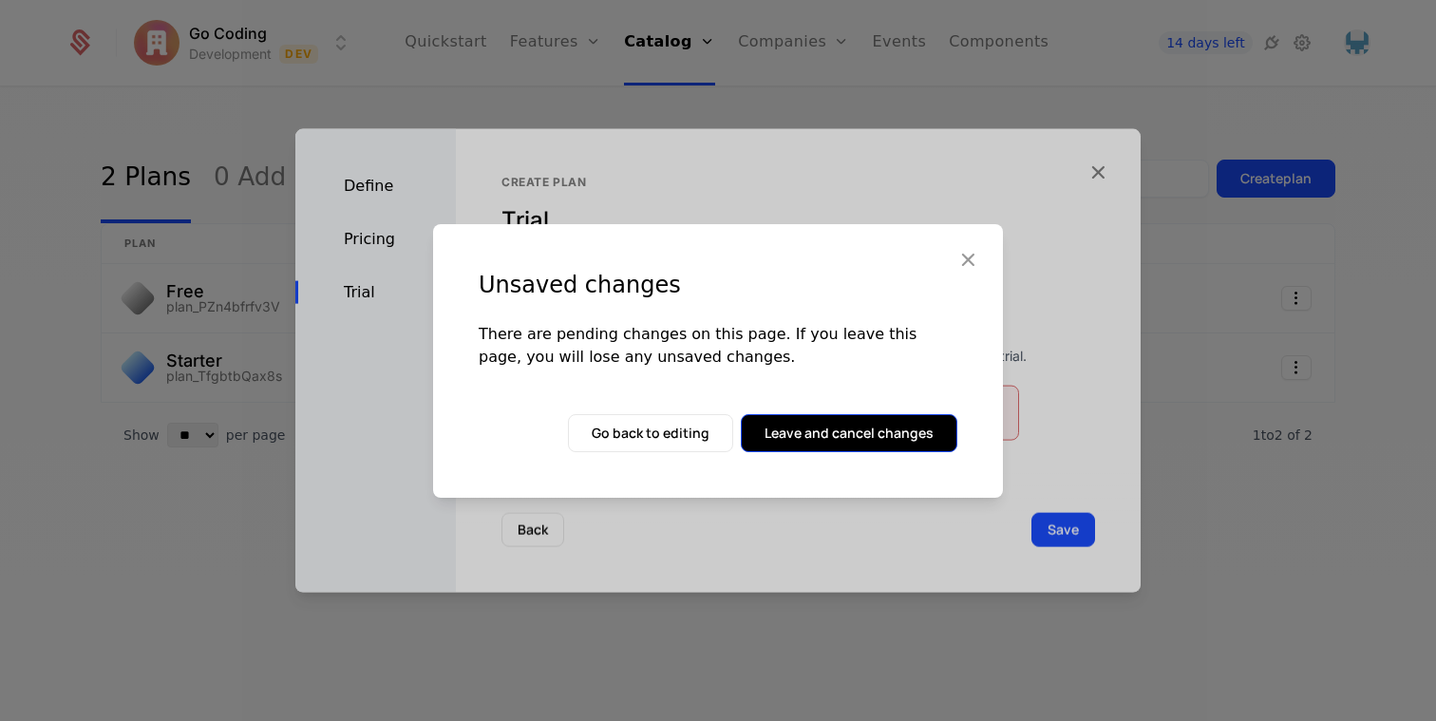
click at [802, 425] on button "Leave and cancel changes" at bounding box center [849, 433] width 217 height 38
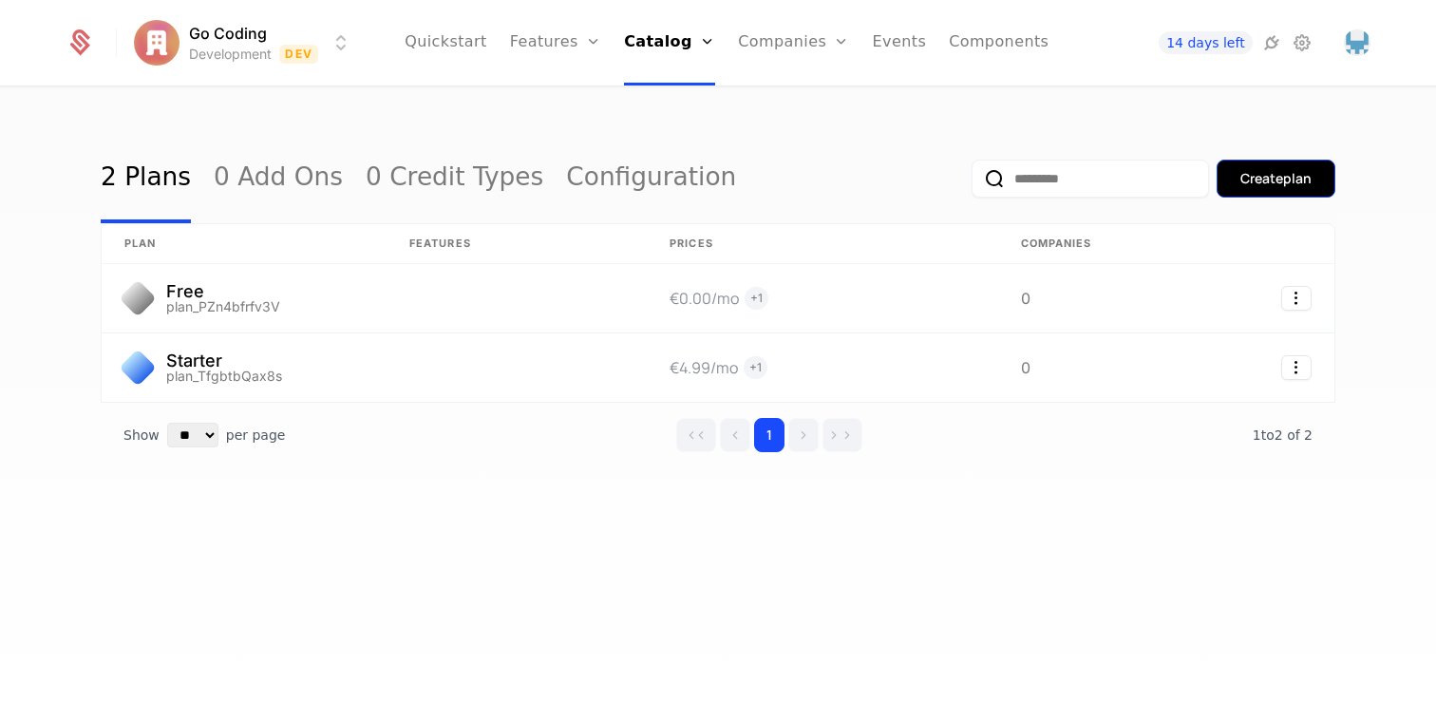
click at [1292, 180] on div "Create plan" at bounding box center [1275, 178] width 71 height 19
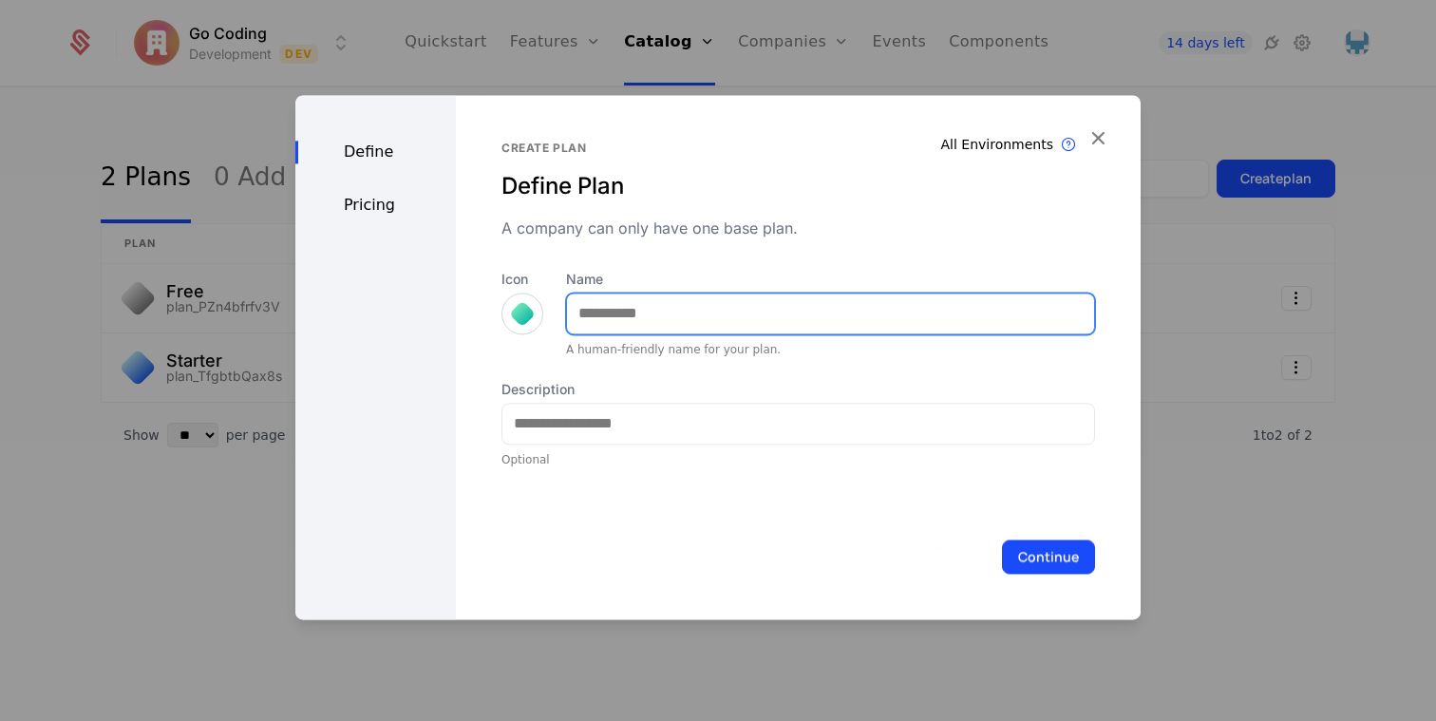
click at [663, 308] on input "Name" at bounding box center [830, 313] width 527 height 40
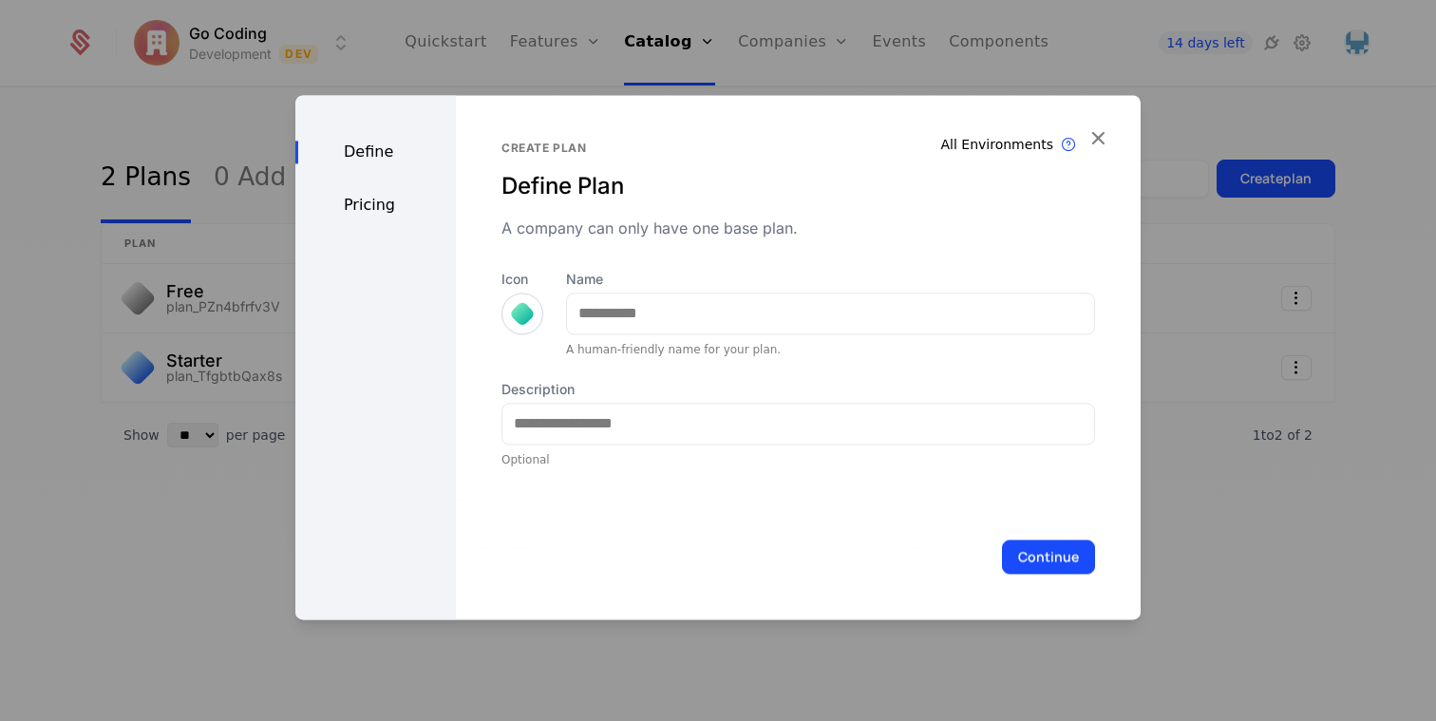
click at [519, 310] on div at bounding box center [523, 314] width 42 height 42
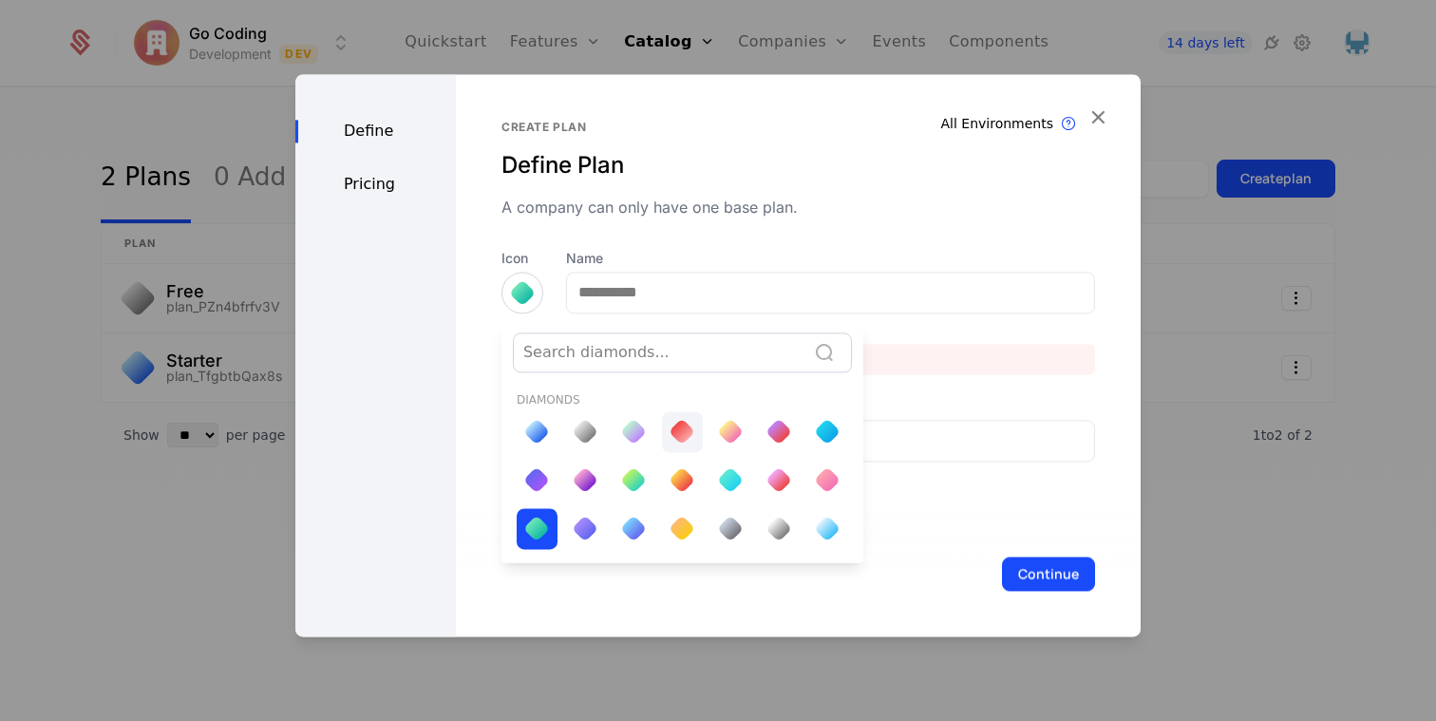
click at [681, 419] on div at bounding box center [682, 432] width 18 height 26
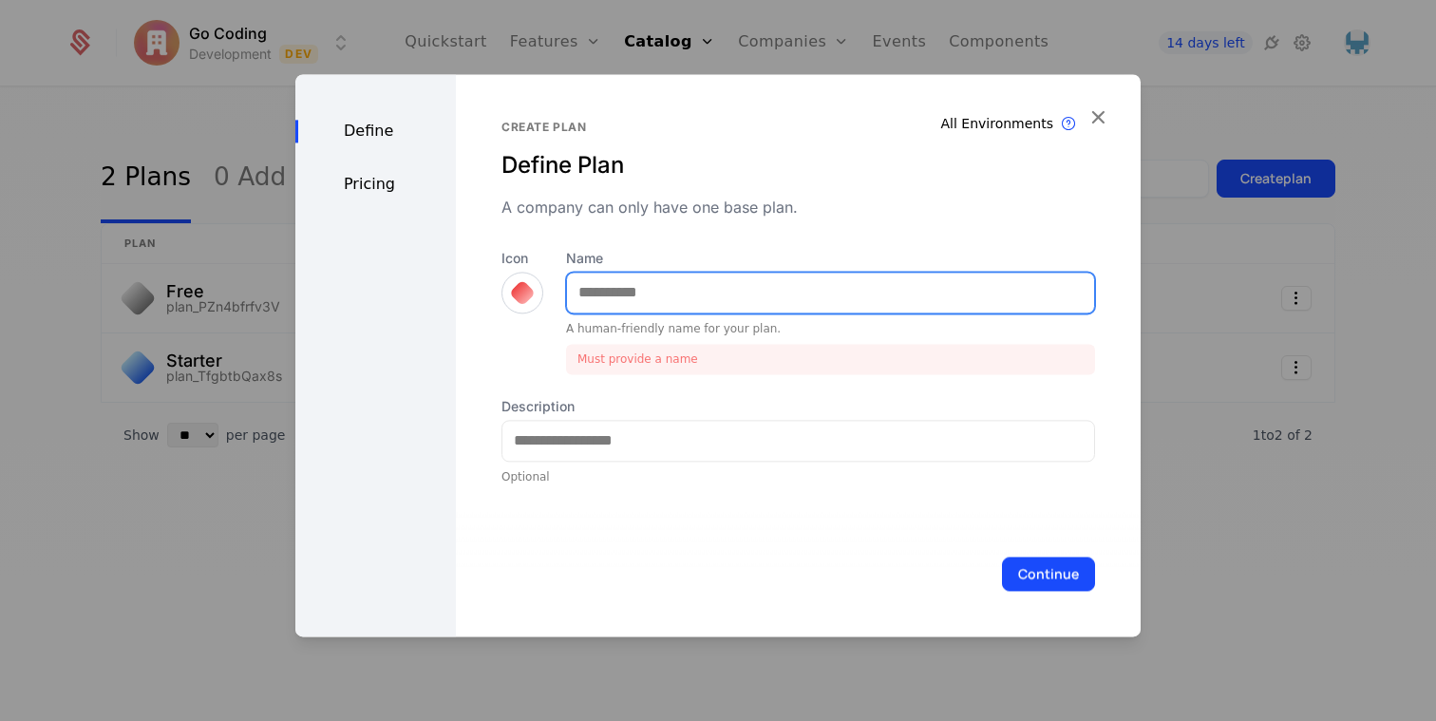
click at [644, 292] on input "Name" at bounding box center [830, 293] width 527 height 40
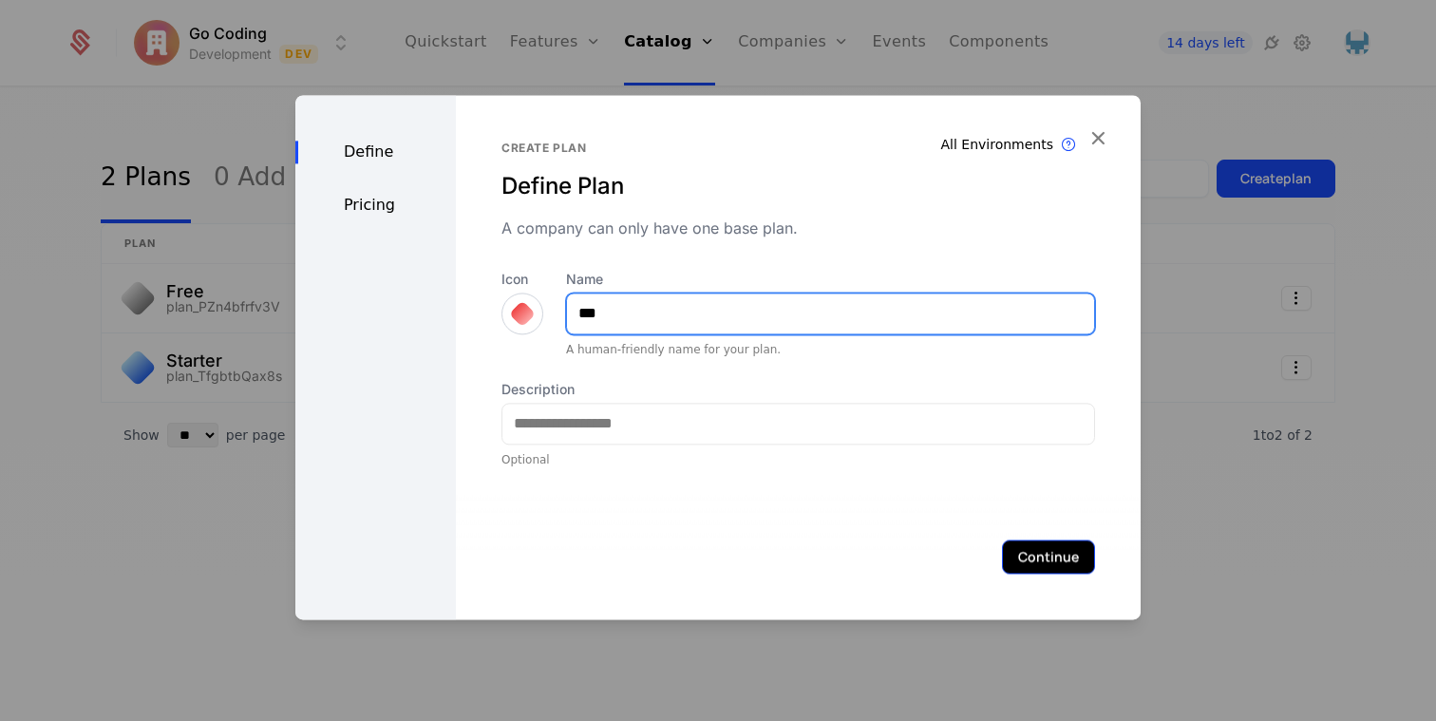
type input "***"
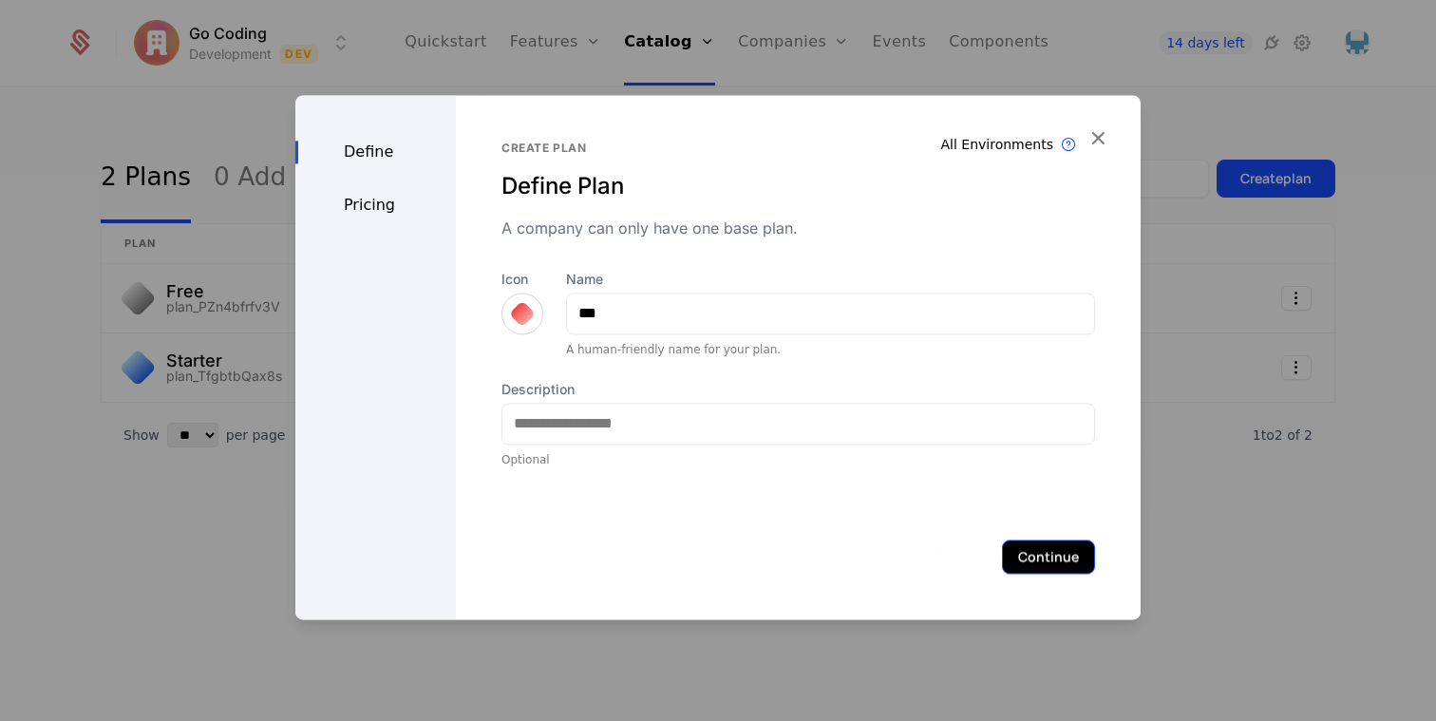
click at [1070, 573] on button "Continue" at bounding box center [1048, 556] width 93 height 34
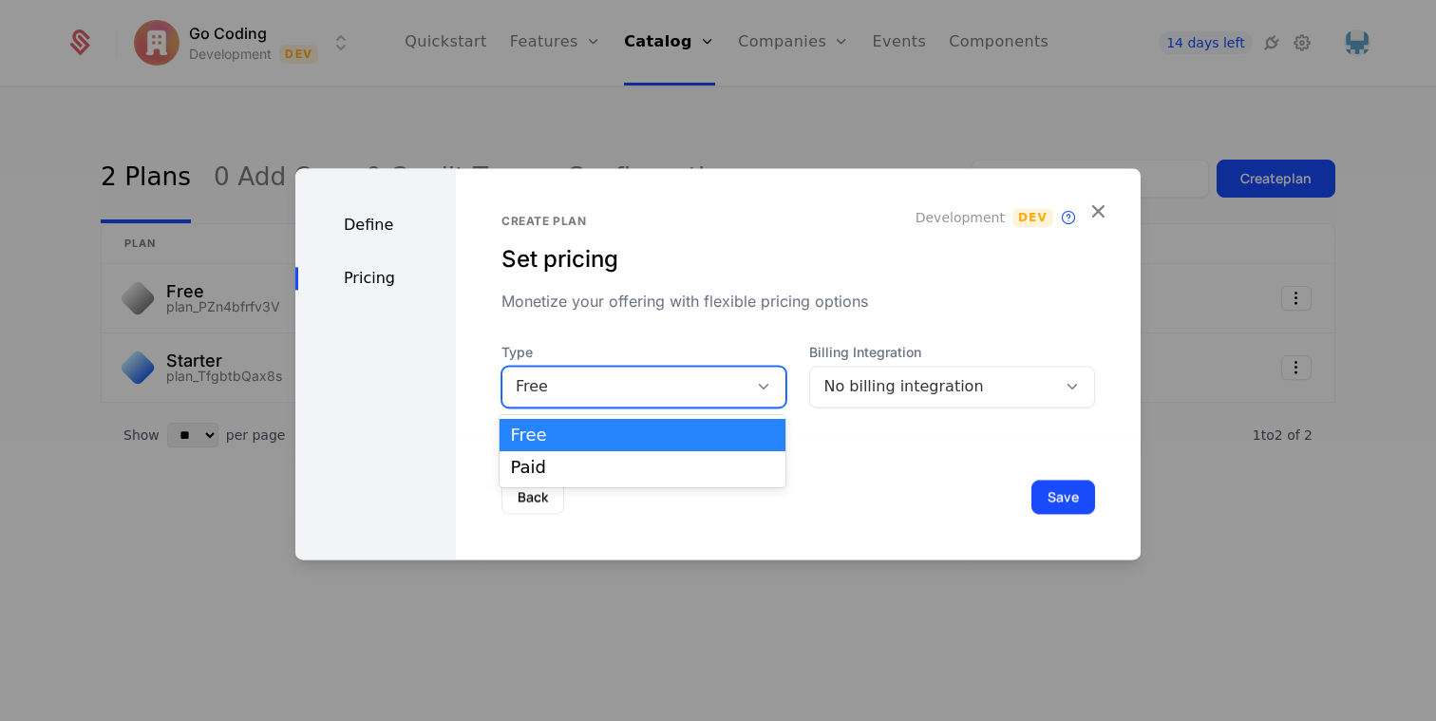
click at [670, 386] on div "Free" at bounding box center [625, 386] width 219 height 23
click at [651, 464] on div "Paid" at bounding box center [643, 467] width 264 height 17
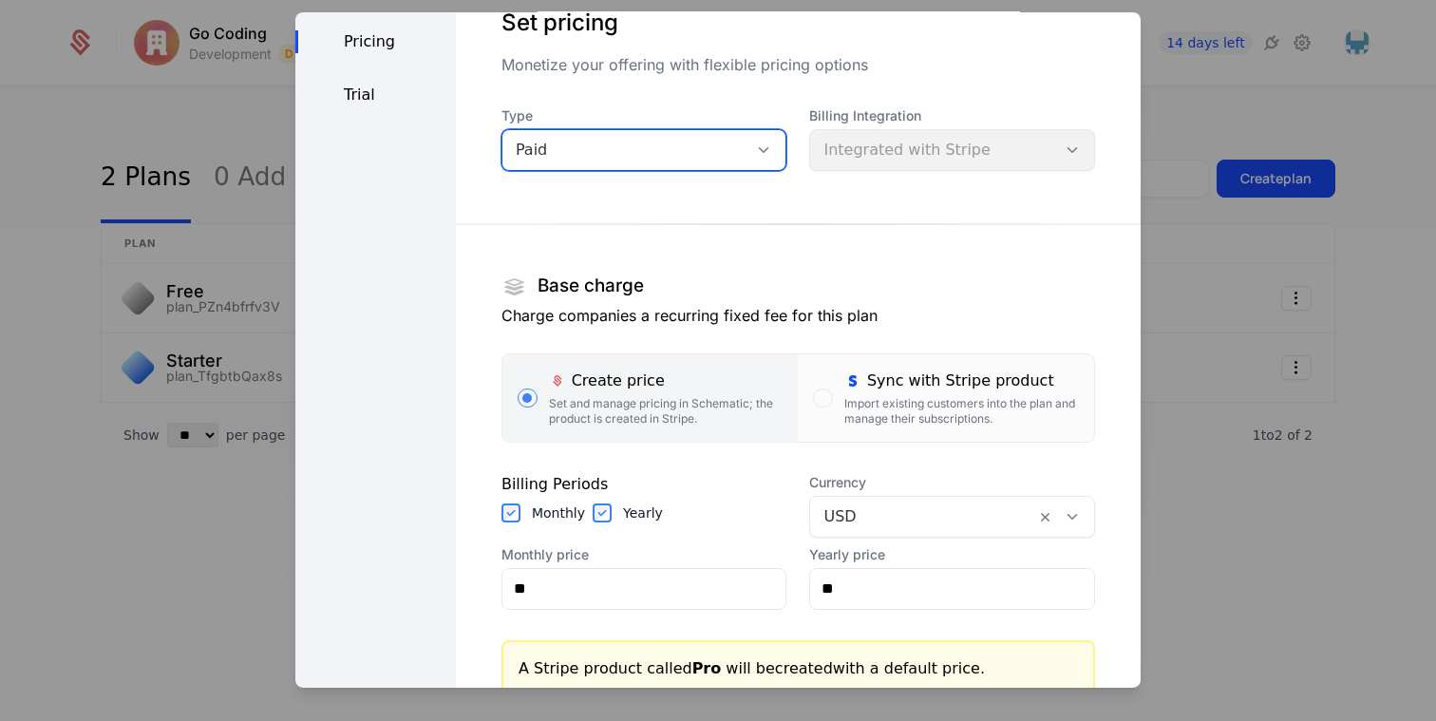
scroll to position [145, 0]
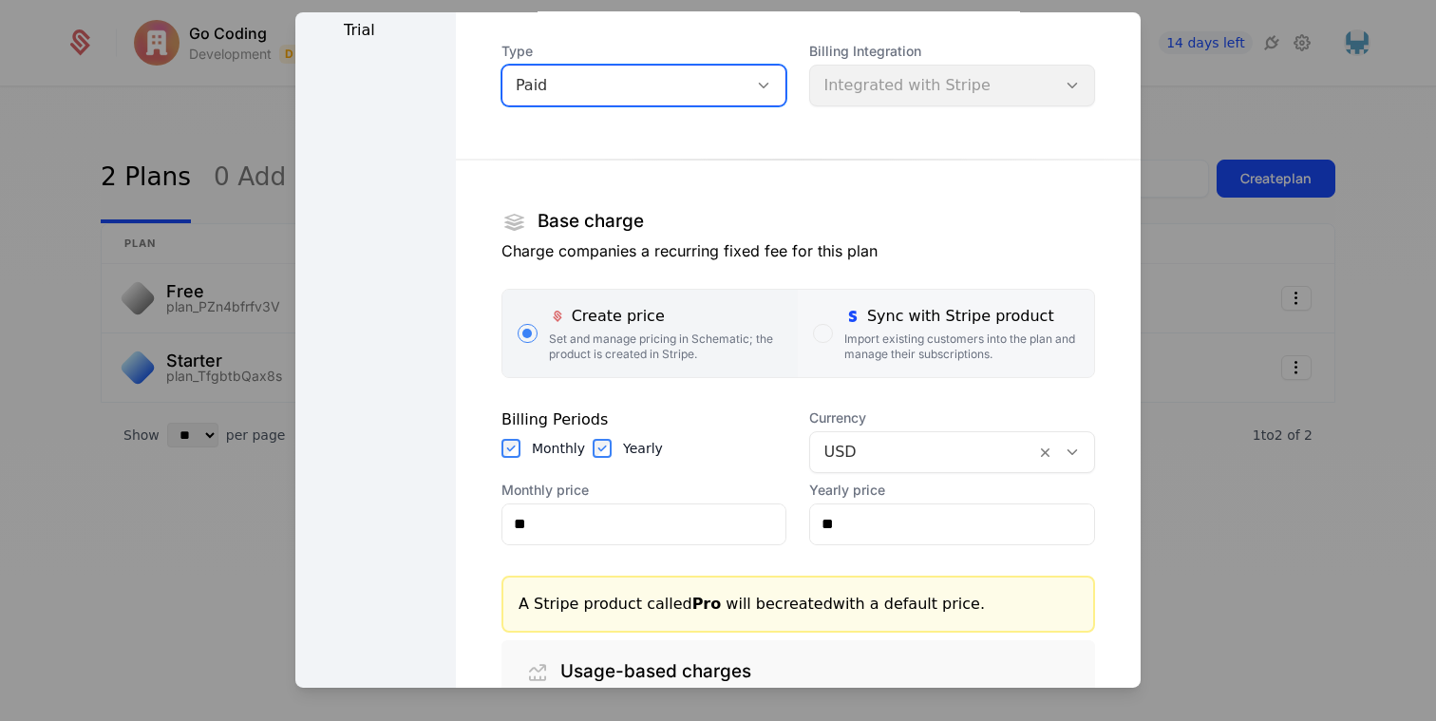
click at [889, 320] on div "Sync with Stripe product" at bounding box center [961, 315] width 235 height 23
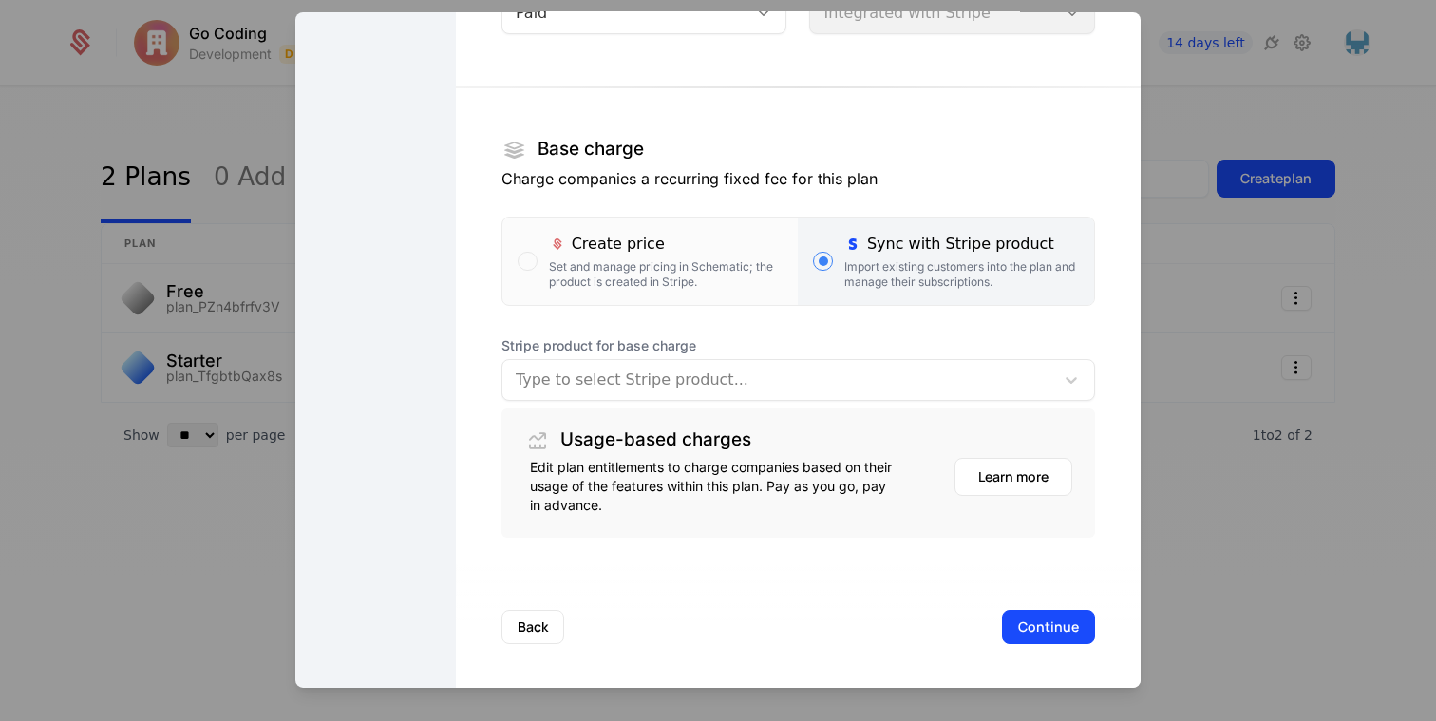
scroll to position [219, 0]
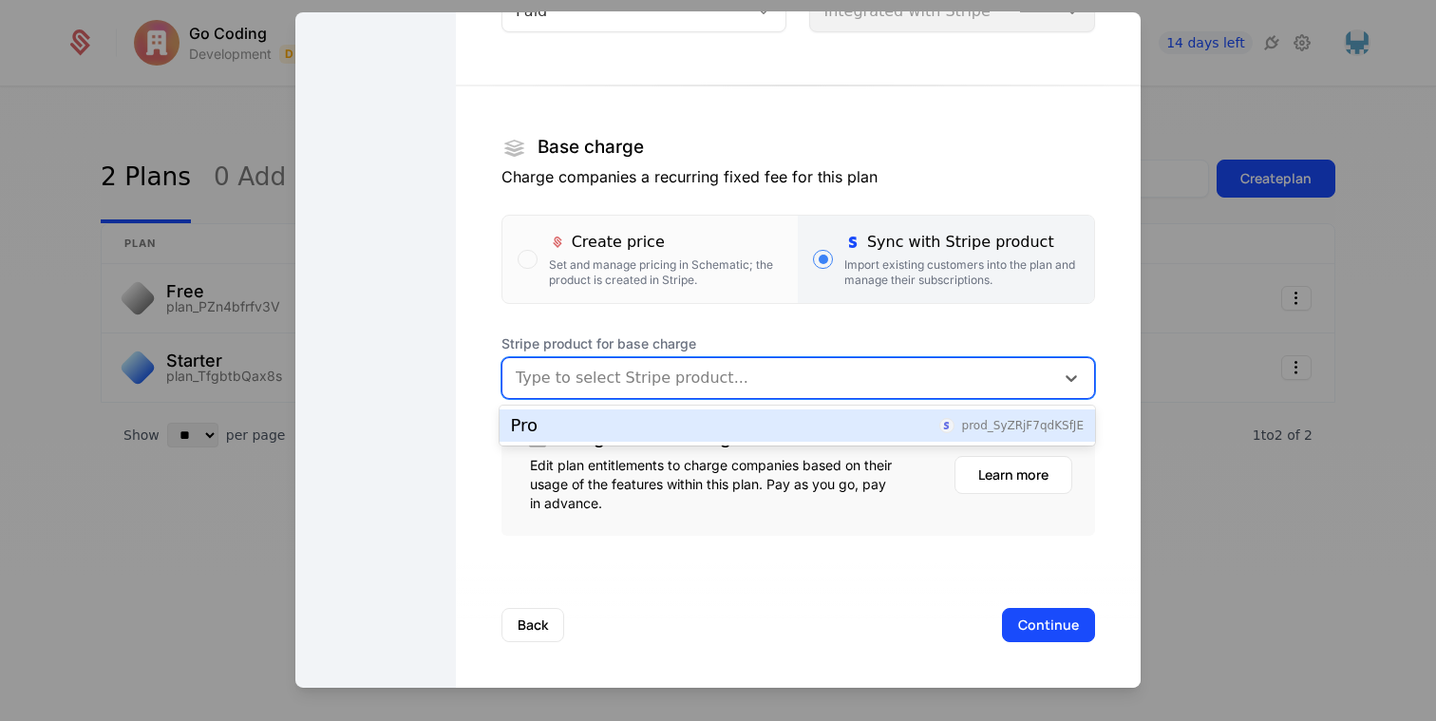
click at [784, 382] on div at bounding box center [778, 377] width 525 height 27
click at [654, 429] on div "Pro prod_SyZRjF7qdKSfJE" at bounding box center [797, 425] width 573 height 17
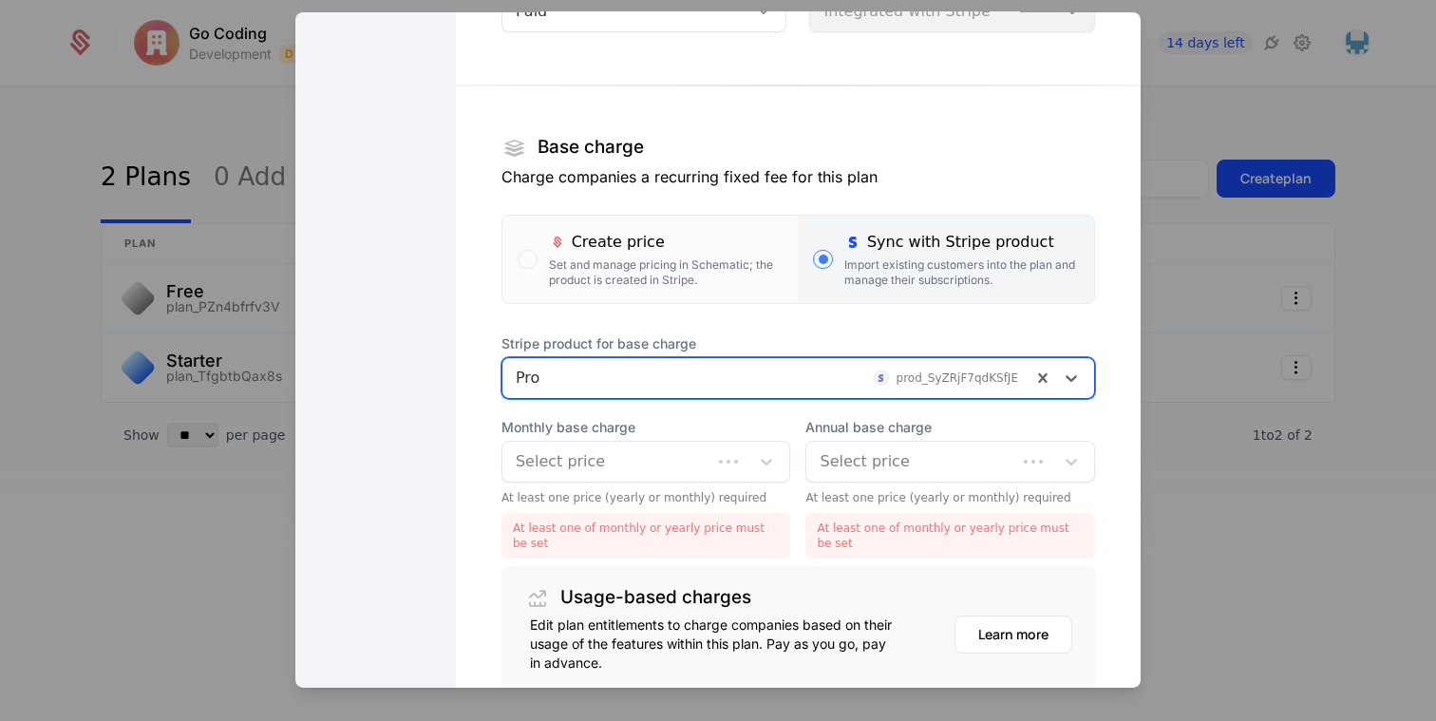
click at [613, 474] on div "Select price" at bounding box center [607, 461] width 210 height 34
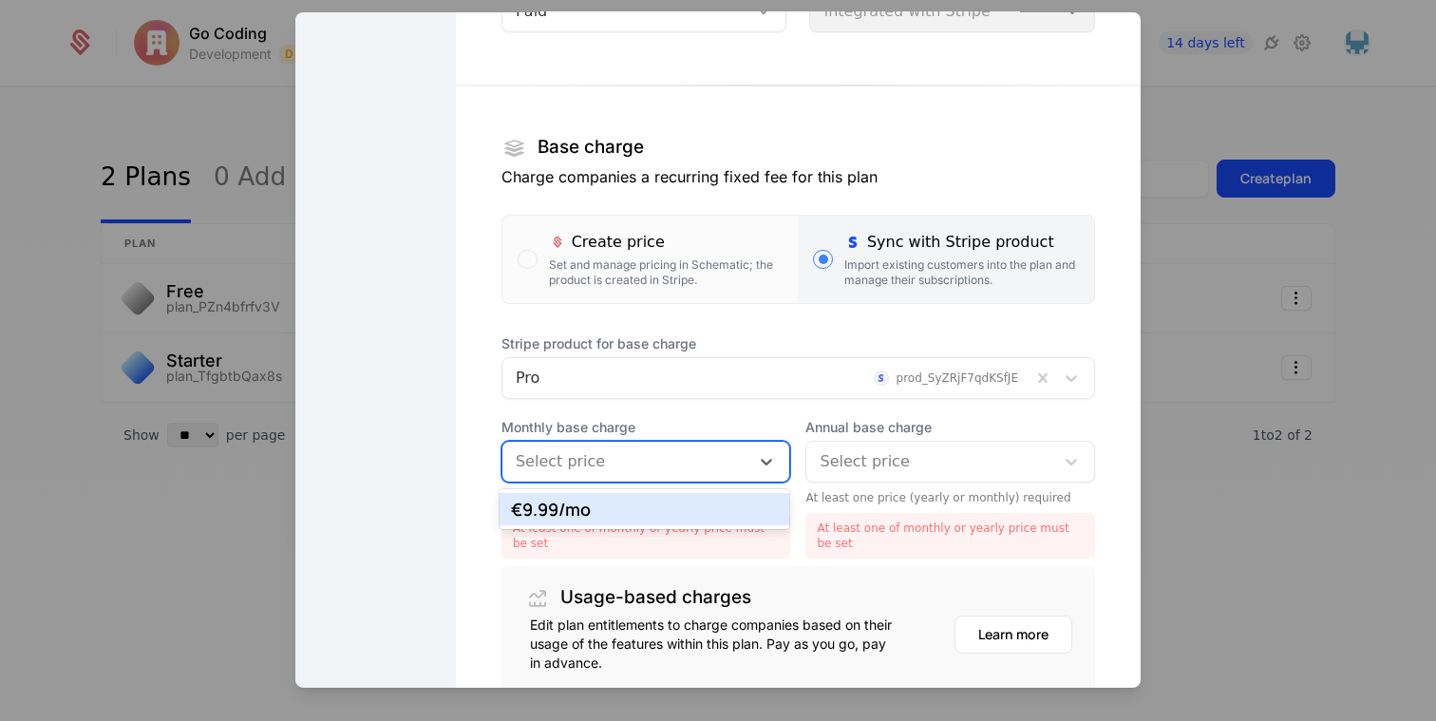
click at [604, 510] on div "€9.99 /mo" at bounding box center [645, 509] width 268 height 17
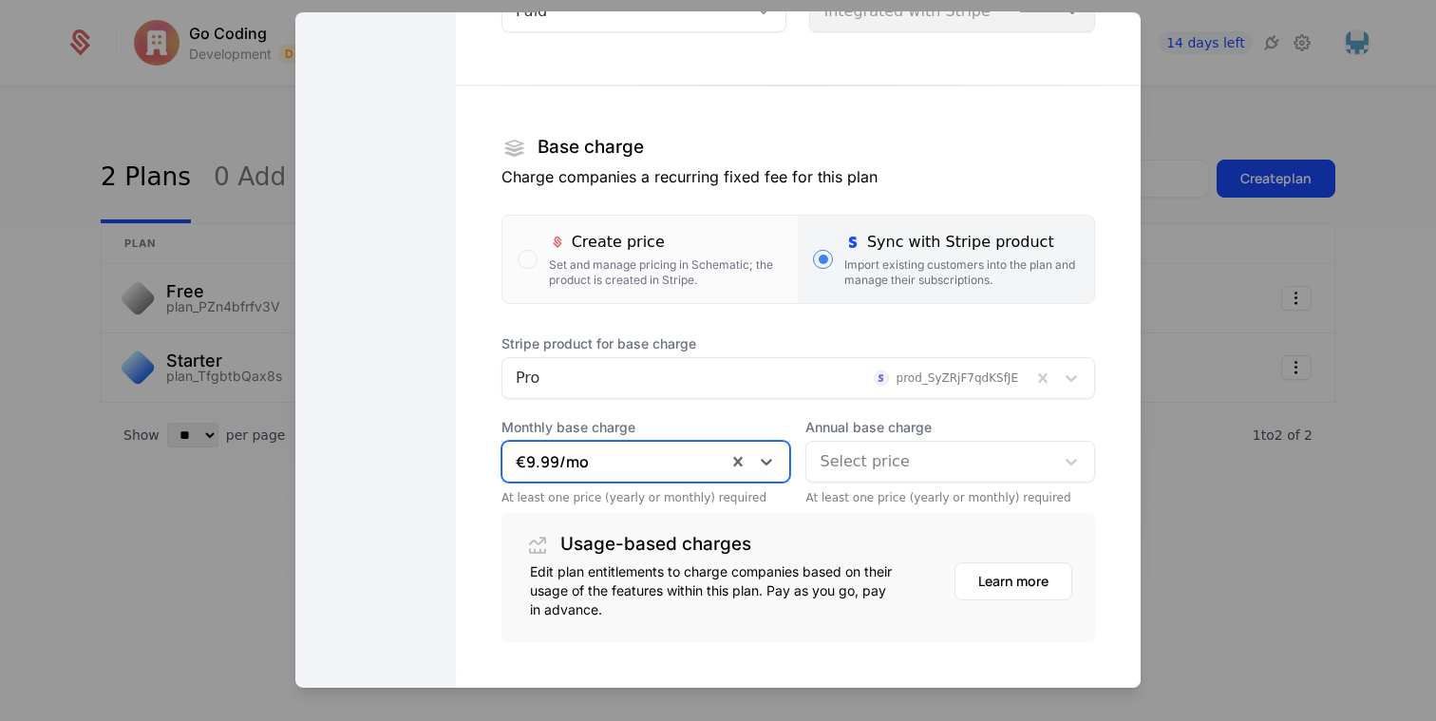
click at [833, 447] on div at bounding box center [930, 460] width 221 height 27
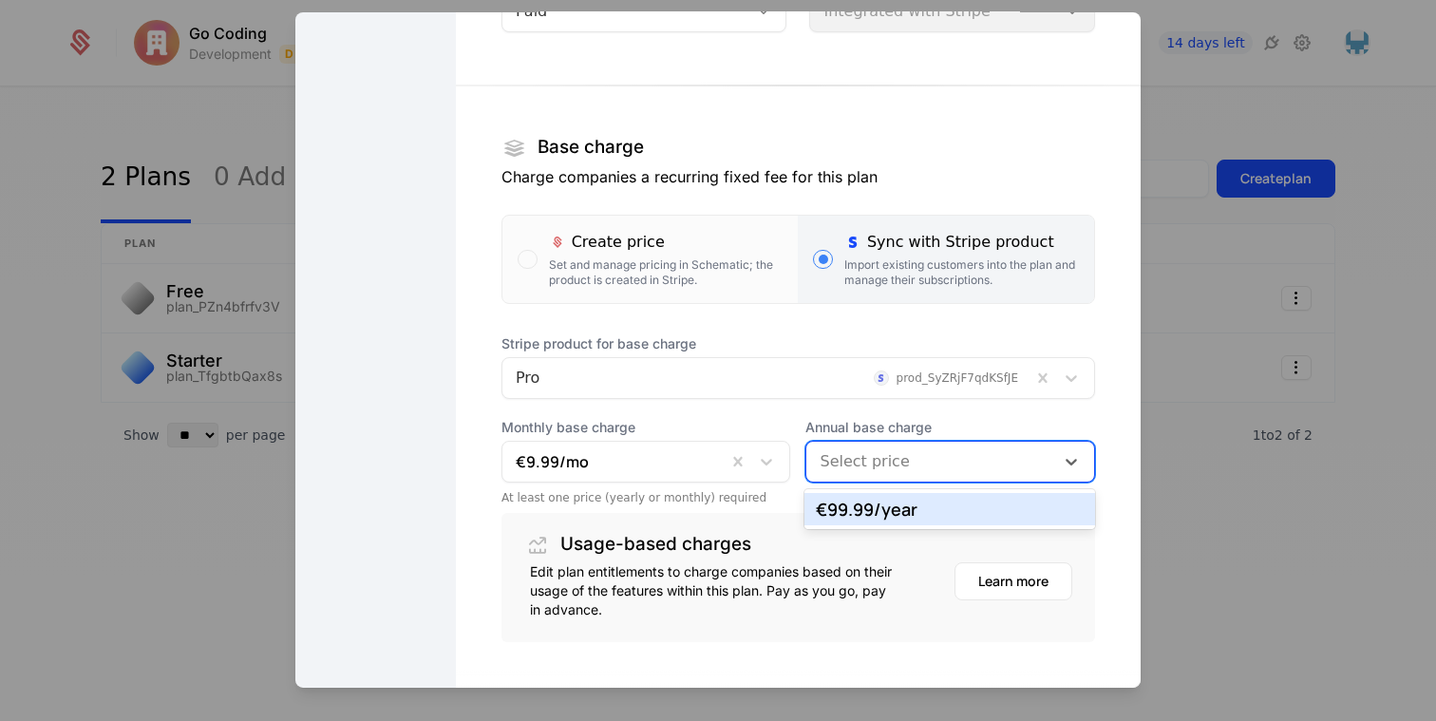
click at [842, 502] on div "€99.99 /year" at bounding box center [950, 509] width 268 height 17
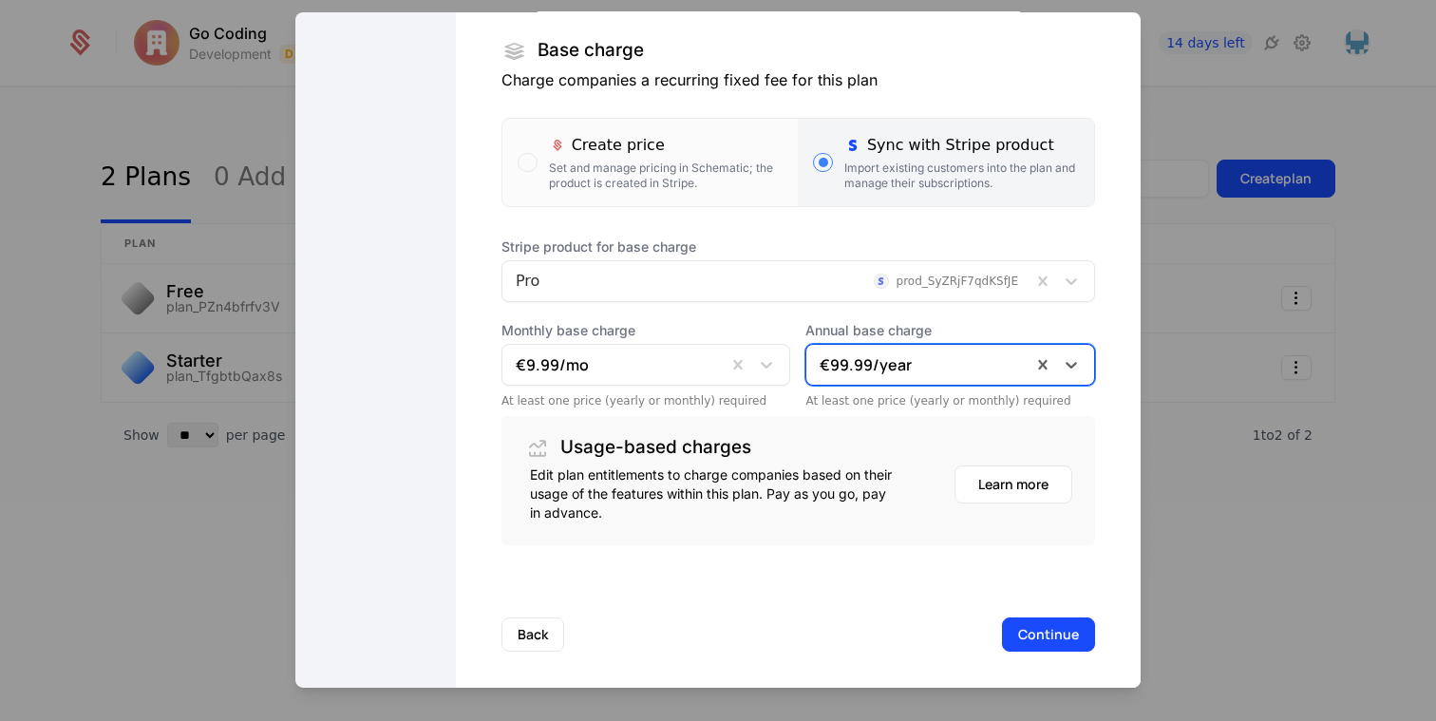
scroll to position [326, 0]
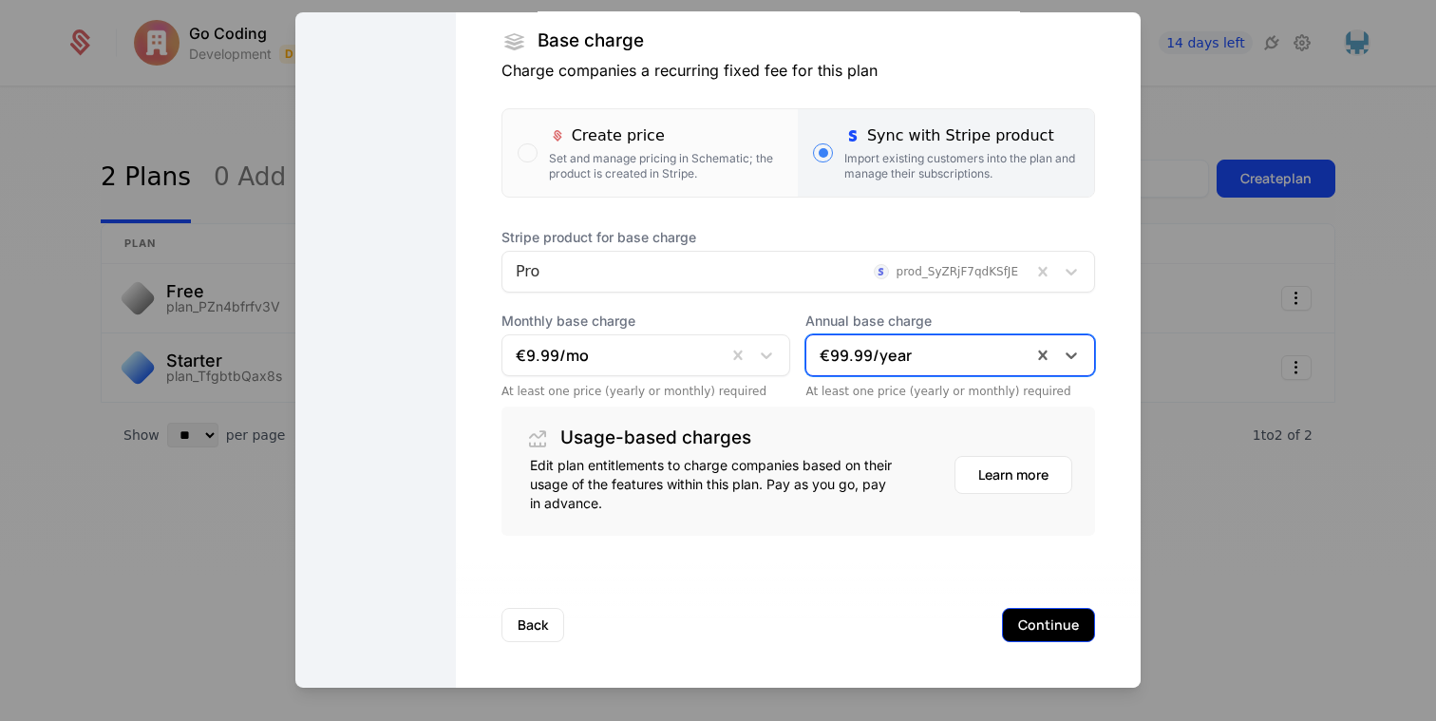
click at [1065, 626] on button "Continue" at bounding box center [1048, 624] width 93 height 34
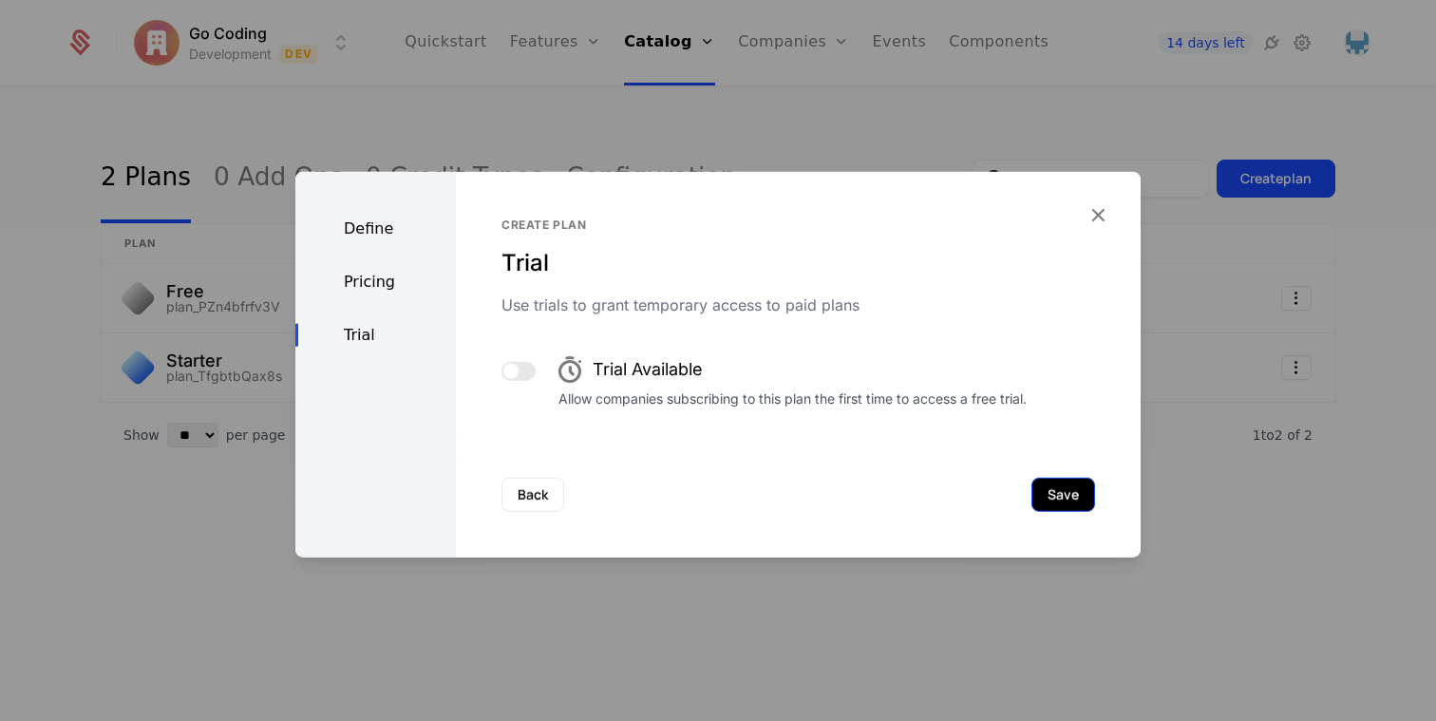
click at [1050, 500] on button "Save" at bounding box center [1064, 494] width 64 height 34
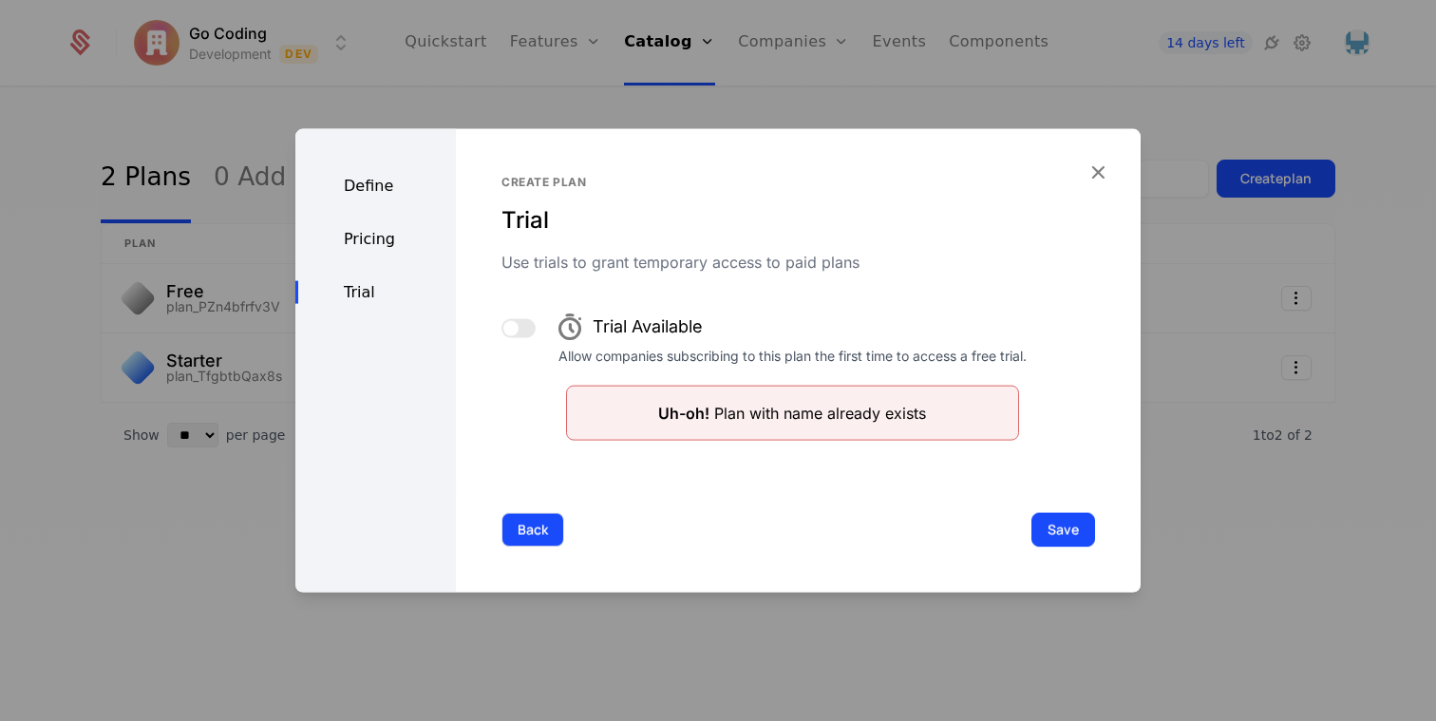
click at [530, 538] on button "Back" at bounding box center [533, 529] width 63 height 34
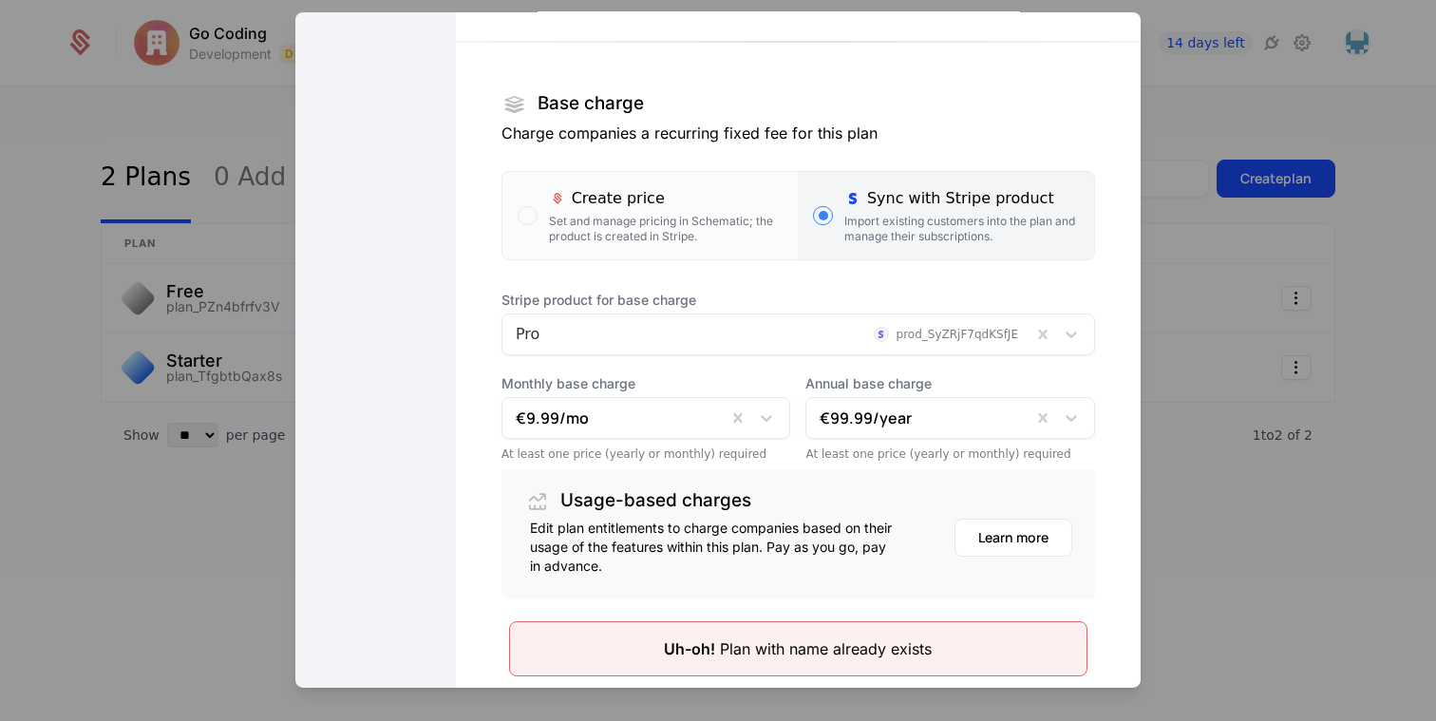
scroll to position [238, 0]
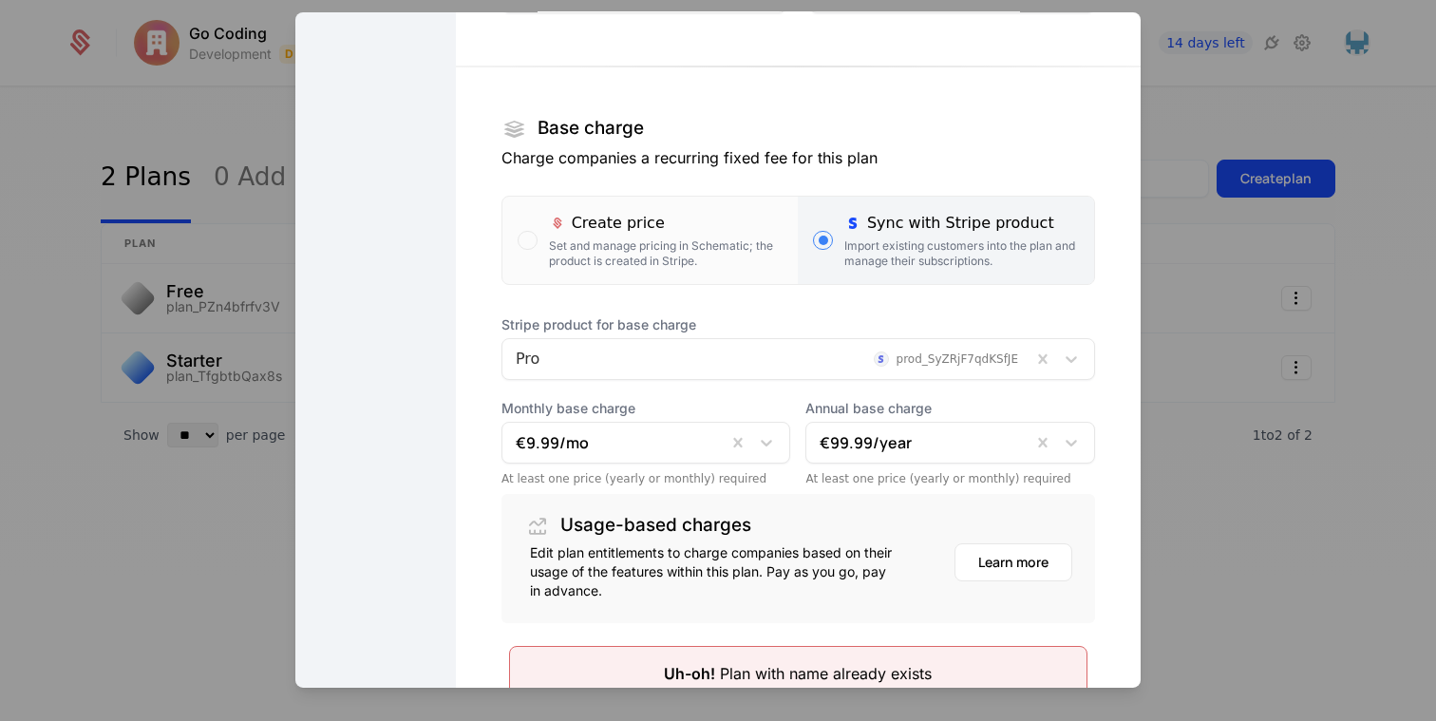
click at [676, 348] on div at bounding box center [767, 358] width 502 height 27
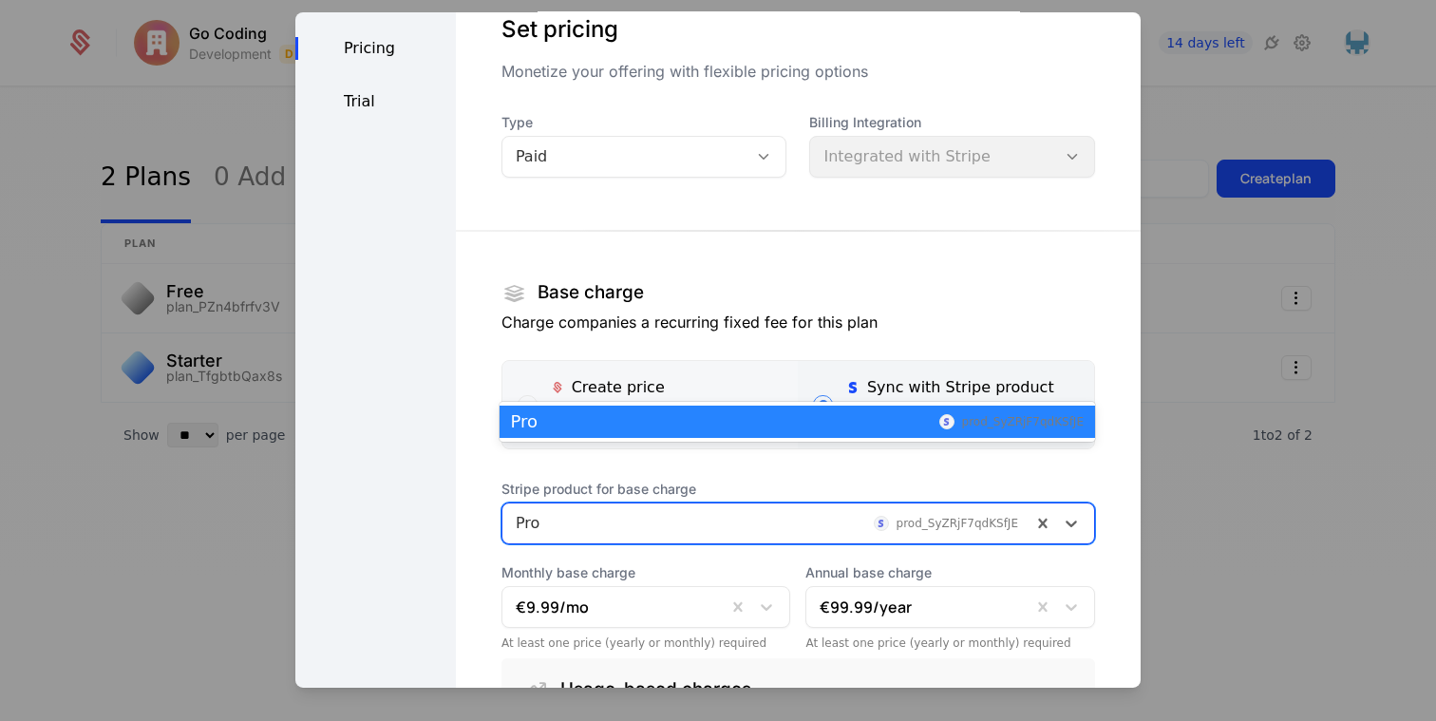
scroll to position [0, 0]
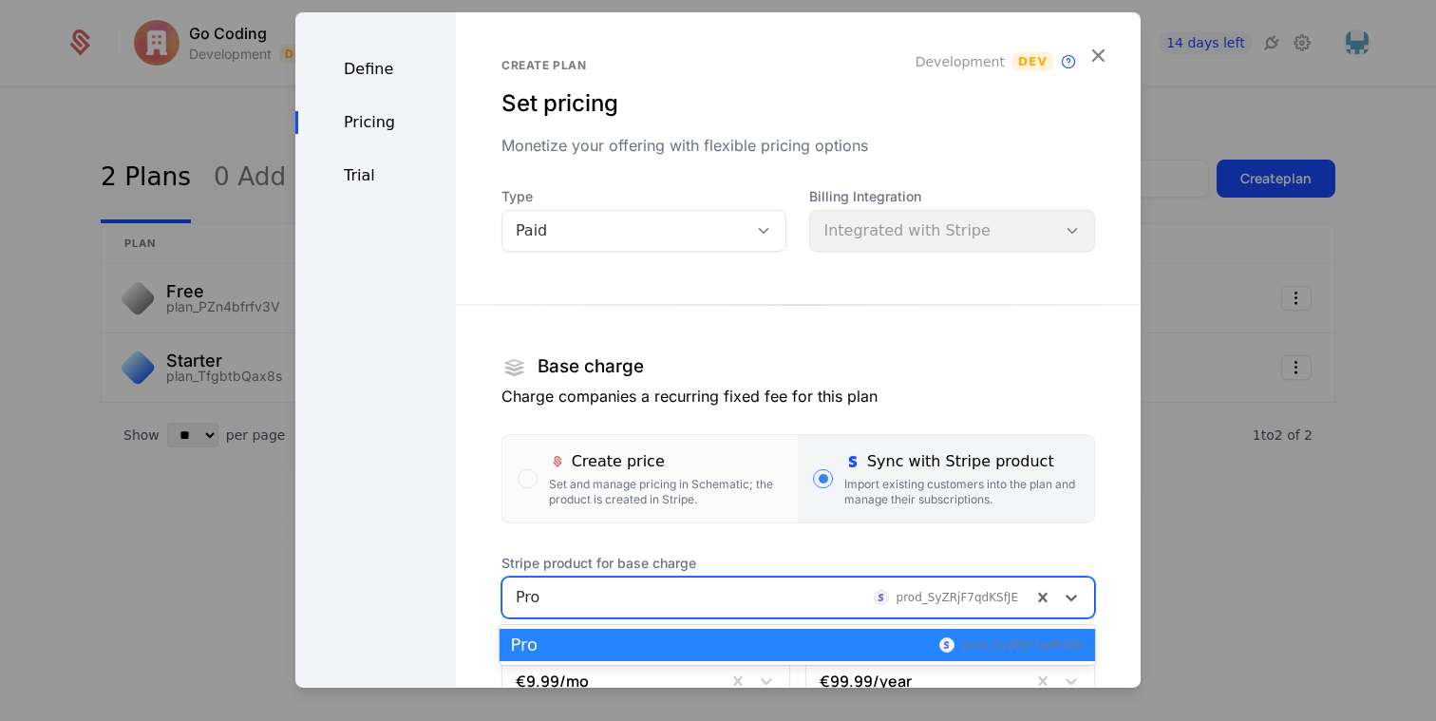
click at [358, 36] on div "Define Pricing Trial" at bounding box center [375, 550] width 161 height 1079
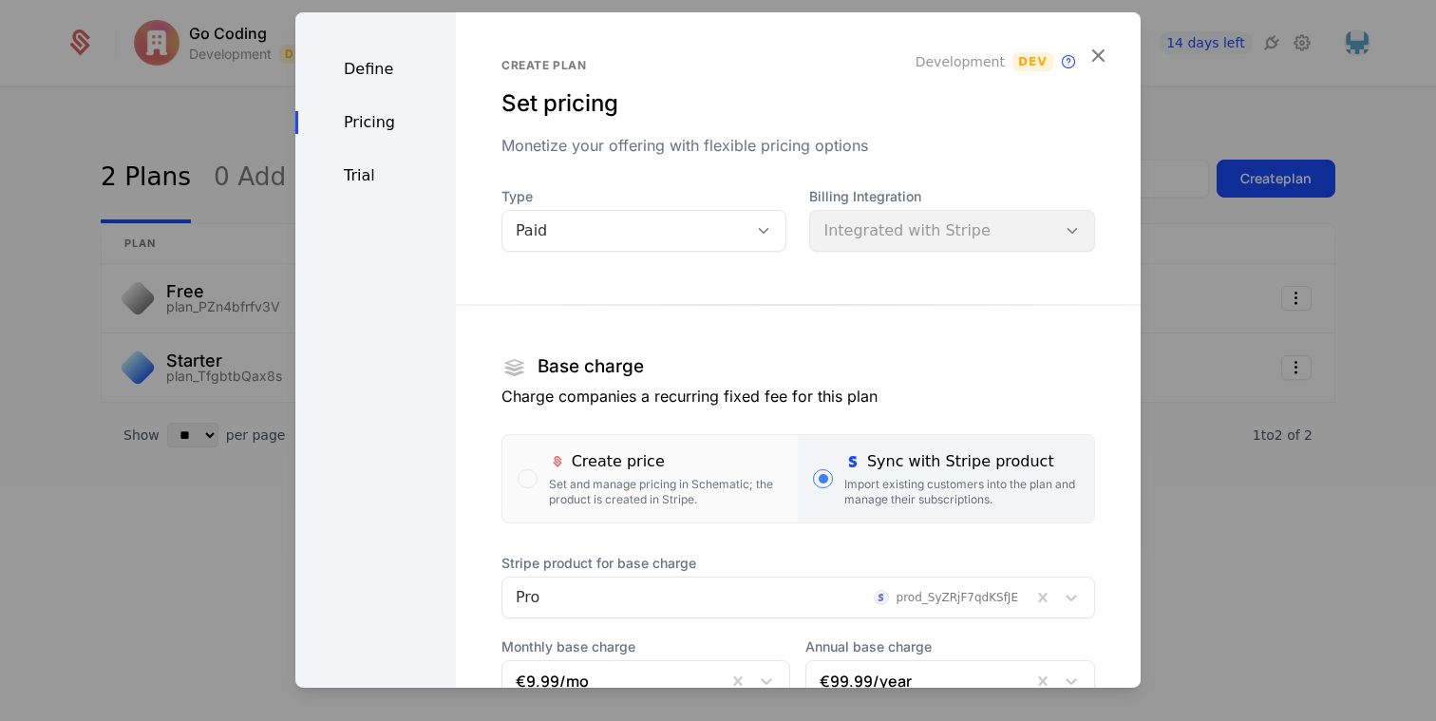
click at [358, 57] on div "Define Pricing Trial" at bounding box center [375, 550] width 161 height 1079
click at [360, 67] on div "Define" at bounding box center [375, 68] width 161 height 23
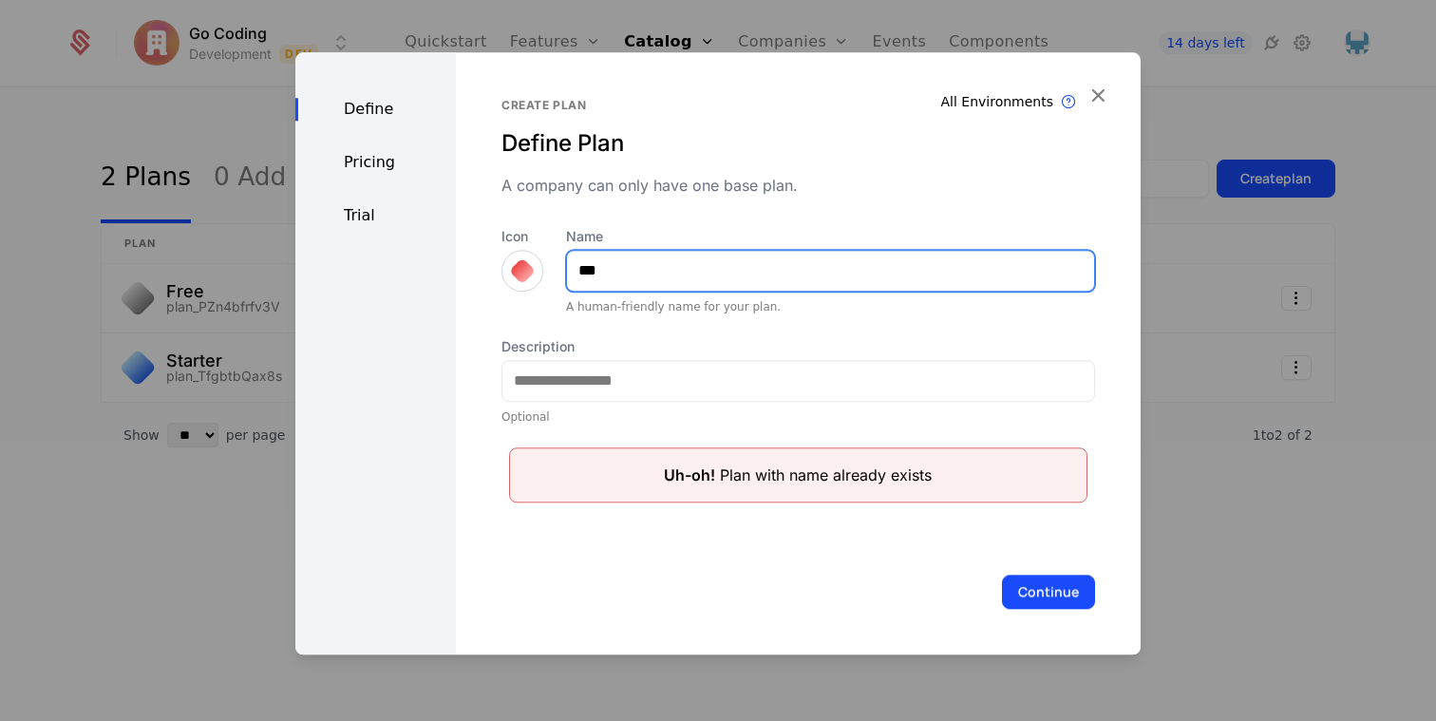
click at [610, 287] on input "***" at bounding box center [830, 271] width 527 height 40
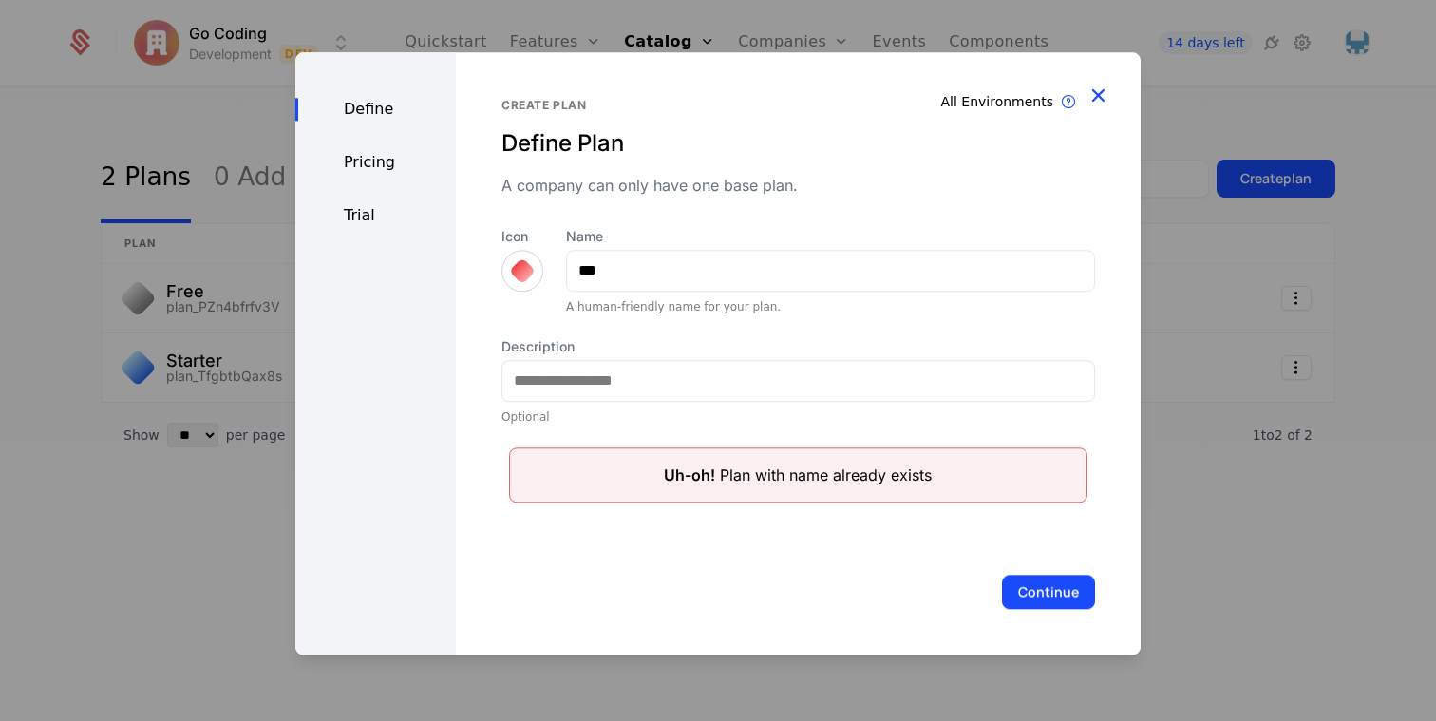
click at [1097, 83] on icon "button" at bounding box center [1098, 95] width 25 height 25
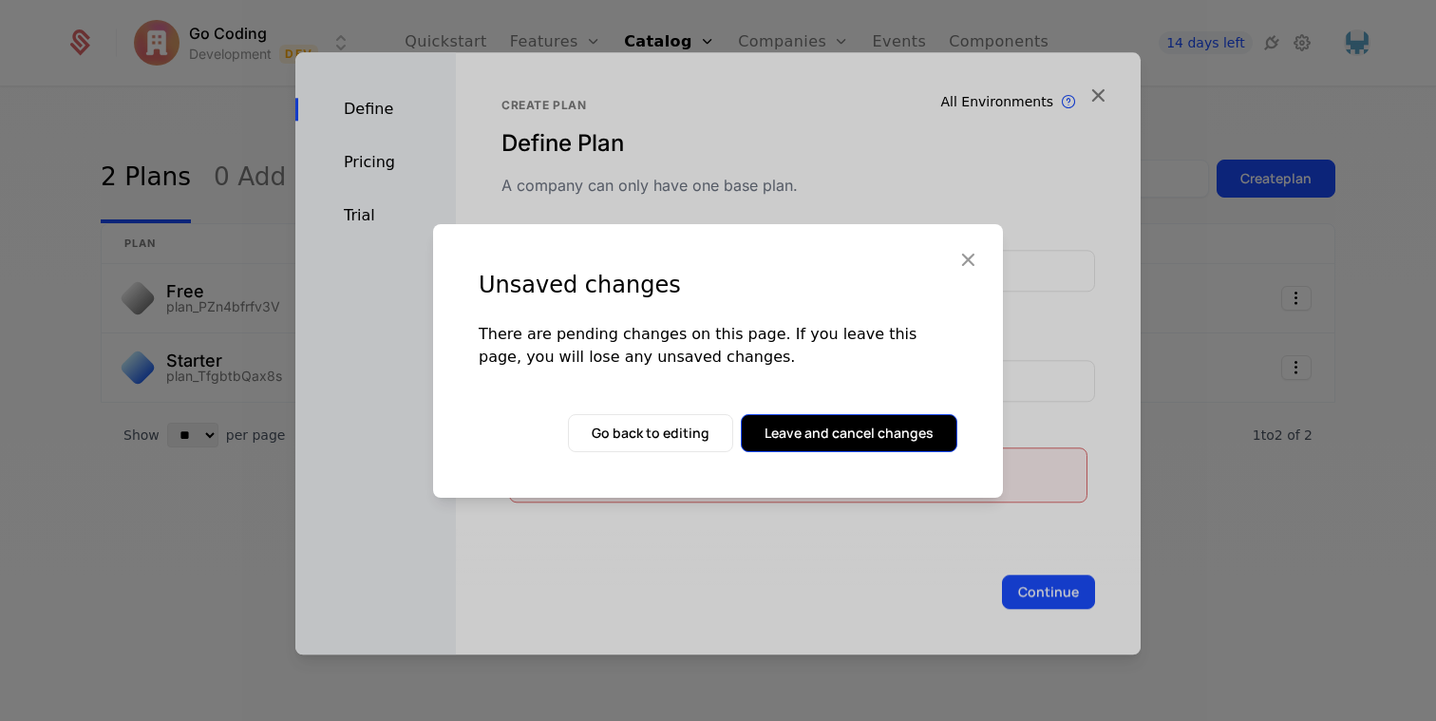
click at [781, 423] on button "Leave and cancel changes" at bounding box center [849, 433] width 217 height 38
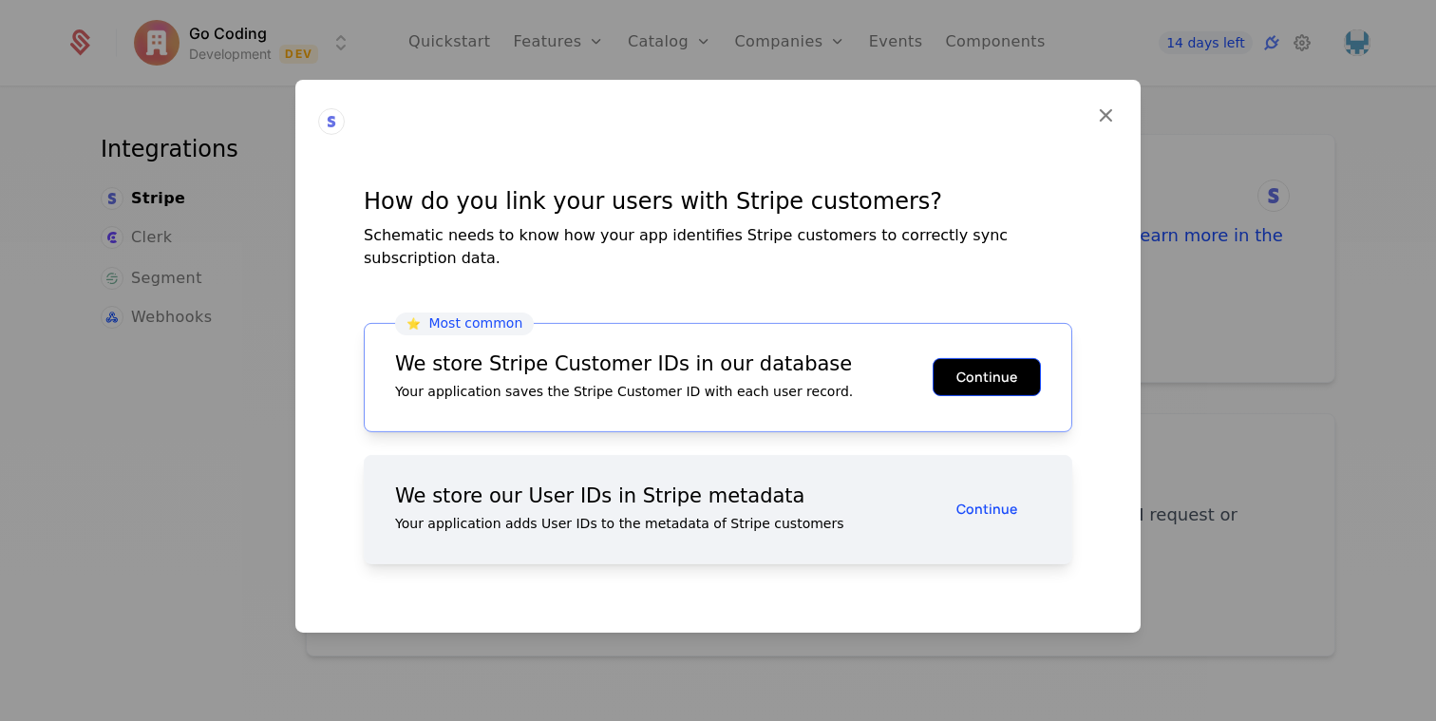
click at [969, 361] on button "Continue" at bounding box center [987, 377] width 108 height 38
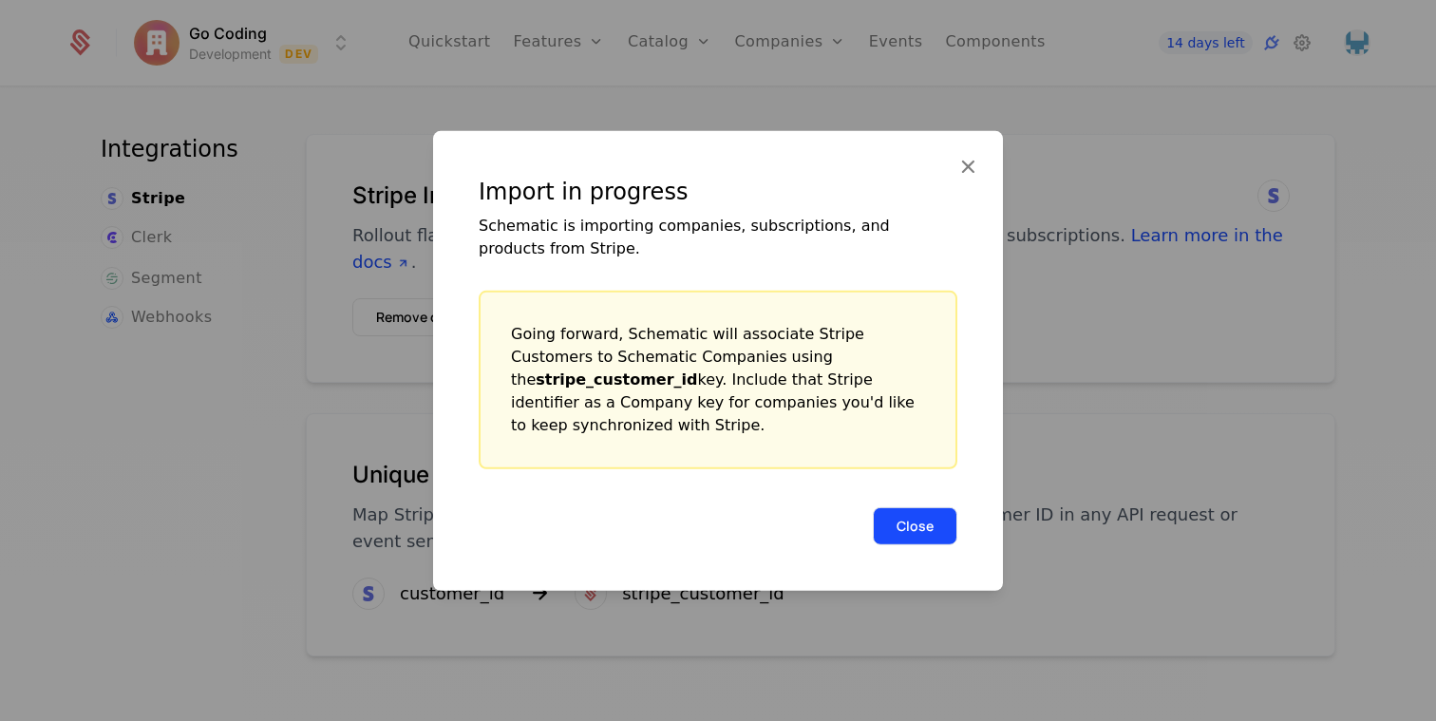
click at [899, 520] on button "Close" at bounding box center [915, 525] width 85 height 38
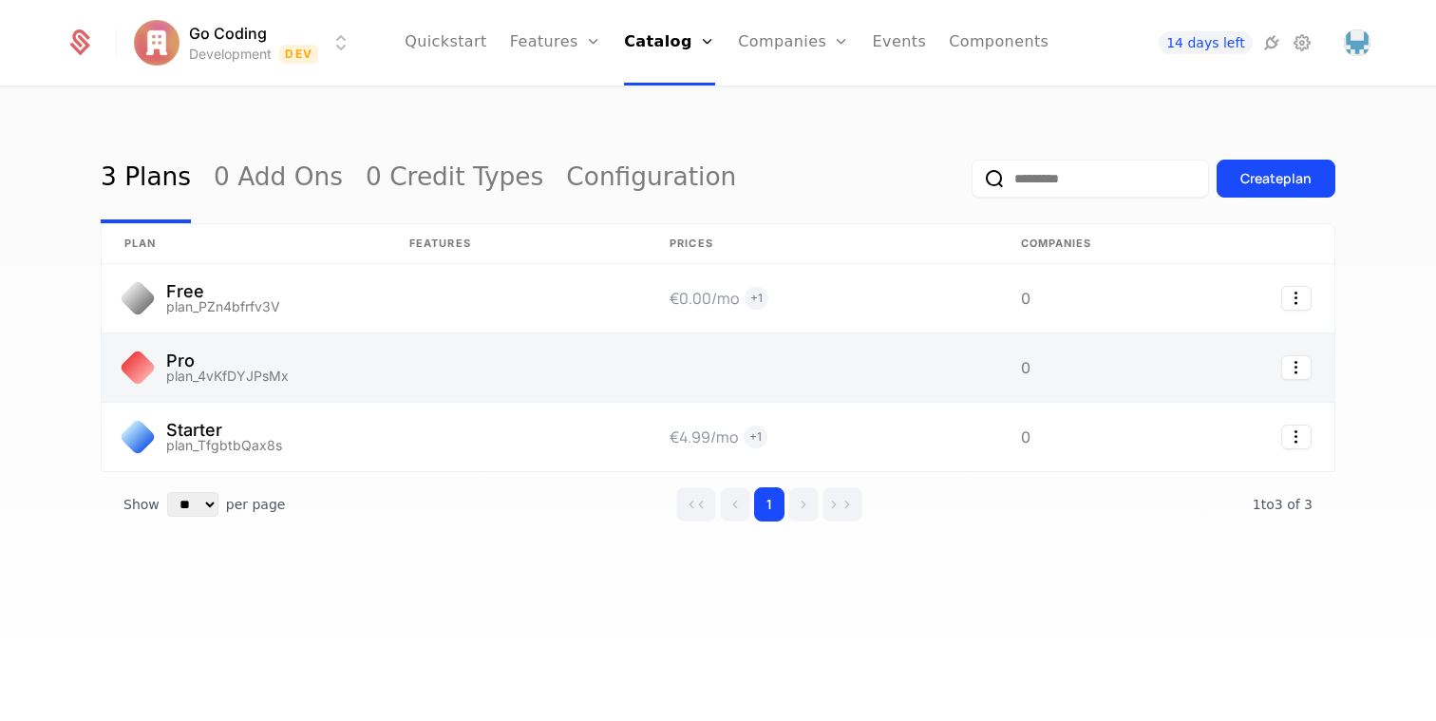
click at [357, 373] on link at bounding box center [244, 367] width 285 height 68
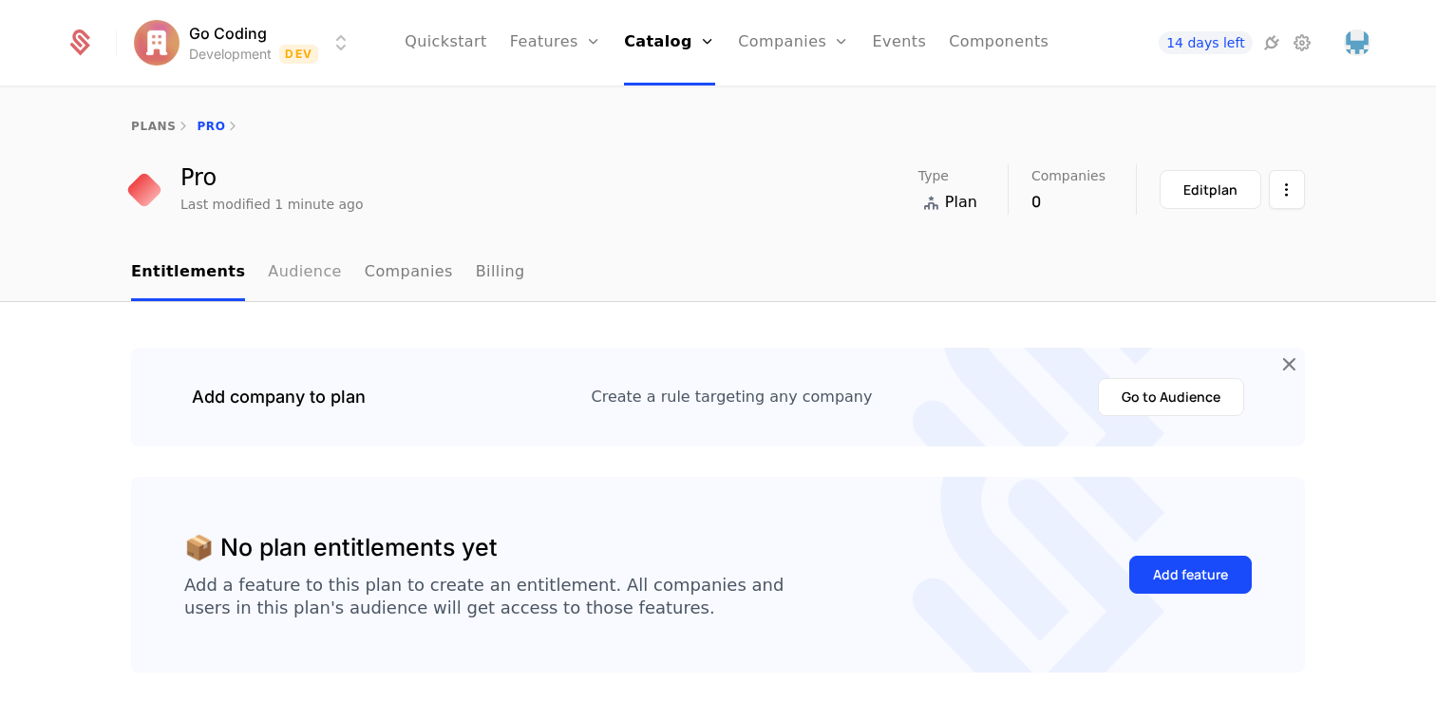
click at [300, 277] on link "Audience" at bounding box center [305, 273] width 74 height 56
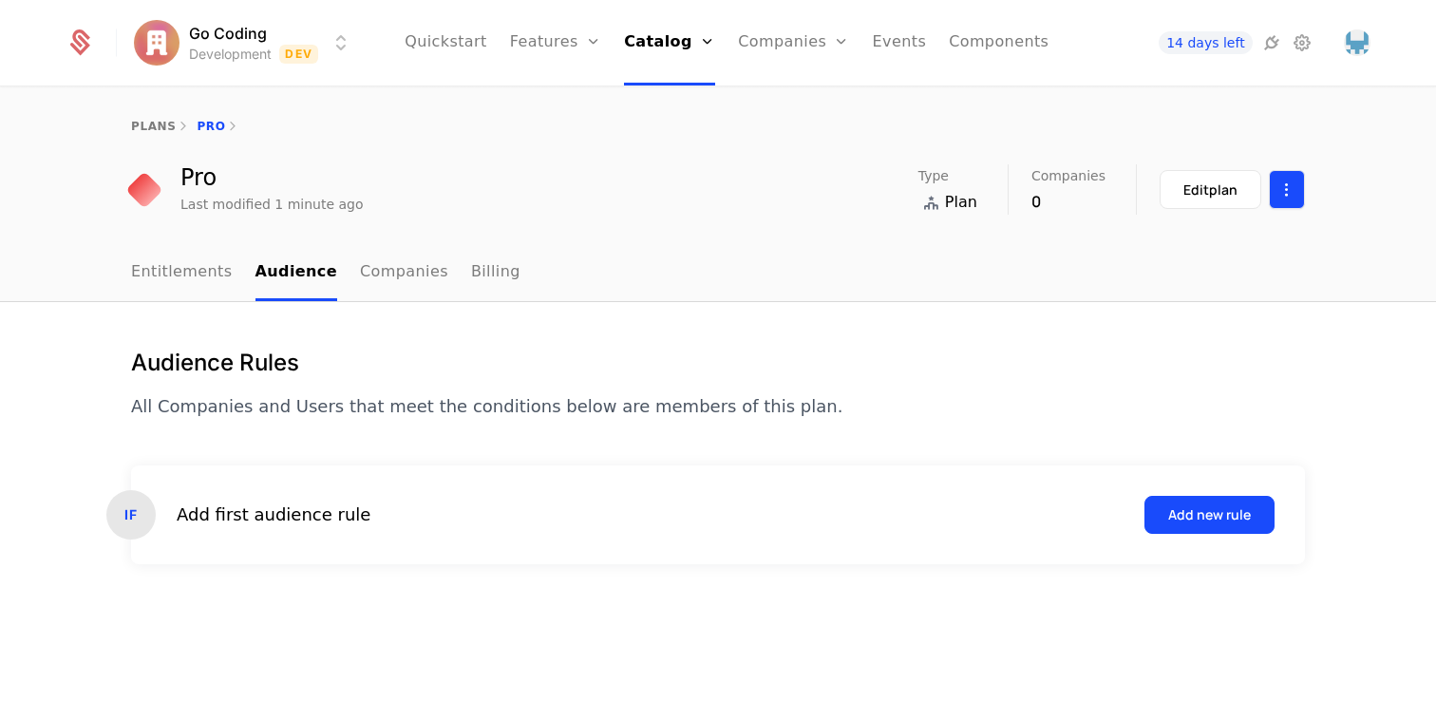
click at [1299, 181] on html "Go Coding Development Dev Quickstart Features Features Flags Catalog Plans Add …" at bounding box center [718, 360] width 1436 height 721
click at [1224, 242] on div "Delete plan" at bounding box center [1195, 246] width 114 height 27
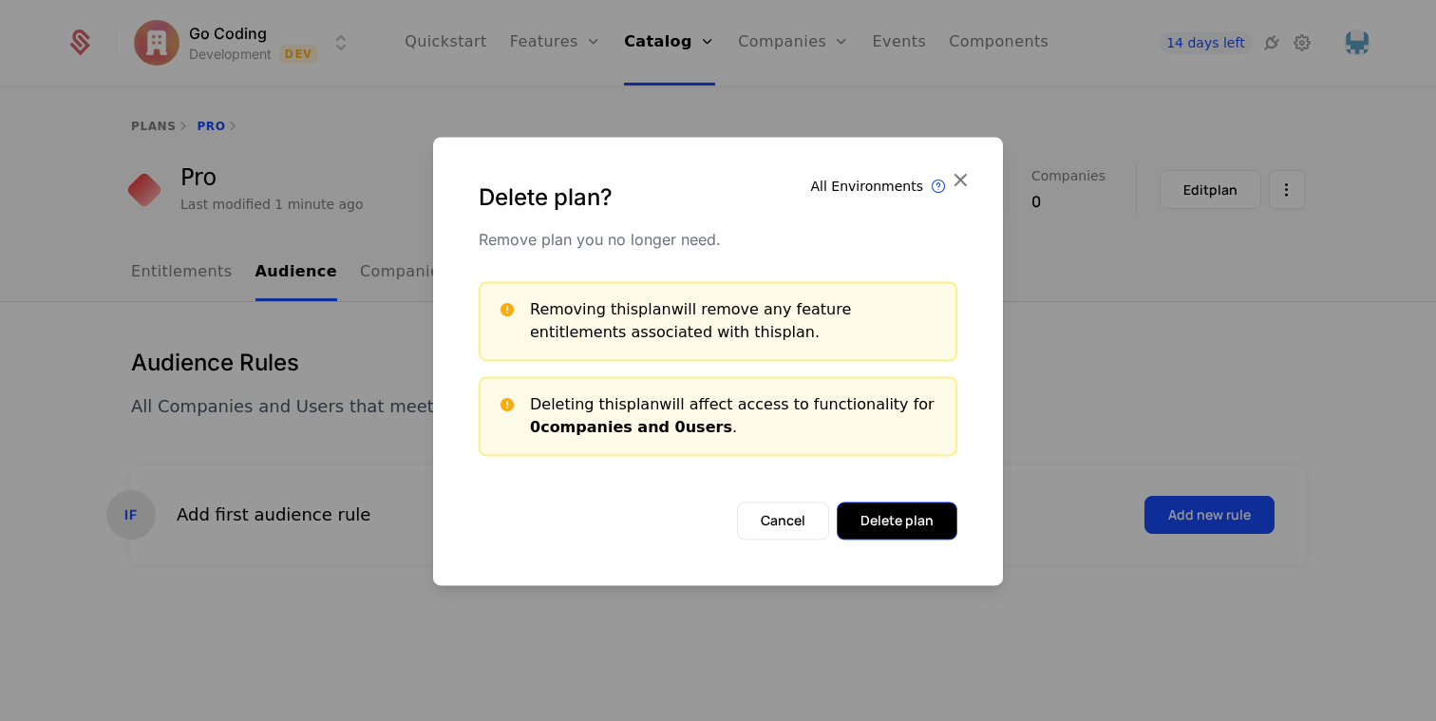
click at [886, 517] on button "Delete plan" at bounding box center [897, 521] width 121 height 38
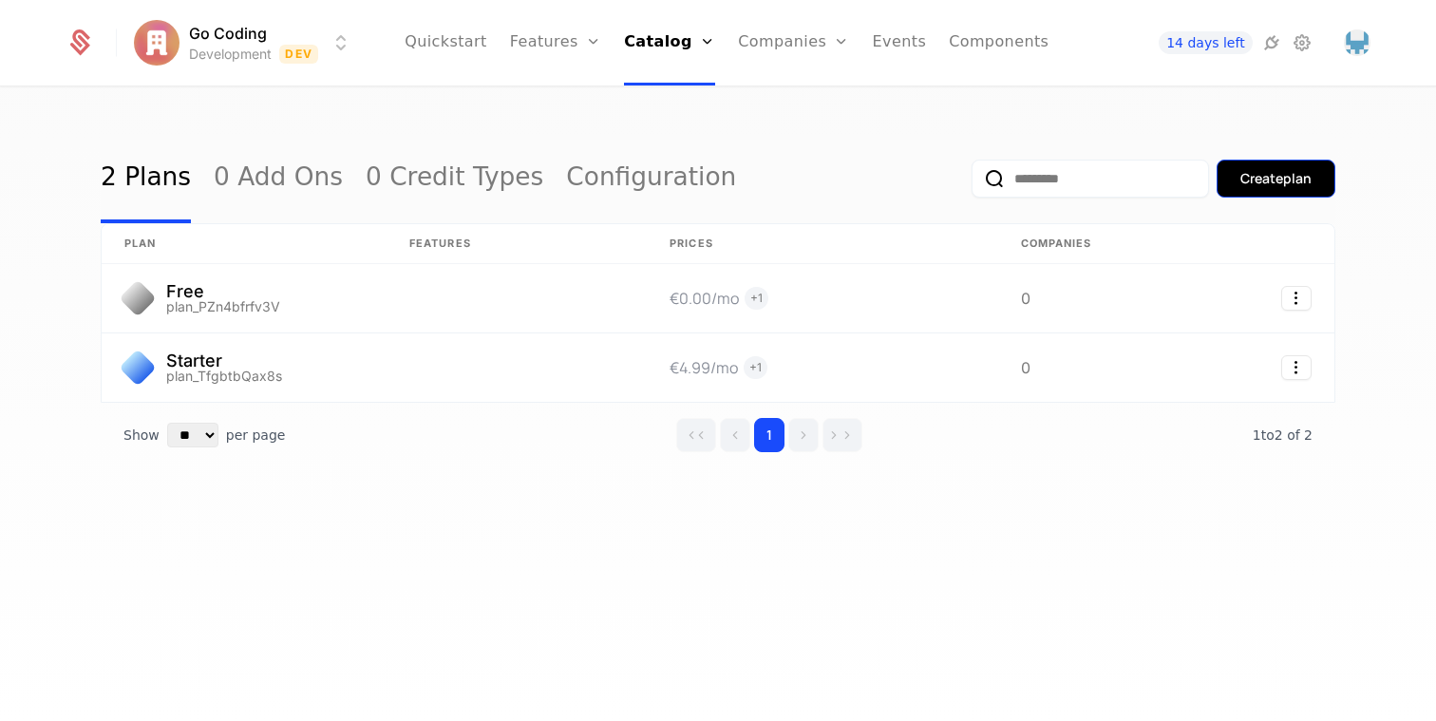
click at [1299, 180] on div "Create plan" at bounding box center [1275, 178] width 71 height 19
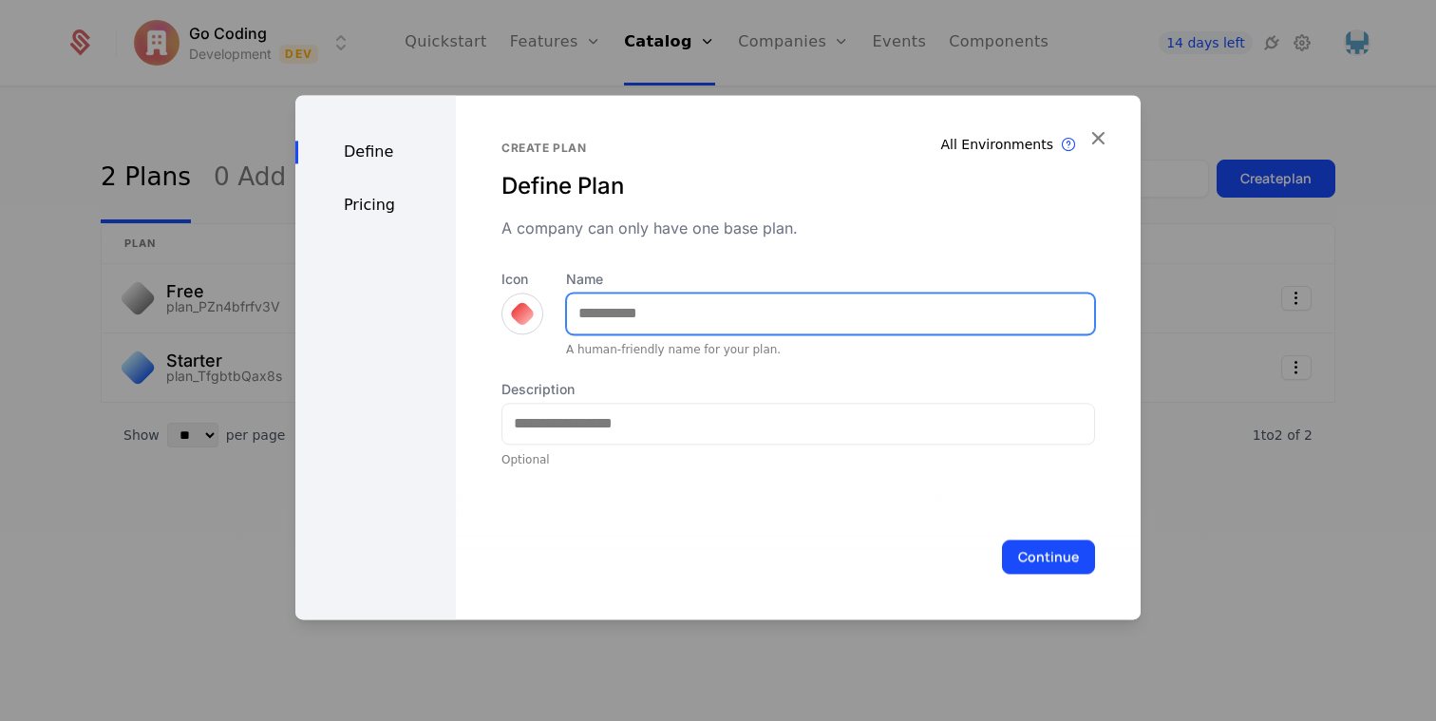
click at [624, 330] on input "Name" at bounding box center [830, 313] width 527 height 40
type input "***"
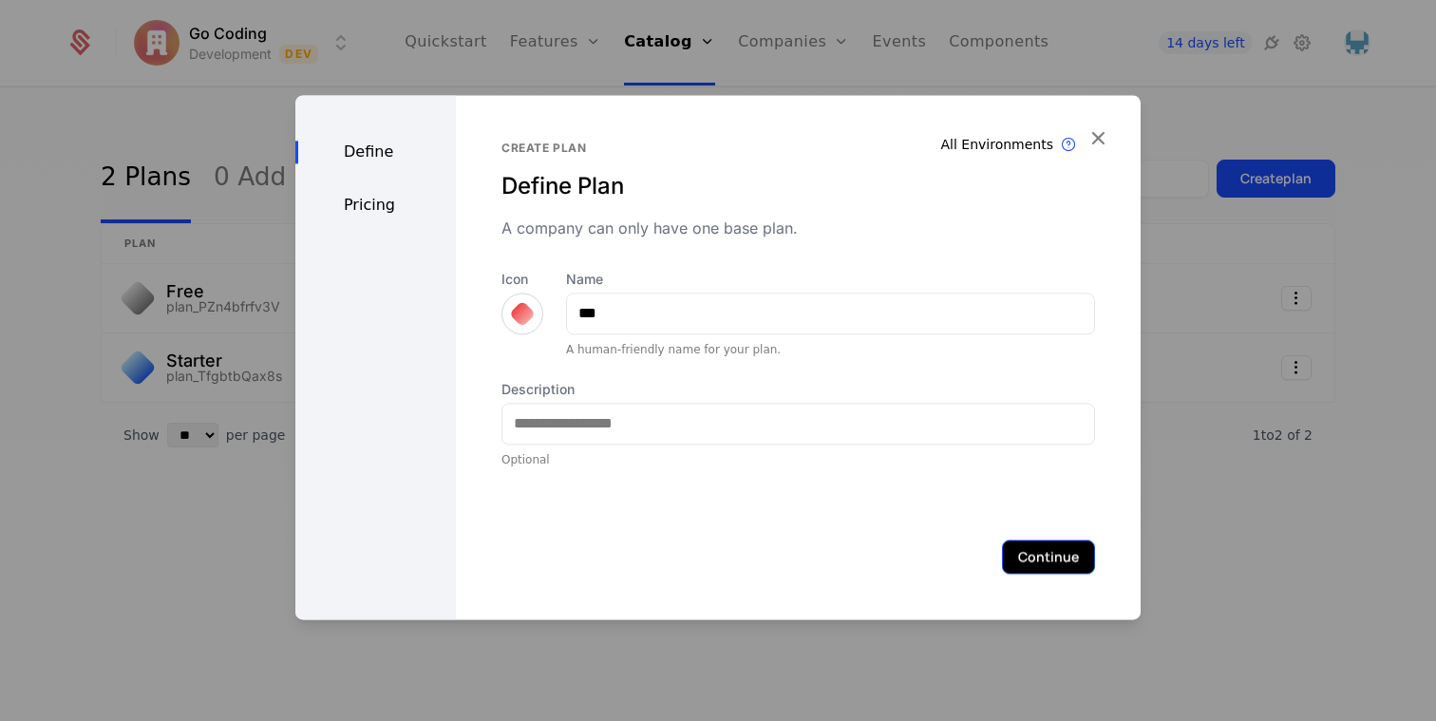
click at [1018, 548] on button "Continue" at bounding box center [1048, 556] width 93 height 34
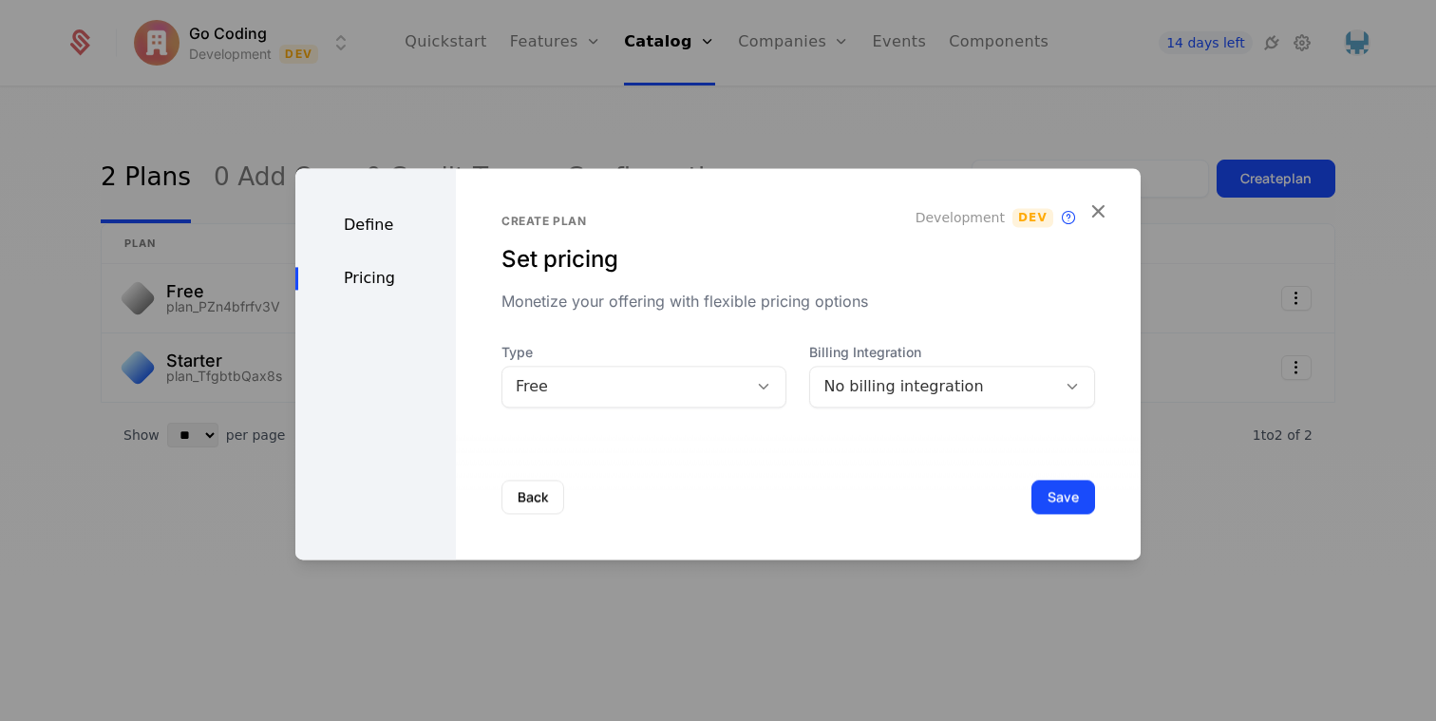
click at [702, 395] on div "Free" at bounding box center [625, 386] width 219 height 23
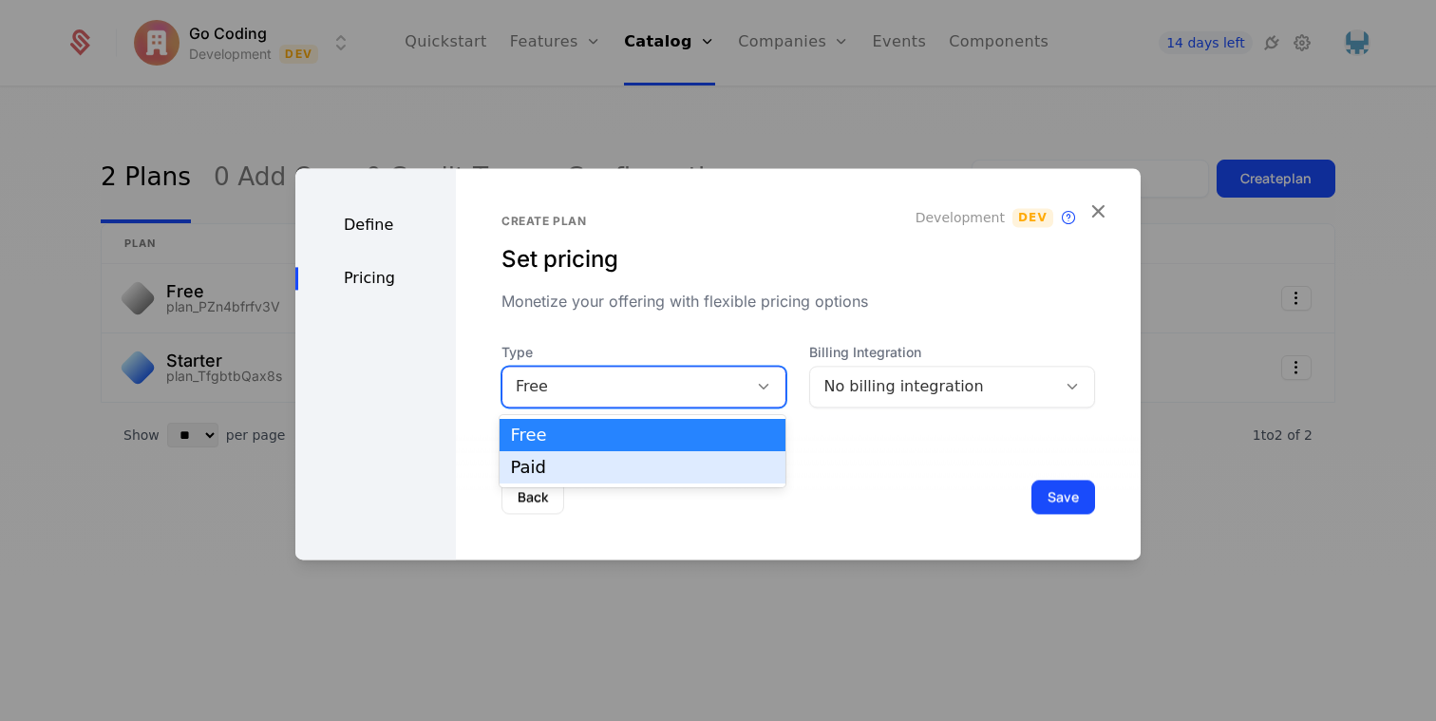
click at [670, 456] on div "Paid" at bounding box center [643, 467] width 287 height 32
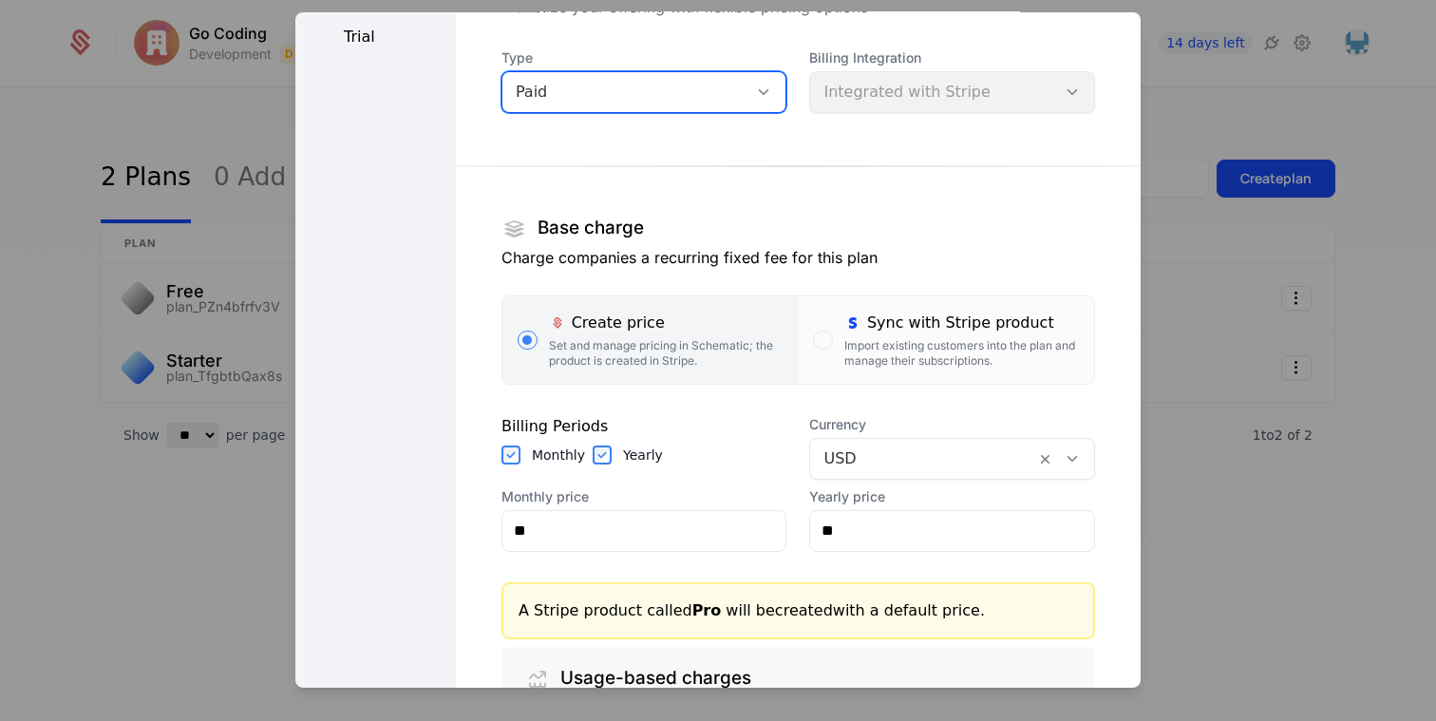
scroll to position [141, 0]
click at [823, 328] on div "button" at bounding box center [822, 337] width 19 height 19
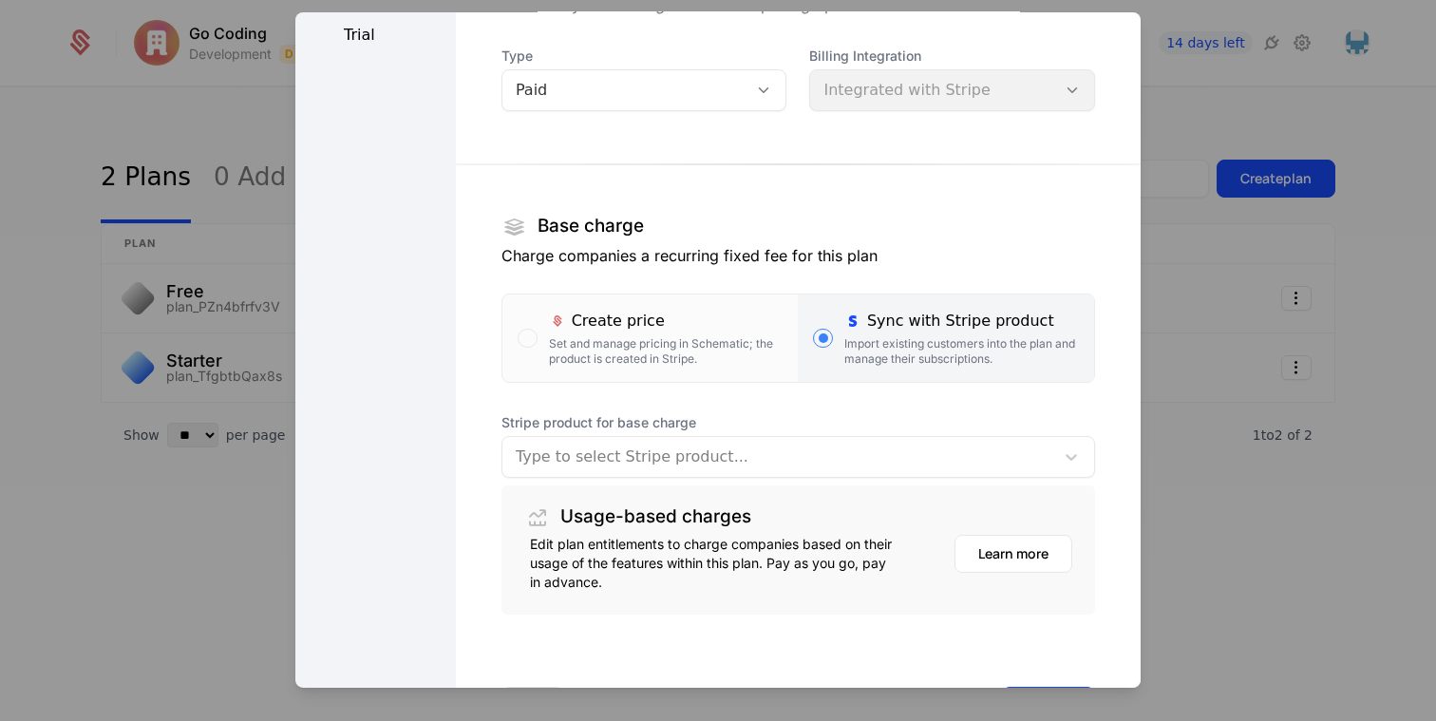
click at [686, 447] on div at bounding box center [778, 456] width 525 height 27
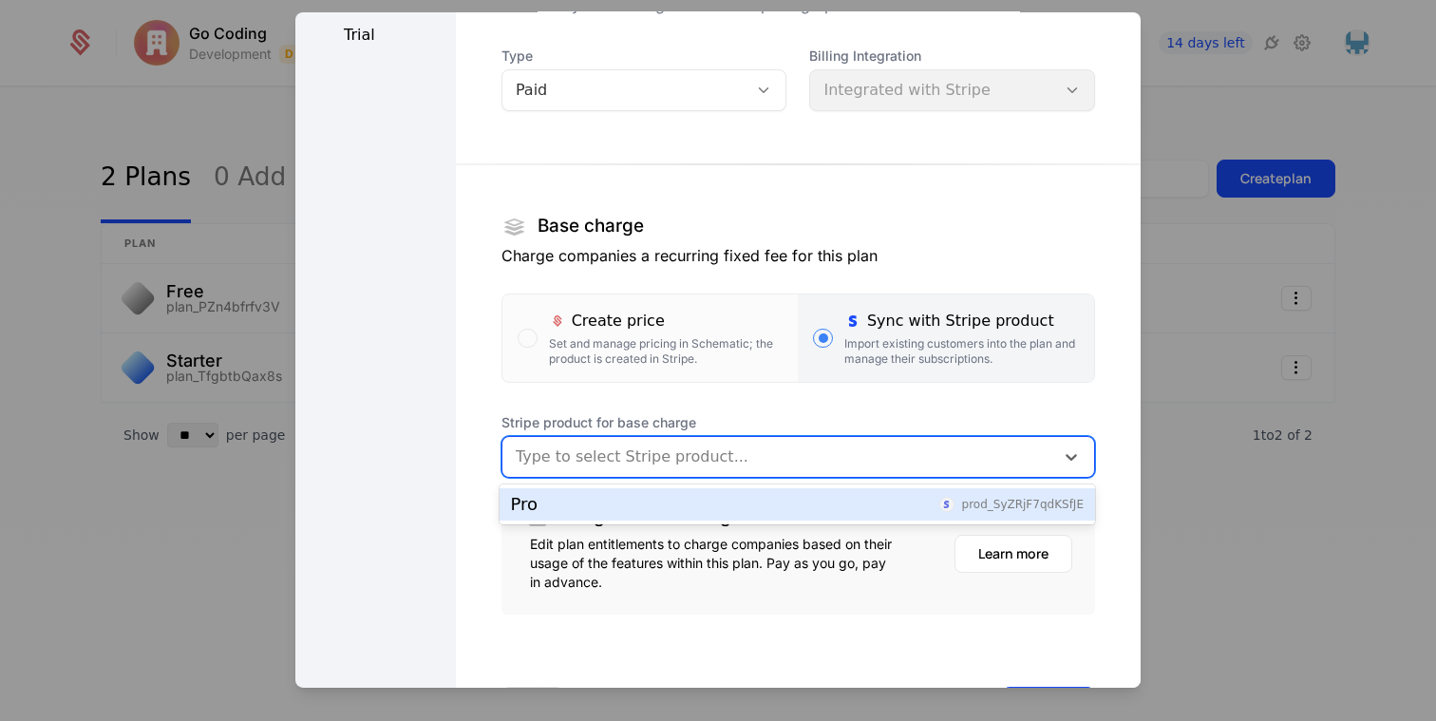
click at [613, 502] on div "Pro prod_SyZRjF7qdKSfJE" at bounding box center [797, 504] width 573 height 17
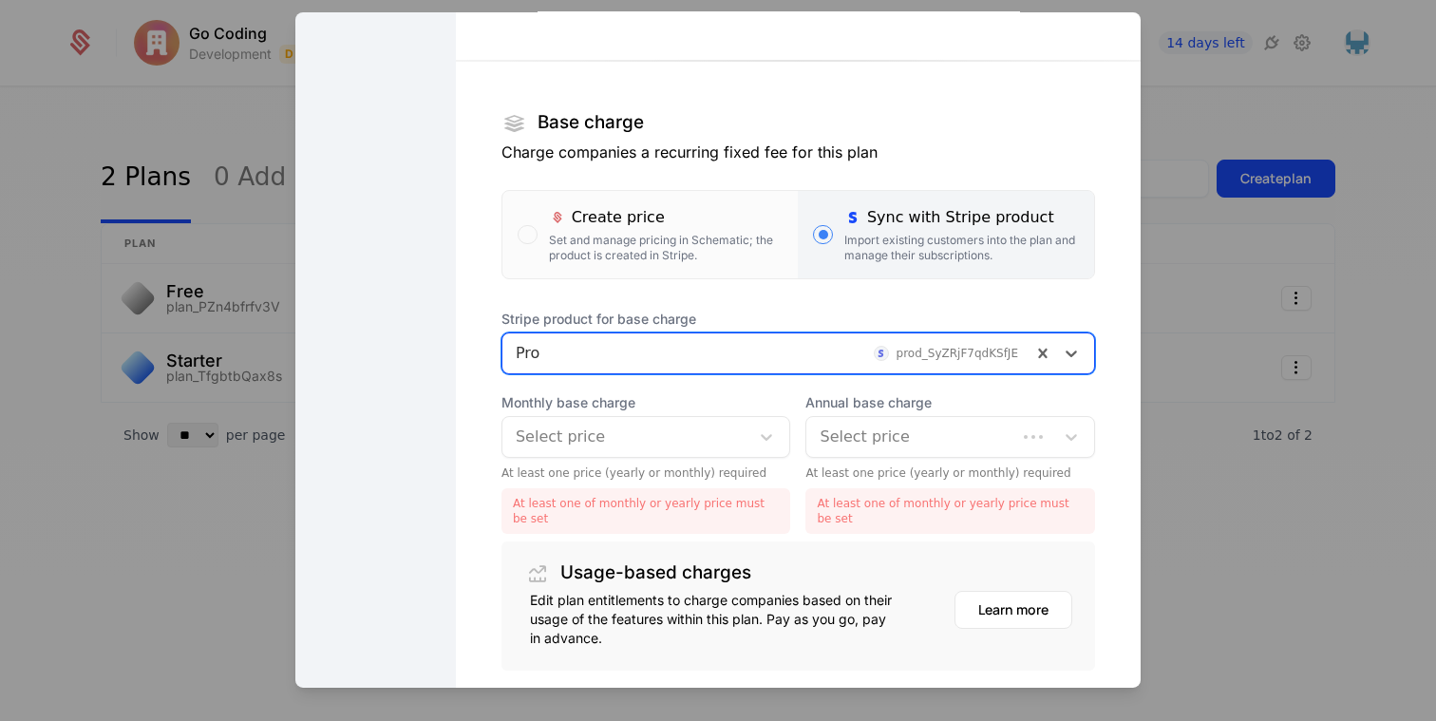
scroll to position [256, 0]
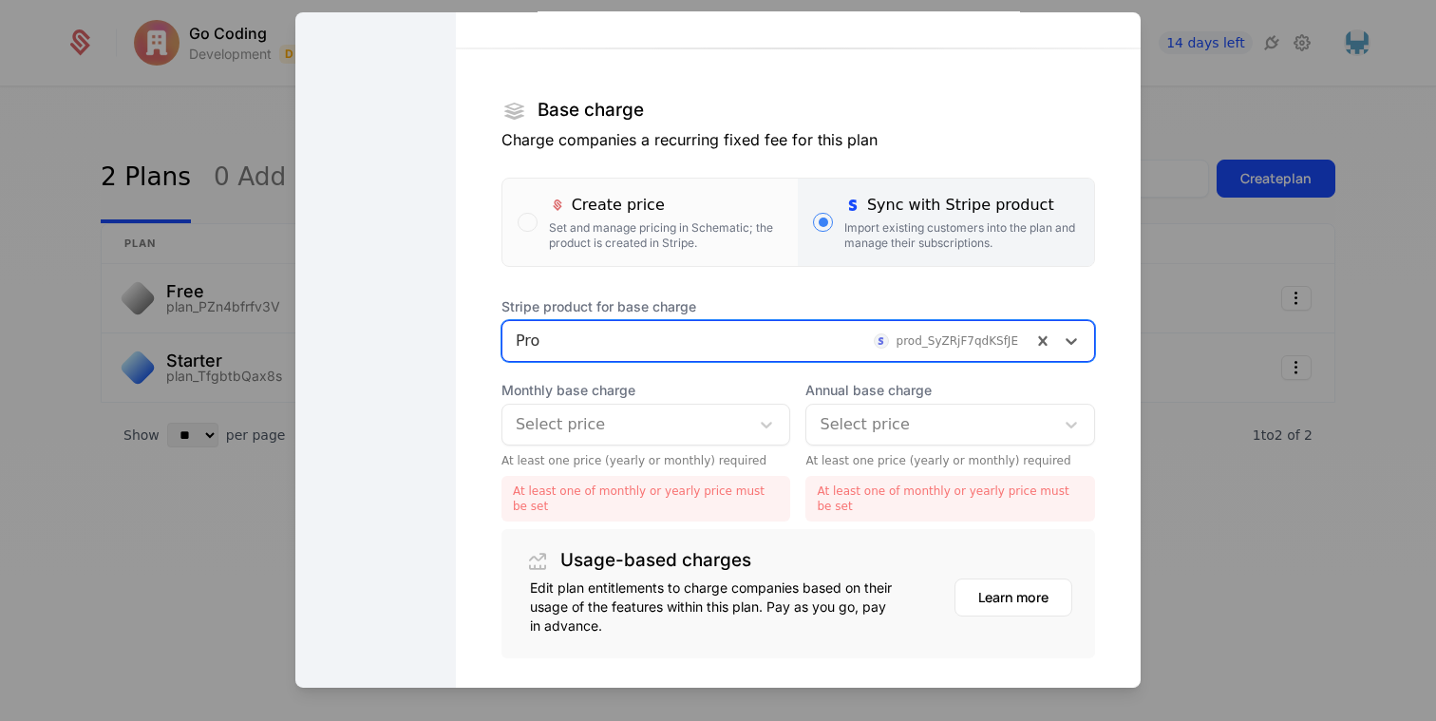
click at [618, 415] on div at bounding box center [626, 423] width 221 height 27
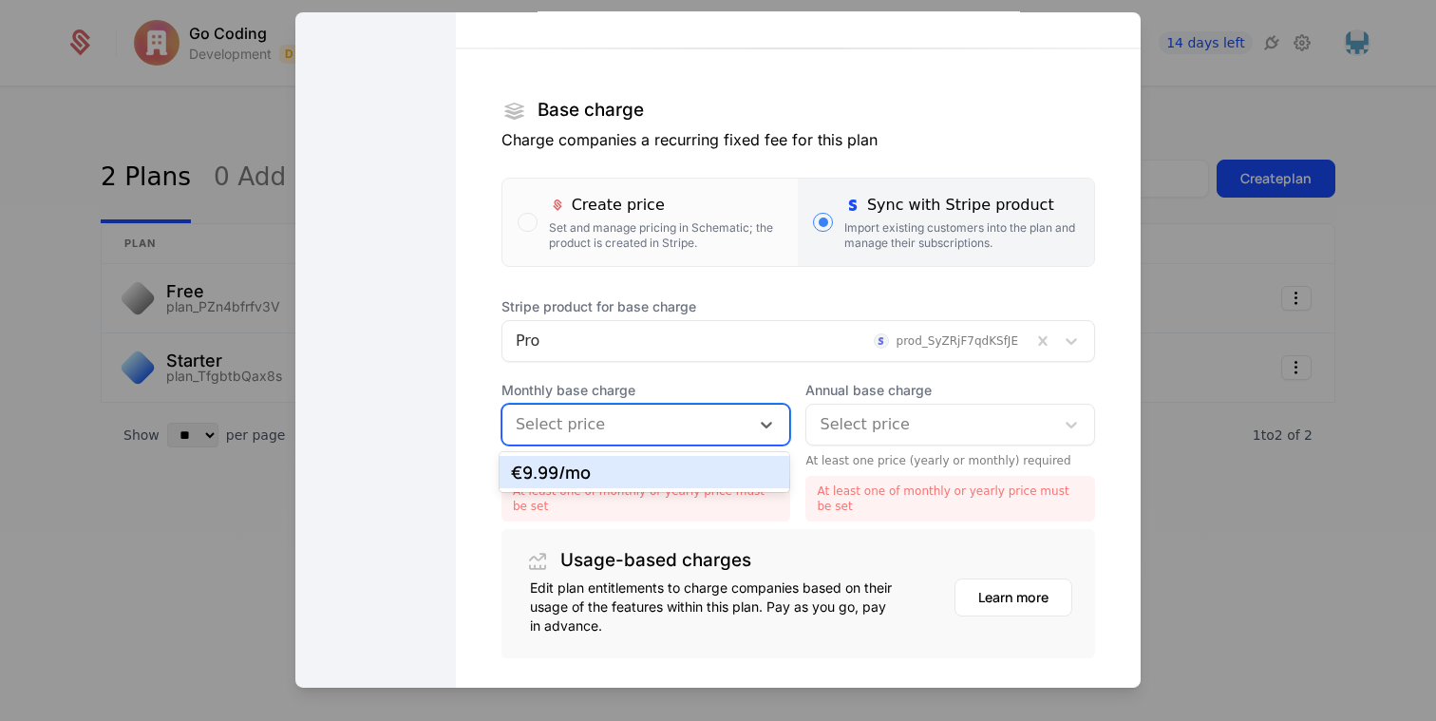
click at [590, 476] on div "€9.99 /mo" at bounding box center [645, 472] width 268 height 17
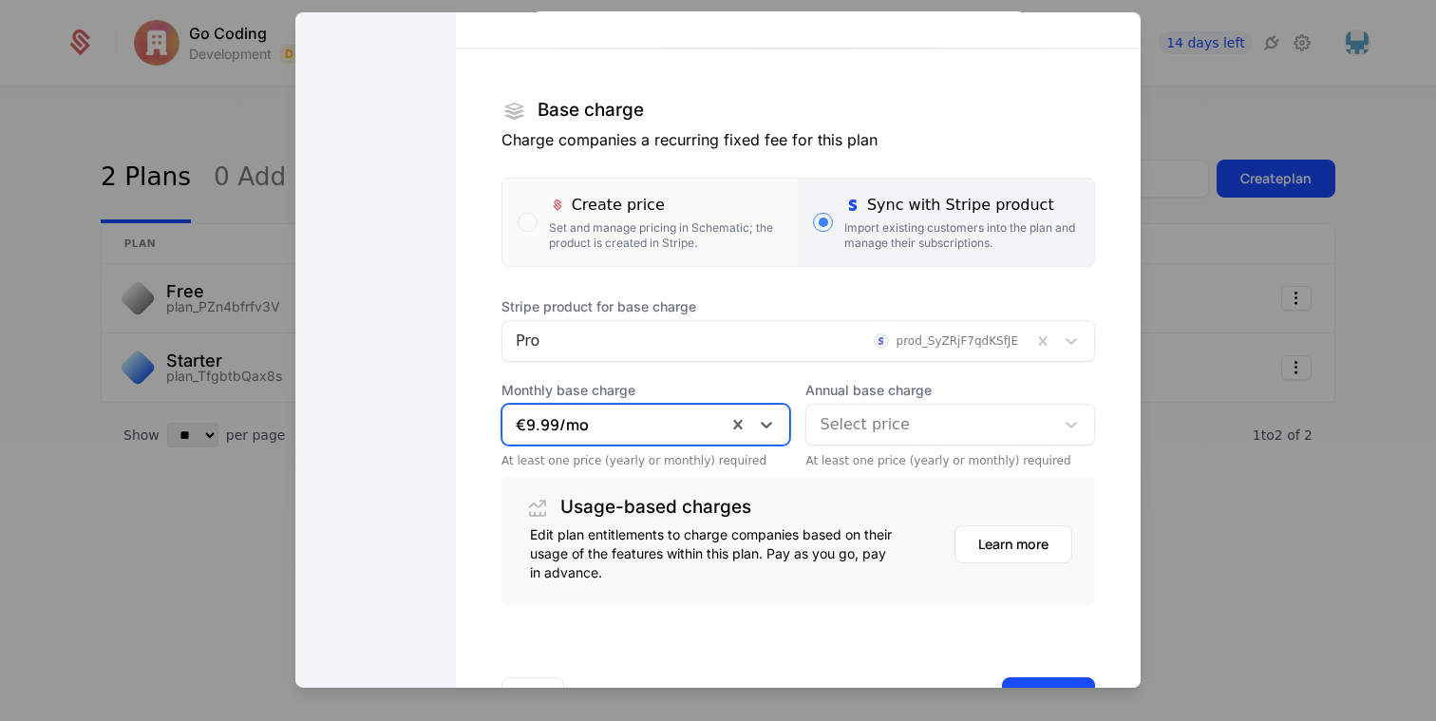
click at [926, 423] on div at bounding box center [930, 423] width 221 height 27
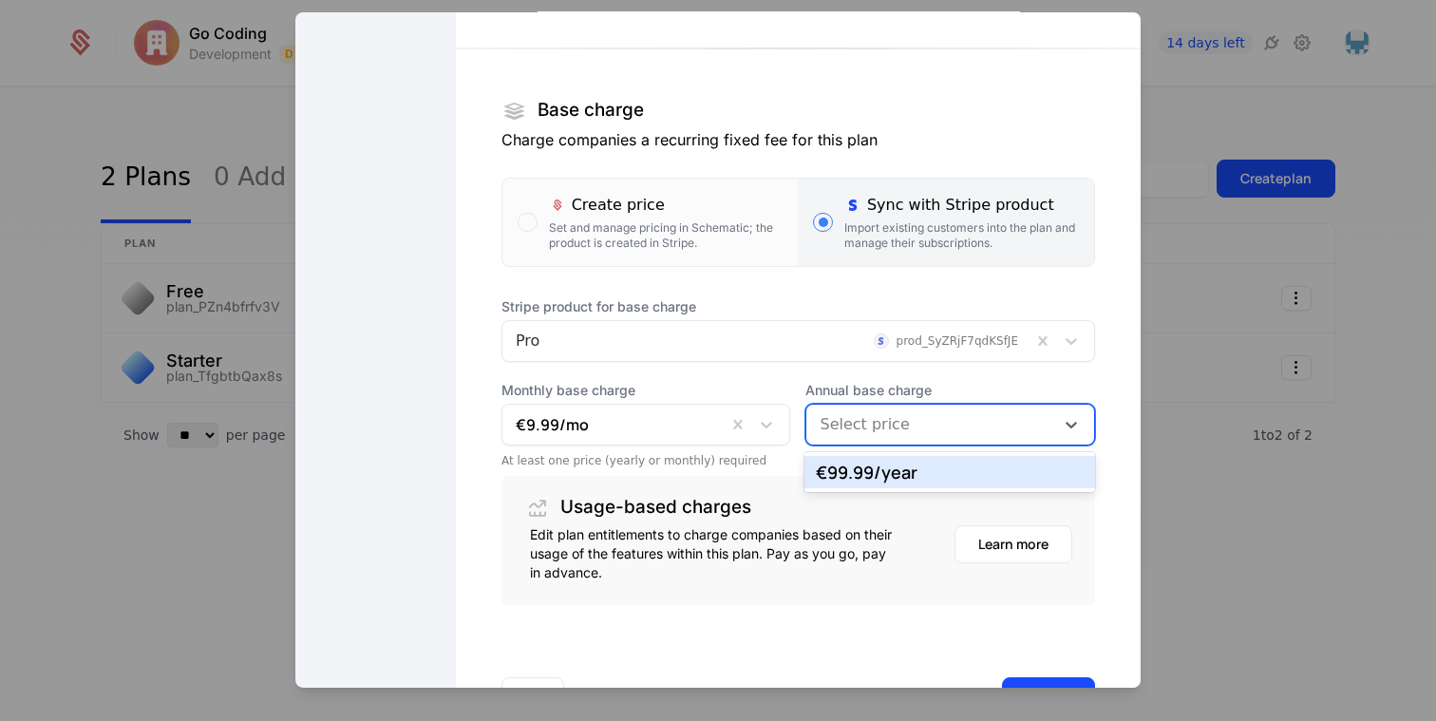
click at [899, 470] on div "€99.99 /year" at bounding box center [950, 472] width 268 height 17
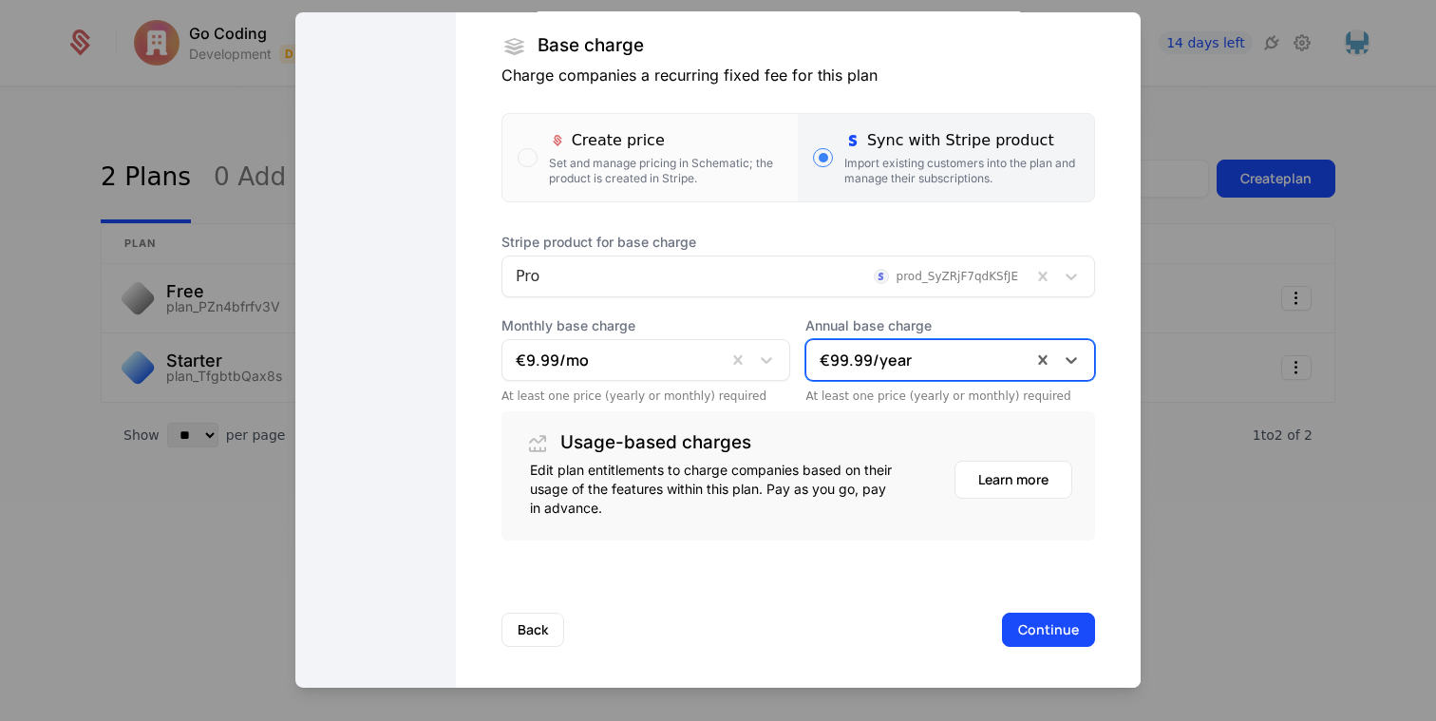
scroll to position [326, 0]
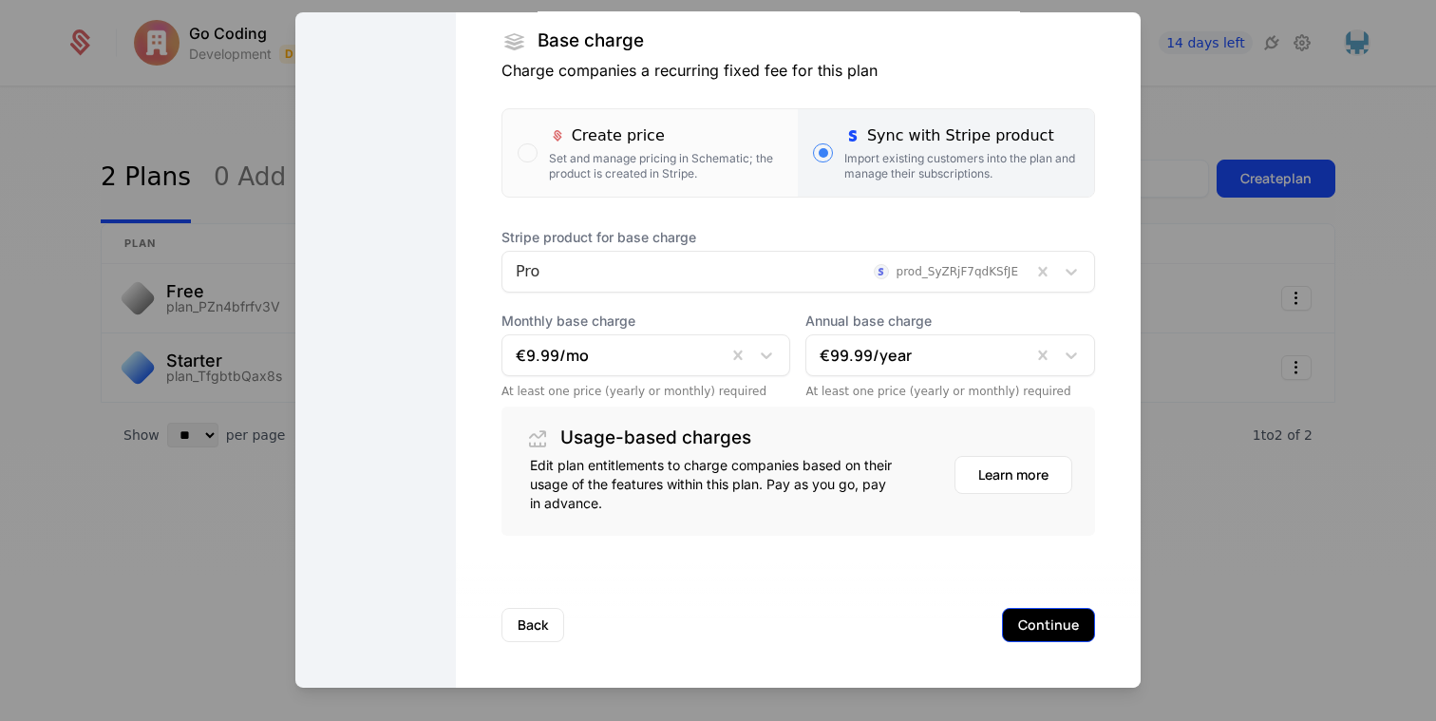
click at [1044, 629] on button "Continue" at bounding box center [1048, 624] width 93 height 34
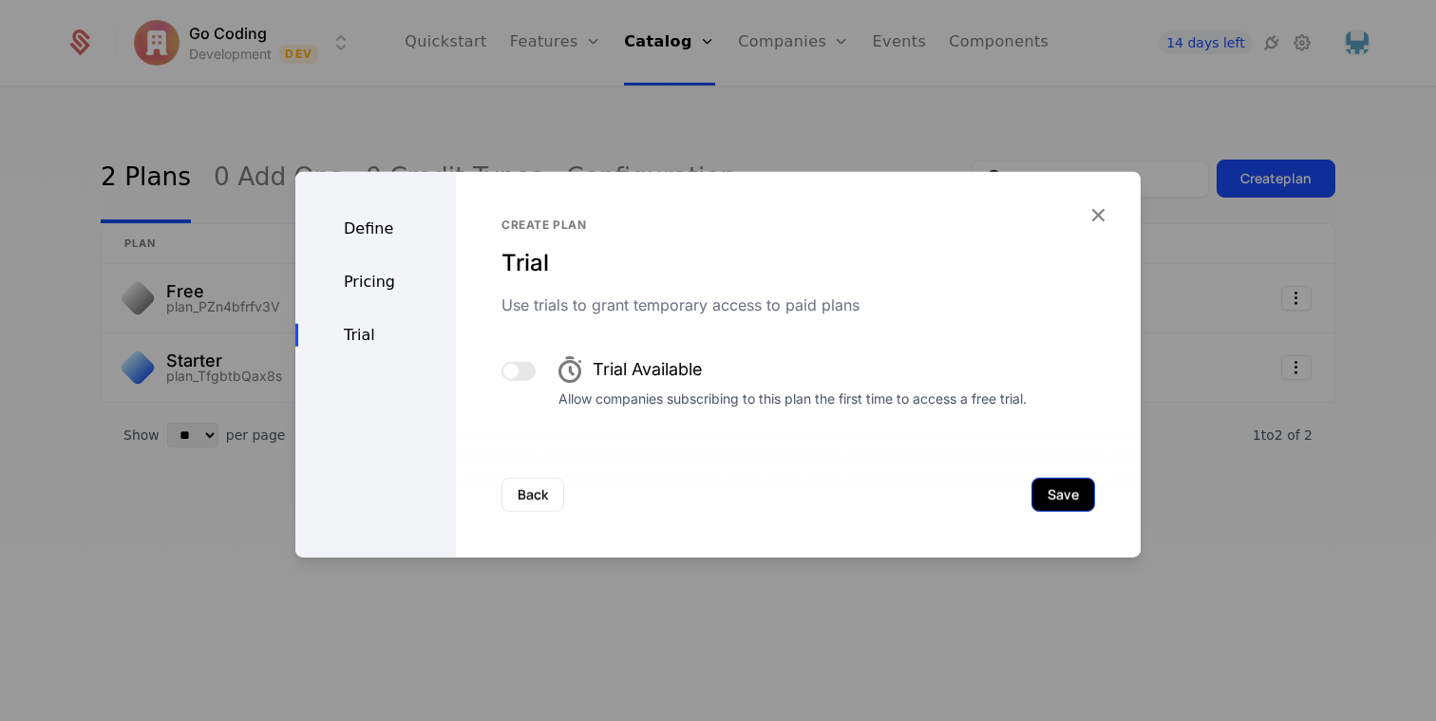
click at [1055, 488] on button "Save" at bounding box center [1064, 494] width 64 height 34
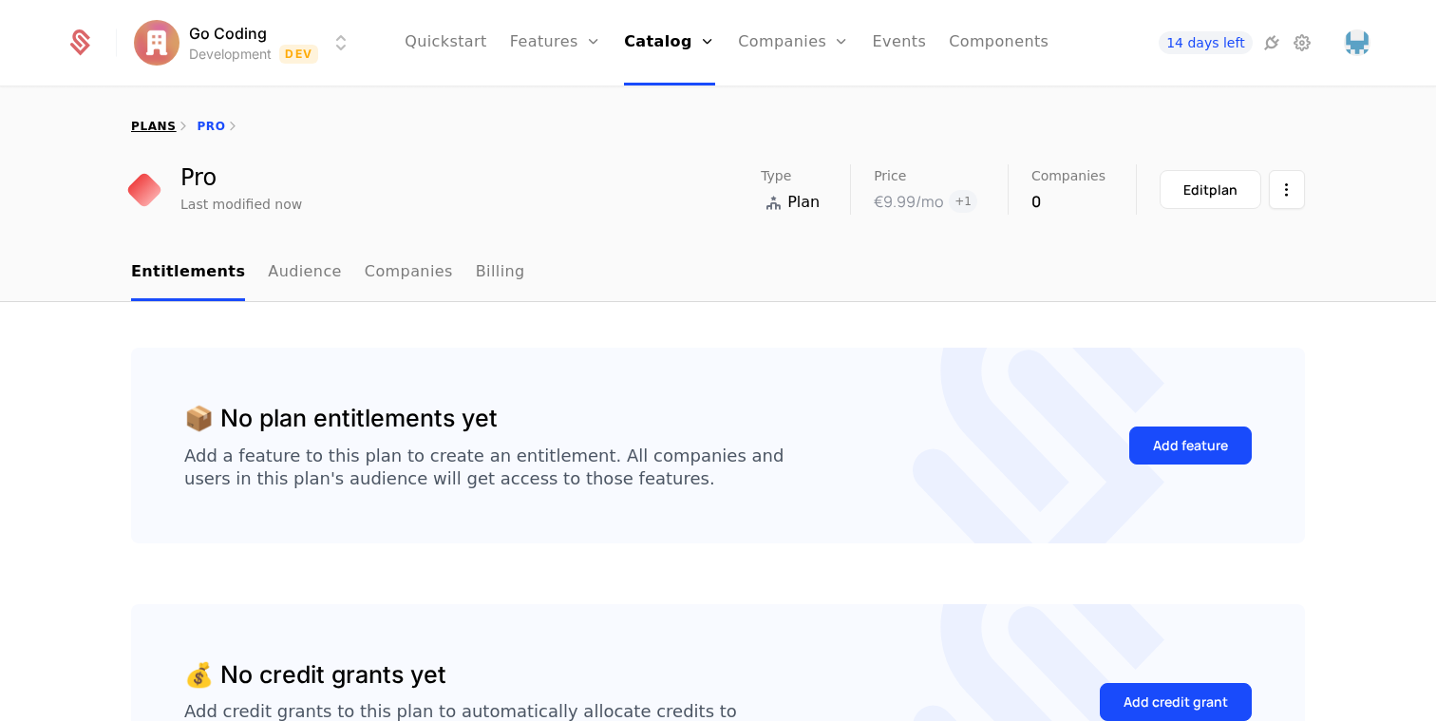
click at [149, 126] on link "plans" at bounding box center [153, 126] width 45 height 13
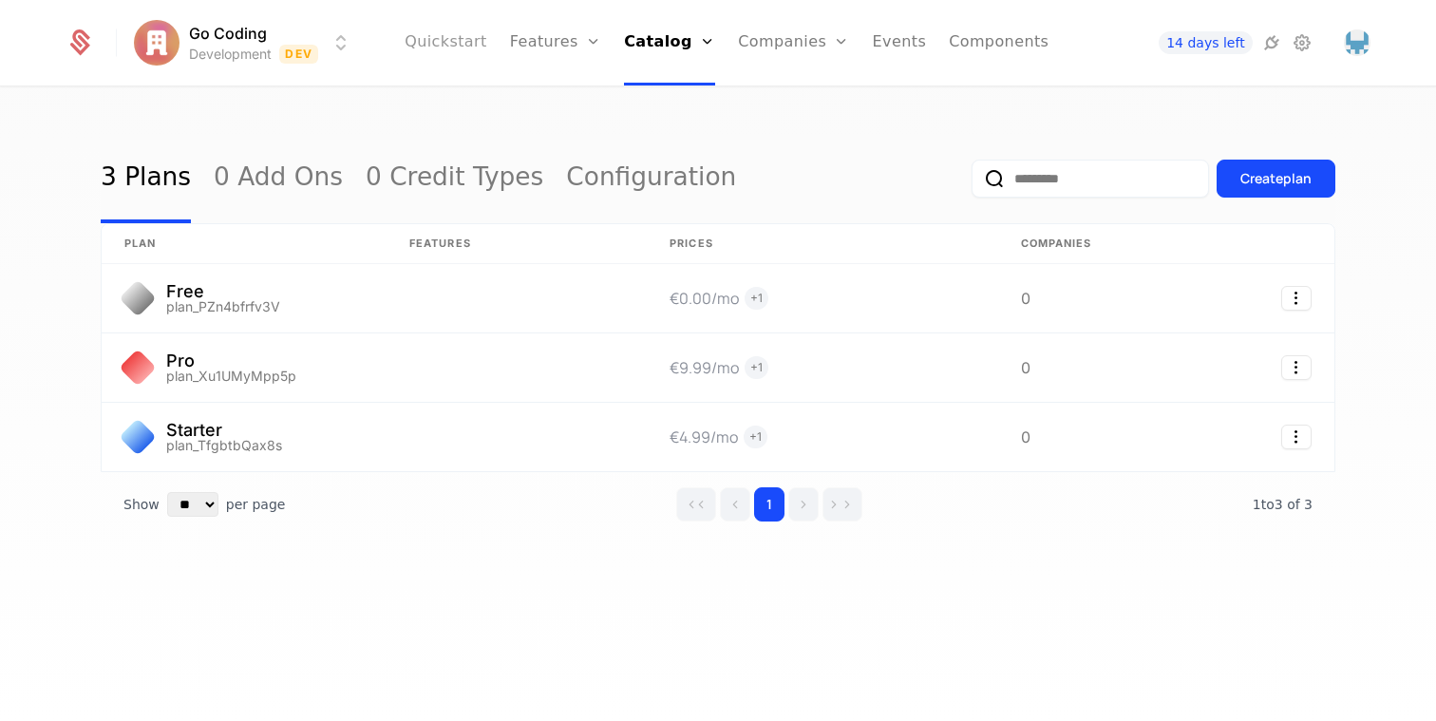
click at [467, 37] on link "Quickstart" at bounding box center [446, 42] width 83 height 85
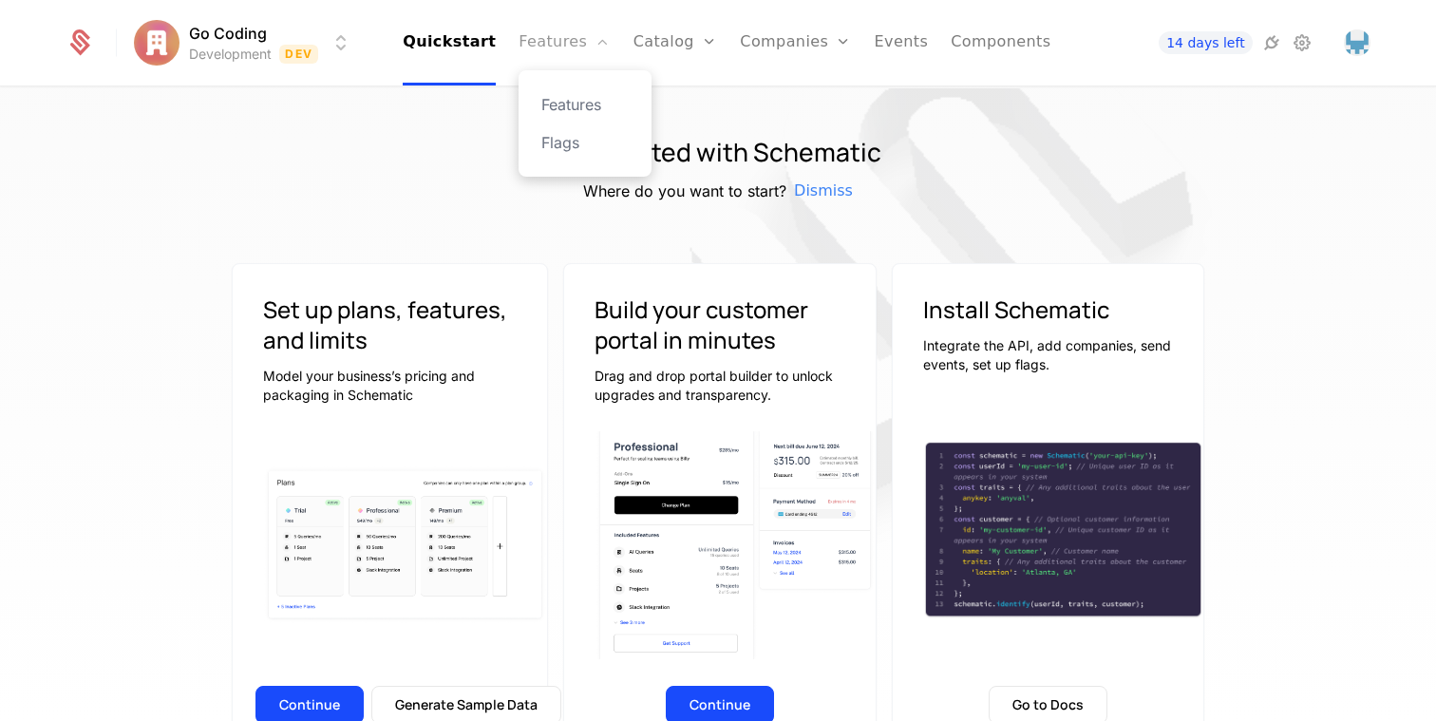
click at [566, 38] on link "Features" at bounding box center [564, 42] width 91 height 85
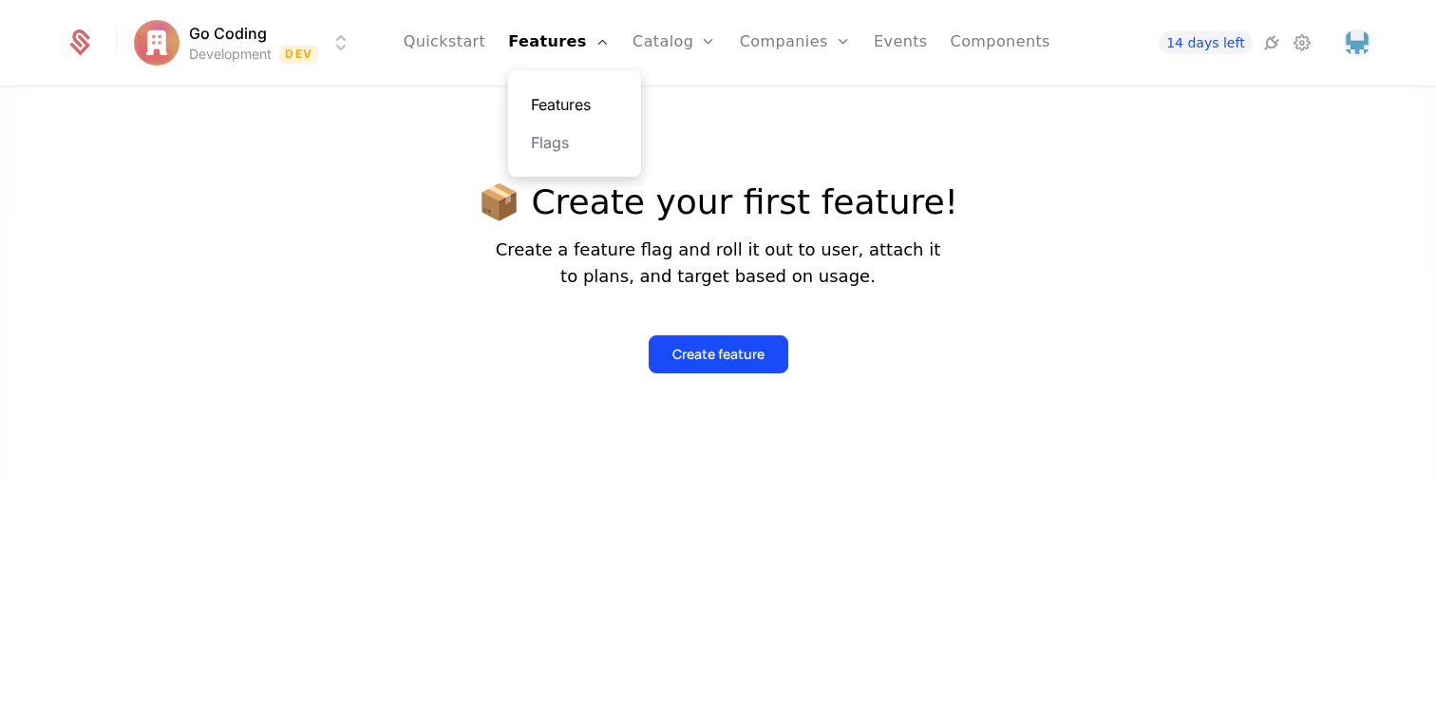
click at [577, 105] on link "Features" at bounding box center [574, 104] width 87 height 23
click at [758, 361] on div "Create feature" at bounding box center [718, 354] width 92 height 19
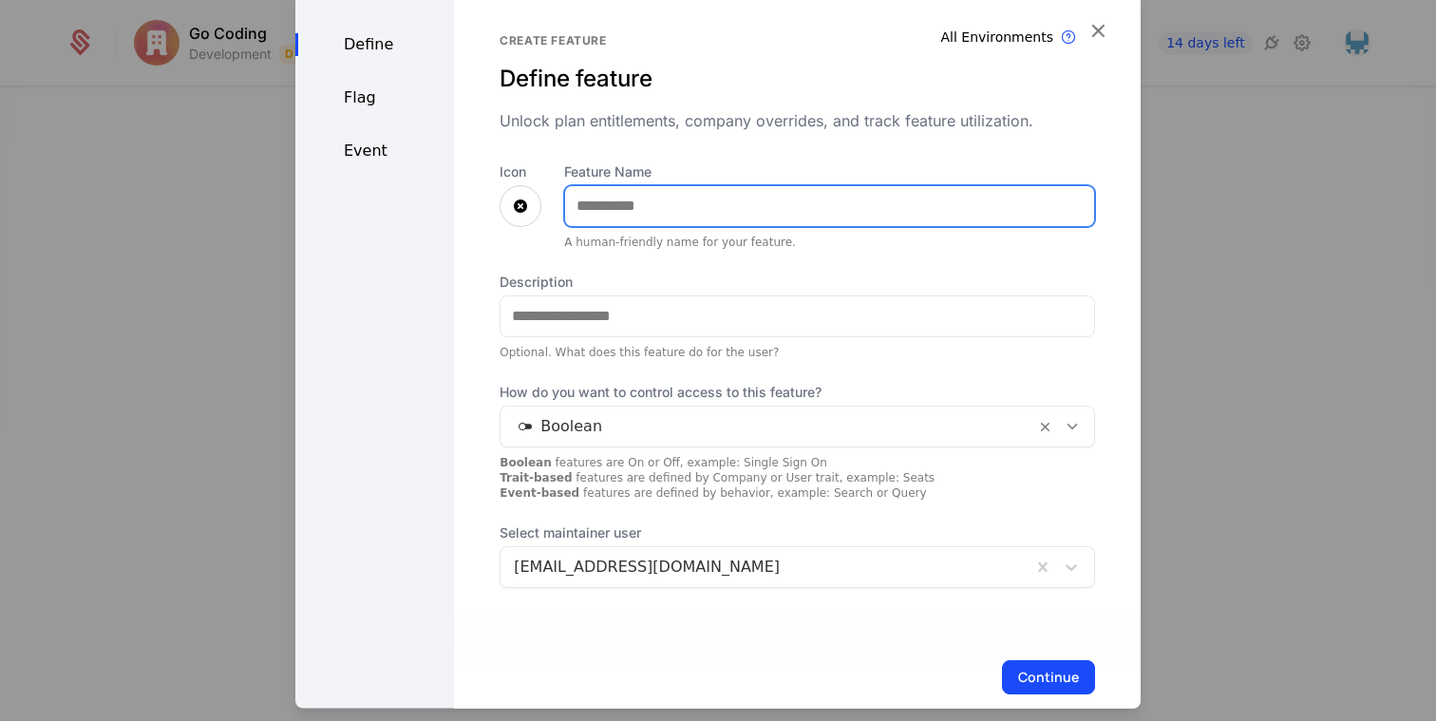
click at [619, 217] on input "Feature Name" at bounding box center [829, 205] width 529 height 40
type input "*****"
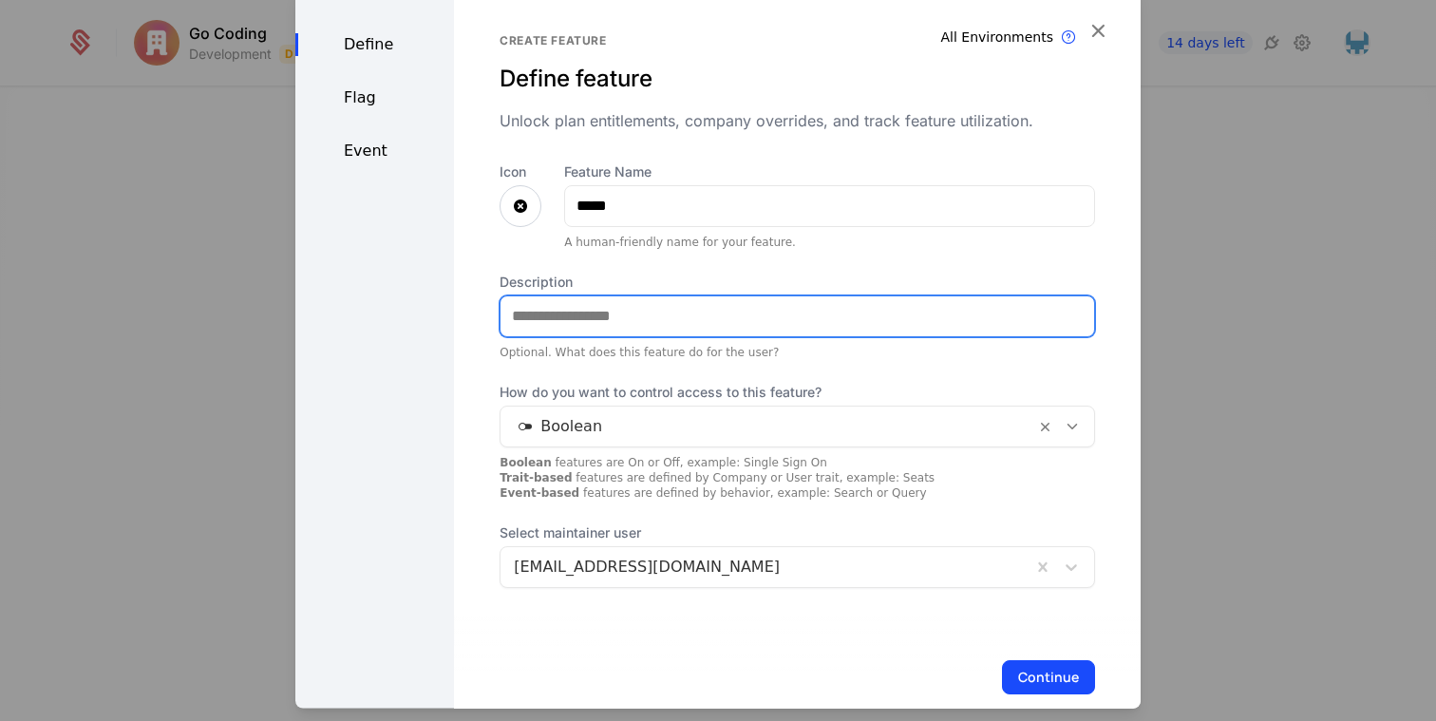
click at [626, 324] on input "Description" at bounding box center [798, 315] width 594 height 40
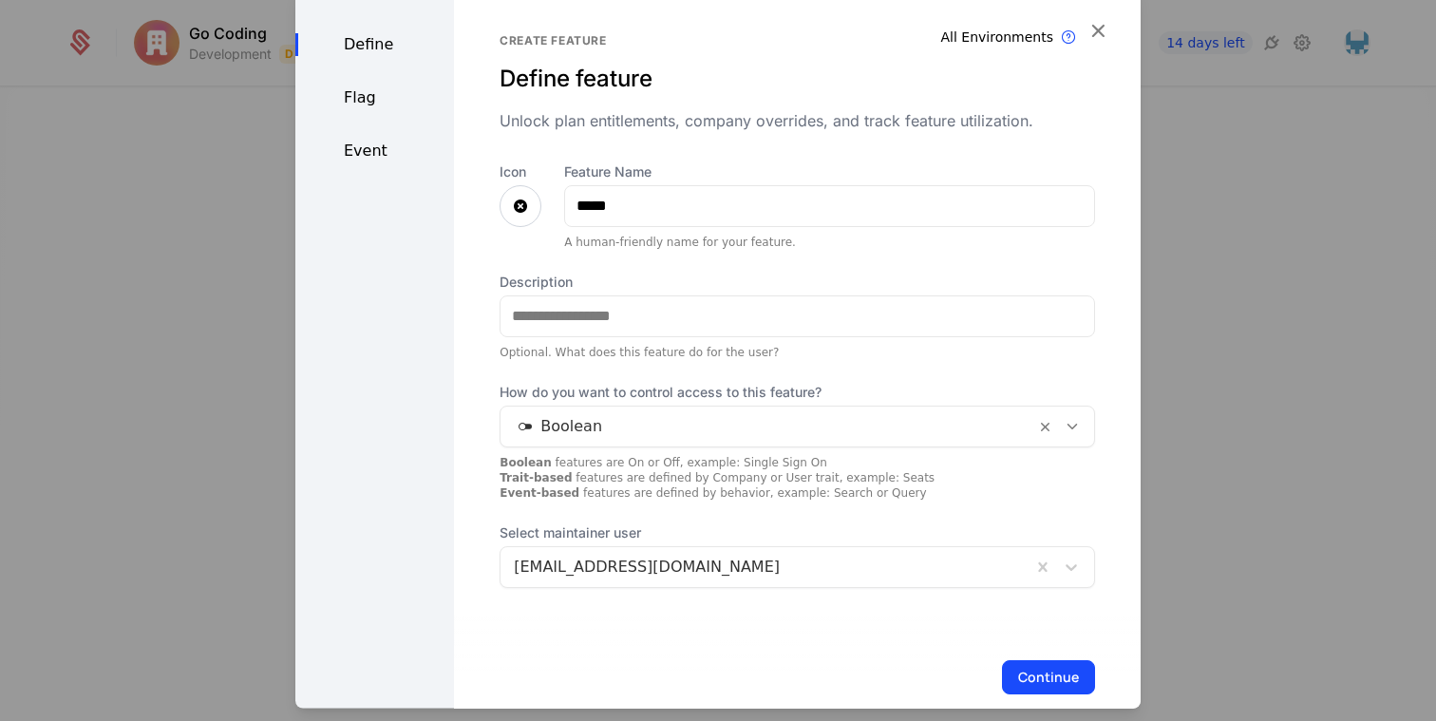
click at [580, 417] on div at bounding box center [768, 425] width 508 height 27
click at [593, 348] on div "Optional. What does this feature do for the user?" at bounding box center [798, 351] width 596 height 15
click at [515, 205] on icon at bounding box center [520, 205] width 23 height 23
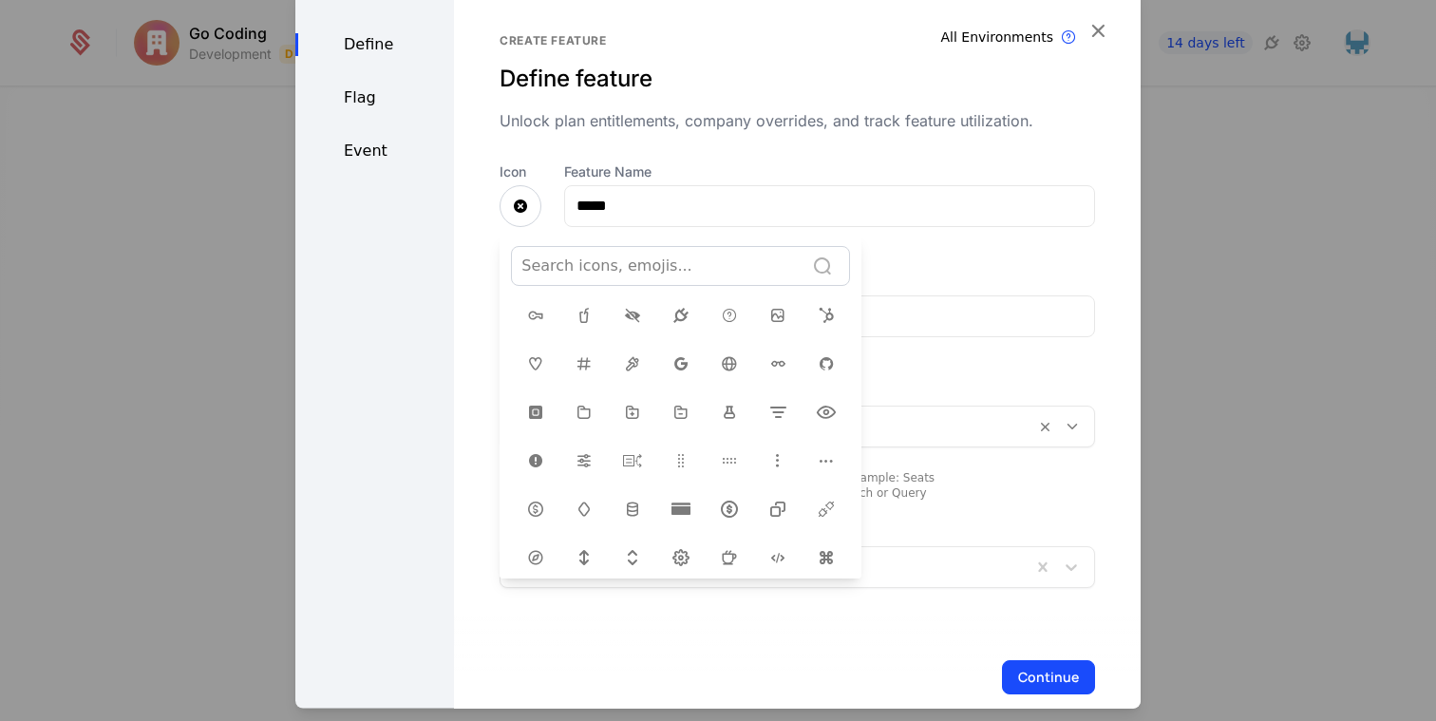
scroll to position [374, 0]
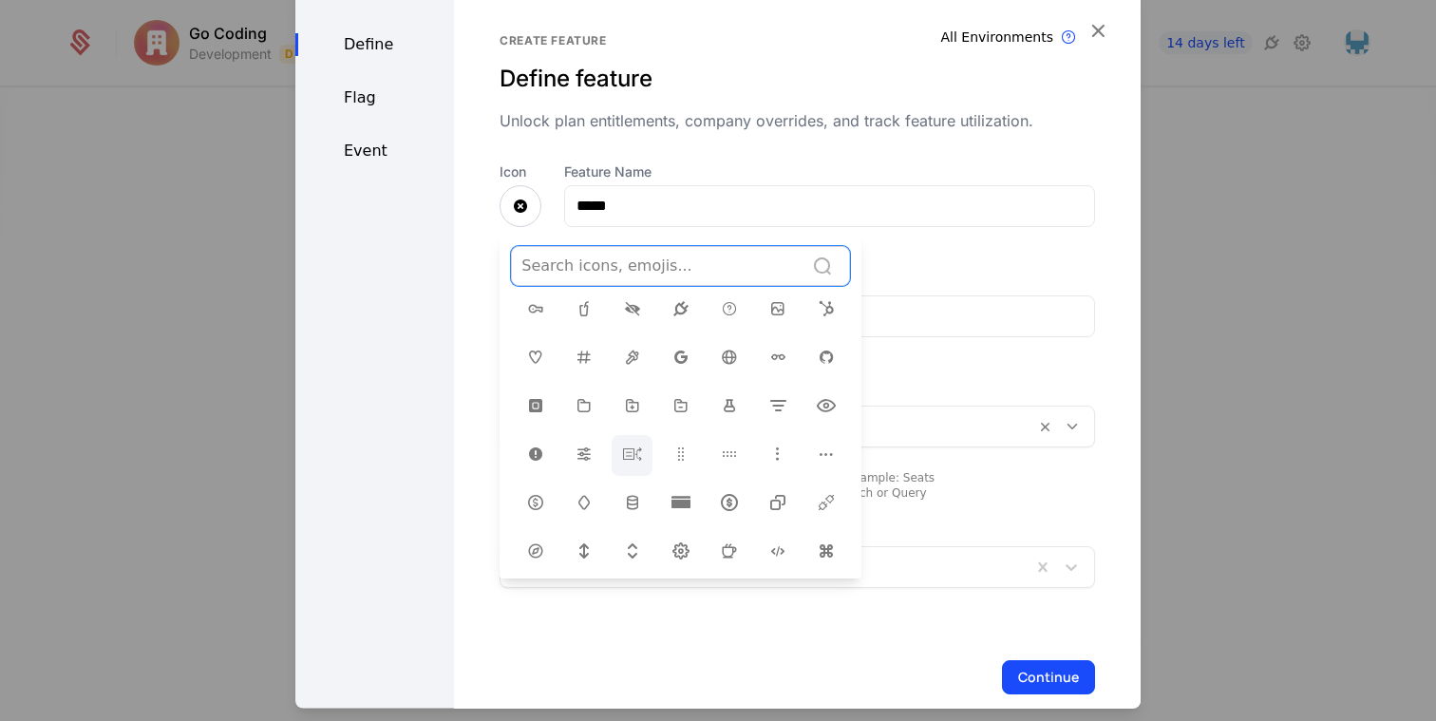
click at [626, 442] on icon at bounding box center [632, 453] width 23 height 23
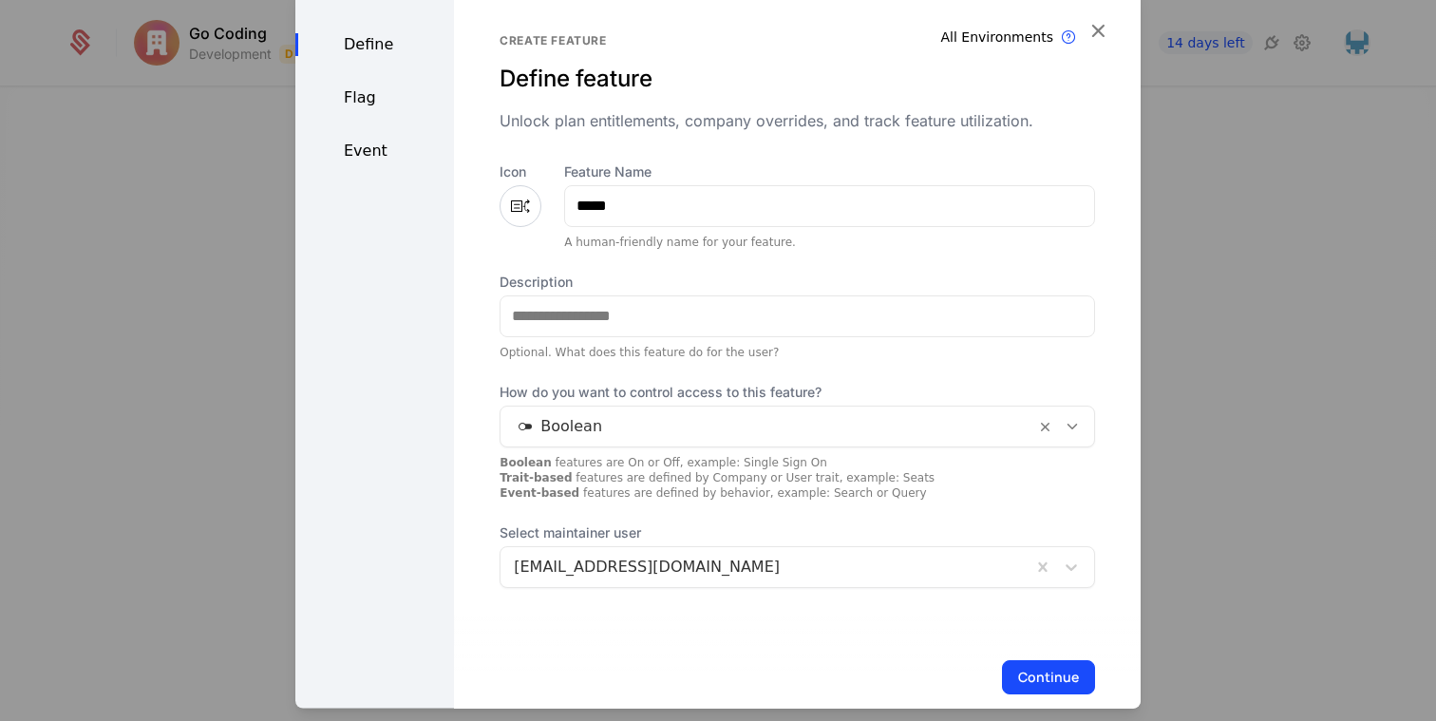
click at [800, 430] on div at bounding box center [768, 425] width 508 height 27
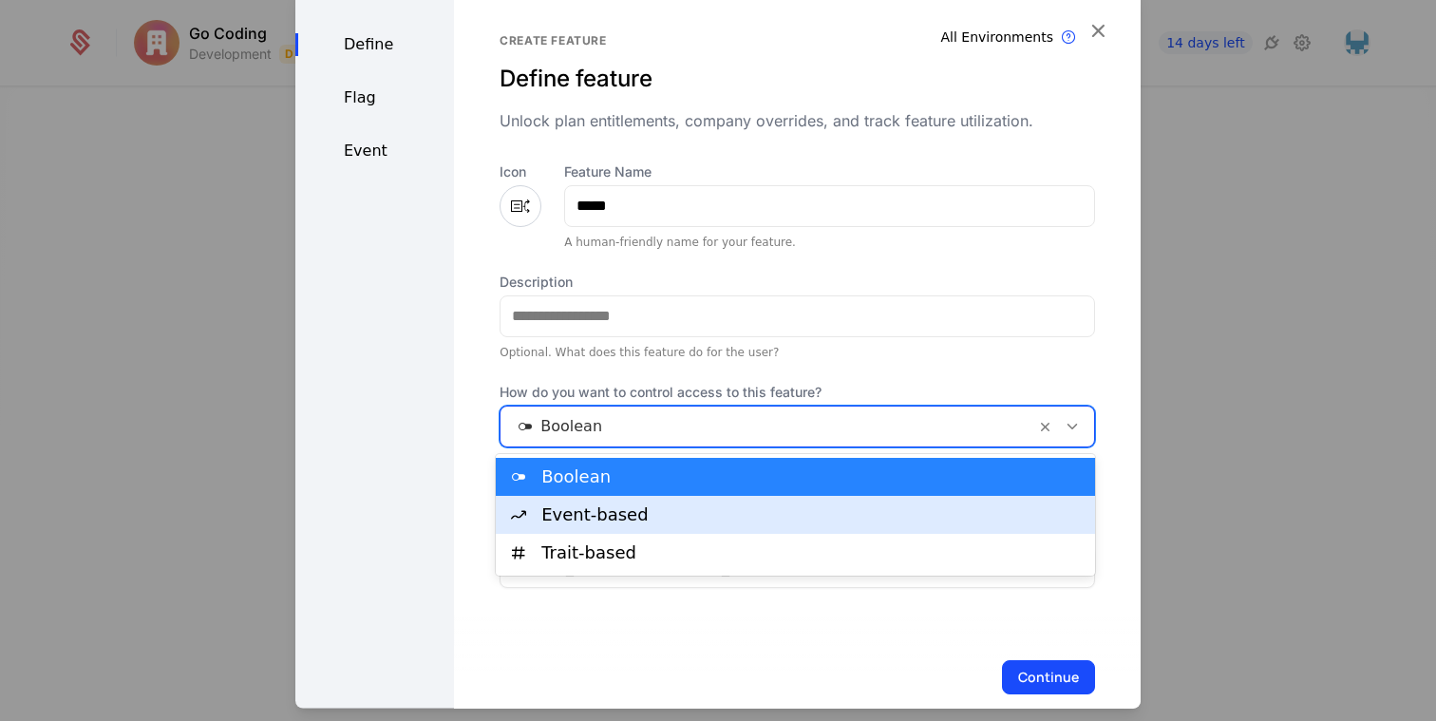
click at [741, 524] on div "Event-based" at bounding box center [795, 515] width 599 height 38
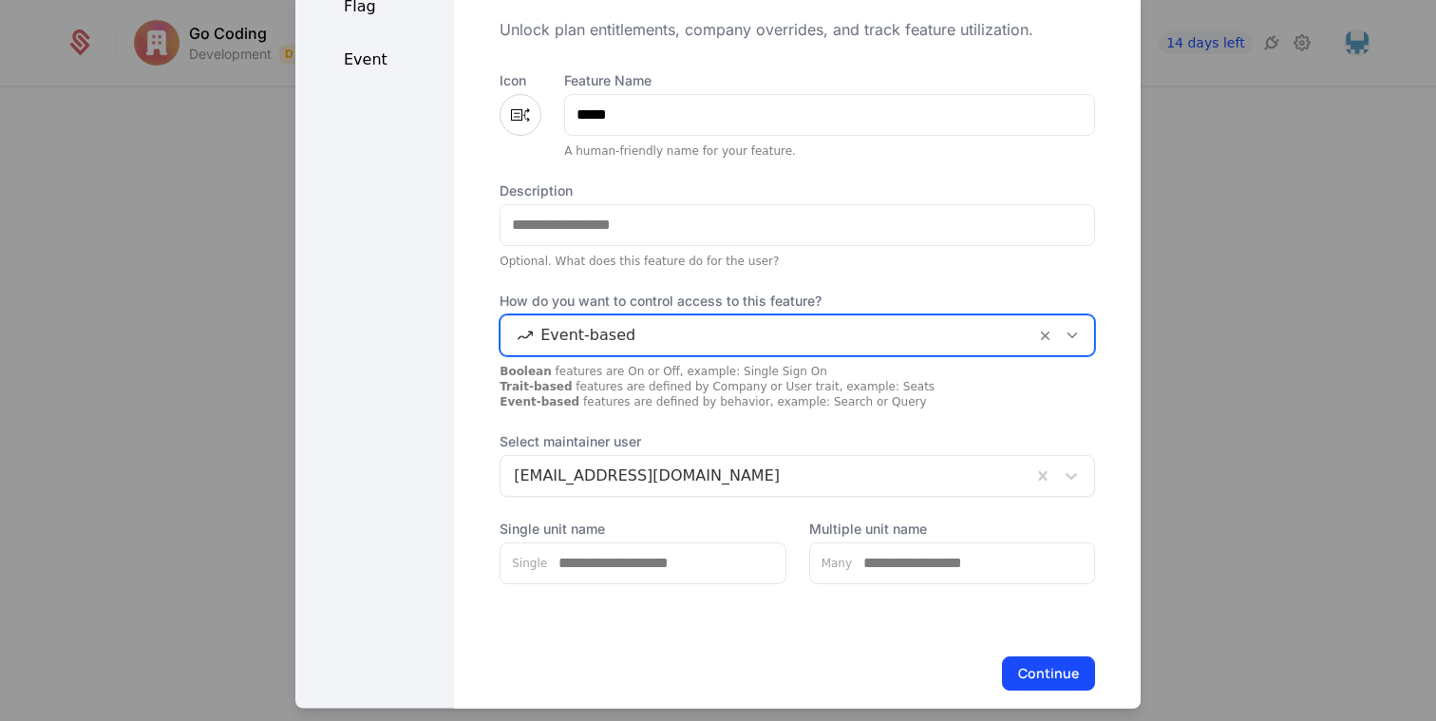
scroll to position [119, 0]
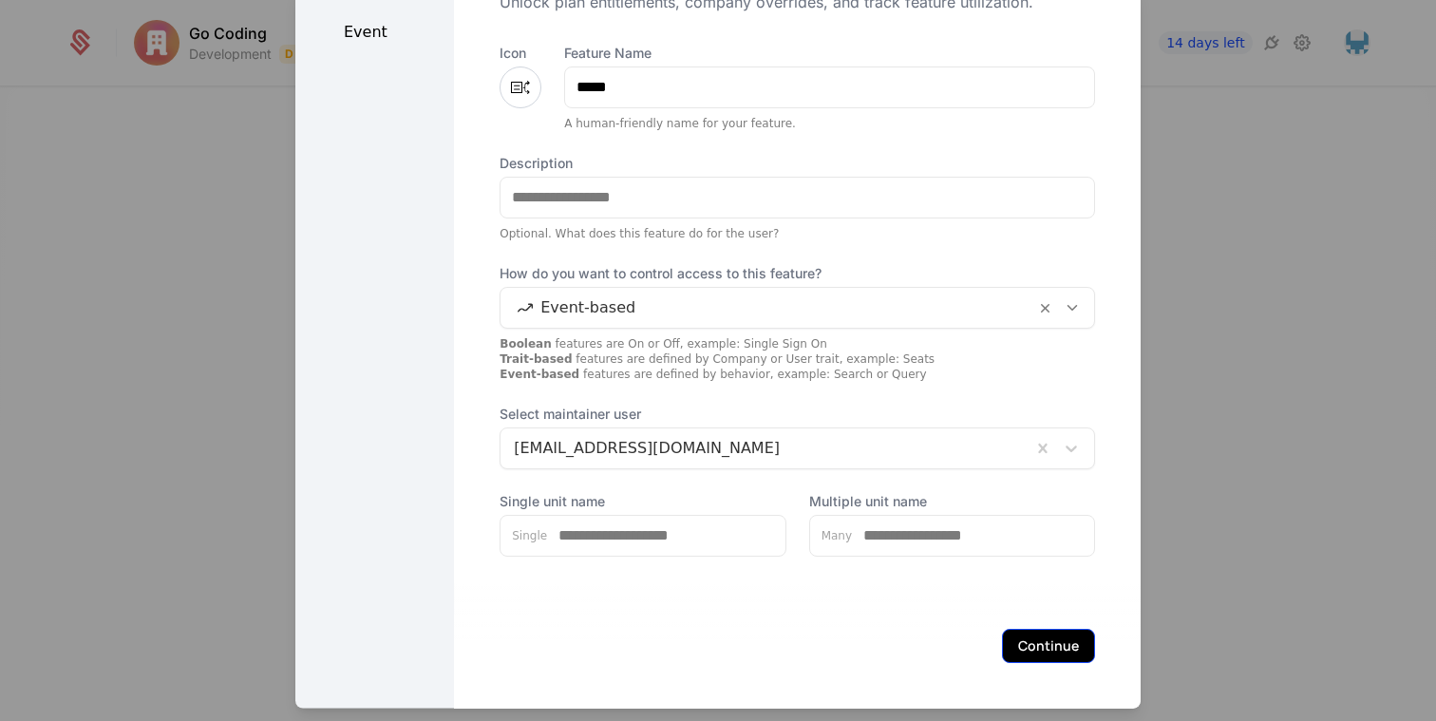
click at [1046, 652] on button "Continue" at bounding box center [1048, 645] width 93 height 34
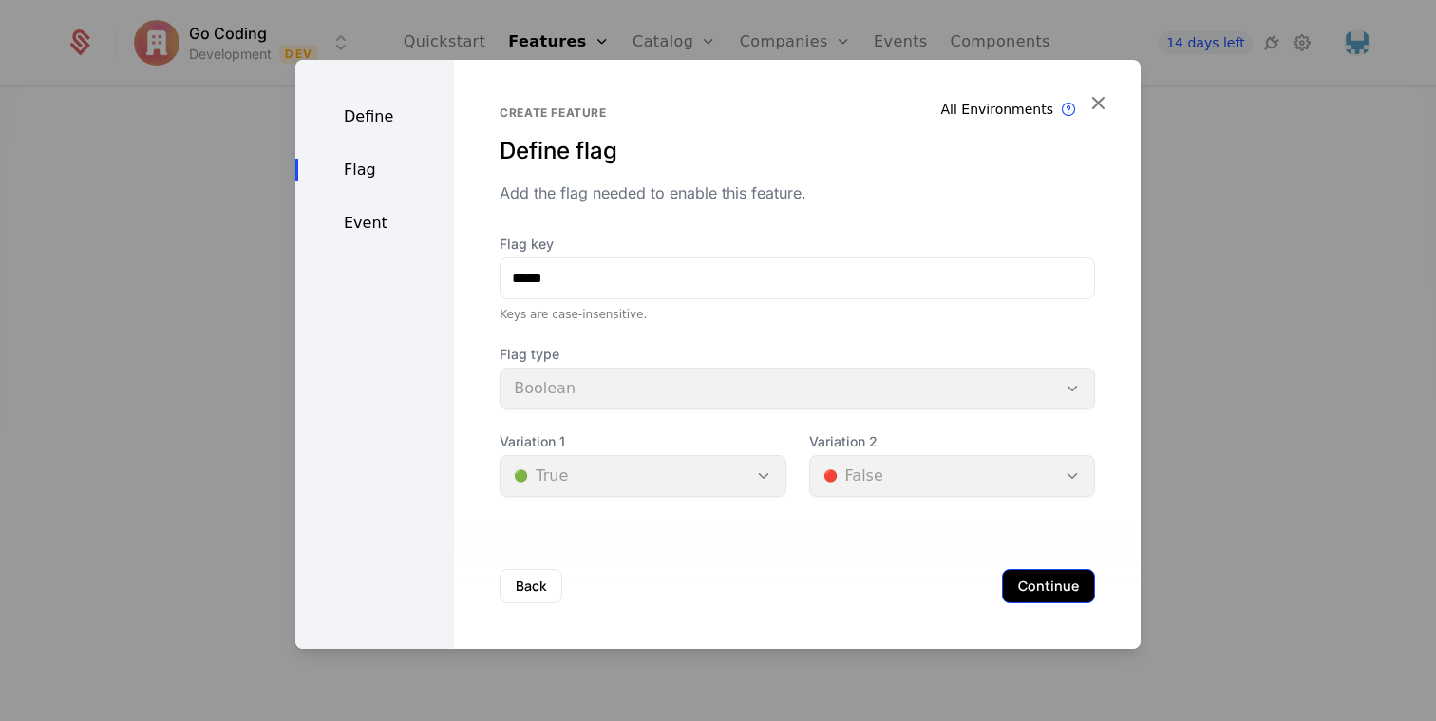
click at [1032, 583] on button "Continue" at bounding box center [1048, 586] width 93 height 34
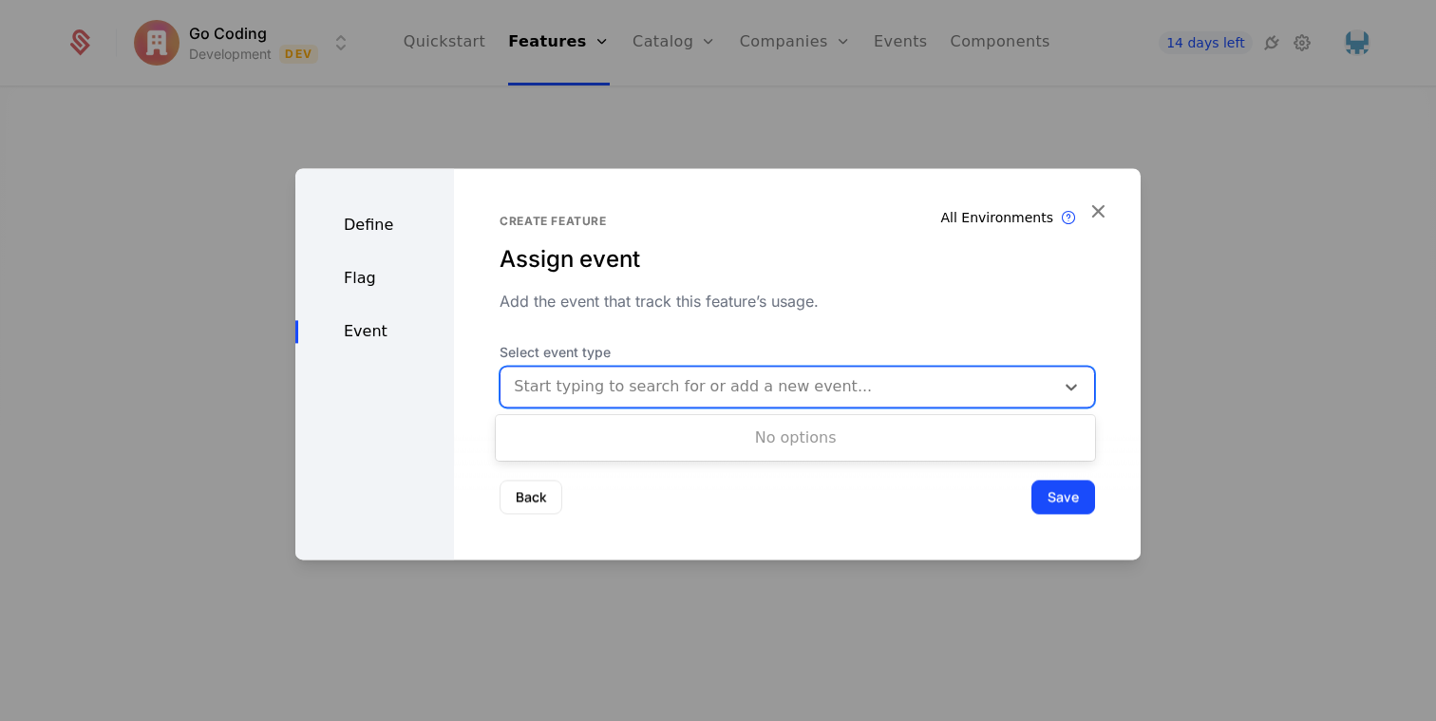
click at [751, 386] on div at bounding box center [777, 386] width 527 height 27
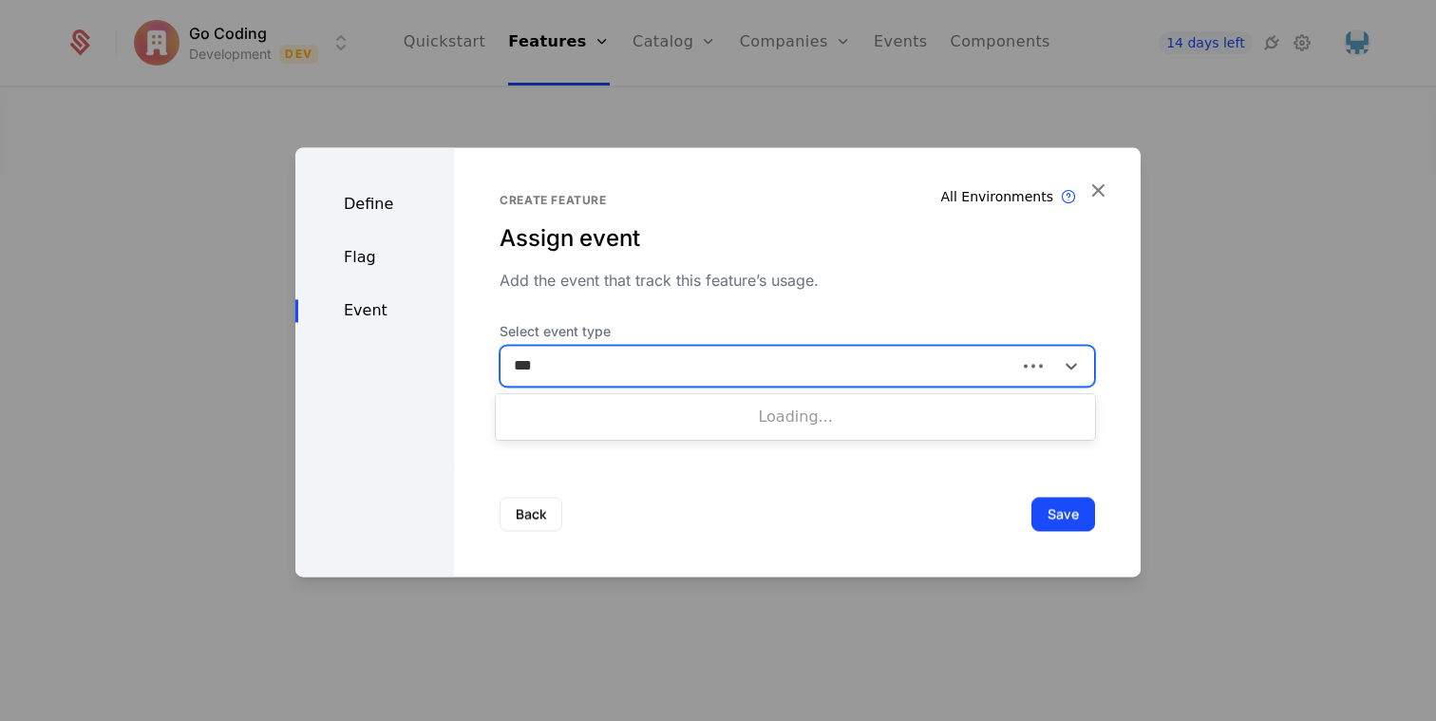
type input "****"
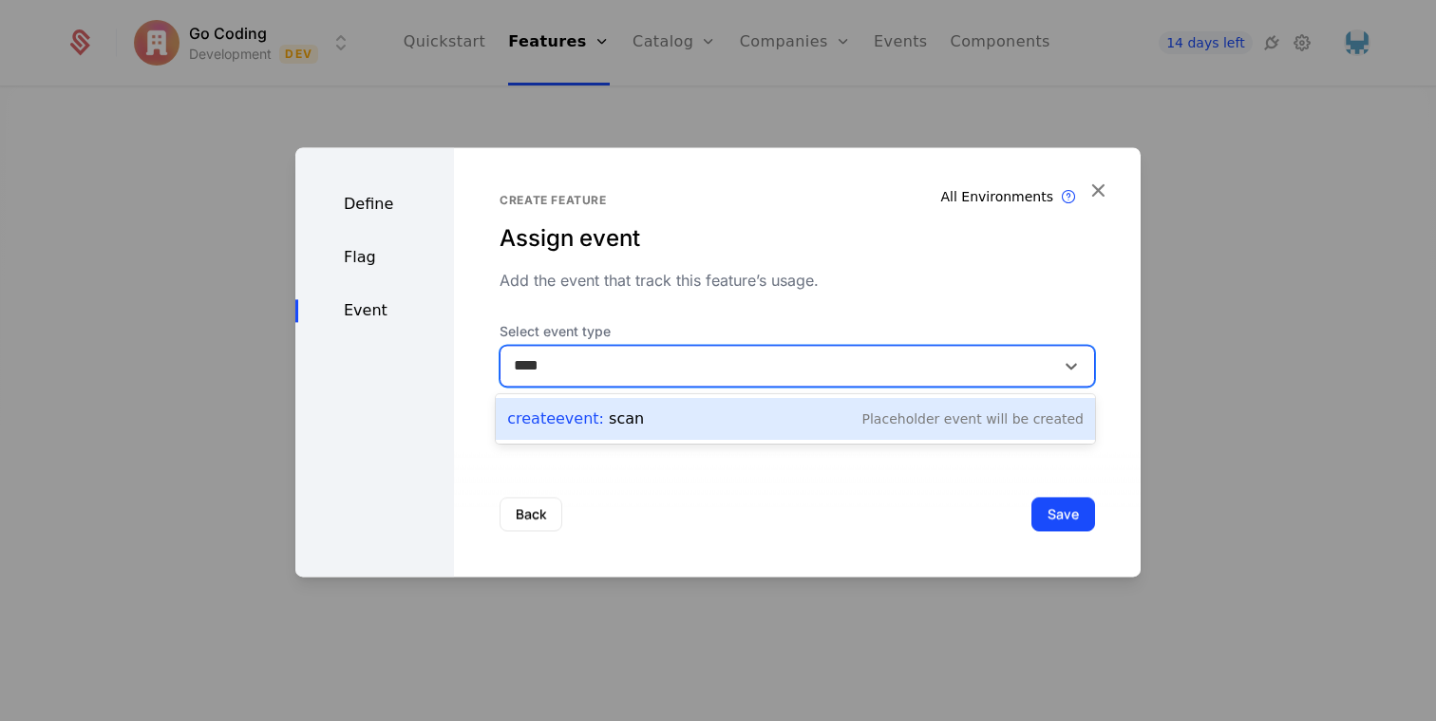
click at [714, 415] on div "Create Event : scan Placeholder Event will be created" at bounding box center [795, 419] width 577 height 27
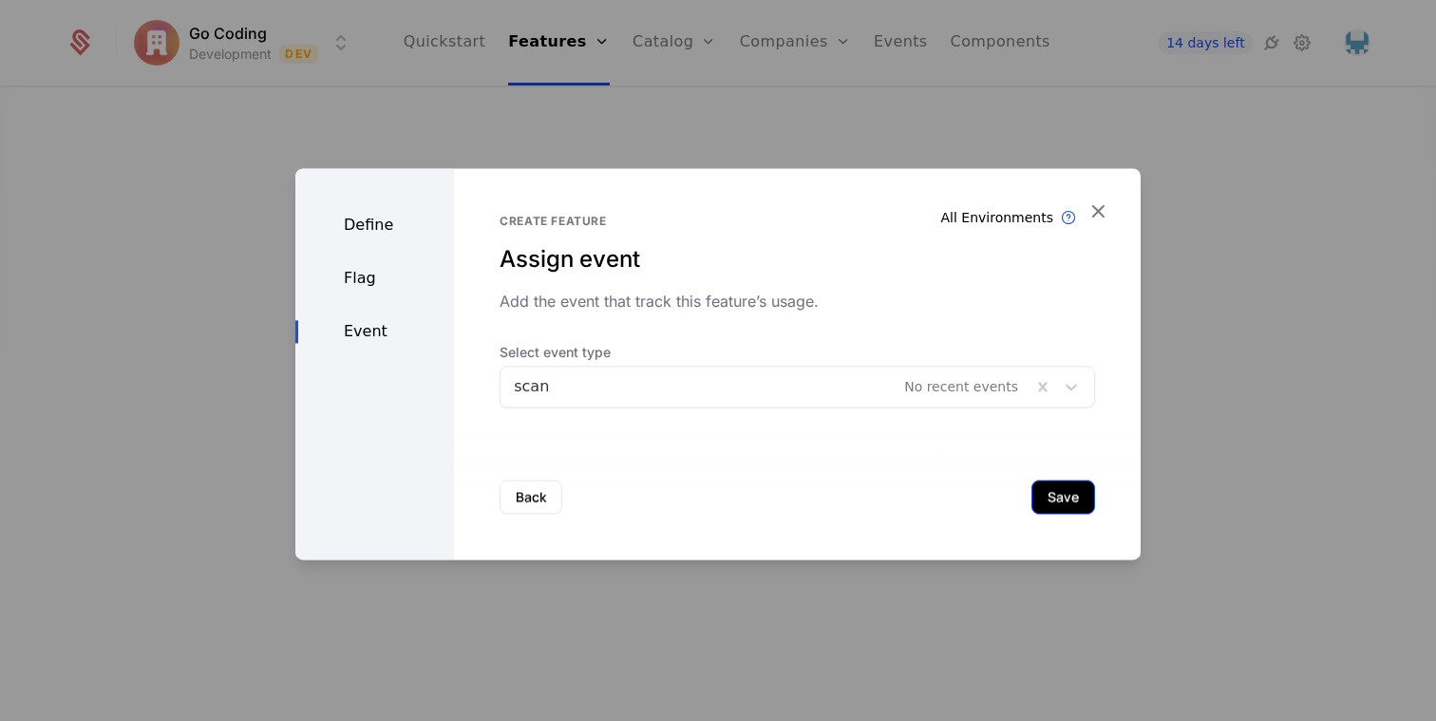
click at [1045, 502] on button "Save" at bounding box center [1064, 497] width 64 height 34
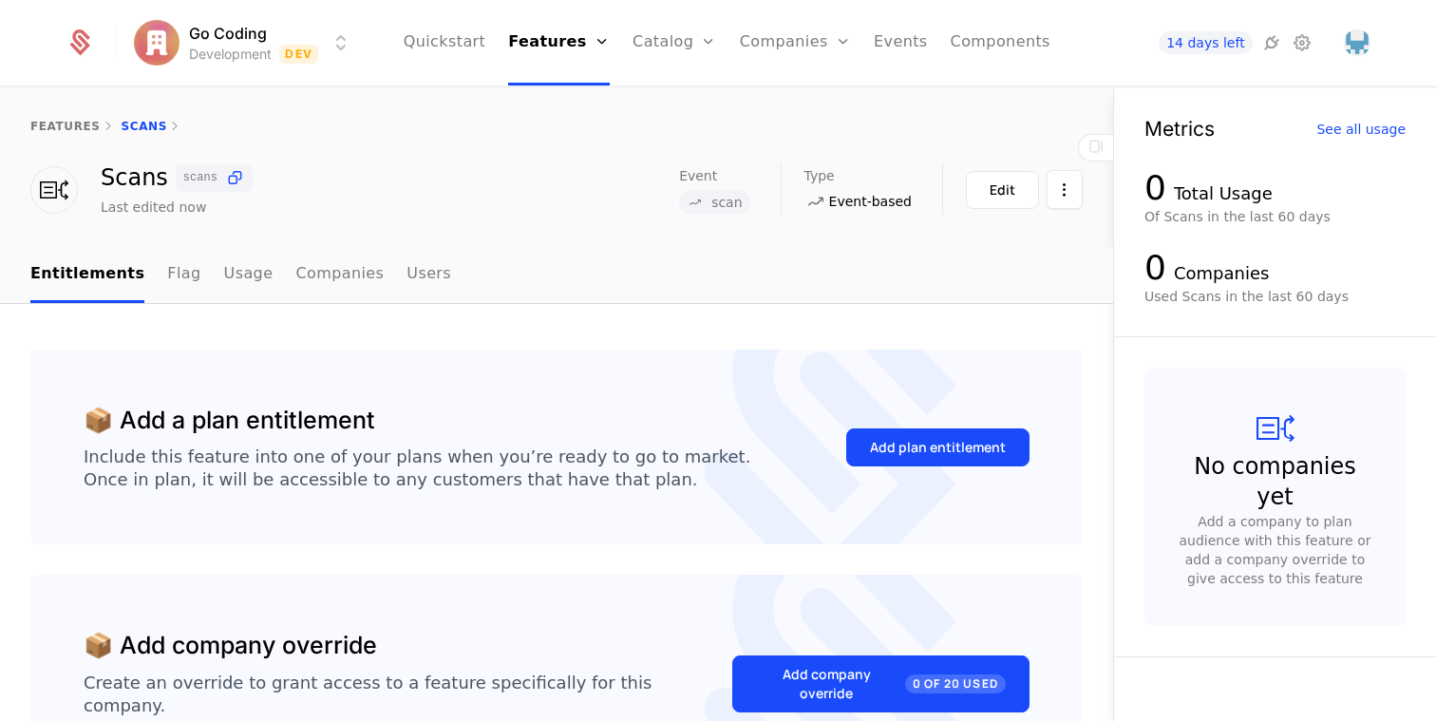
scroll to position [47, 0]
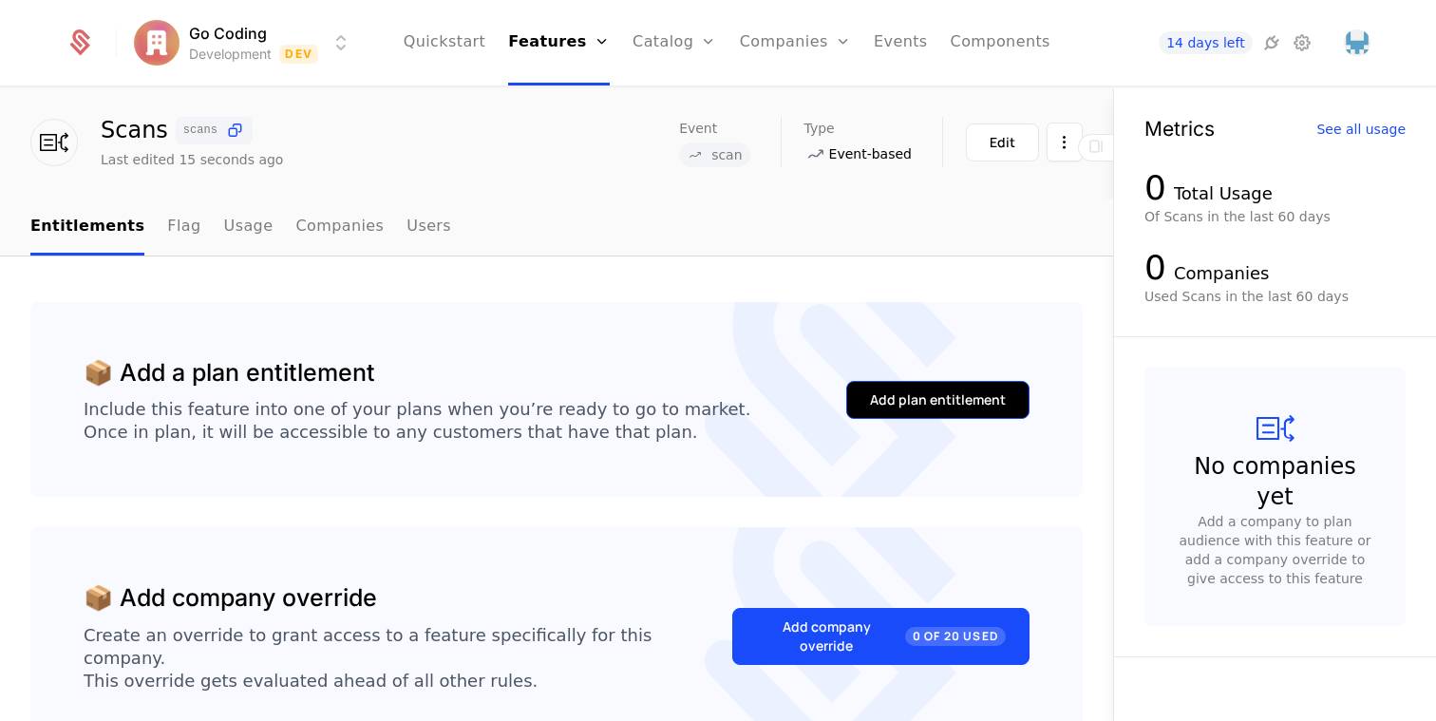
click at [970, 413] on button "Add plan entitlement" at bounding box center [937, 400] width 183 height 38
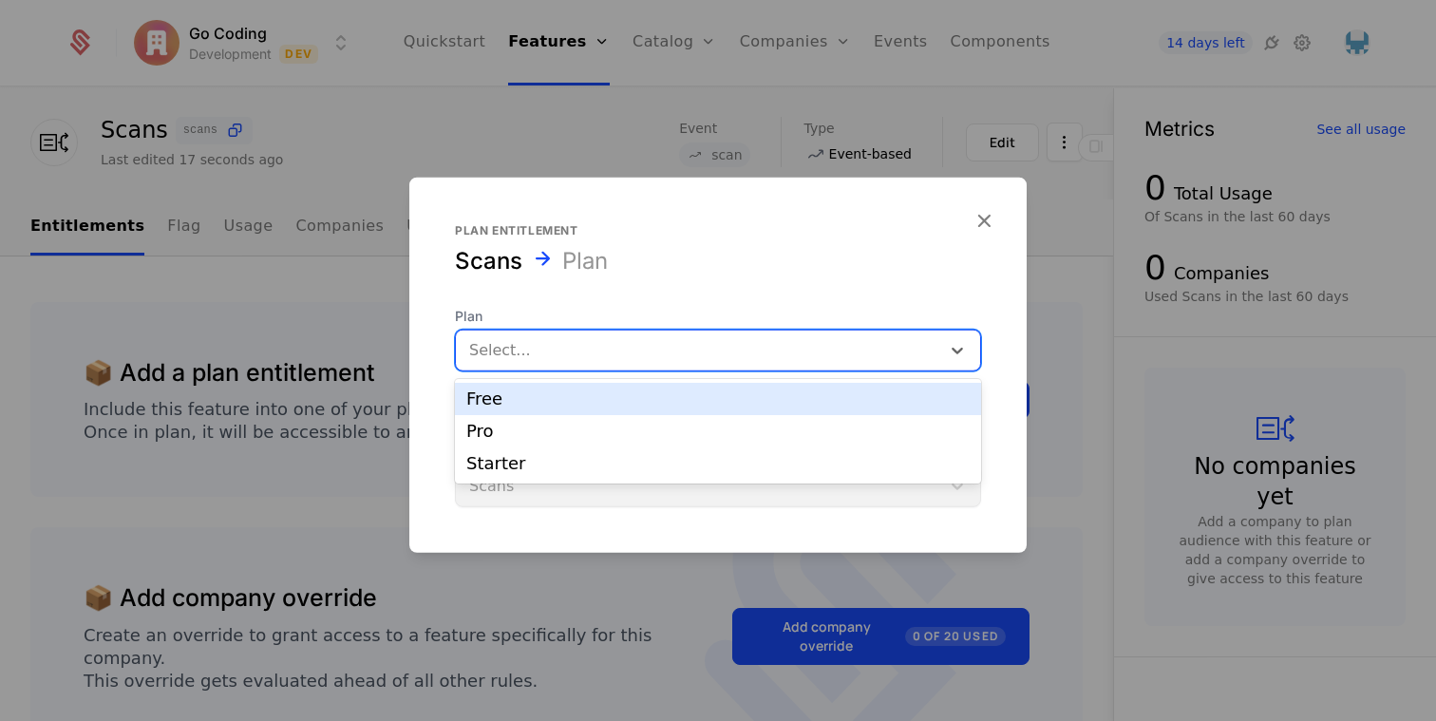
click at [696, 352] on div at bounding box center [698, 349] width 458 height 27
click at [640, 398] on div "Free" at bounding box center [717, 398] width 503 height 17
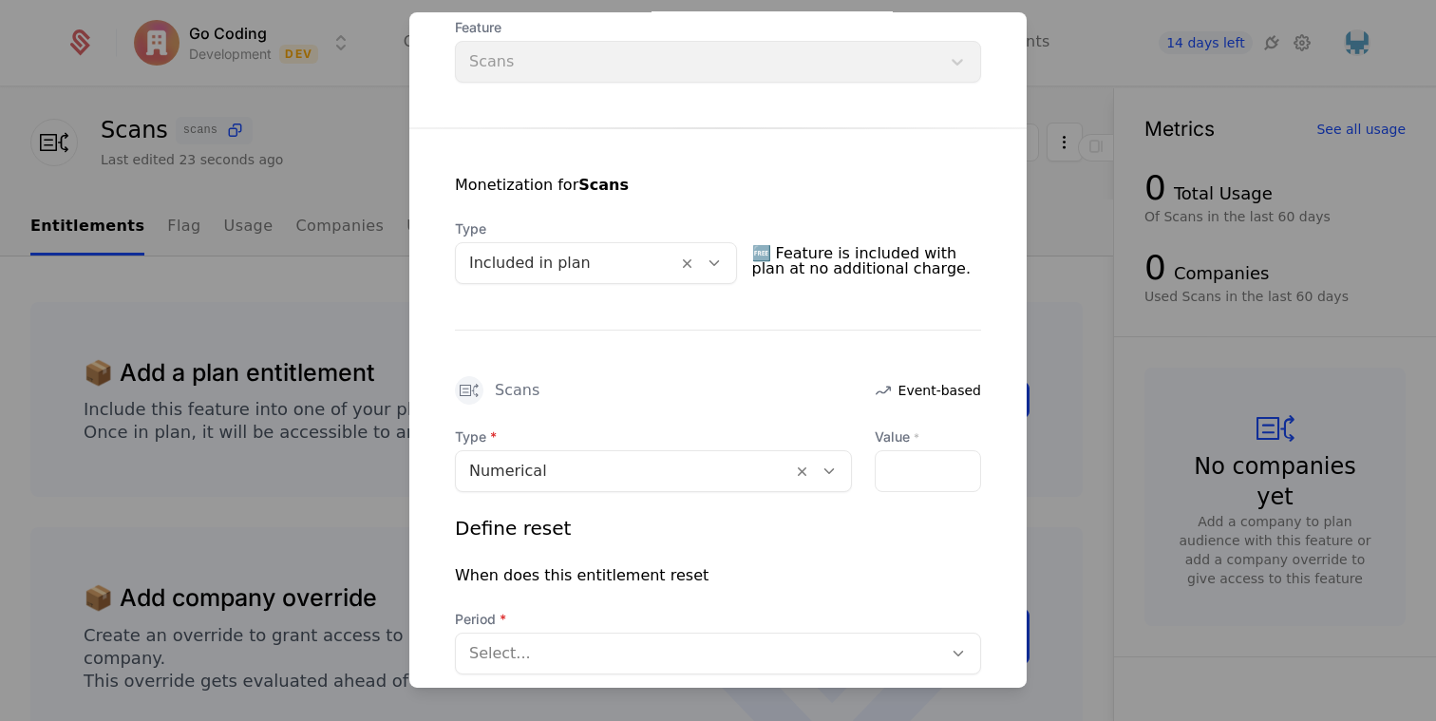
scroll to position [324, 0]
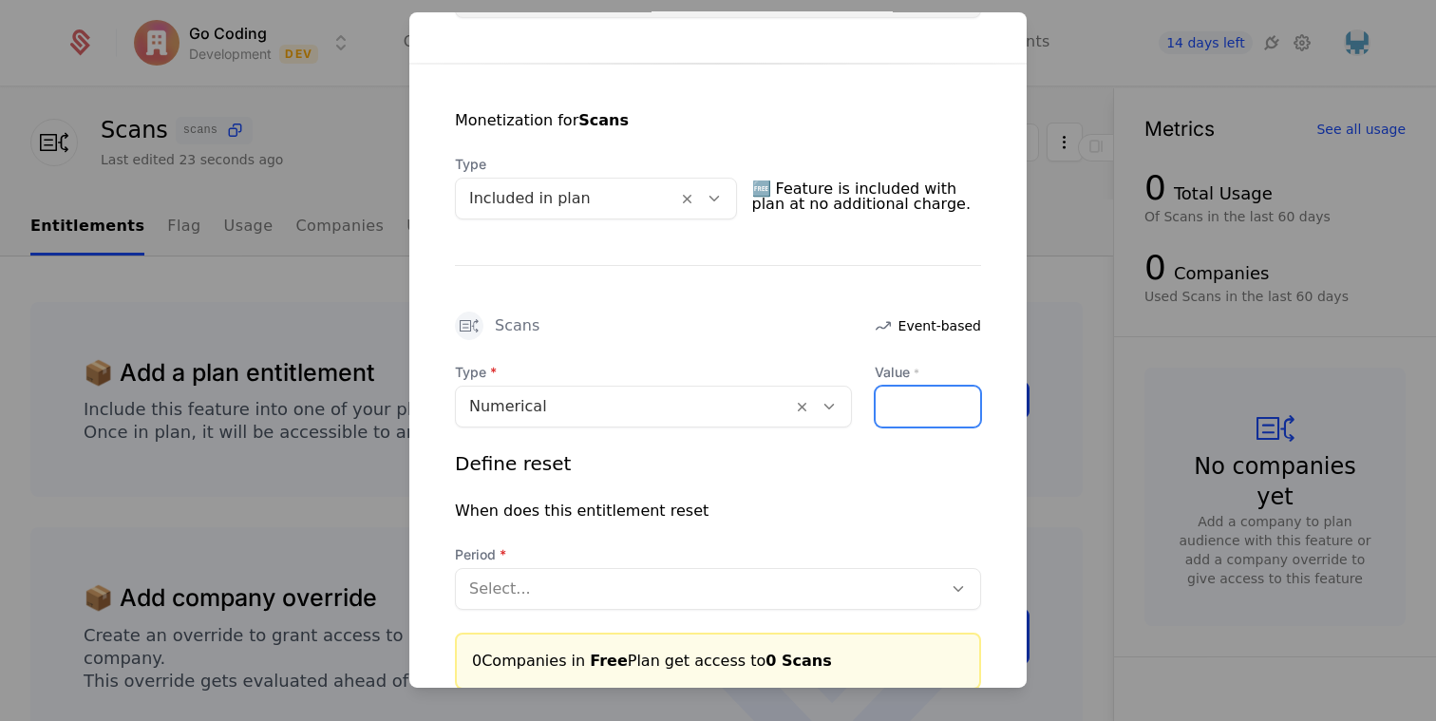
click at [918, 404] on input "Value *" at bounding box center [928, 406] width 104 height 40
type input "*"
click at [633, 592] on div at bounding box center [699, 588] width 460 height 27
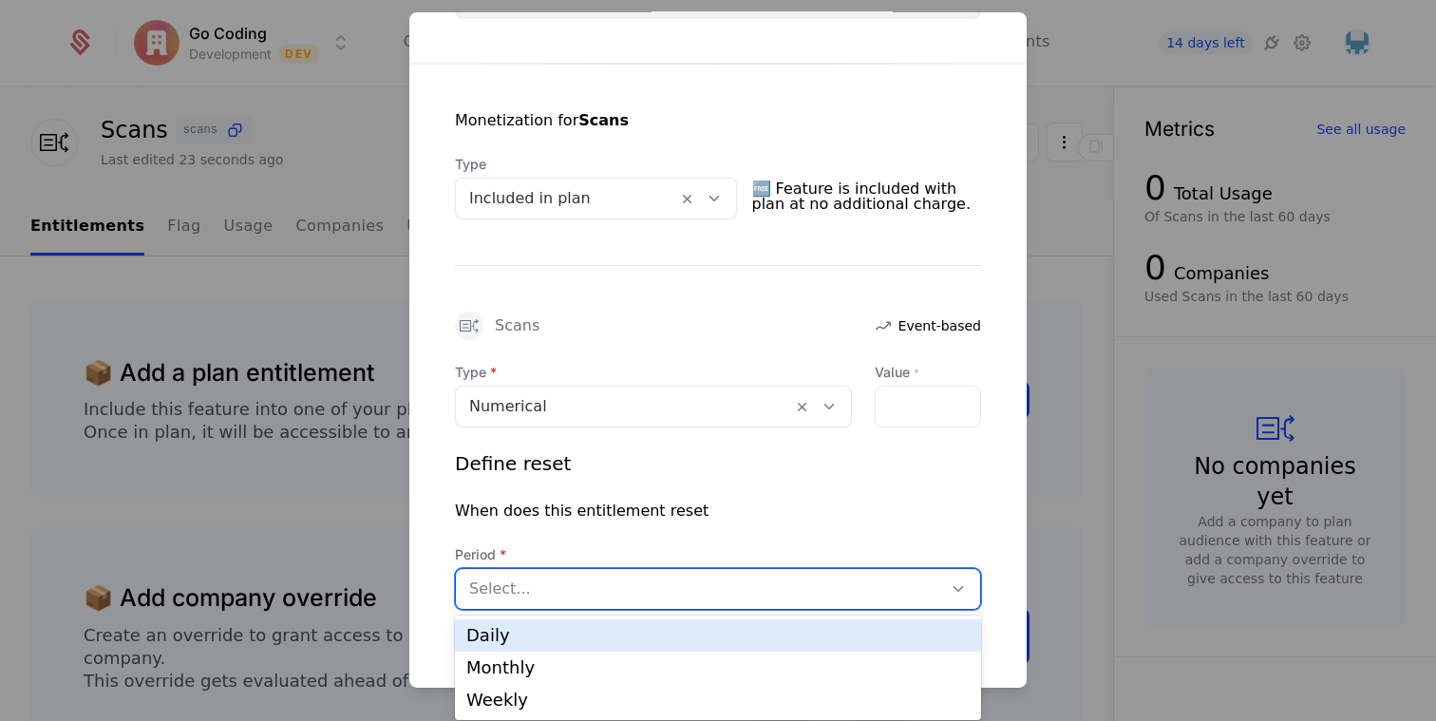
click at [564, 657] on div "Monthly" at bounding box center [718, 668] width 526 height 32
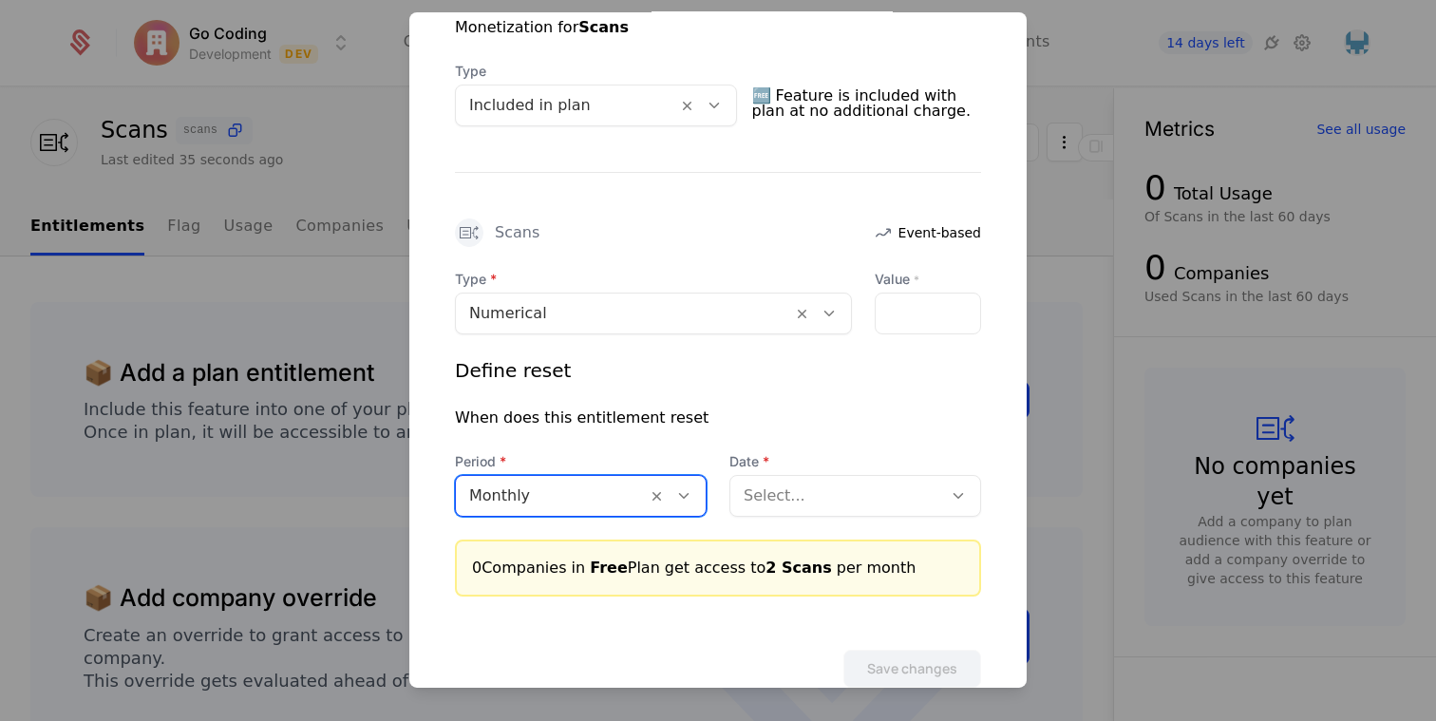
scroll to position [462, 0]
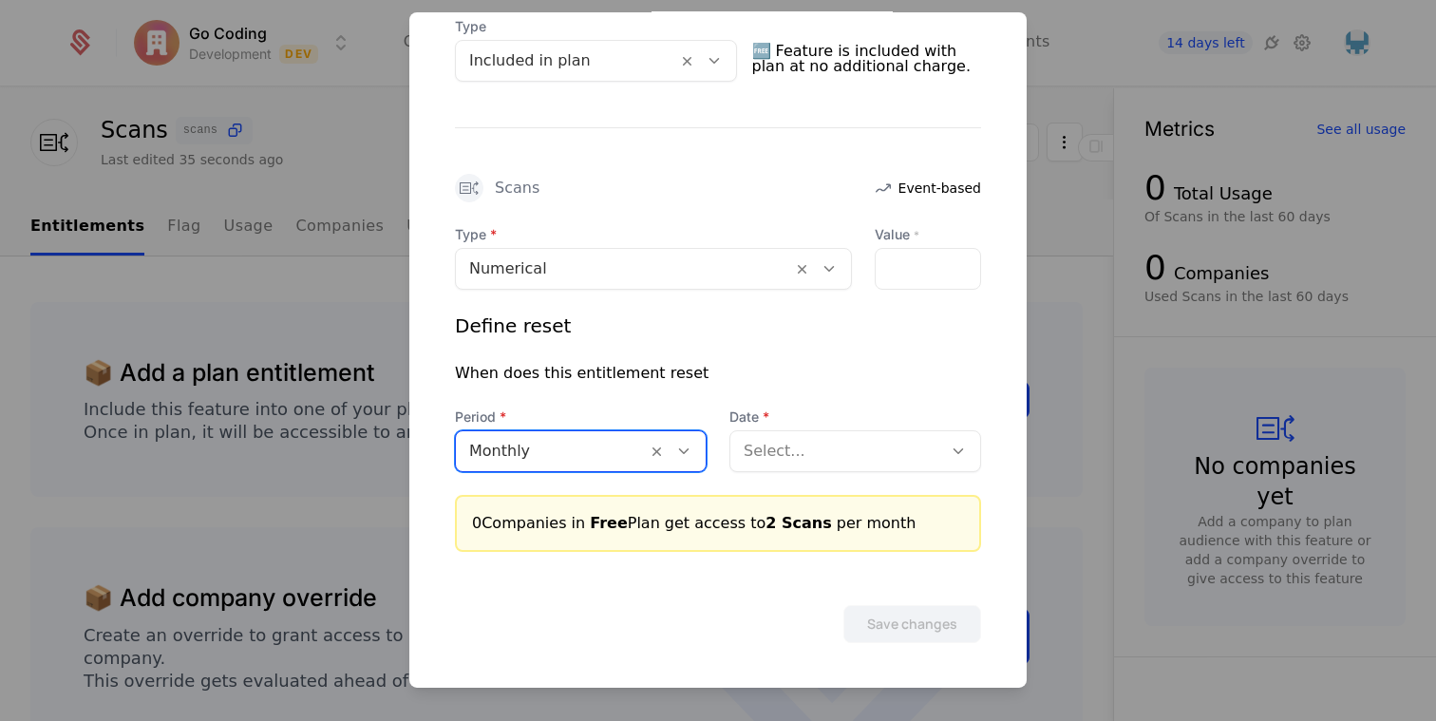
click at [791, 433] on div "Select..." at bounding box center [836, 450] width 212 height 34
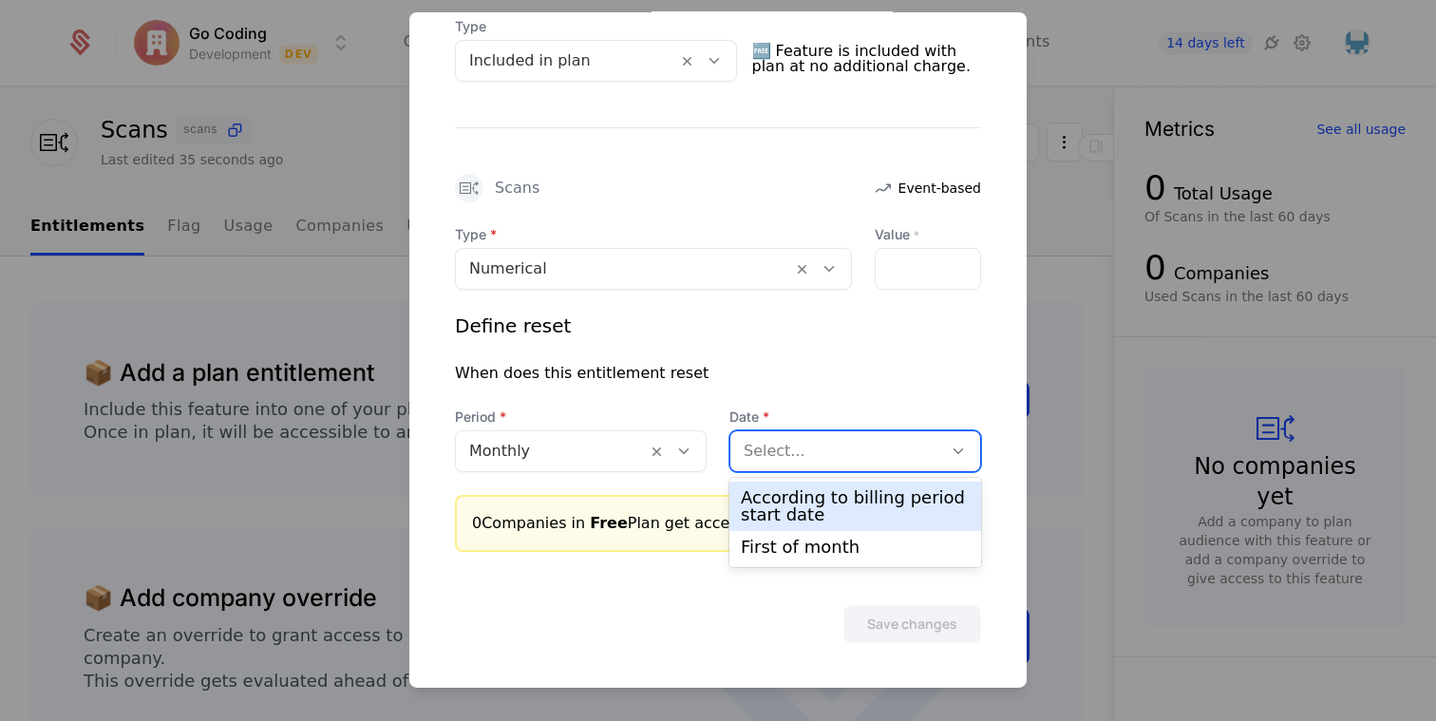
click at [809, 499] on div "According to billing period start date" at bounding box center [855, 506] width 229 height 34
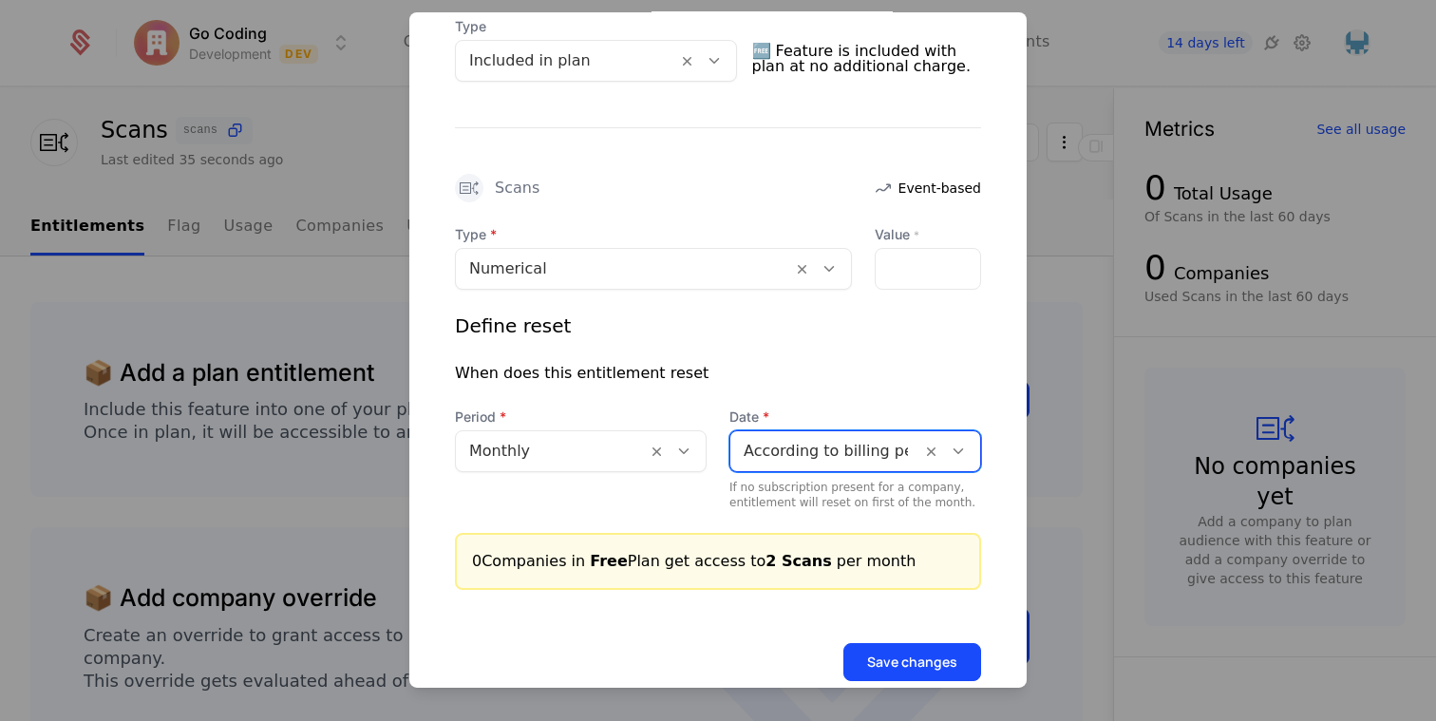
scroll to position [500, 0]
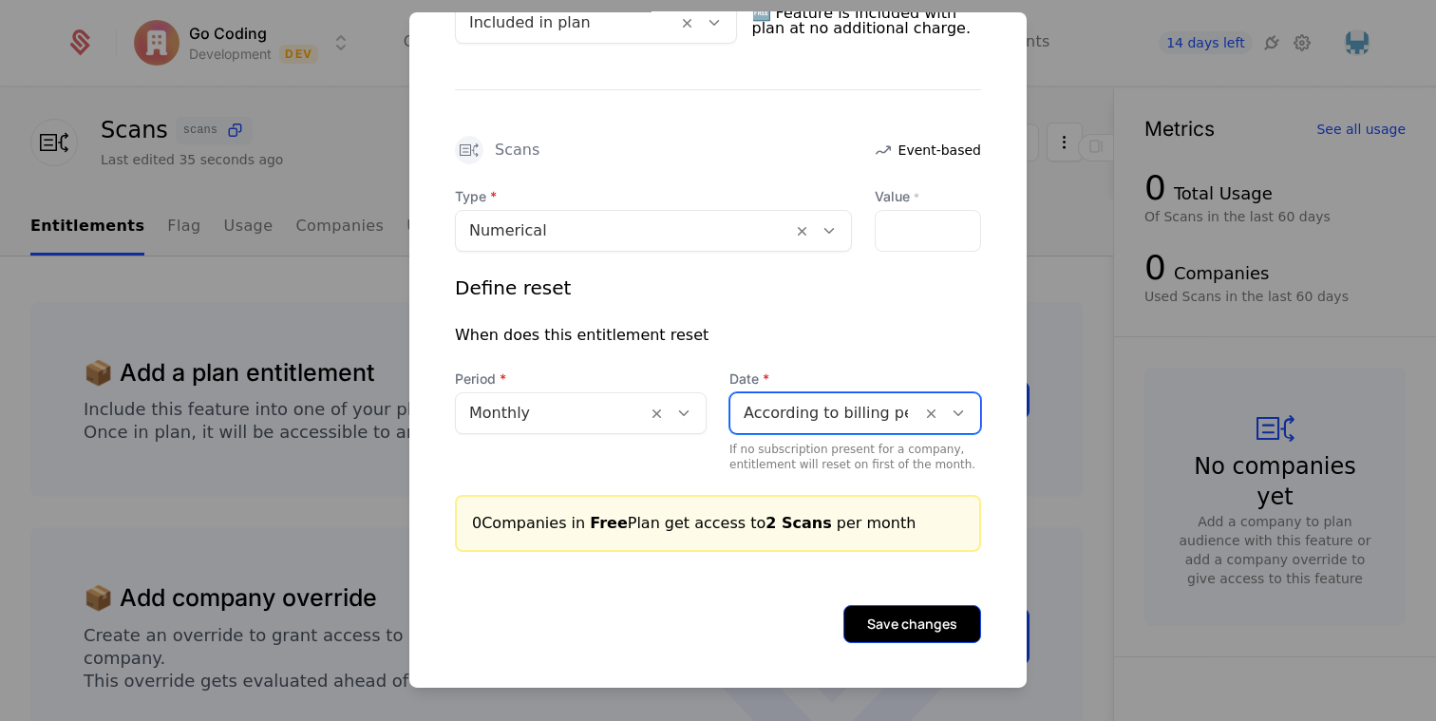
click at [905, 621] on button "Save changes" at bounding box center [912, 623] width 138 height 38
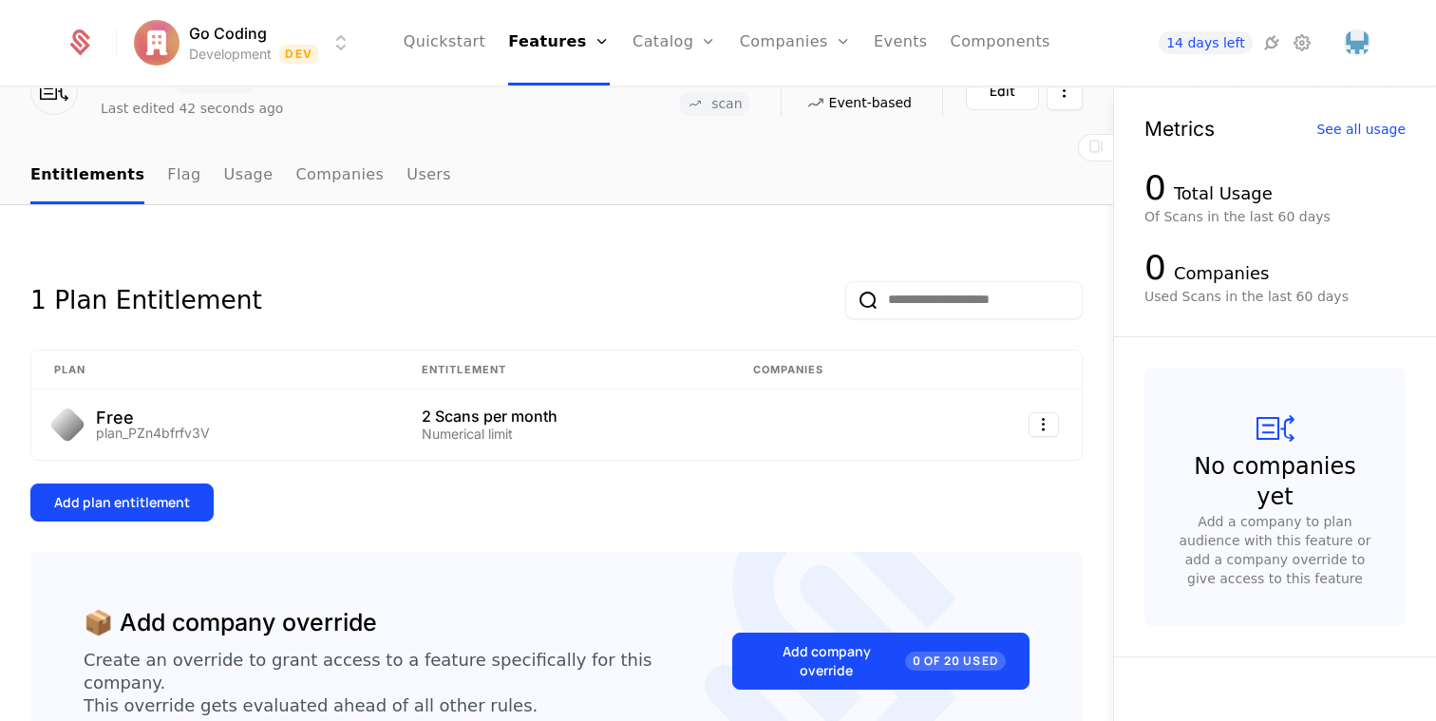
scroll to position [122, 0]
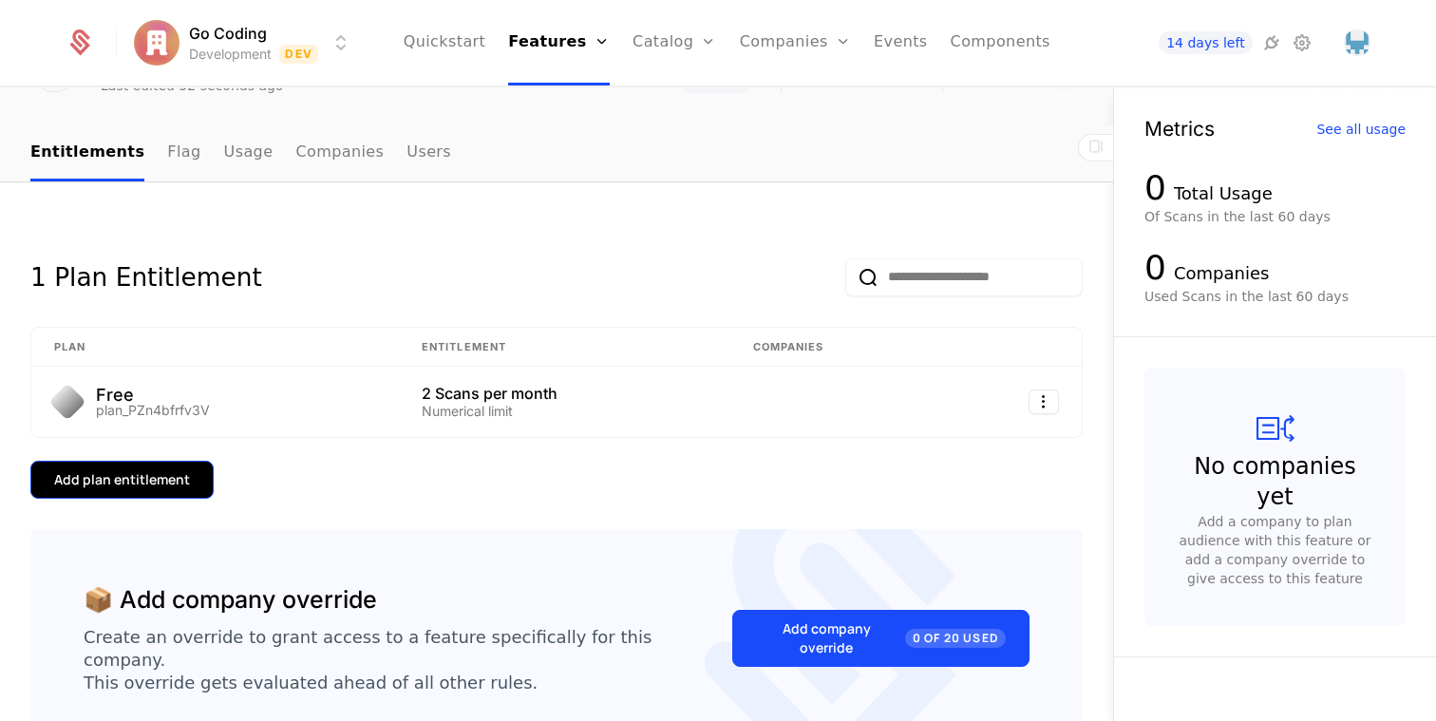
click at [146, 488] on div "Add plan entitlement" at bounding box center [122, 479] width 136 height 19
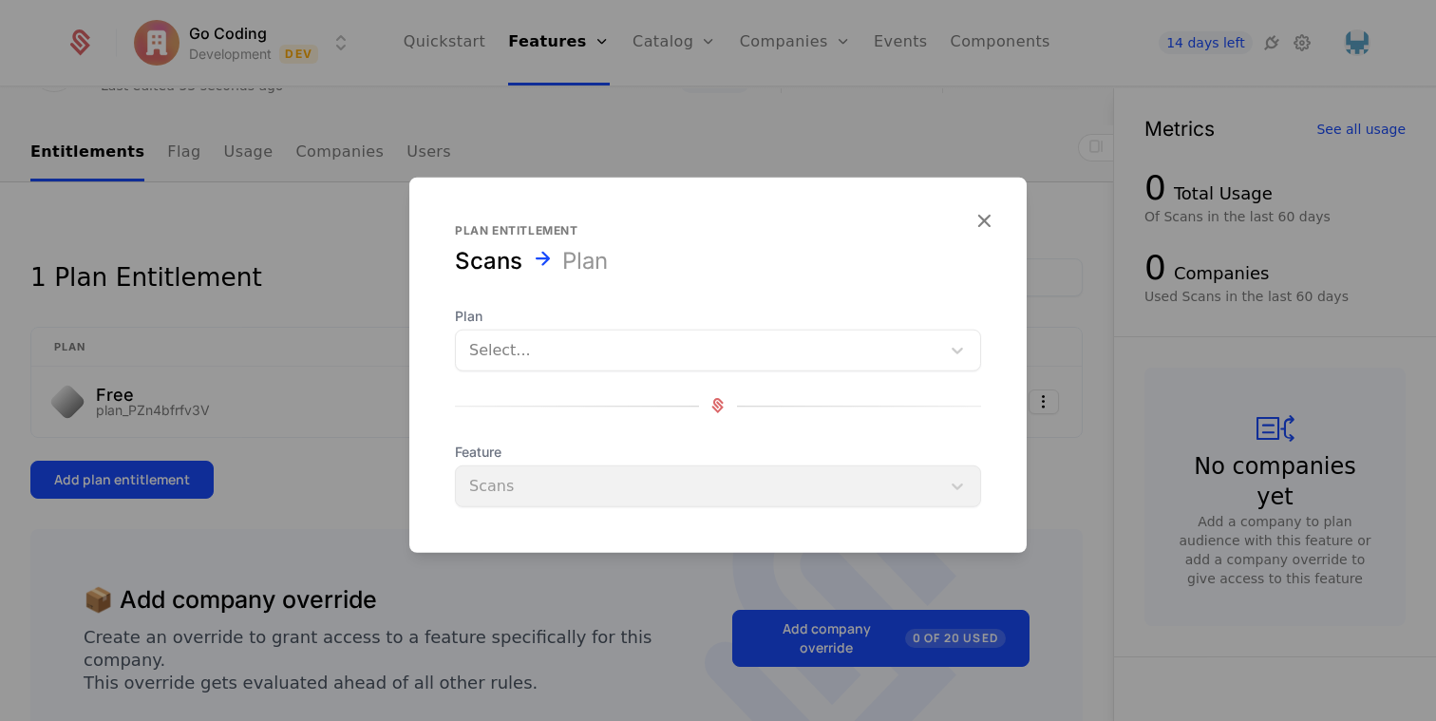
click at [564, 343] on div at bounding box center [698, 349] width 458 height 27
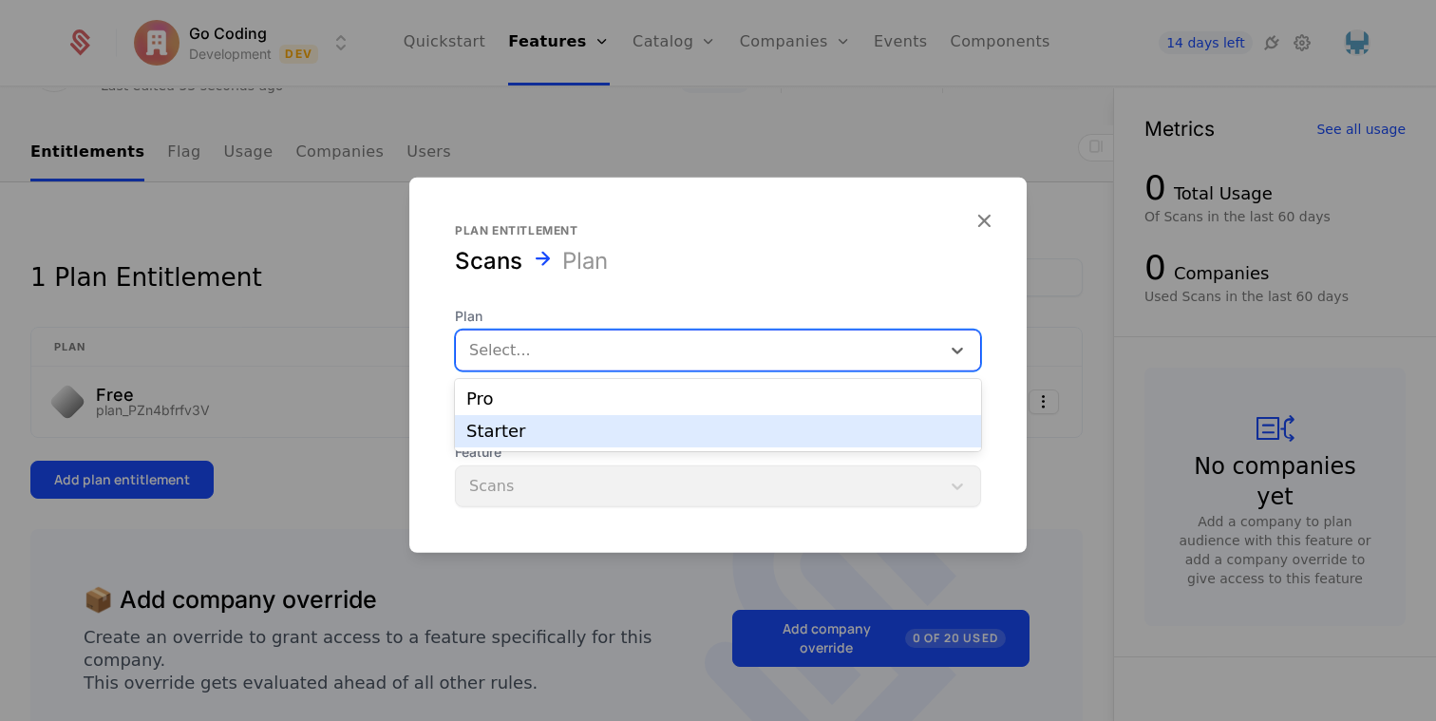
click at [537, 432] on div "Starter" at bounding box center [717, 431] width 503 height 17
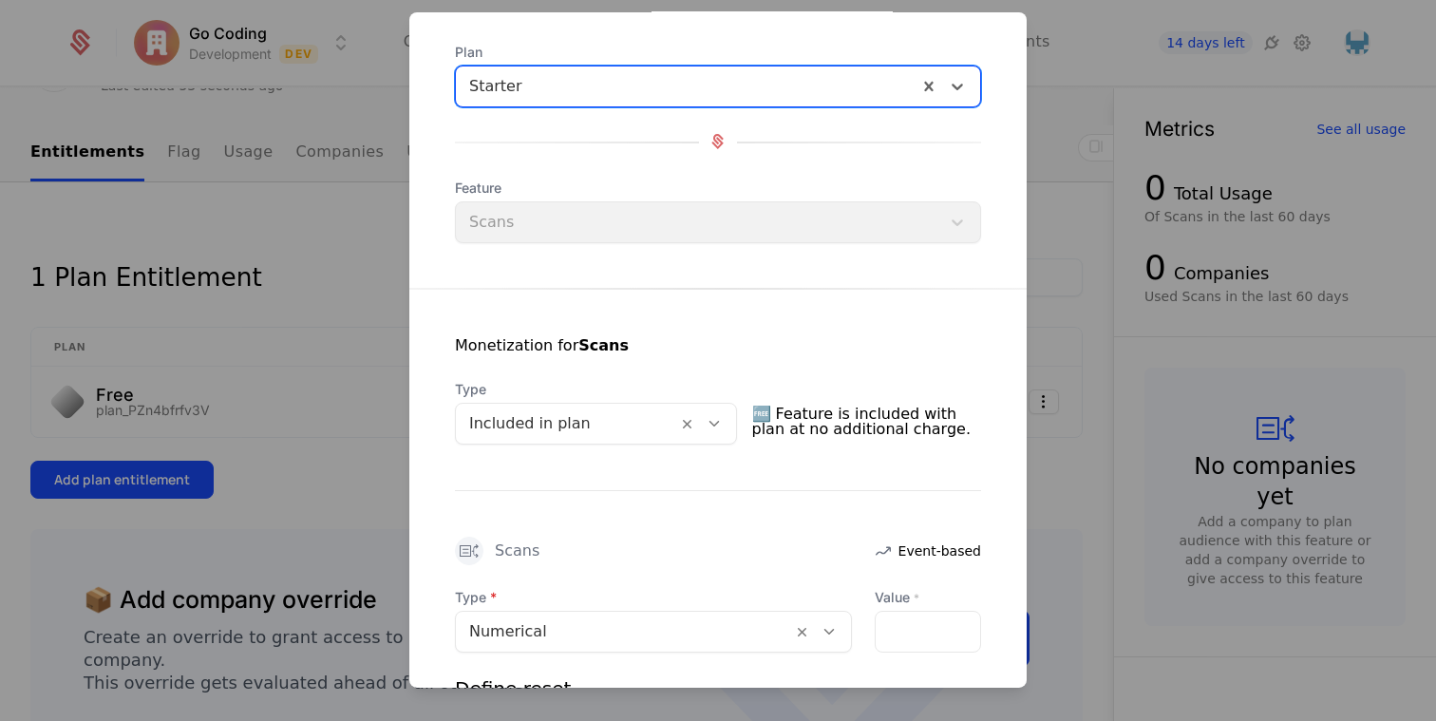
scroll to position [174, 0]
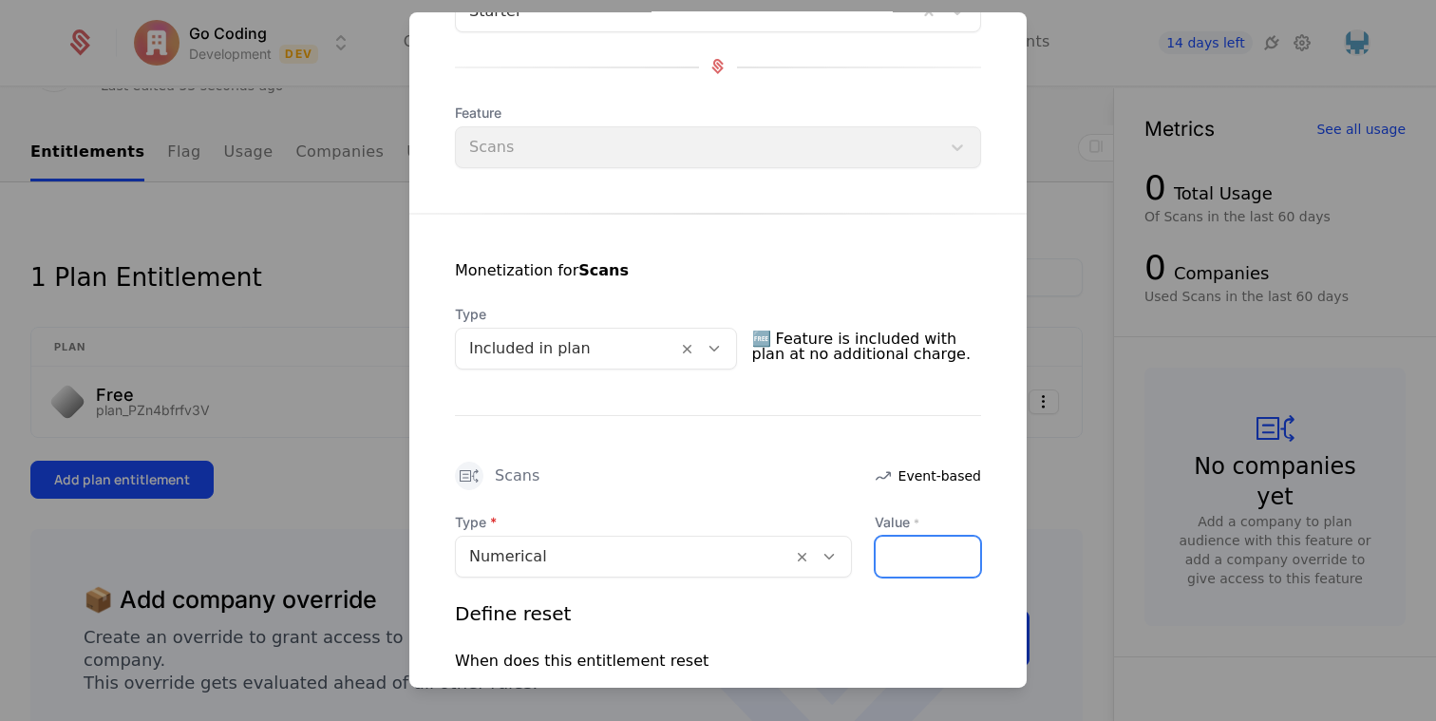
click at [933, 560] on input "Value *" at bounding box center [928, 556] width 104 height 40
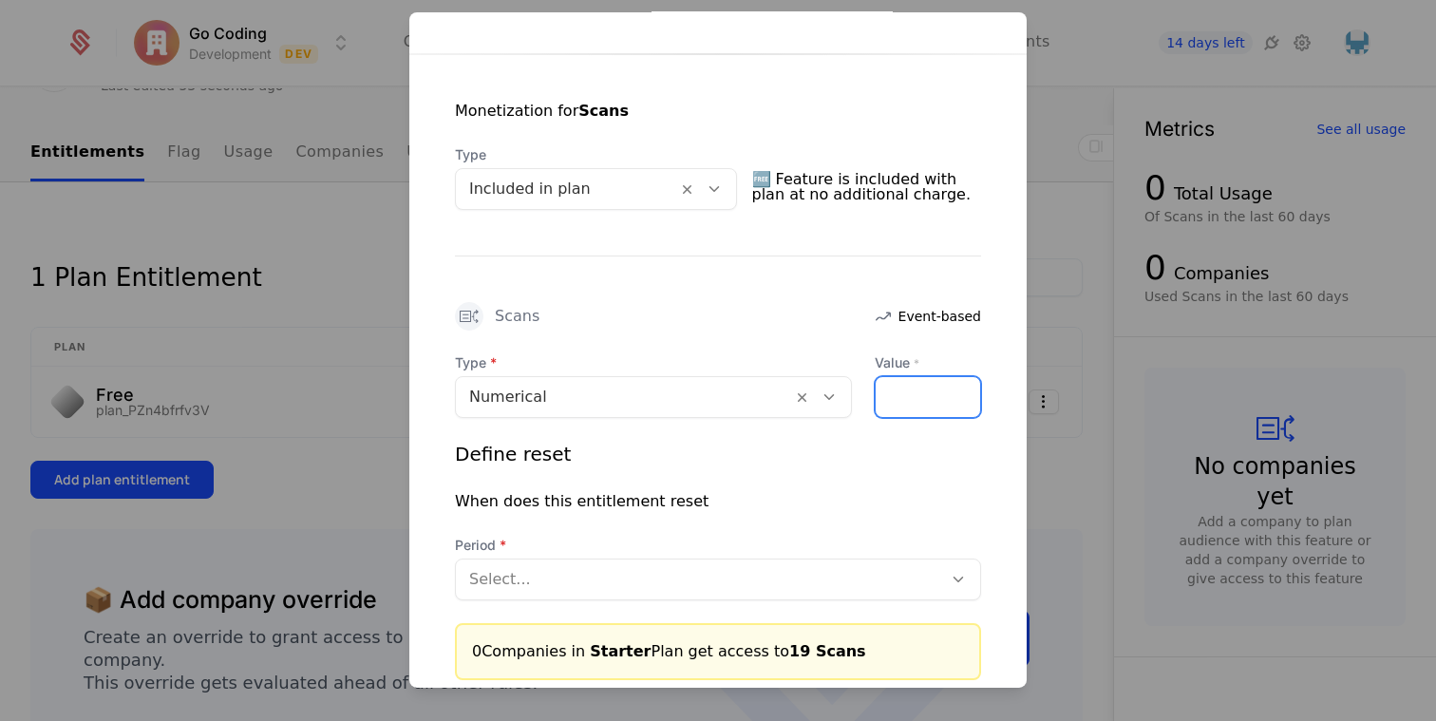
scroll to position [462, 0]
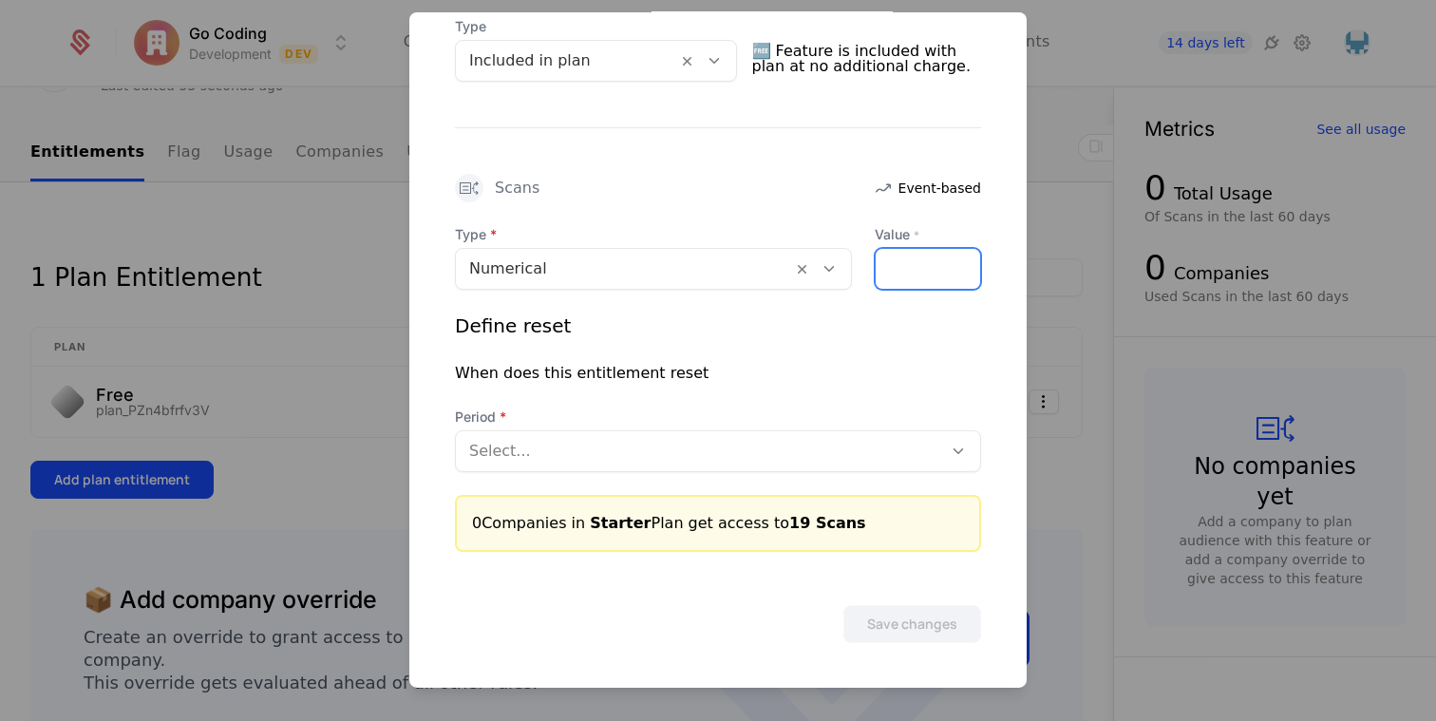
type input "**"
click at [711, 445] on div at bounding box center [699, 450] width 460 height 27
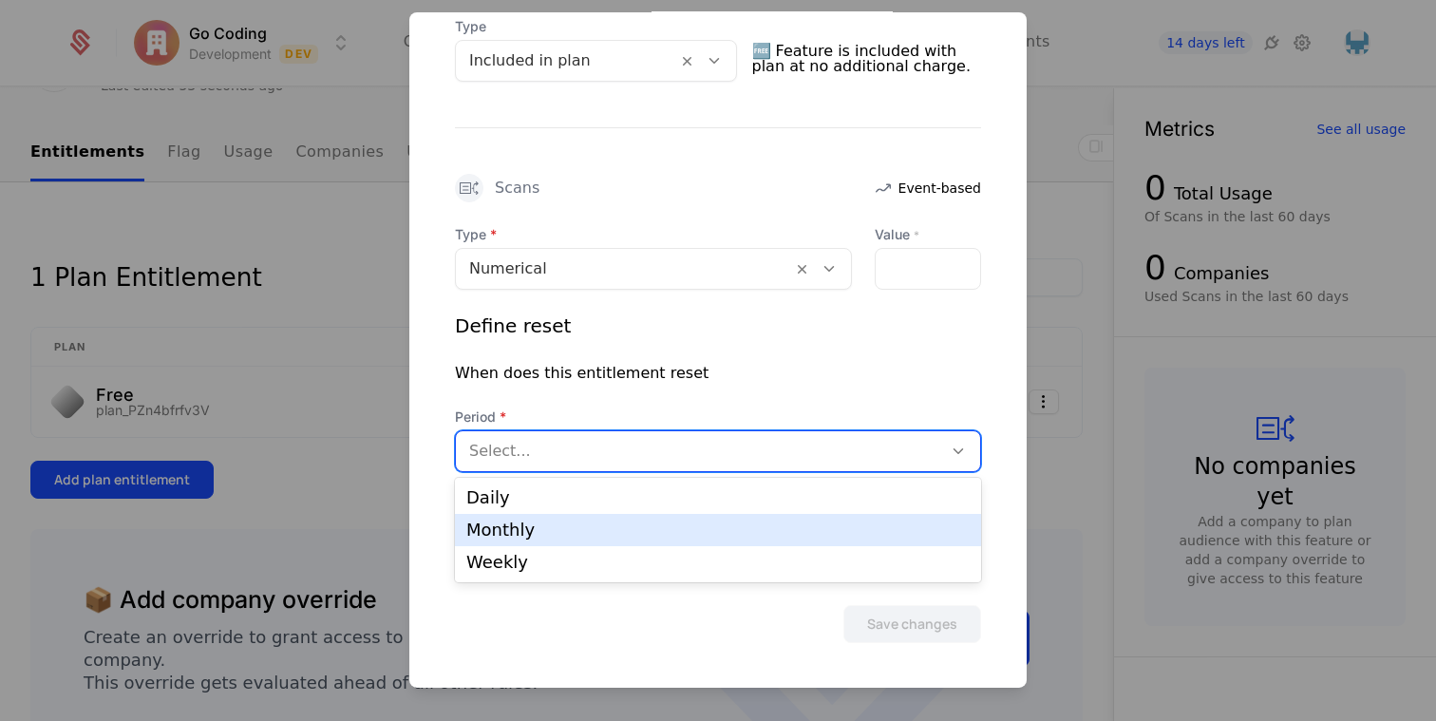
click at [640, 537] on div "Monthly" at bounding box center [717, 529] width 503 height 17
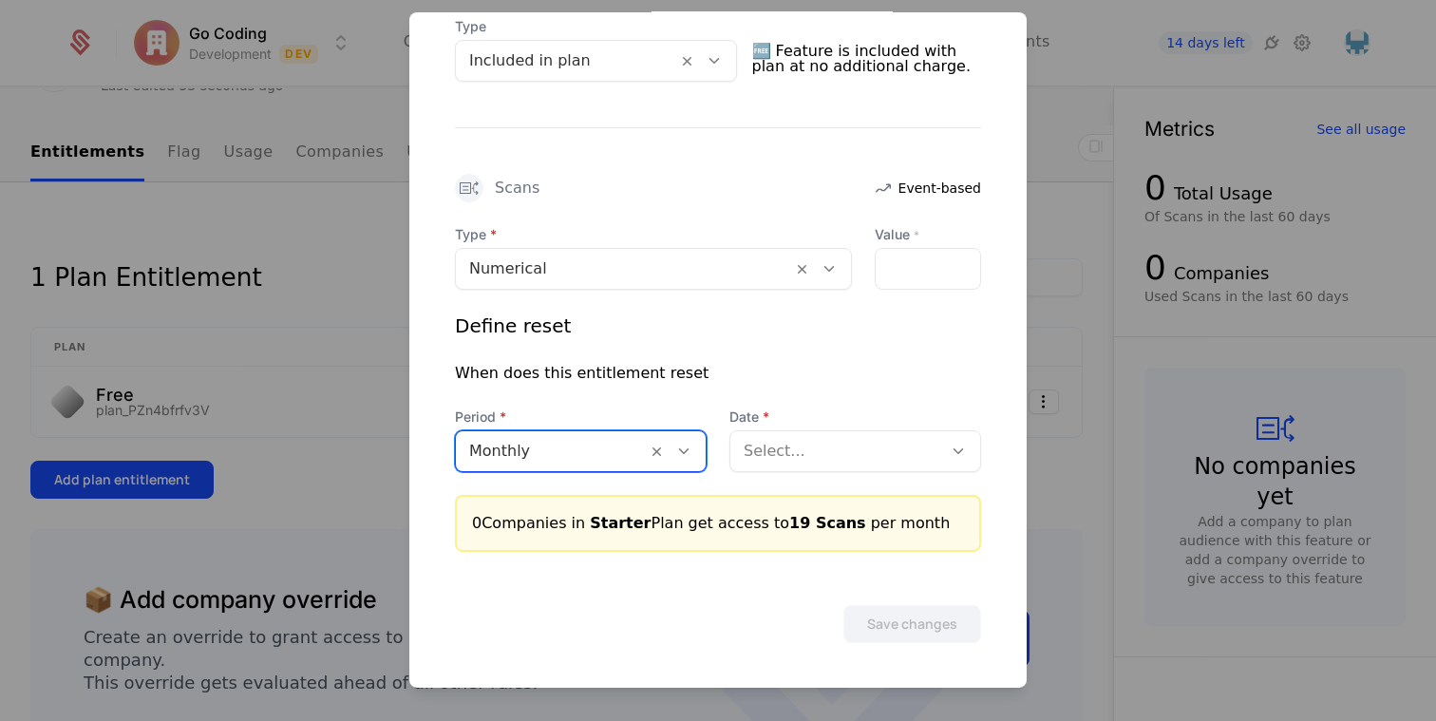
click at [863, 463] on div "Select..." at bounding box center [836, 450] width 212 height 34
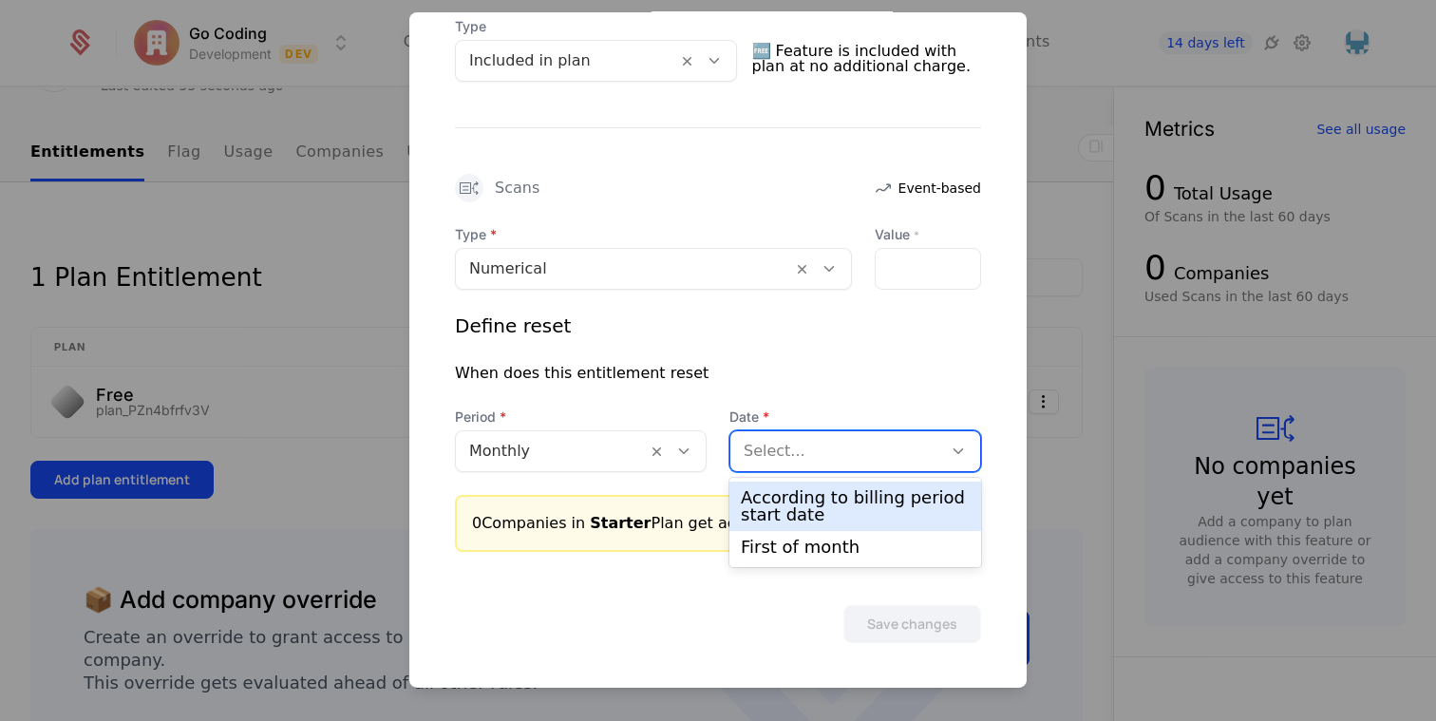
click at [831, 506] on div "According to billing period start date" at bounding box center [855, 506] width 229 height 34
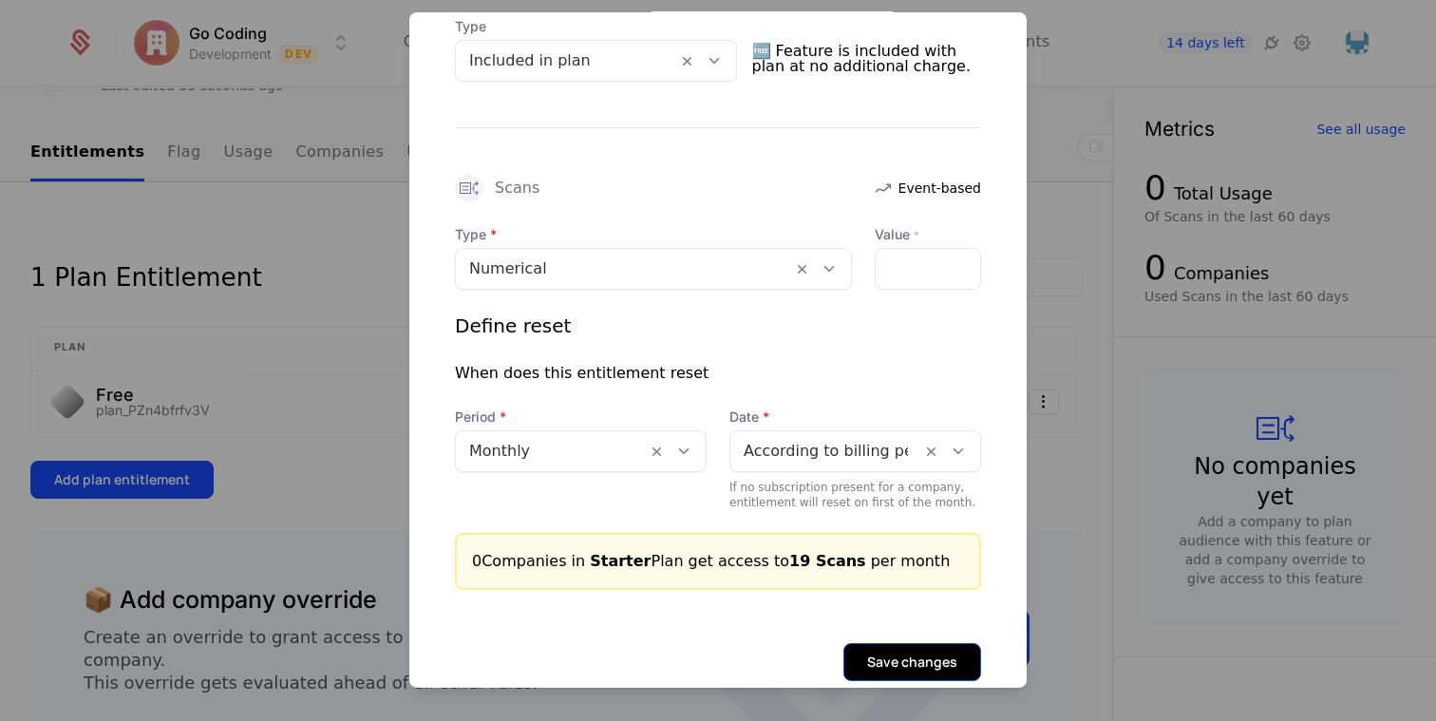
click at [888, 653] on button "Save changes" at bounding box center [912, 661] width 138 height 38
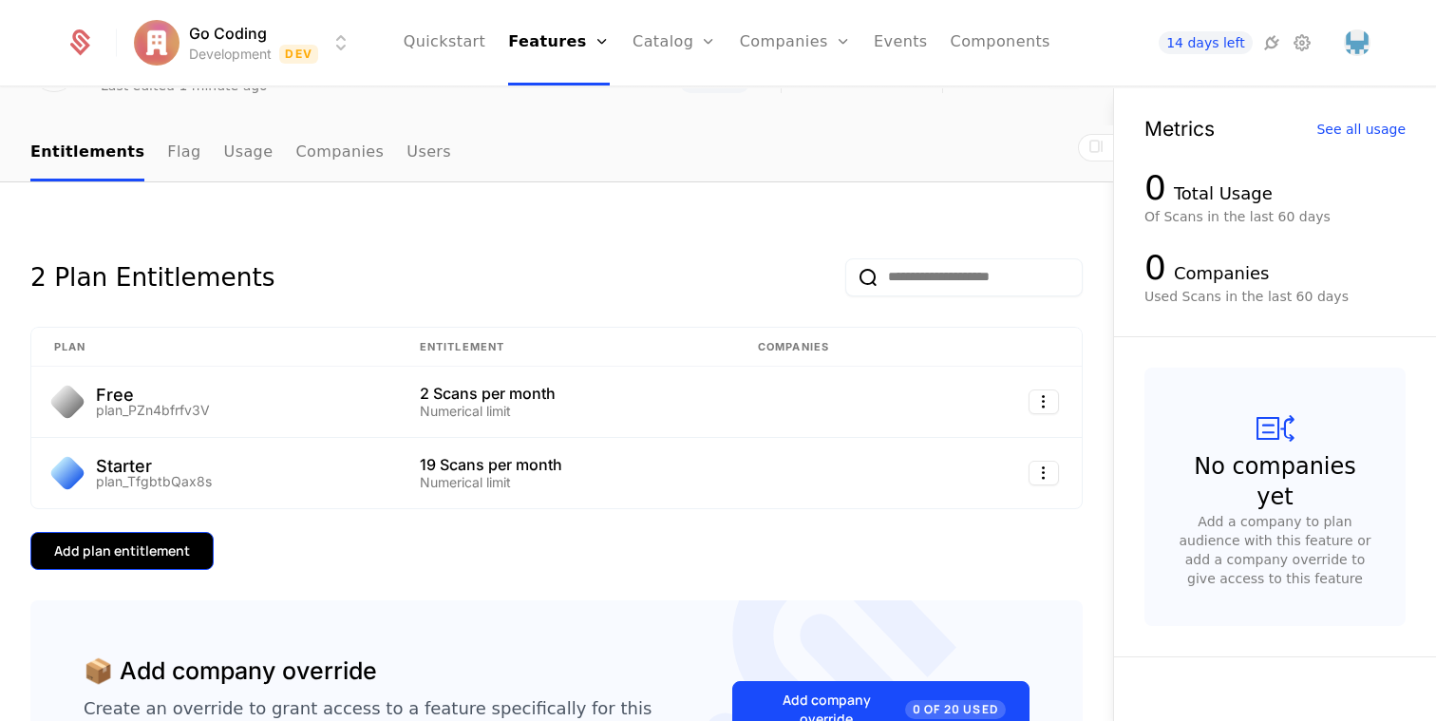
click at [132, 553] on div "Add plan entitlement" at bounding box center [122, 550] width 136 height 19
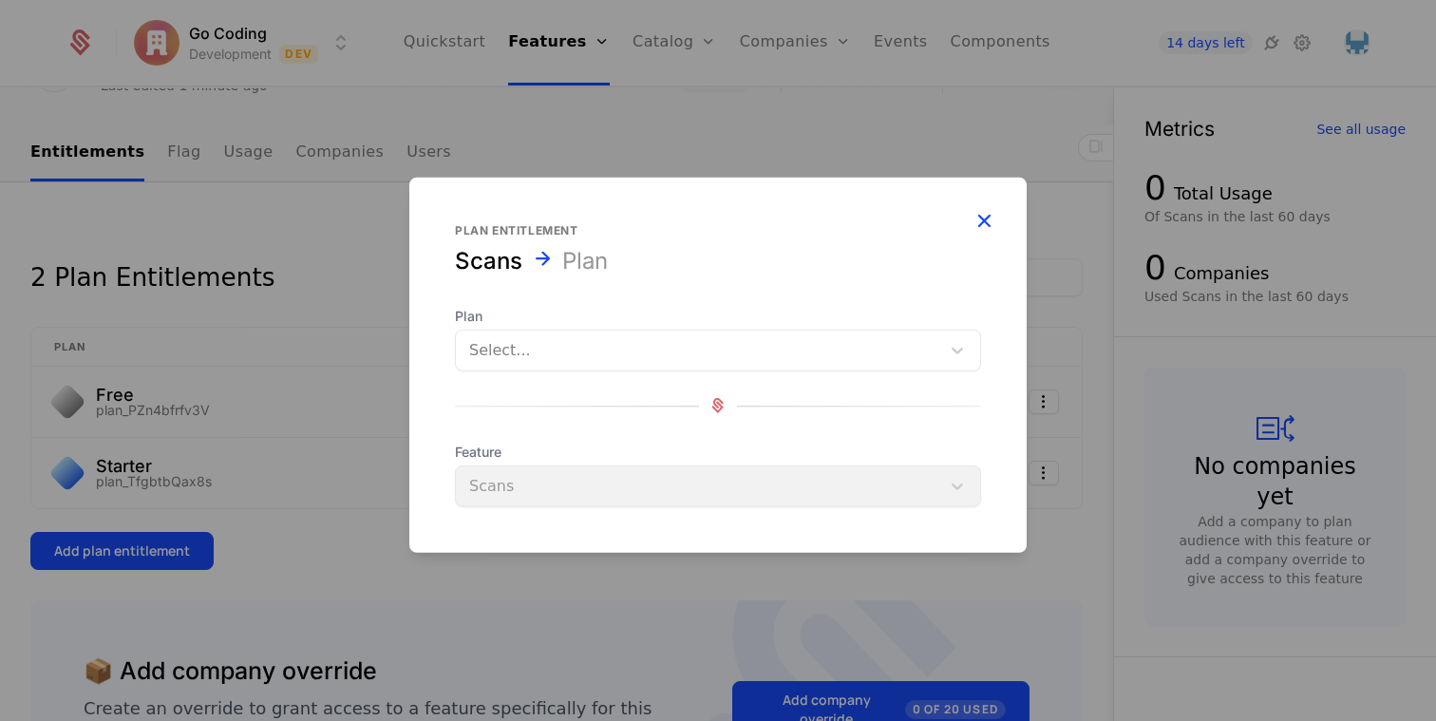
click at [991, 219] on icon "button" at bounding box center [984, 219] width 25 height 25
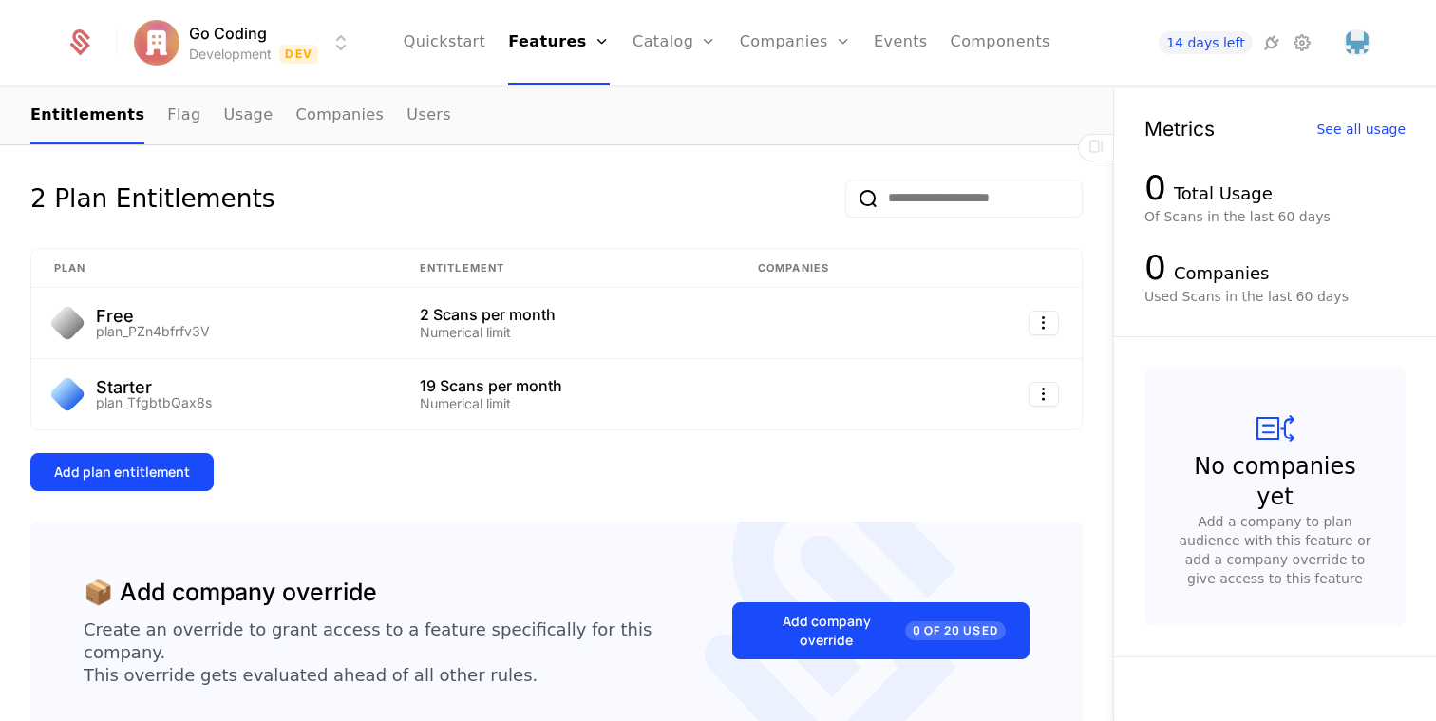
scroll to position [202, 0]
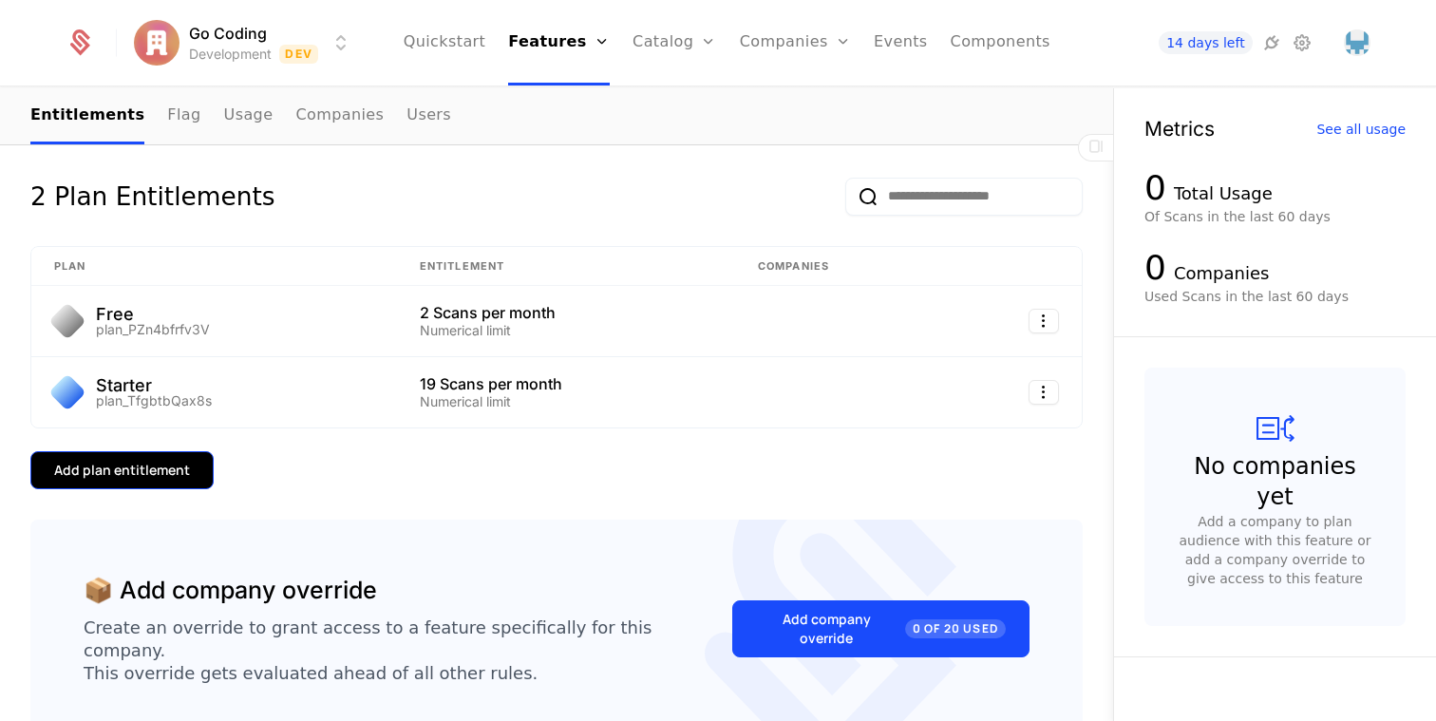
click at [170, 464] on div "Add plan entitlement" at bounding box center [122, 470] width 136 height 19
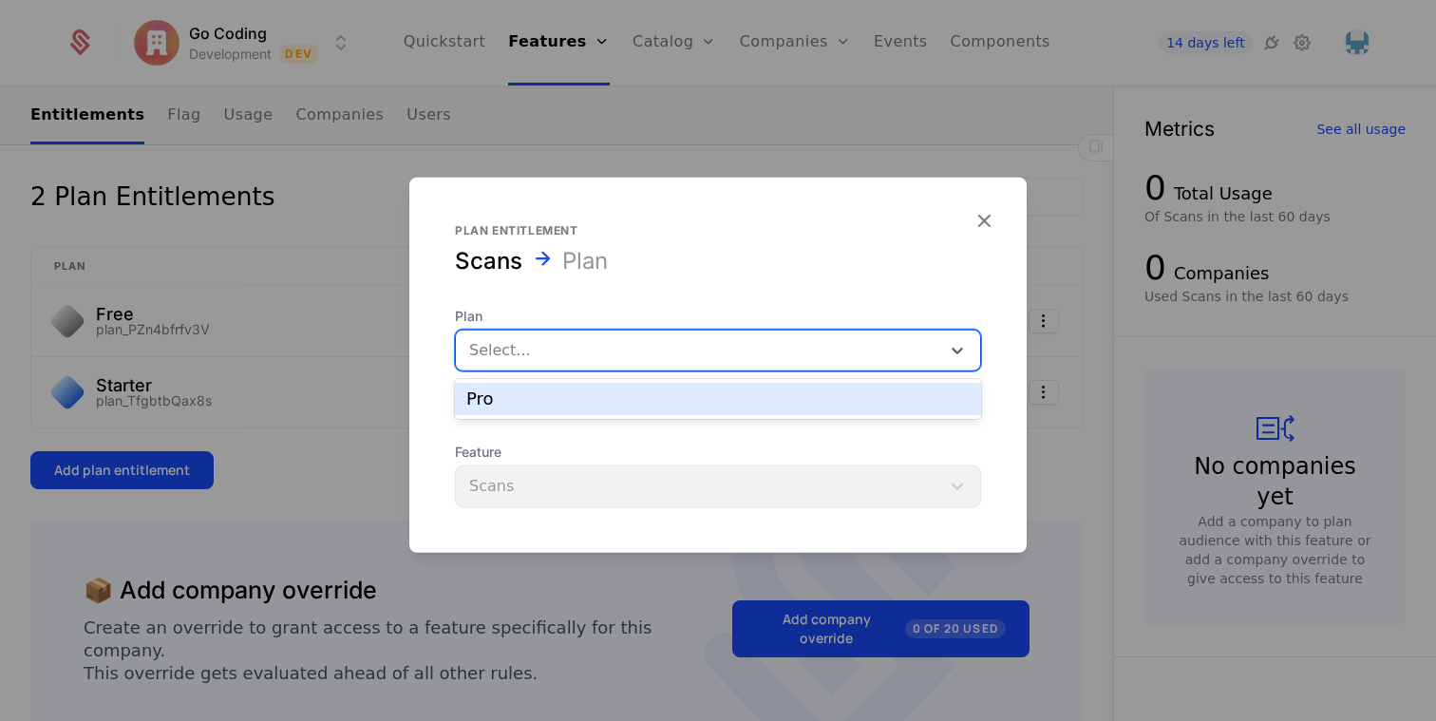
click at [547, 350] on div at bounding box center [698, 349] width 458 height 27
click at [547, 400] on div "Pro" at bounding box center [717, 398] width 503 height 17
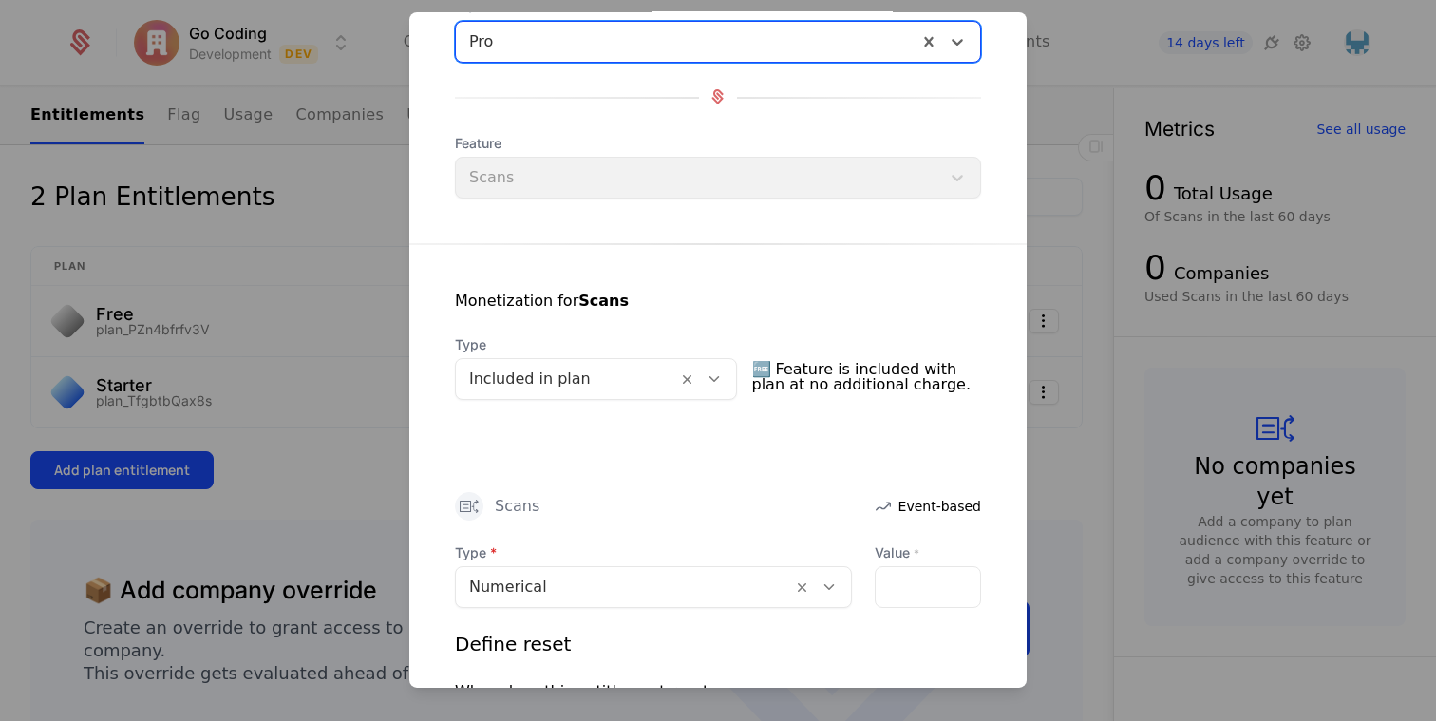
scroll to position [217, 0]
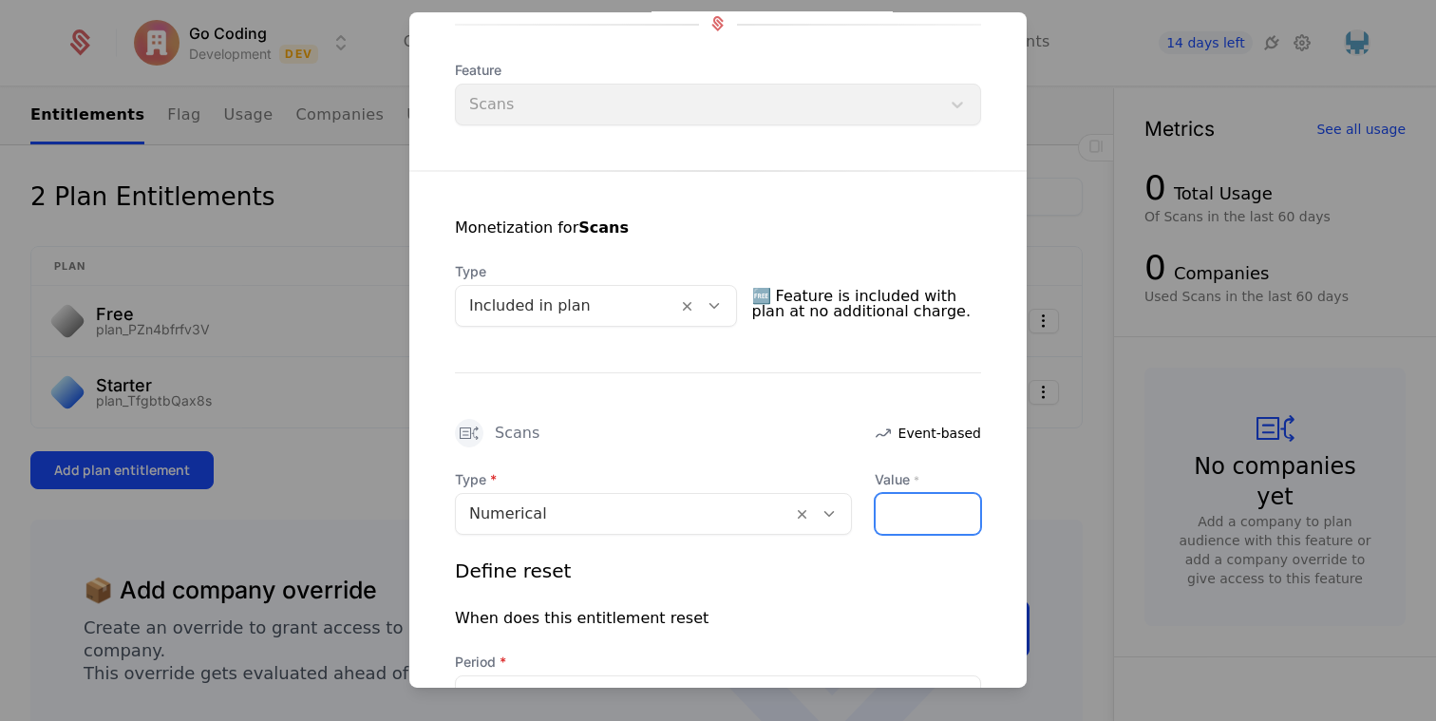
click at [918, 508] on input "Value *" at bounding box center [928, 513] width 104 height 40
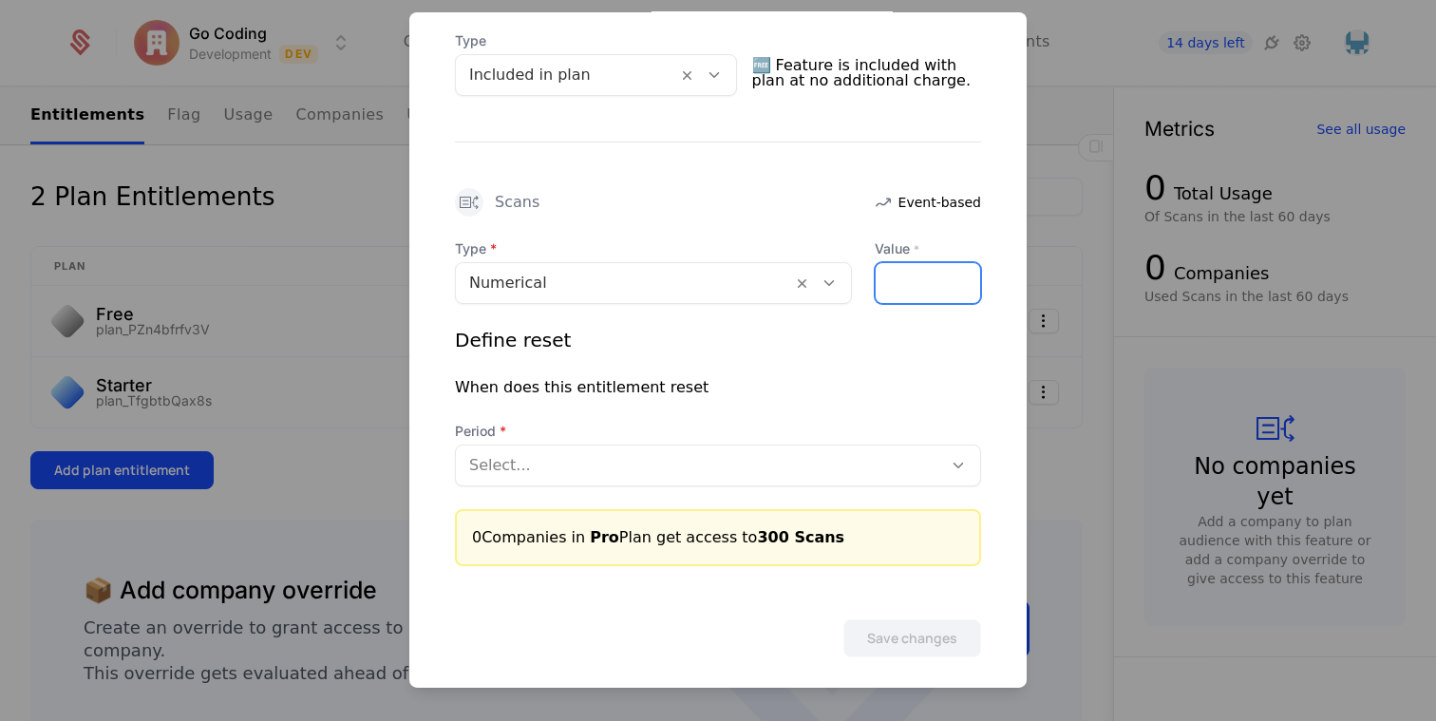
scroll to position [462, 0]
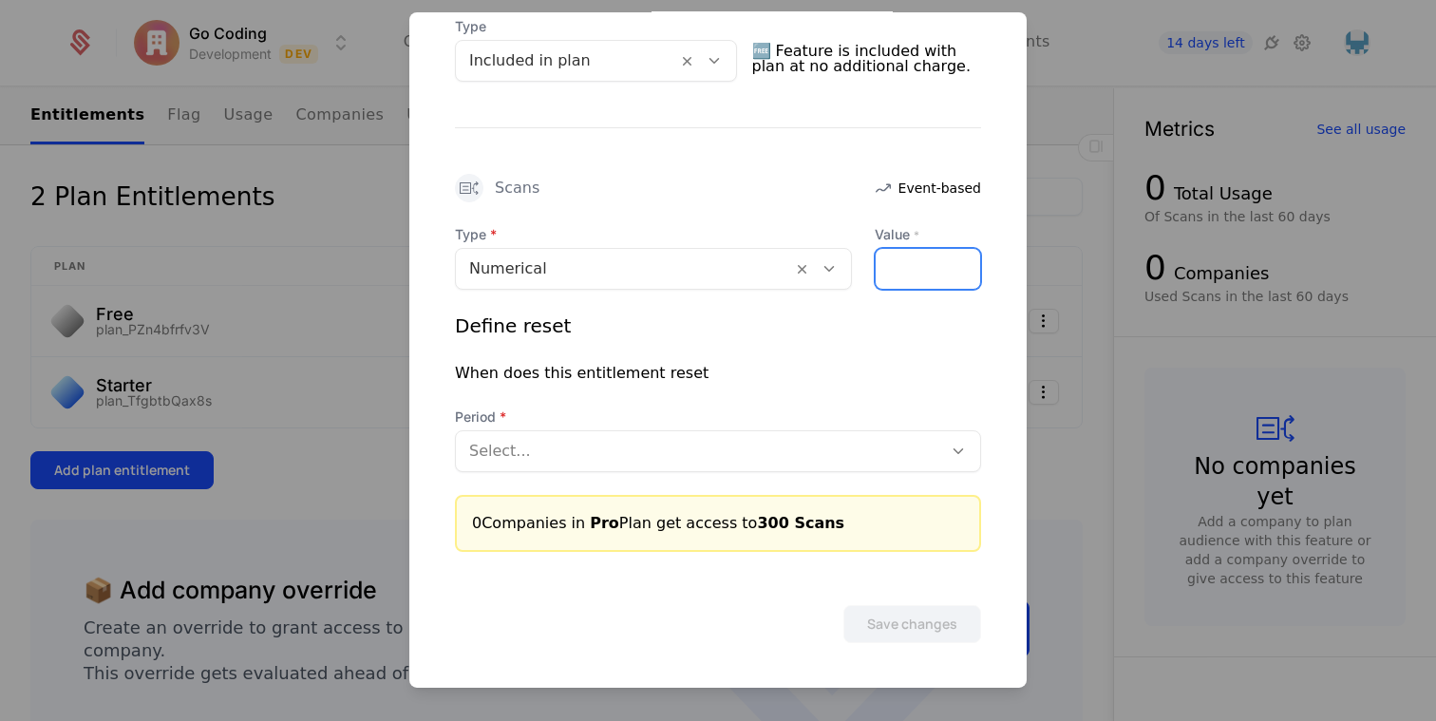
type input "***"
click at [670, 429] on div "Select..." at bounding box center [718, 450] width 526 height 42
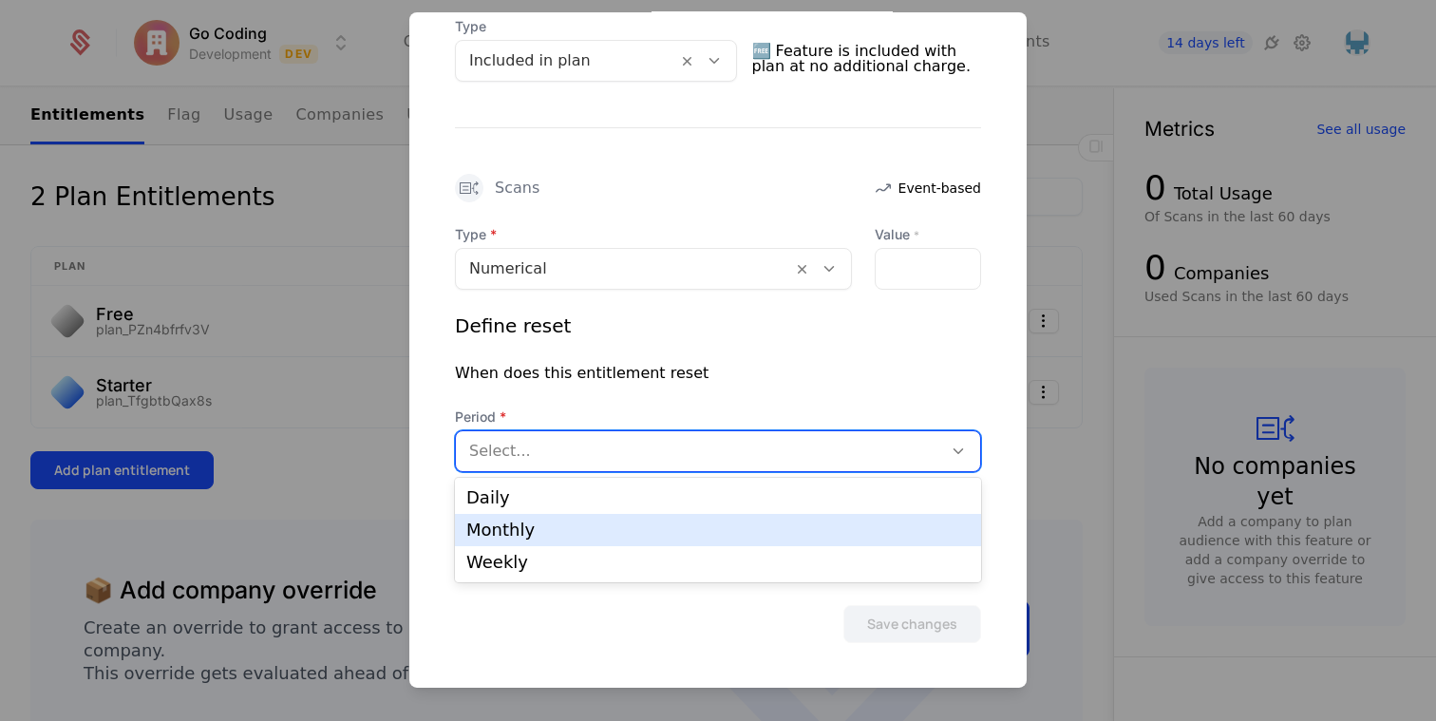
click at [608, 526] on div "Monthly" at bounding box center [717, 529] width 503 height 17
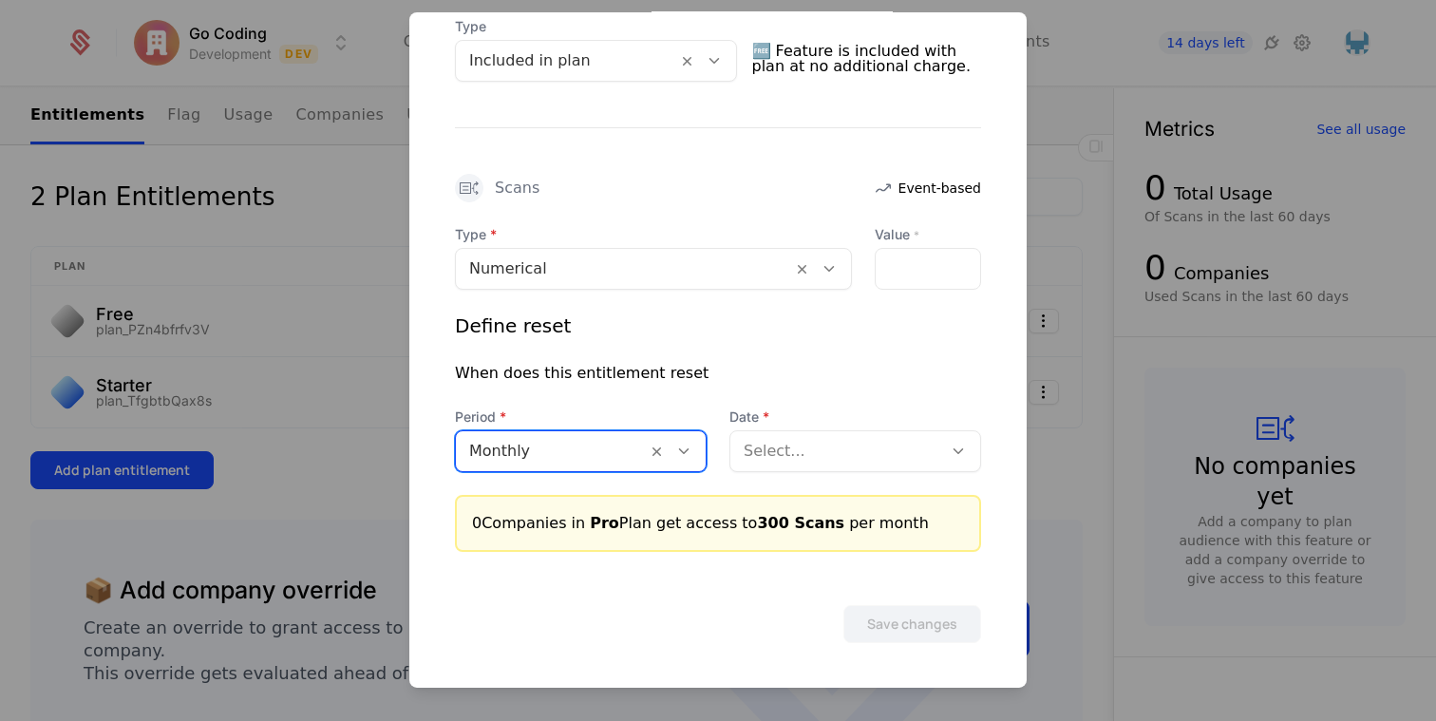
click at [800, 453] on div at bounding box center [836, 450] width 185 height 27
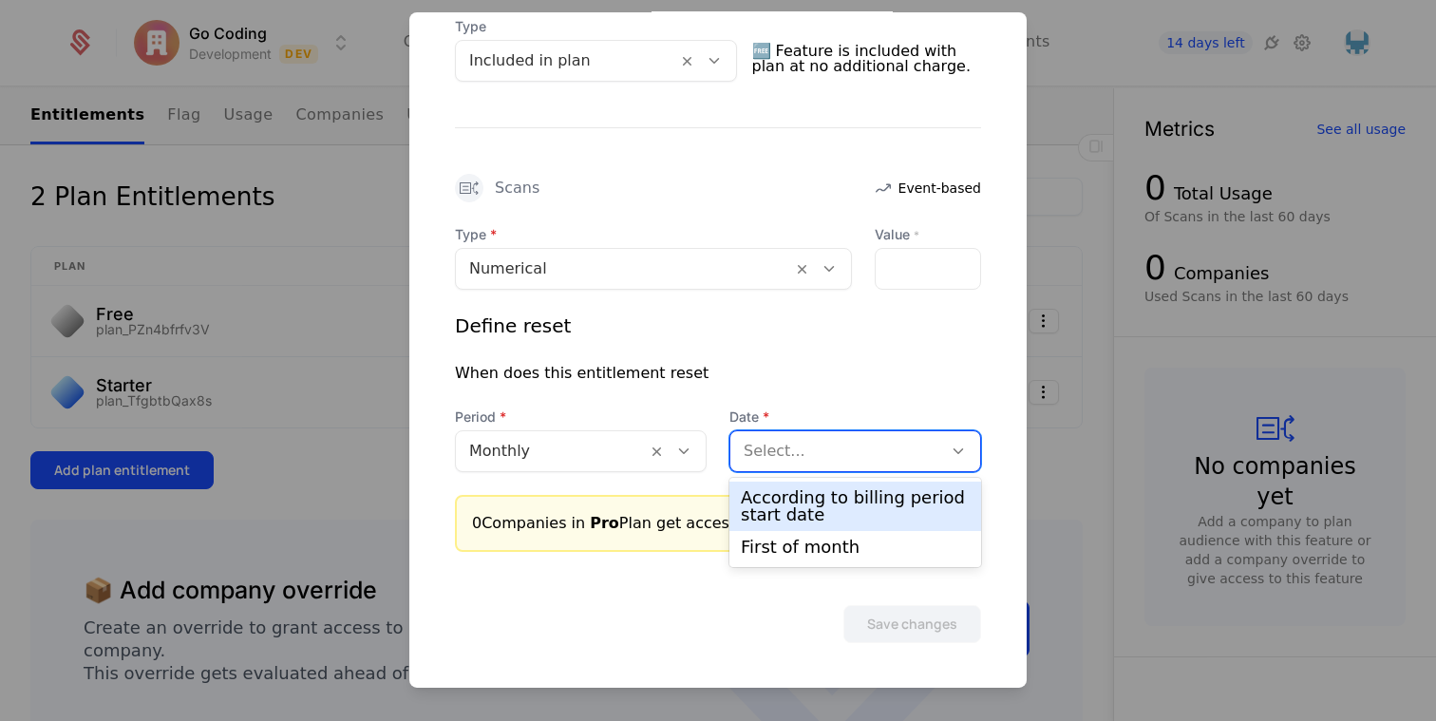
click at [800, 493] on div "According to billing period start date" at bounding box center [855, 506] width 229 height 34
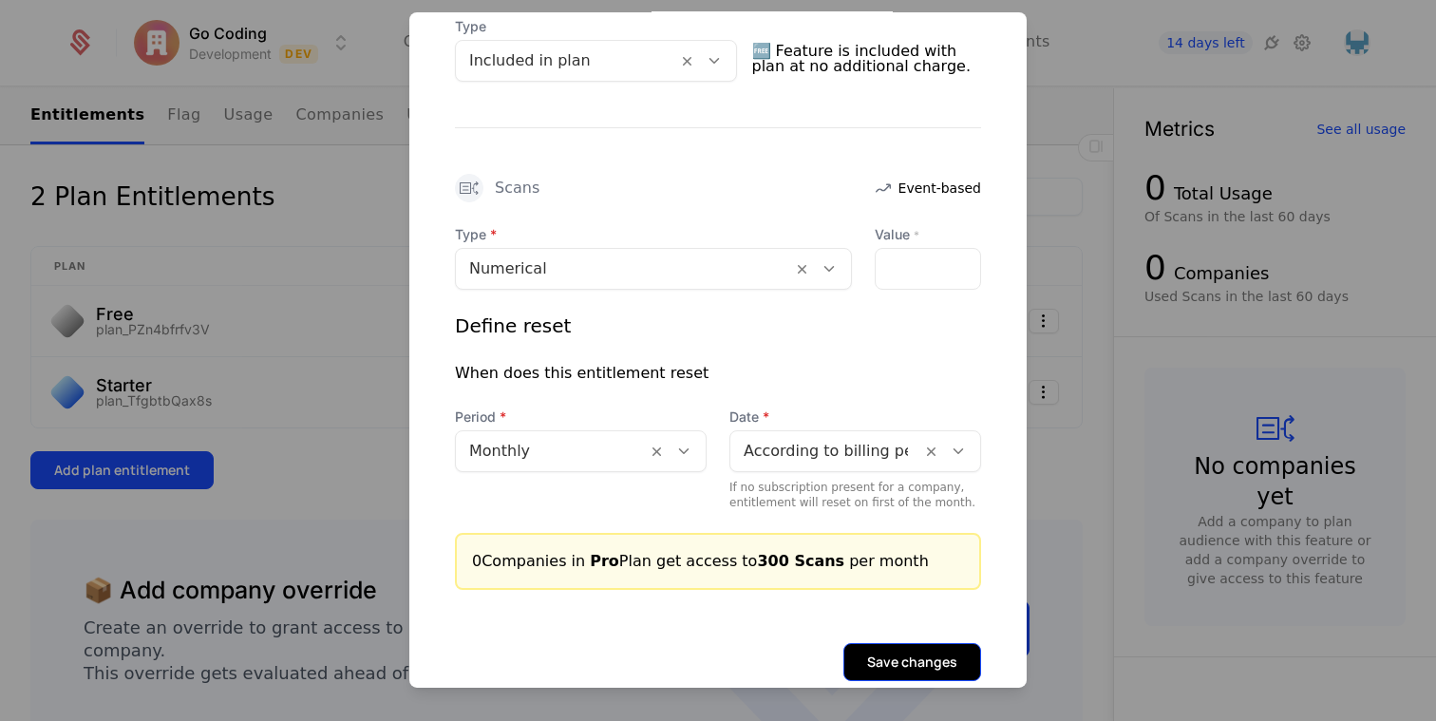
click at [907, 672] on button "Save changes" at bounding box center [912, 661] width 138 height 38
